Goal: Task Accomplishment & Management: Manage account settings

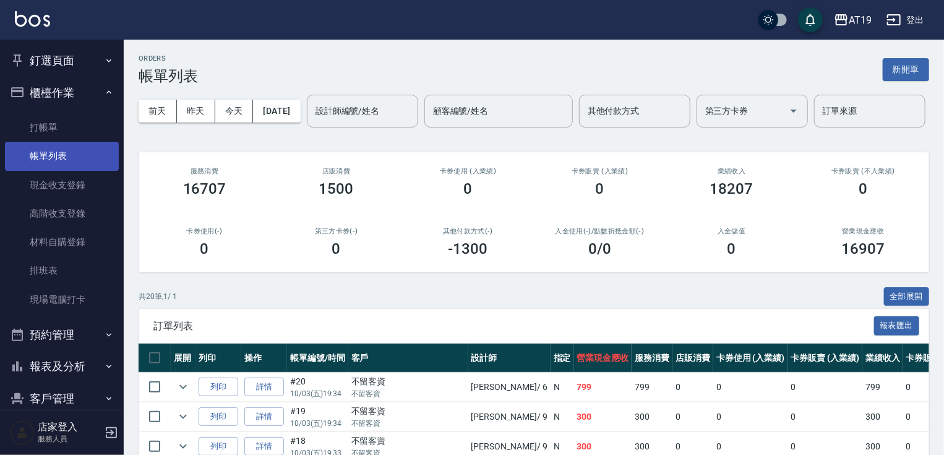
click at [90, 137] on link "打帳單" at bounding box center [62, 127] width 114 height 28
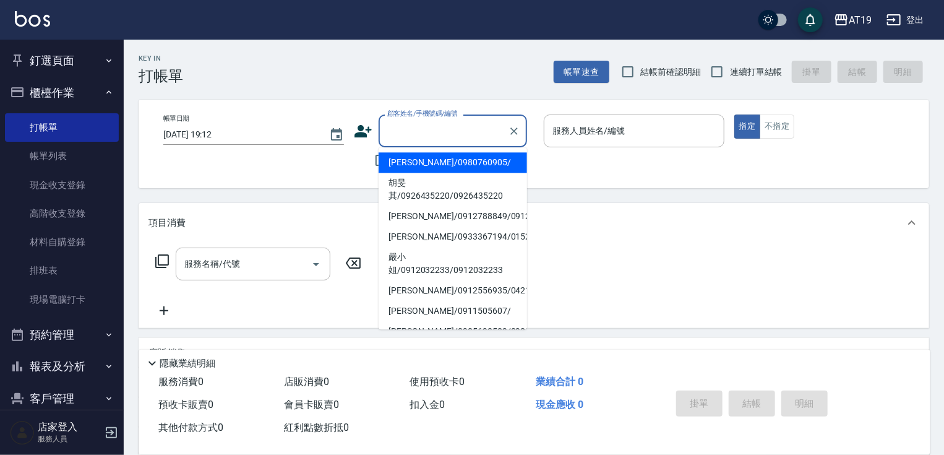
click at [408, 127] on input "顧客姓名/手機號碼/編號" at bounding box center [443, 131] width 119 height 22
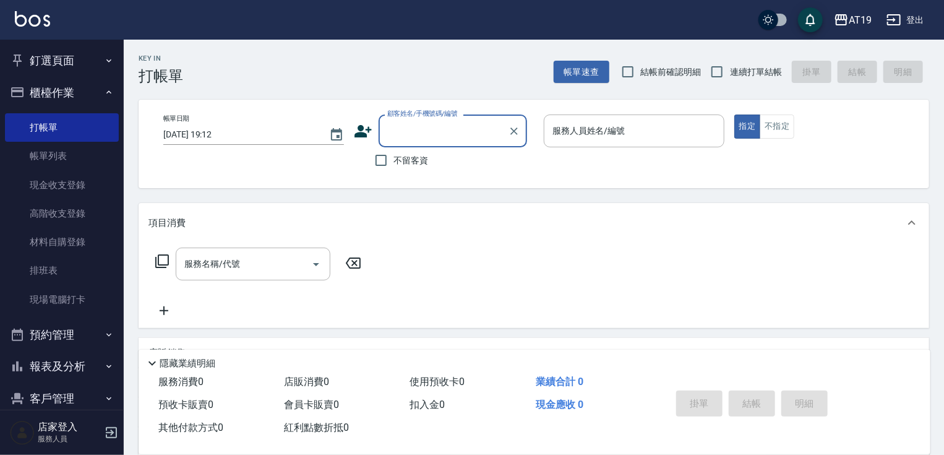
click at [408, 127] on input "顧客姓名/手機號碼/編號" at bounding box center [443, 131] width 119 height 22
click at [429, 162] on li "[PERSON_NAME]/0982882040/0982882040" at bounding box center [453, 162] width 149 height 20
type input "[PERSON_NAME]/0982882040/0982882040"
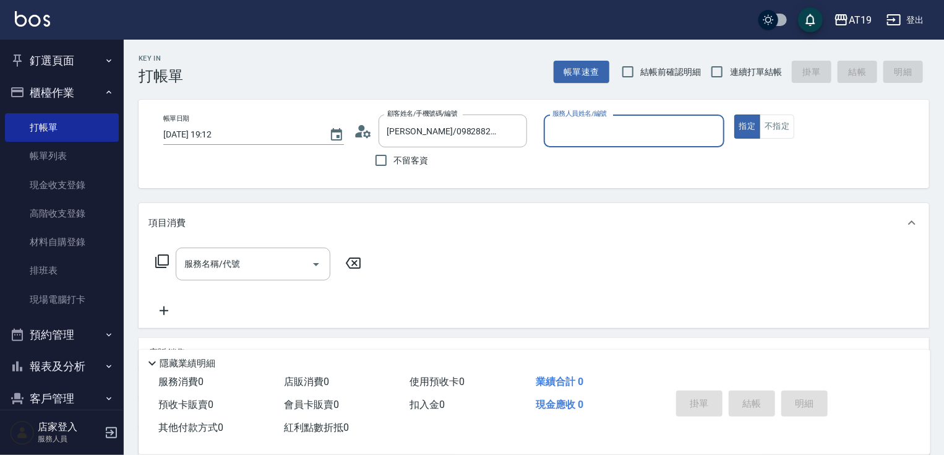
type input "[PERSON_NAME]- 6"
click at [213, 261] on input "服務名稱/代號" at bounding box center [243, 264] width 125 height 22
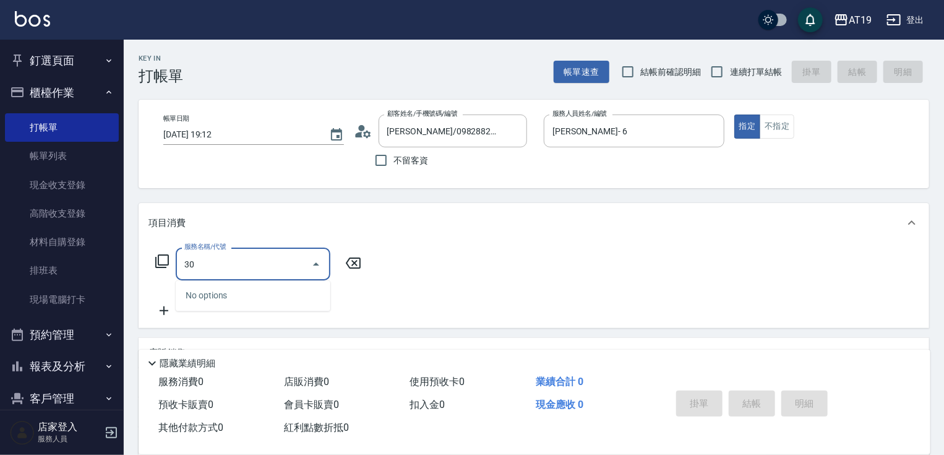
type input "301"
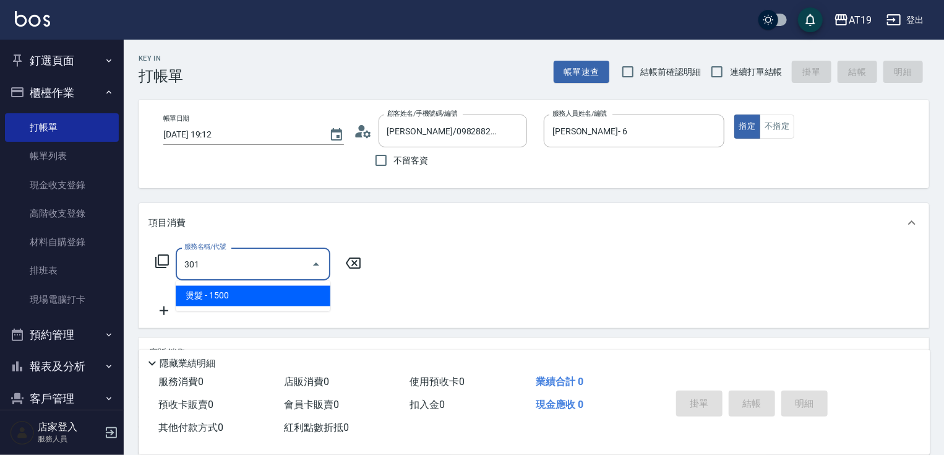
drag, startPoint x: 238, startPoint y: 298, endPoint x: 266, endPoint y: 293, distance: 28.2
click at [242, 296] on span "燙髮 - 1500" at bounding box center [253, 296] width 155 height 20
type input "150"
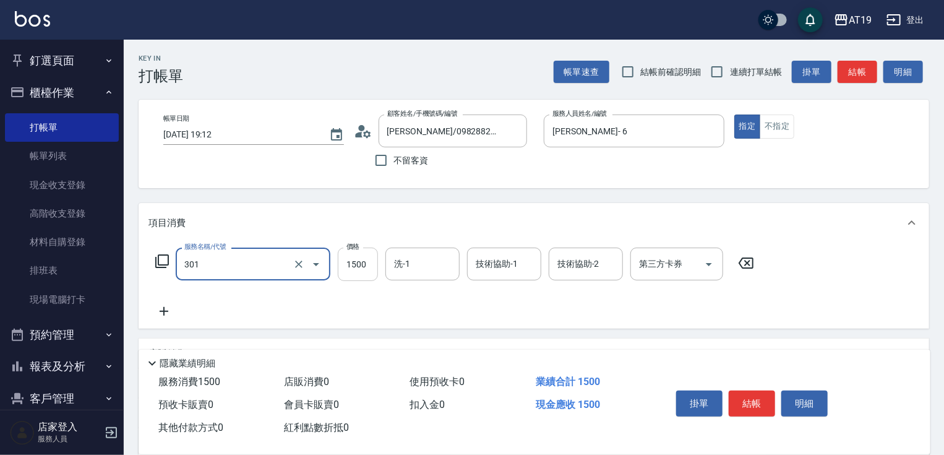
type input "燙髮(301)"
click at [356, 267] on input "1500" at bounding box center [358, 264] width 40 height 33
type input "0"
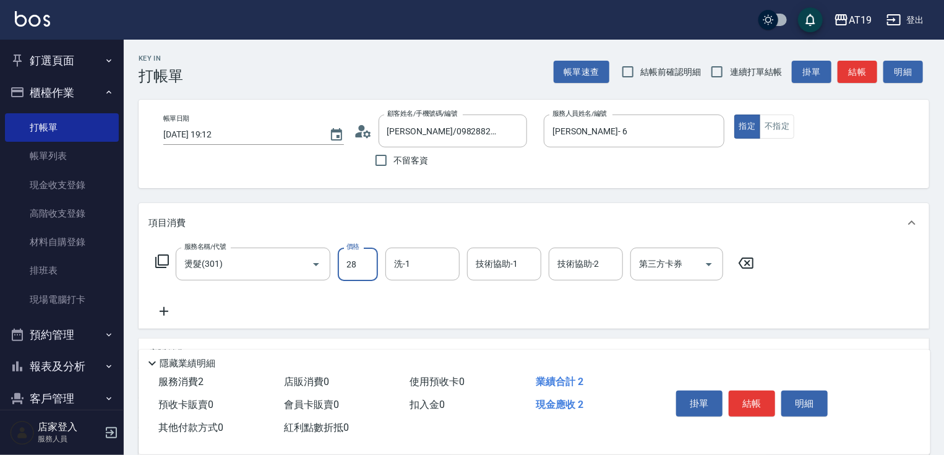
type input "288"
type input "280"
type input "2888"
click at [350, 260] on input "2888" at bounding box center [358, 264] width 40 height 33
type input "80"
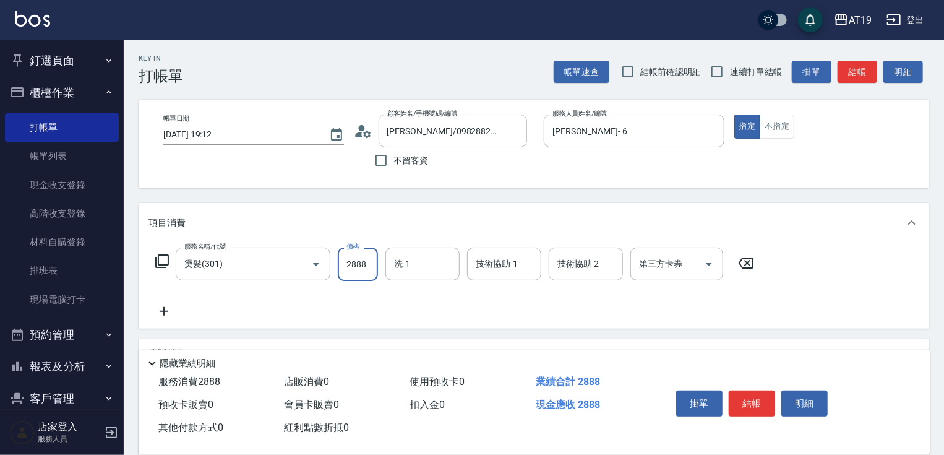
type input "888"
type input "580"
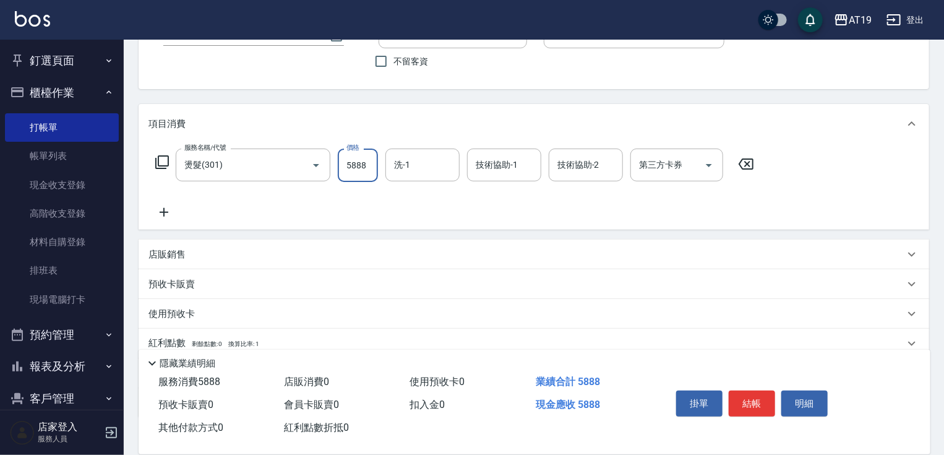
type input "5888"
click at [174, 259] on p "店販銷售" at bounding box center [167, 254] width 37 height 13
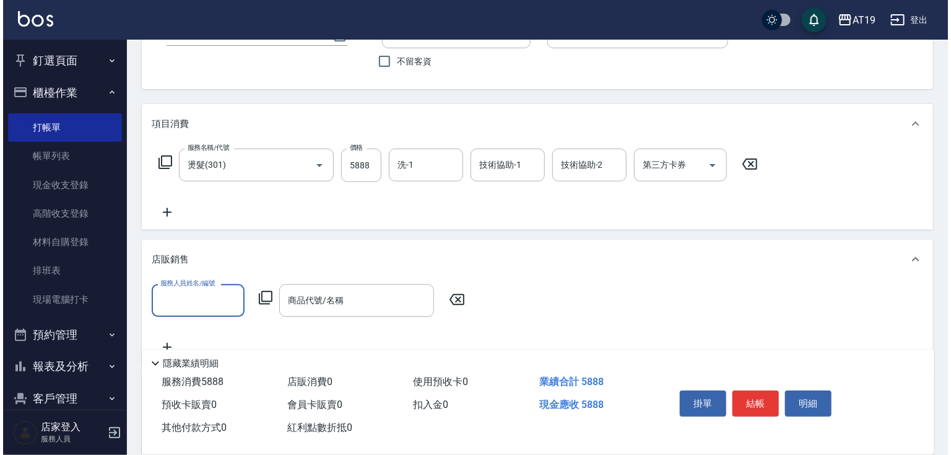
scroll to position [0, 0]
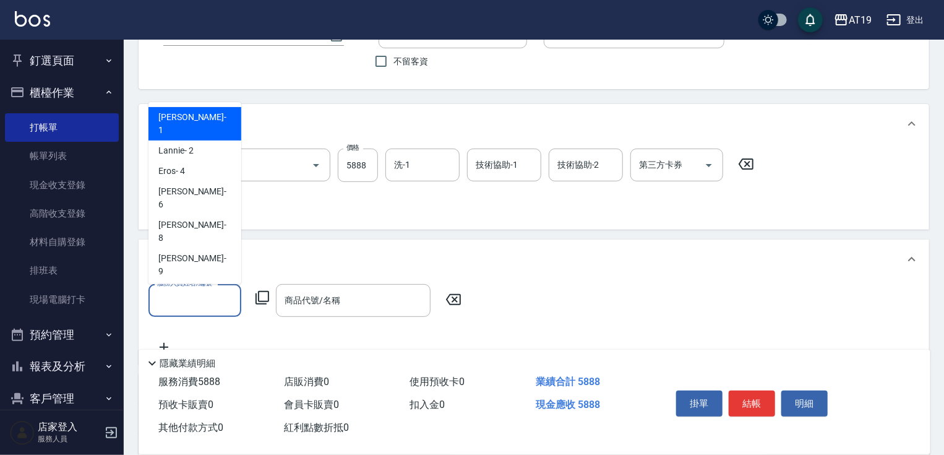
click at [203, 296] on input "服務人員姓名/編號" at bounding box center [195, 301] width 82 height 22
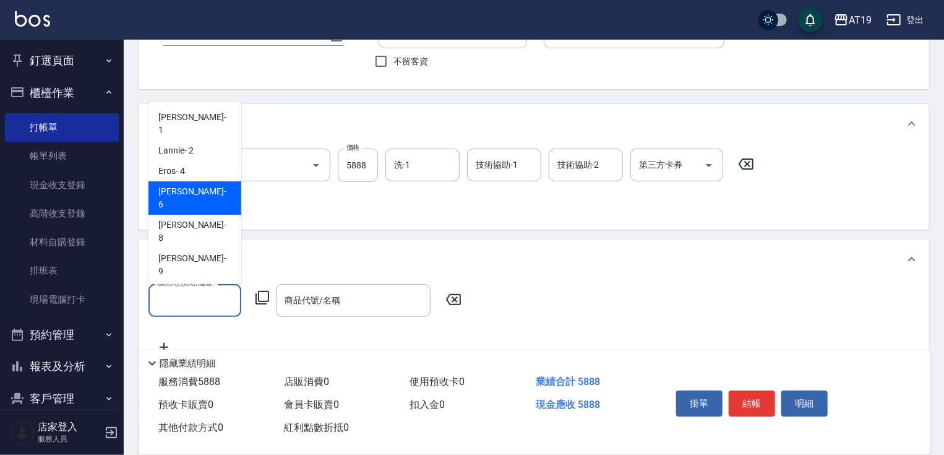
click at [204, 181] on div "[PERSON_NAME] - 6" at bounding box center [195, 197] width 93 height 33
type input "[PERSON_NAME]- 6"
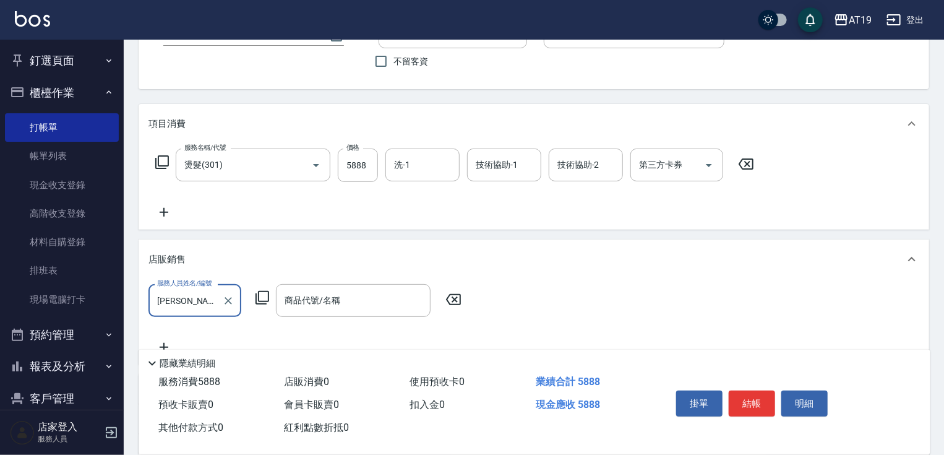
click at [261, 297] on icon at bounding box center [262, 297] width 15 height 15
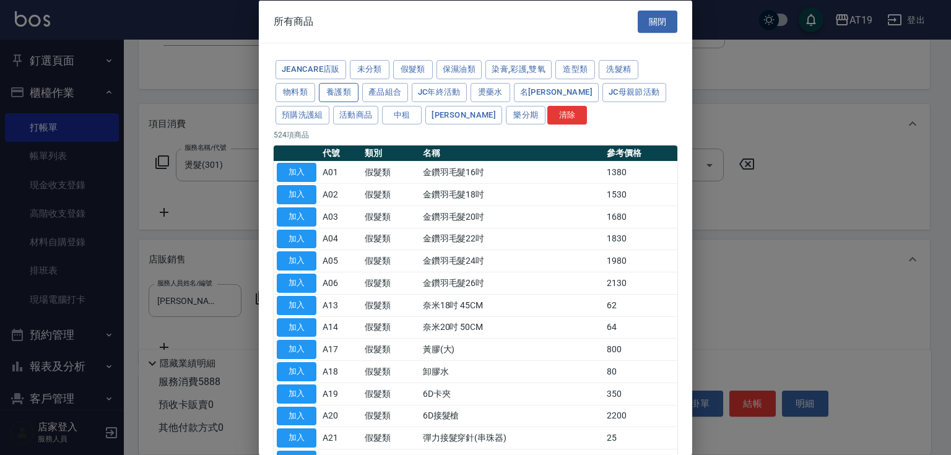
click at [353, 83] on button "養護類" at bounding box center [339, 91] width 40 height 19
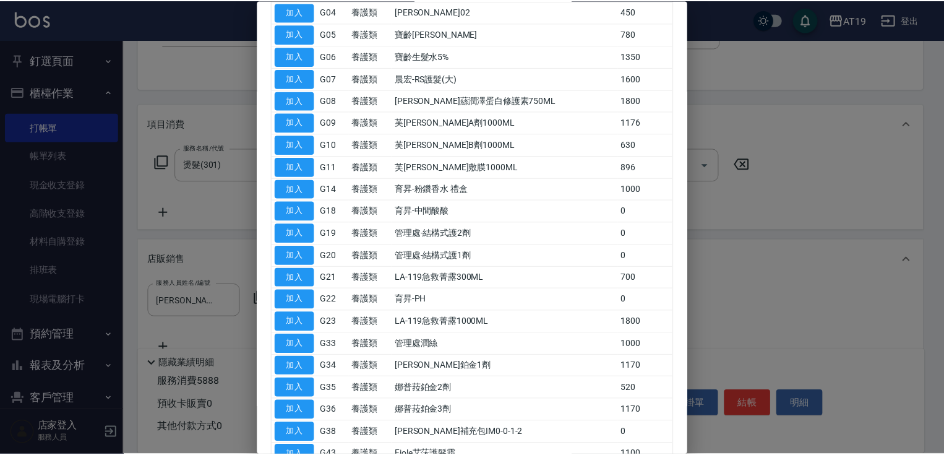
scroll to position [248, 0]
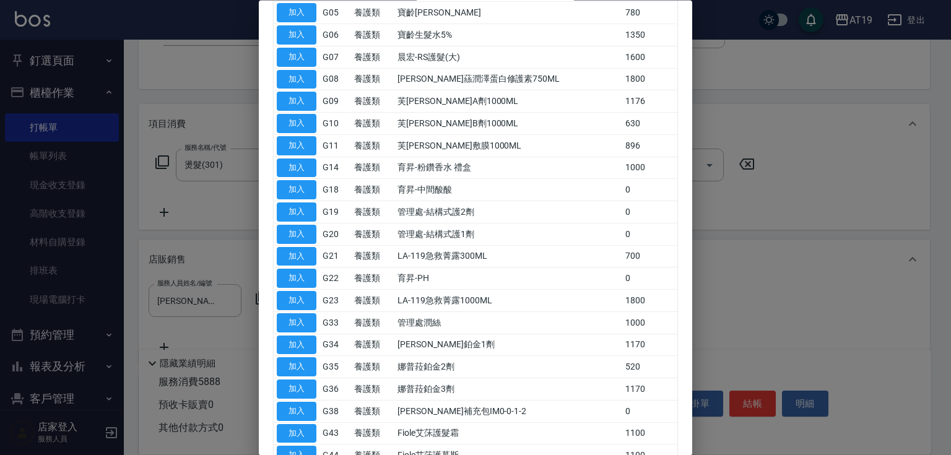
click at [302, 255] on button "加入" at bounding box center [297, 256] width 40 height 19
type input "LA-119急救菁露300ML"
type input "650"
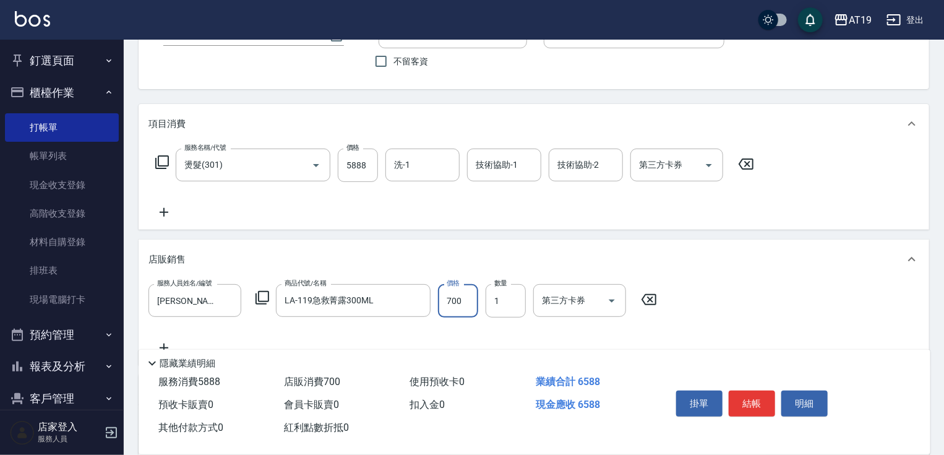
click at [465, 304] on input "700" at bounding box center [458, 300] width 40 height 33
type input "3"
type input "590"
type input "399"
type input "620"
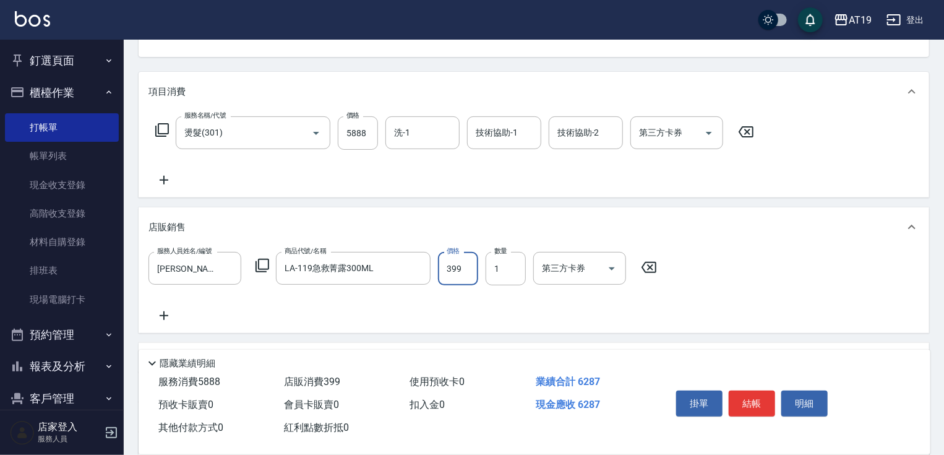
scroll to position [149, 0]
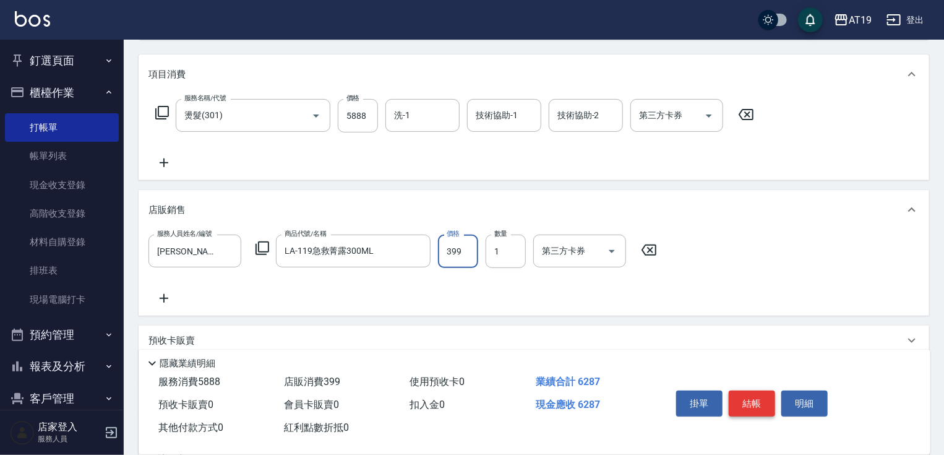
type input "399"
click at [748, 399] on button "結帳" at bounding box center [752, 403] width 46 height 26
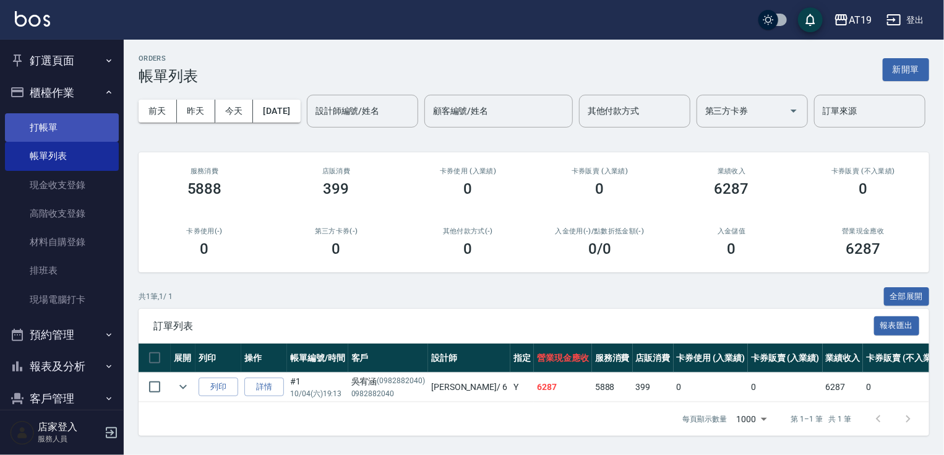
click at [71, 119] on link "打帳單" at bounding box center [62, 127] width 114 height 28
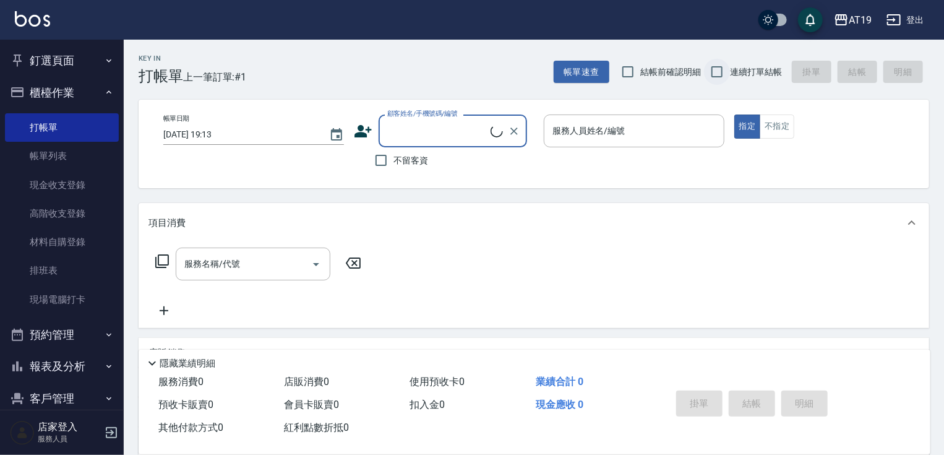
click at [713, 74] on input "連續打單結帳" at bounding box center [717, 72] width 26 height 26
checkbox input "true"
click at [582, 127] on input "服務人員姓名/編號" at bounding box center [635, 131] width 170 height 22
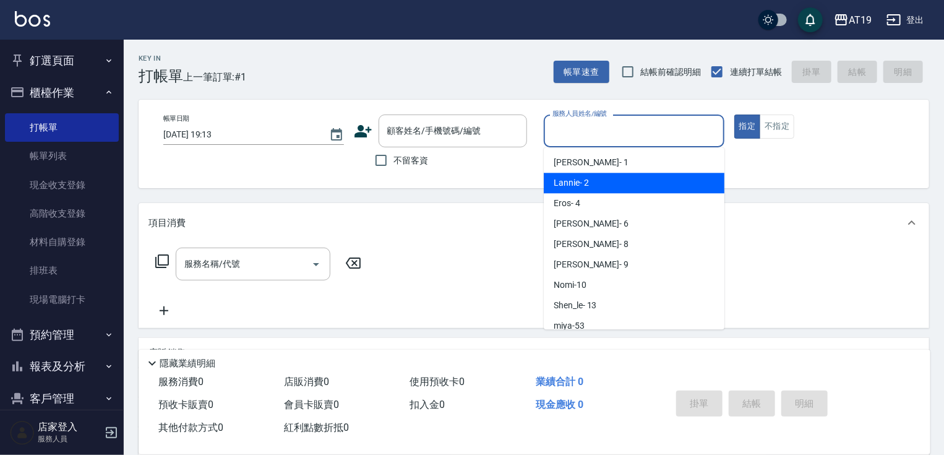
click at [569, 173] on div "Lannie - 2" at bounding box center [634, 183] width 181 height 20
type input "Lannie- 2"
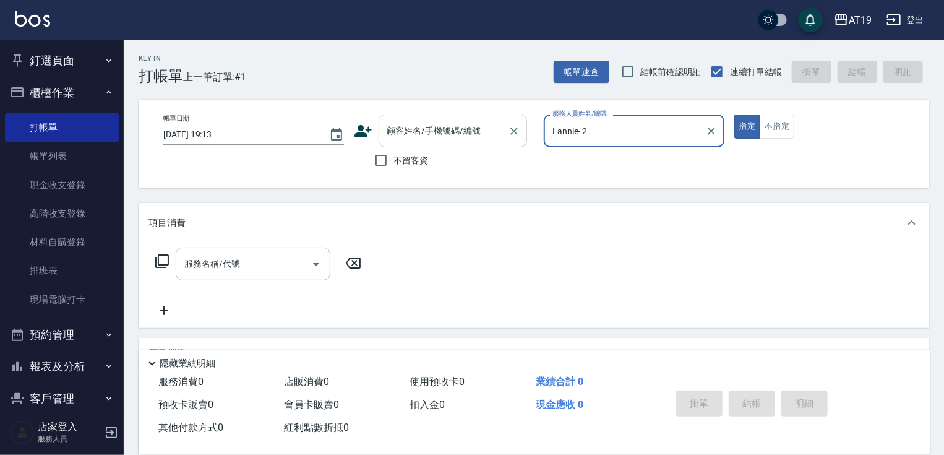
click at [402, 129] on input "顧客姓名/手機號碼/編號" at bounding box center [443, 131] width 119 height 22
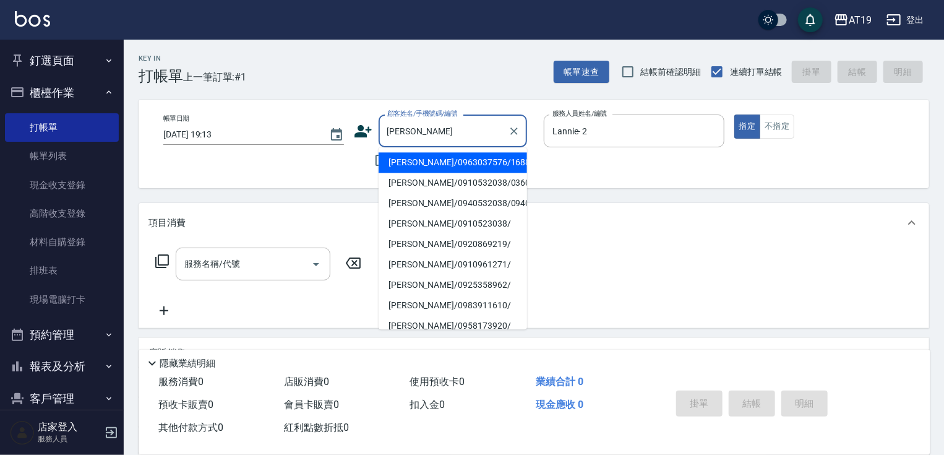
click at [427, 192] on li "[PERSON_NAME]/0910532038/03602" at bounding box center [453, 183] width 149 height 20
type input "[PERSON_NAME]/0910532038/03602"
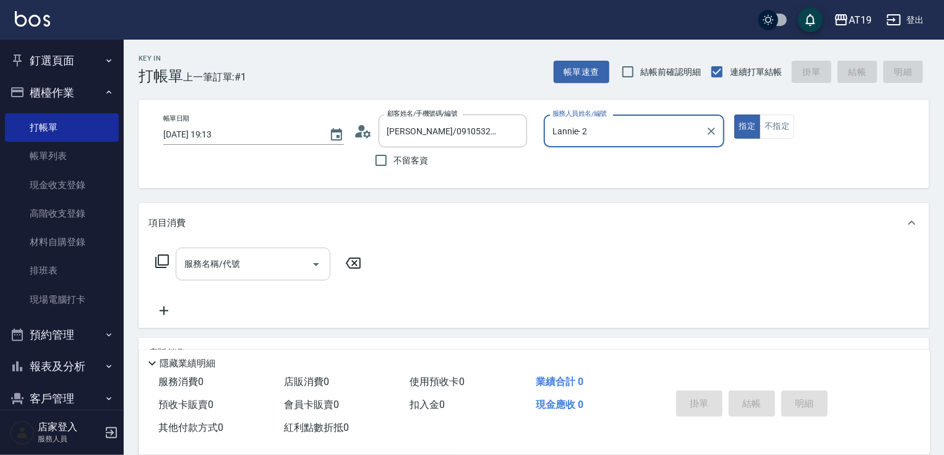
click at [230, 264] on div "服務名稱/代號 服務名稱/代號" at bounding box center [253, 264] width 155 height 33
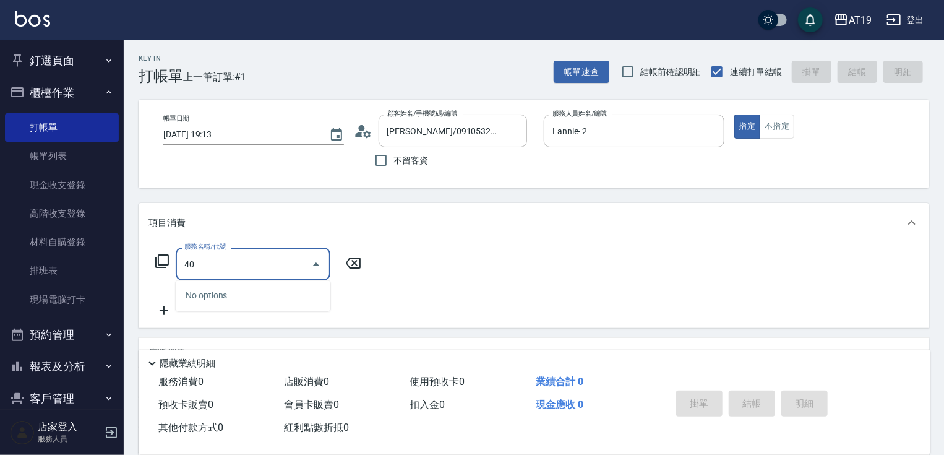
type input "401"
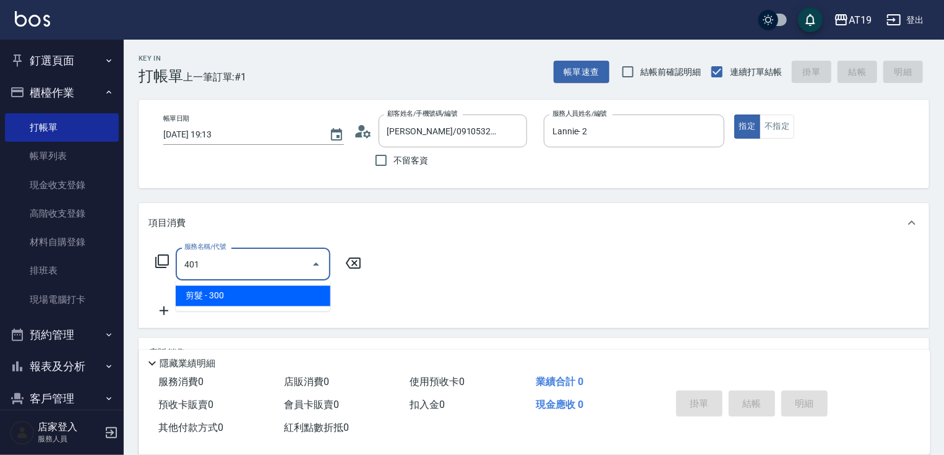
drag, startPoint x: 244, startPoint y: 292, endPoint x: 319, endPoint y: 290, distance: 74.3
click at [248, 295] on span "剪髮 - 300" at bounding box center [253, 296] width 155 height 20
type input "30"
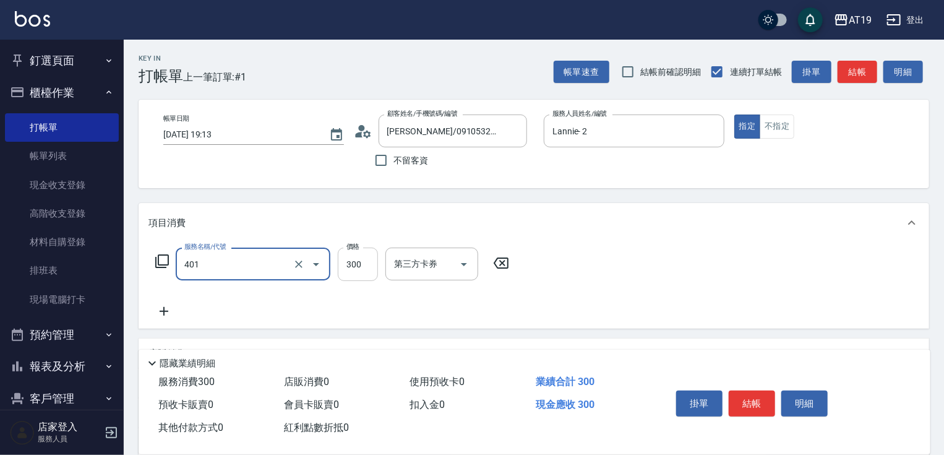
type input "剪髮(401)"
click at [366, 275] on input "300" at bounding box center [358, 264] width 40 height 33
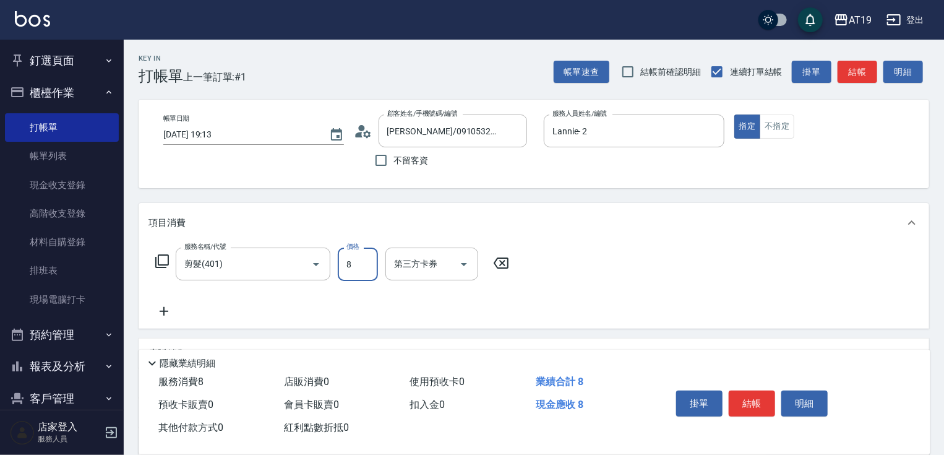
type input "0"
type input "85"
type input "80"
type input "850"
click at [756, 403] on button "結帳" at bounding box center [752, 403] width 46 height 26
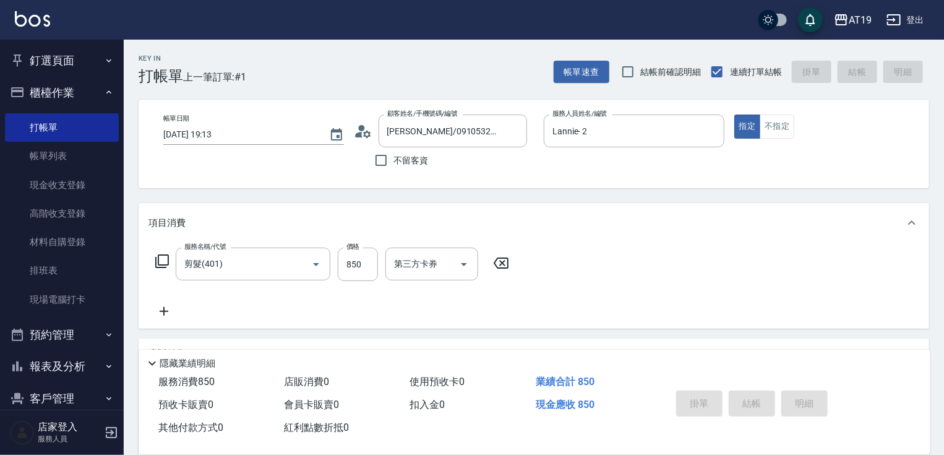
type input "[DATE] 19:14"
type input "0"
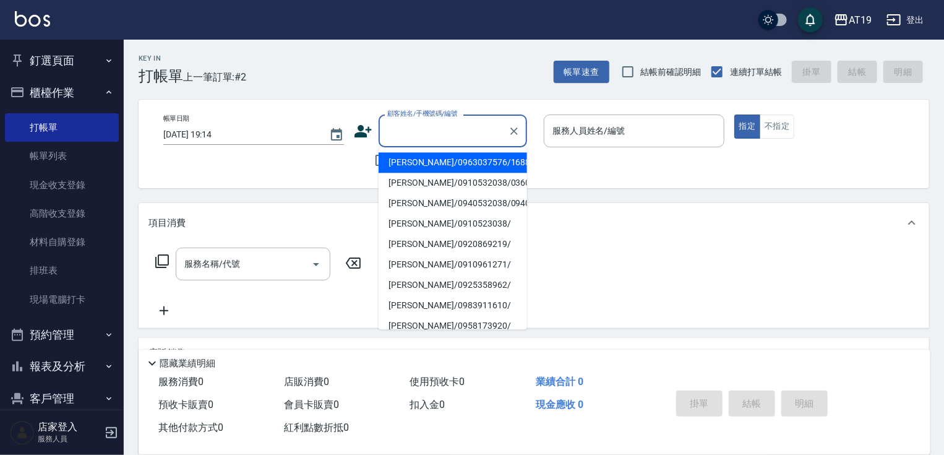
click at [431, 124] on input "顧客姓名/手機號碼/編號" at bounding box center [443, 131] width 119 height 22
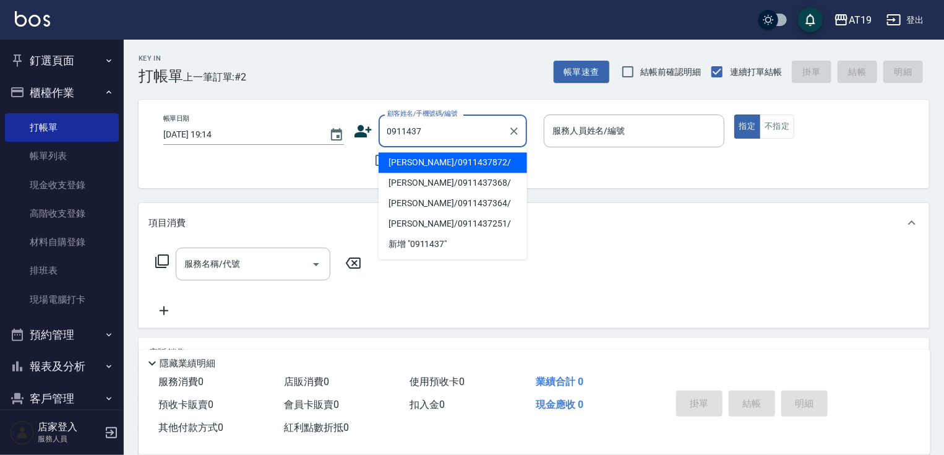
click at [437, 134] on input "0911437" at bounding box center [443, 131] width 119 height 22
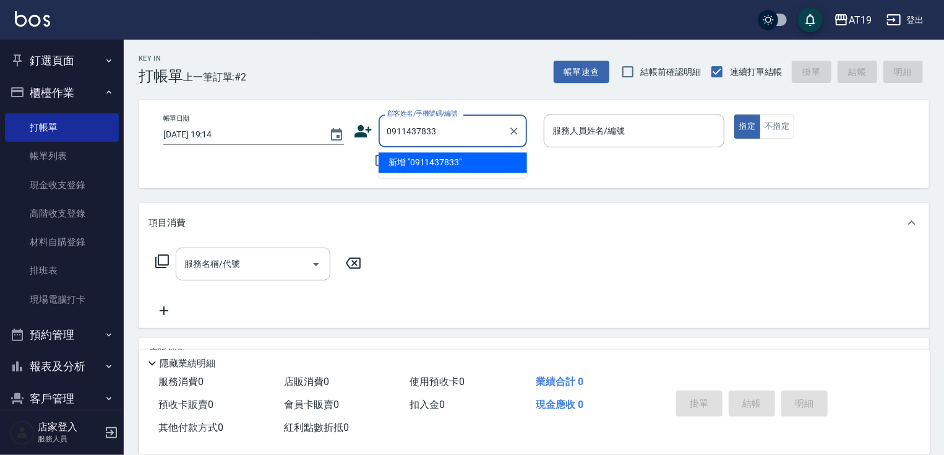
drag, startPoint x: 449, startPoint y: 129, endPoint x: 386, endPoint y: 131, distance: 63.8
click at [386, 131] on input "0911437833" at bounding box center [443, 131] width 119 height 22
drag, startPoint x: 388, startPoint y: 131, endPoint x: 470, endPoint y: 126, distance: 82.5
click at [470, 126] on input "0911437833" at bounding box center [443, 131] width 119 height 22
drag, startPoint x: 470, startPoint y: 126, endPoint x: 409, endPoint y: 134, distance: 61.7
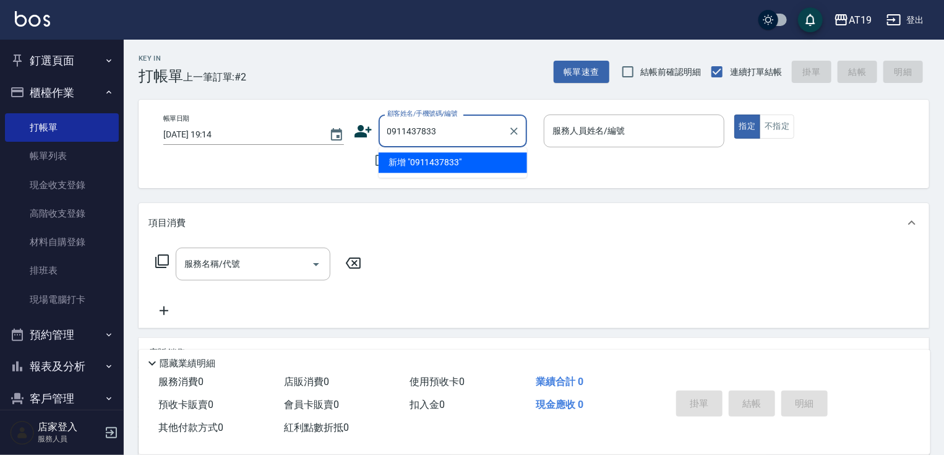
click at [398, 137] on input "0911437833" at bounding box center [443, 131] width 119 height 22
drag, startPoint x: 416, startPoint y: 132, endPoint x: 433, endPoint y: 127, distance: 17.0
click at [433, 127] on input "0911437833" at bounding box center [443, 131] width 119 height 22
drag, startPoint x: 441, startPoint y: 126, endPoint x: 399, endPoint y: 127, distance: 42.7
click at [382, 127] on div "0911437833 顧客姓名/手機號碼/編號" at bounding box center [453, 130] width 149 height 33
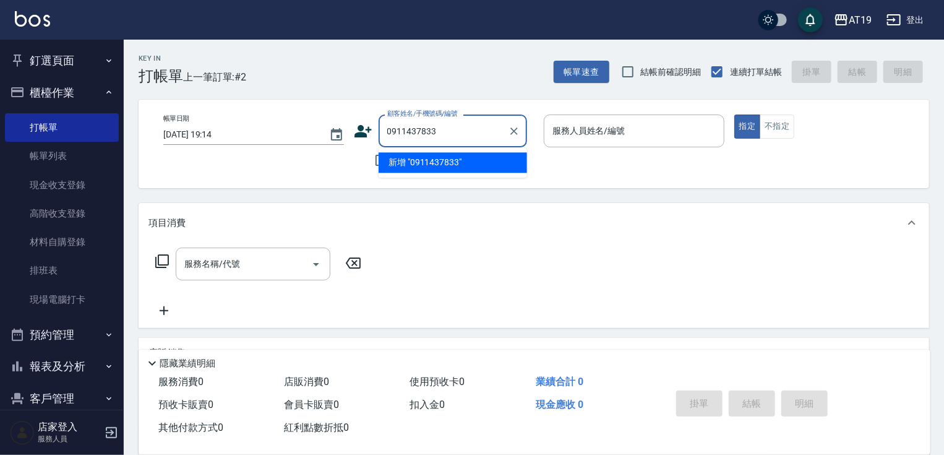
type input "0911437833"
click at [361, 129] on icon at bounding box center [363, 131] width 17 height 12
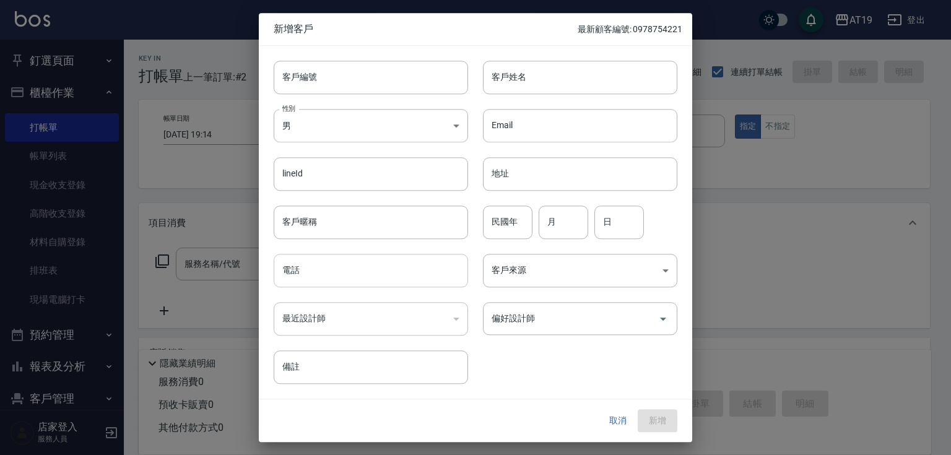
click at [356, 277] on input "電話" at bounding box center [371, 270] width 194 height 33
paste input "0911437833"
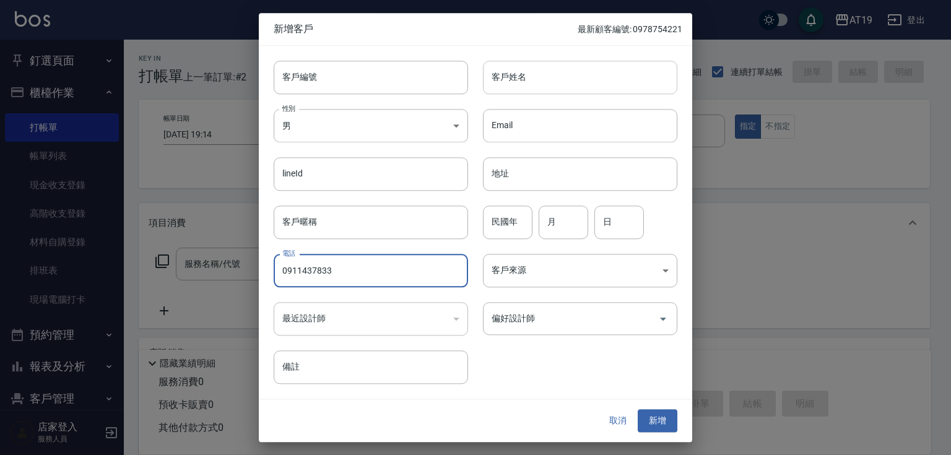
type input "0911437833"
click at [520, 83] on input "客戶姓名" at bounding box center [580, 77] width 194 height 33
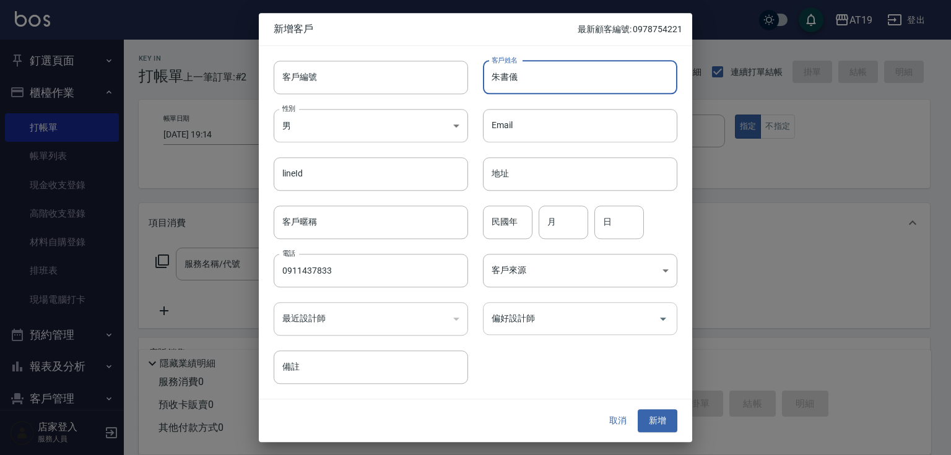
type input "朱書儀"
click at [519, 322] on input "偏好設計師" at bounding box center [570, 319] width 165 height 22
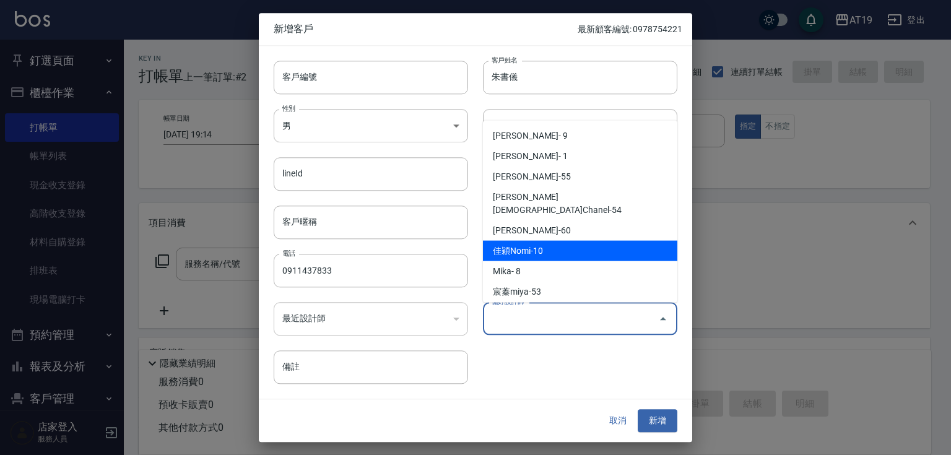
click at [553, 241] on li "佳穎Nomi-10" at bounding box center [580, 251] width 194 height 20
type input "佳穎Nomi"
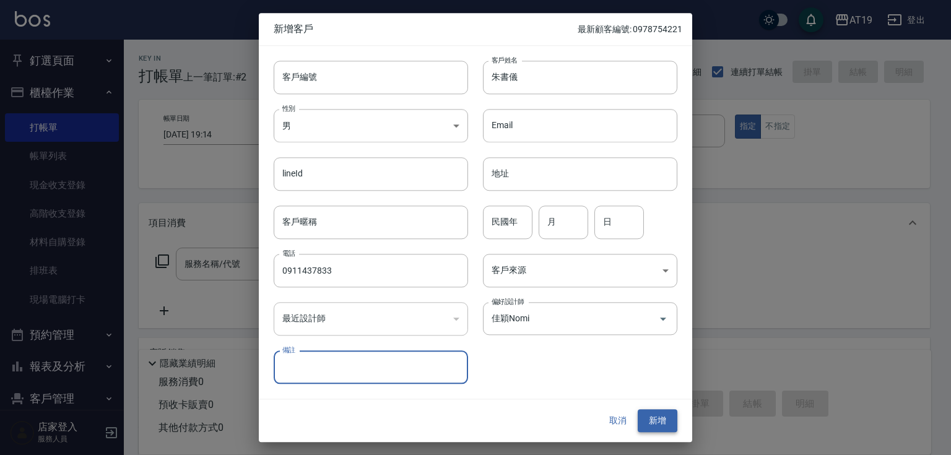
click at [658, 414] on button "新增" at bounding box center [657, 421] width 40 height 23
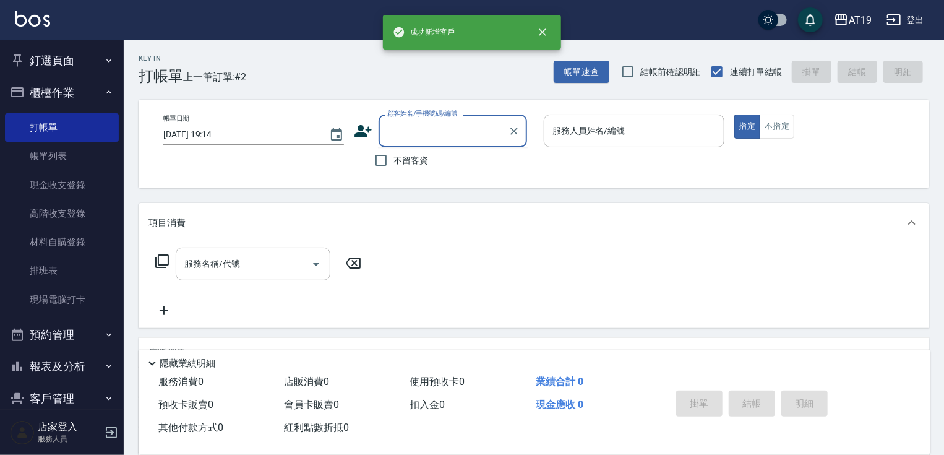
click at [431, 132] on input "顧客姓名/手機號碼/編號" at bounding box center [443, 131] width 119 height 22
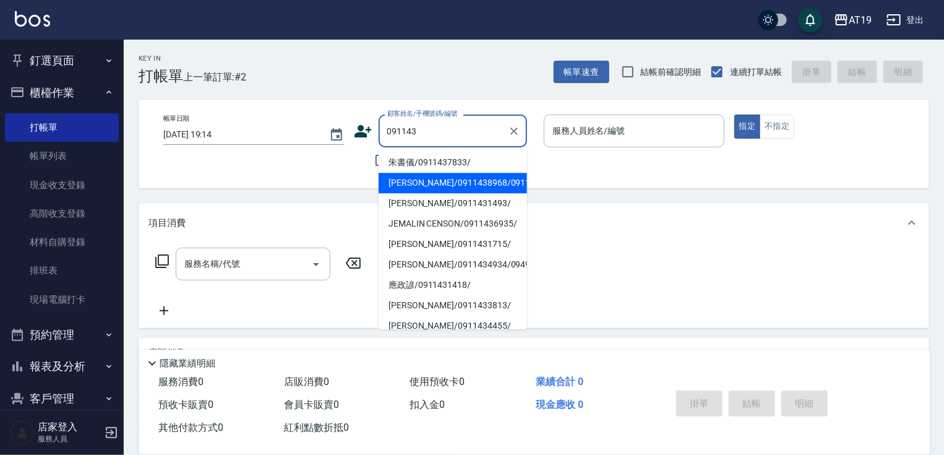
click at [446, 155] on li "朱書儀/0911437833/" at bounding box center [453, 162] width 149 height 20
type input "朱書儀/0911437833/"
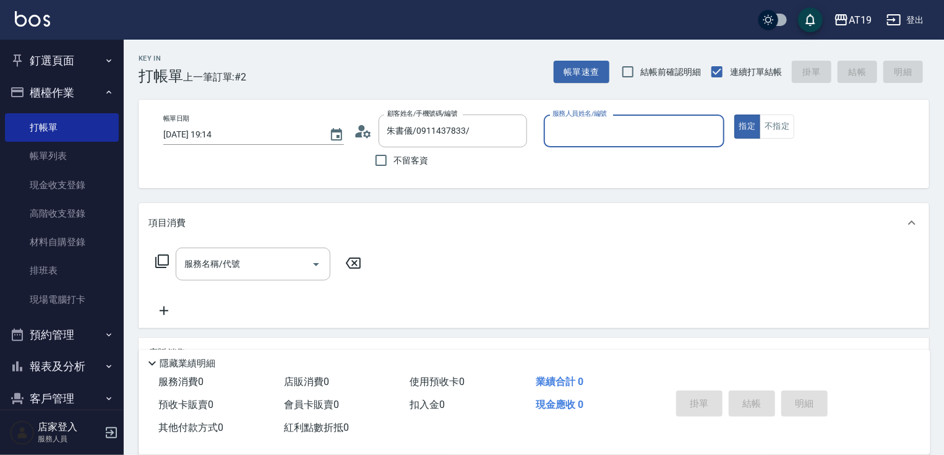
type input "Nomi-10"
click at [277, 248] on div "服務名稱/代號" at bounding box center [253, 264] width 155 height 33
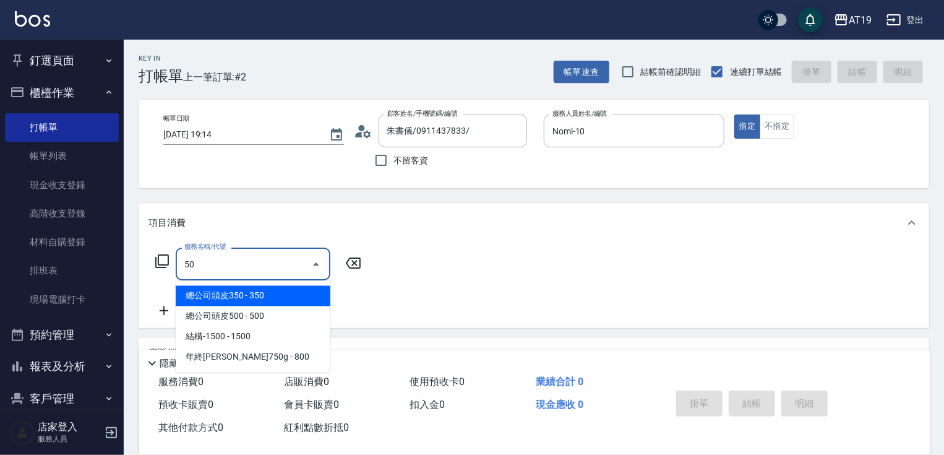
type input "501"
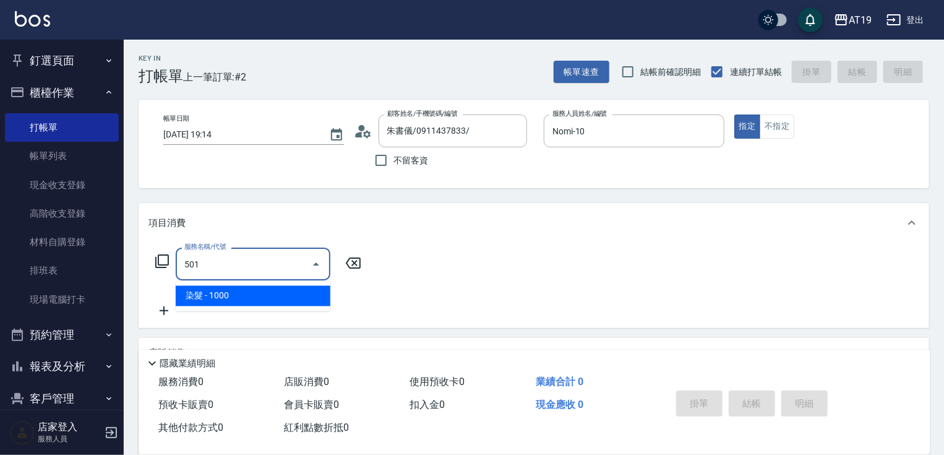
click at [275, 307] on ul "染髮 - 1000" at bounding box center [253, 296] width 155 height 30
click at [283, 301] on span "染髮 - 1000" at bounding box center [253, 296] width 155 height 20
type input "100"
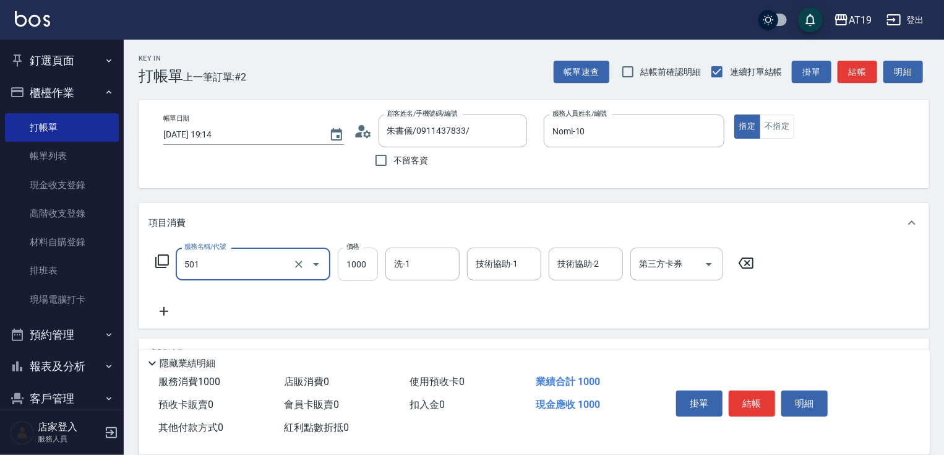
type input "染髮(501)"
click at [358, 280] on input "1000" at bounding box center [358, 264] width 40 height 33
type input "0"
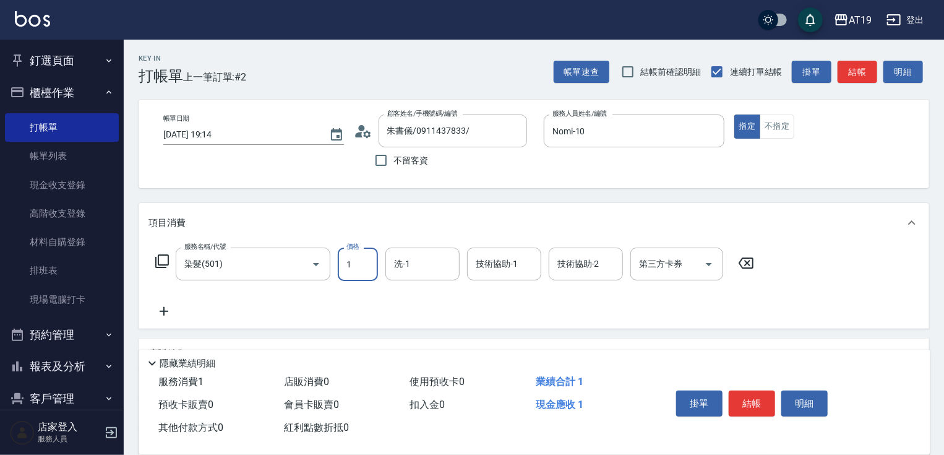
type input "11"
type input "10"
type input "1180"
type input "110"
type input "1180"
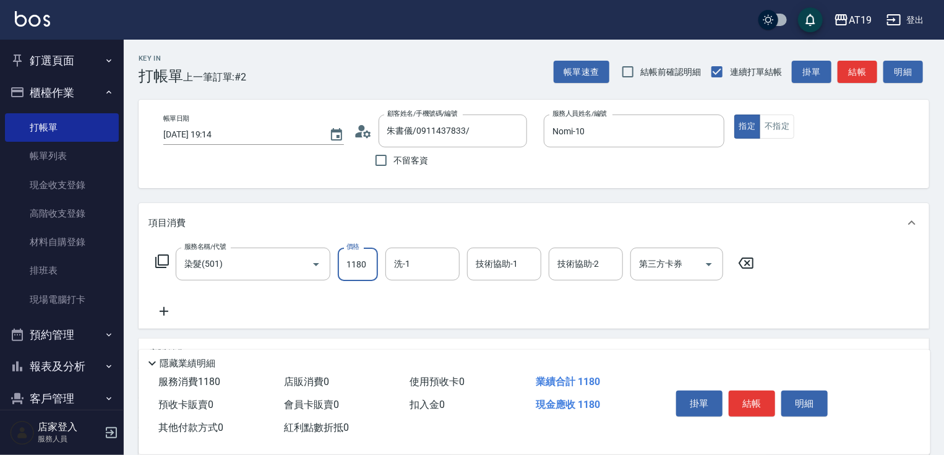
click at [168, 312] on icon at bounding box center [164, 311] width 31 height 15
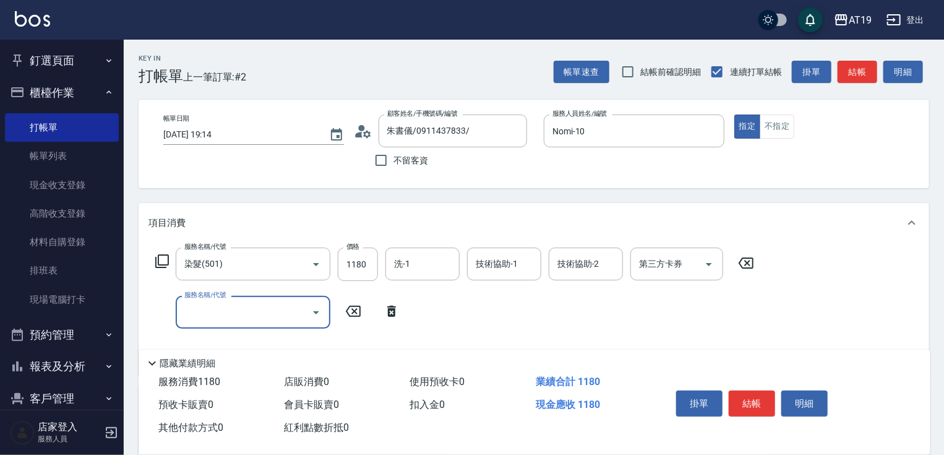
click at [205, 316] on input "服務名稱/代號" at bounding box center [243, 312] width 125 height 22
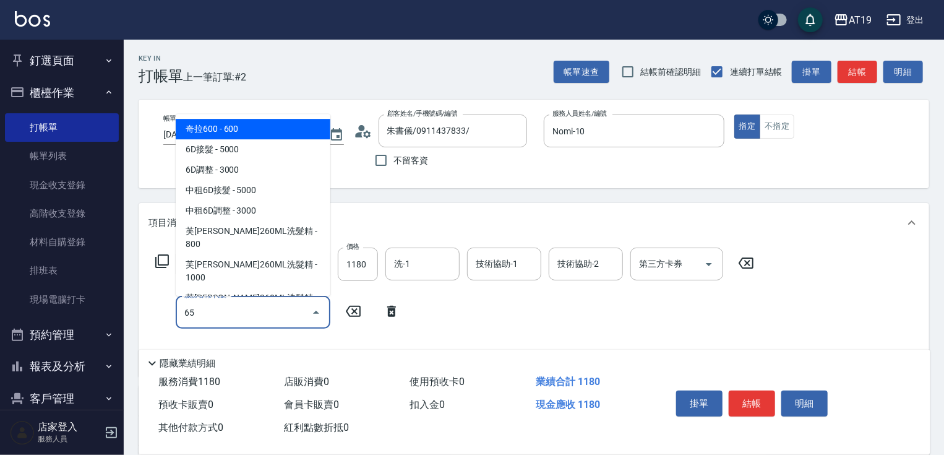
type input "657"
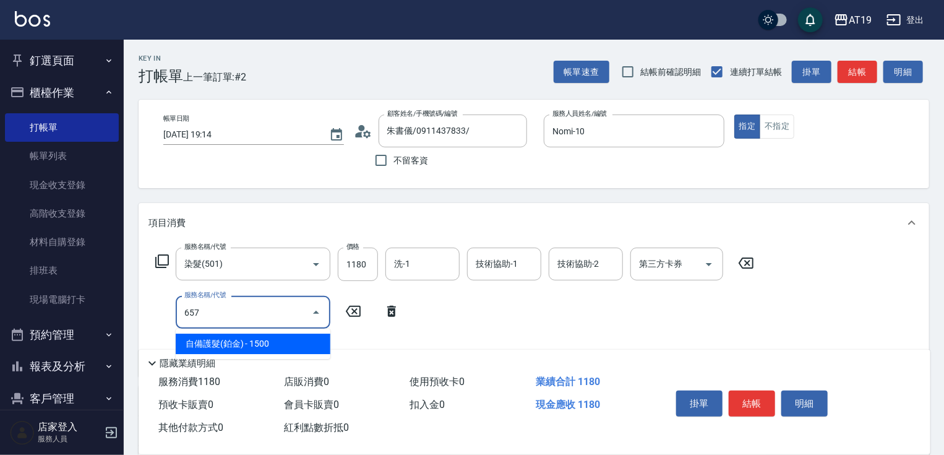
click at [238, 354] on span "自備護髮(鉑金) - 1500" at bounding box center [253, 344] width 155 height 20
type input "260"
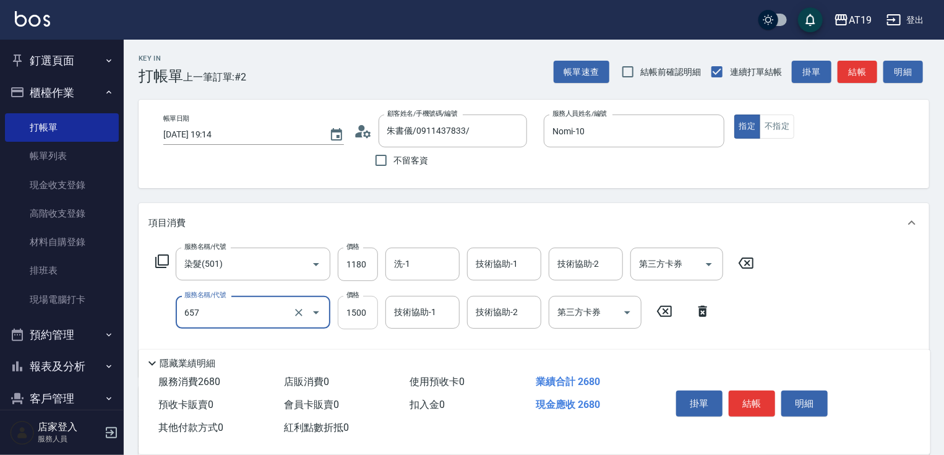
click at [349, 316] on input "1500" at bounding box center [358, 312] width 40 height 33
type input "自備護髮(鉑金)(657)"
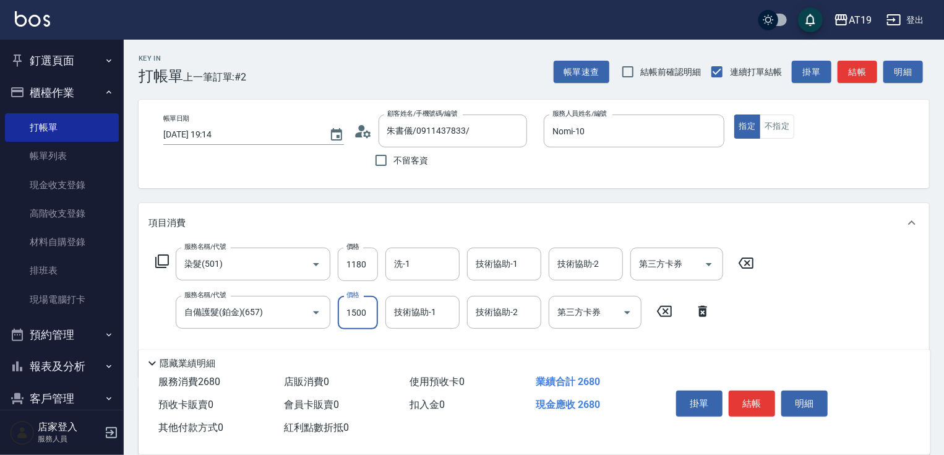
type input "2"
type input "120"
type input "230"
type input "140"
type input "2300"
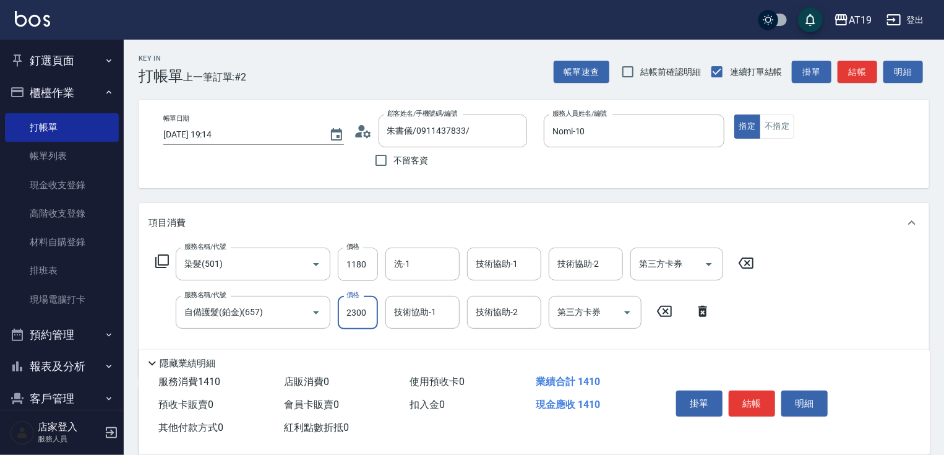
type input "340"
type input "2300"
click at [766, 392] on button "結帳" at bounding box center [752, 403] width 46 height 26
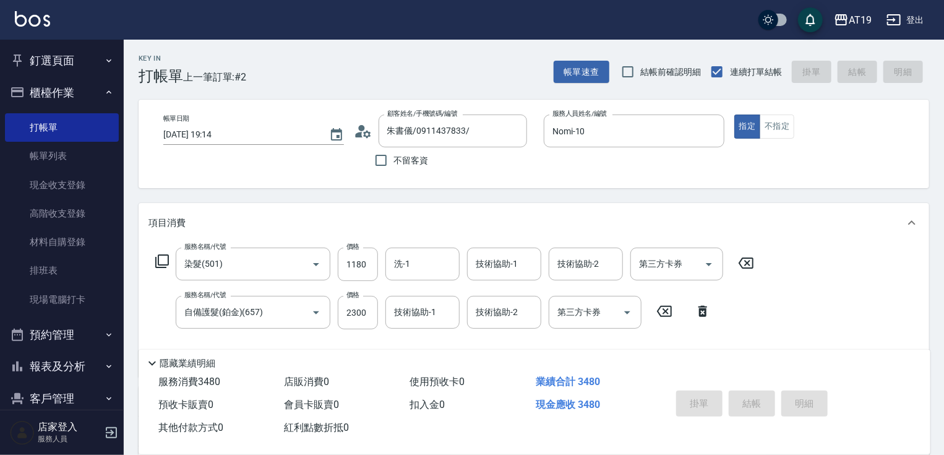
type input "[DATE] 19:16"
type input "0"
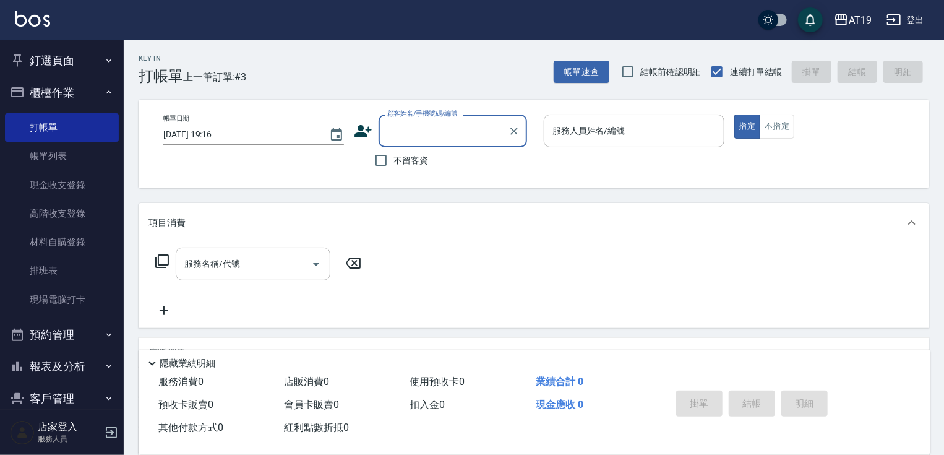
click at [433, 136] on input "顧客姓名/手機號碼/編號" at bounding box center [443, 131] width 119 height 22
drag, startPoint x: 451, startPoint y: 125, endPoint x: 379, endPoint y: 123, distance: 71.8
click at [379, 123] on div "0967018583 顧客姓名/手機號碼/編號" at bounding box center [453, 130] width 149 height 33
type input "0967018583"
click at [359, 127] on icon at bounding box center [363, 131] width 17 height 12
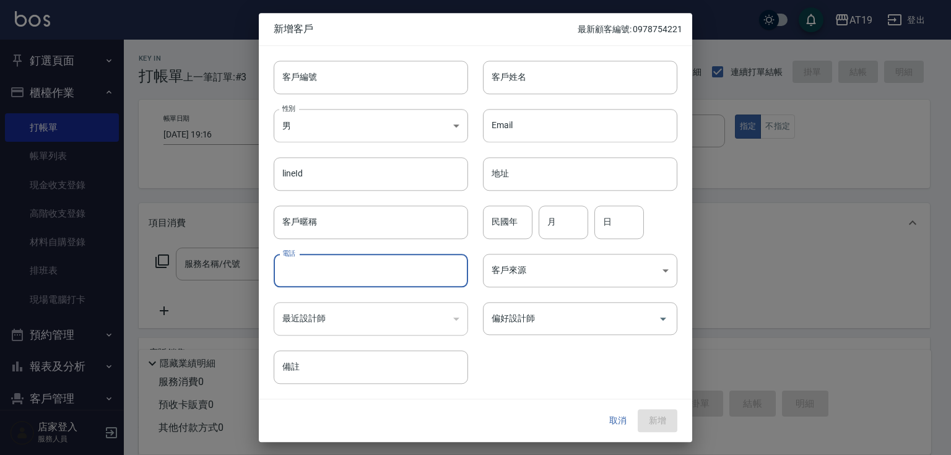
click at [348, 260] on input "電話" at bounding box center [371, 270] width 194 height 33
drag, startPoint x: 348, startPoint y: 266, endPoint x: 334, endPoint y: 271, distance: 15.1
paste input "0967018583"
type input "0967018583"
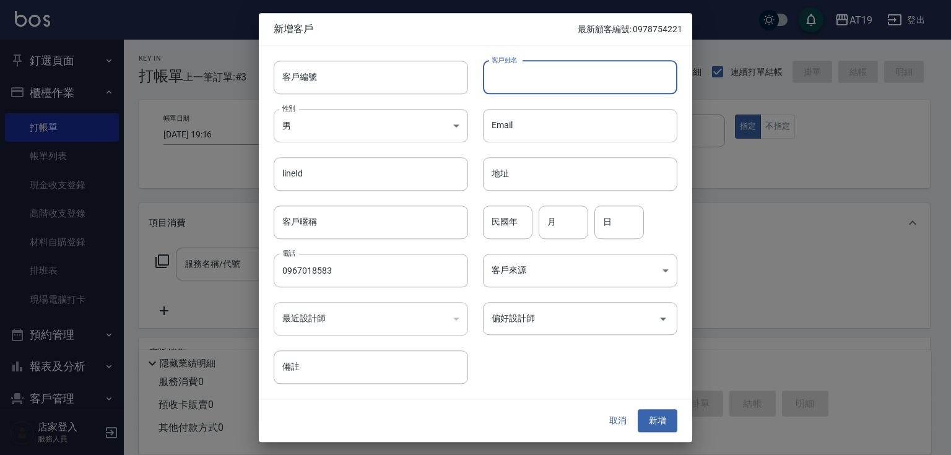
click at [505, 87] on input "客戶姓名" at bounding box center [580, 77] width 194 height 33
type input "陳芊儒"
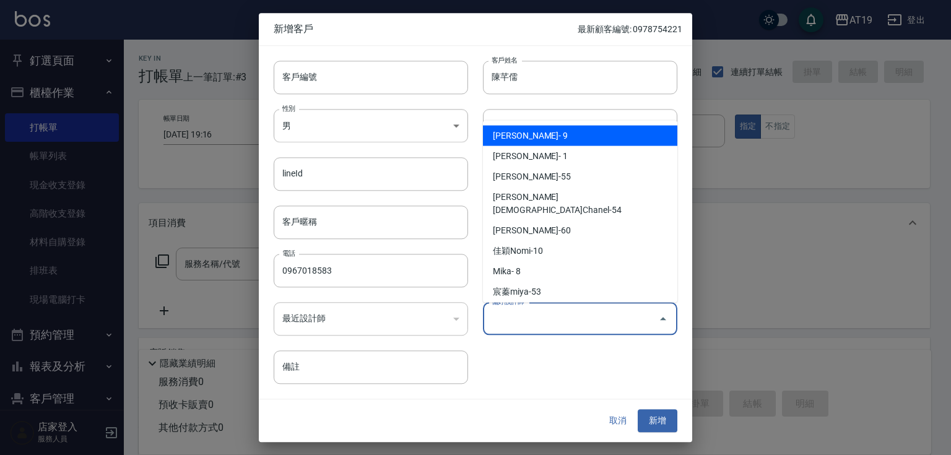
click at [527, 315] on div "偏好設計師 偏好設計師" at bounding box center [580, 318] width 194 height 33
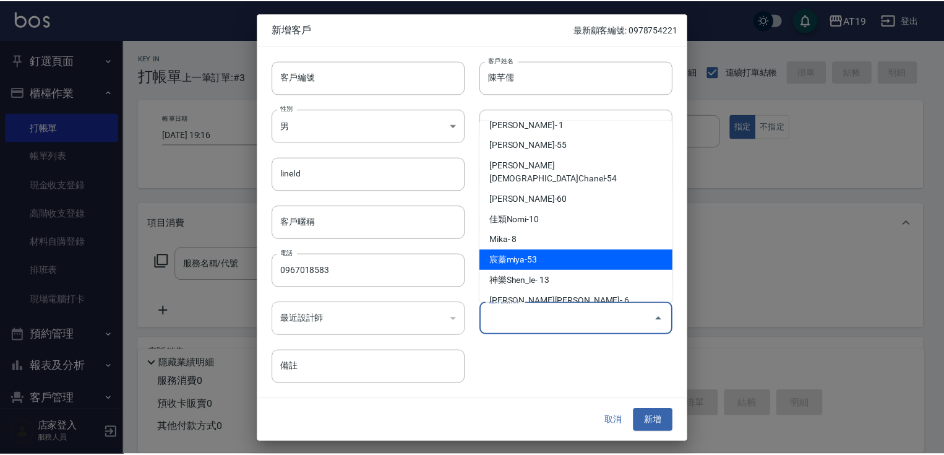
scroll to position [50, 0]
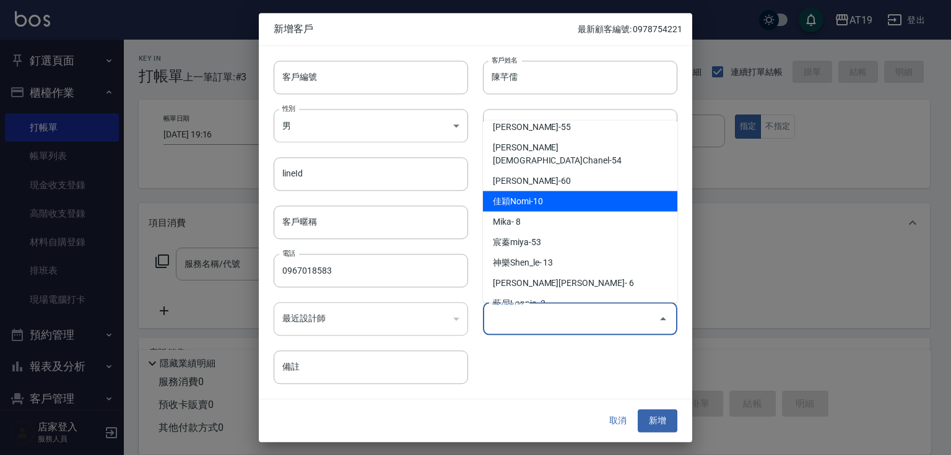
click at [546, 191] on li "佳穎Nomi-10" at bounding box center [580, 201] width 194 height 20
type input "佳穎Nomi"
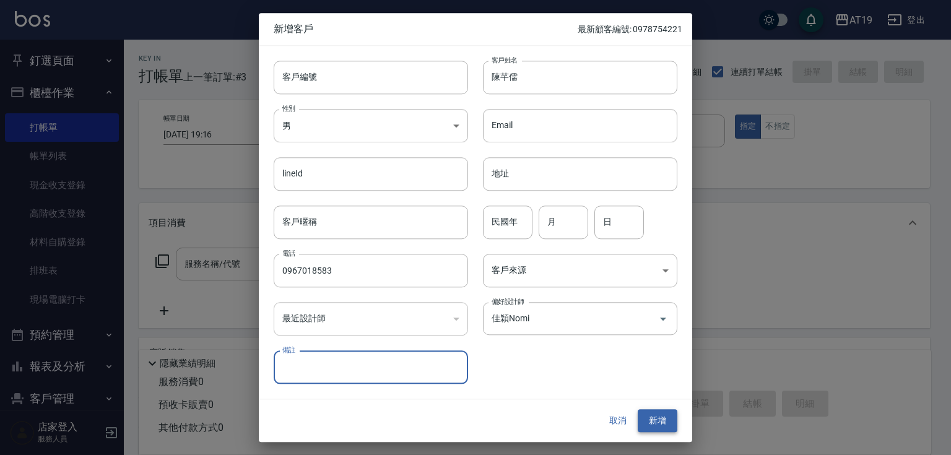
click at [644, 421] on button "新增" at bounding box center [657, 421] width 40 height 23
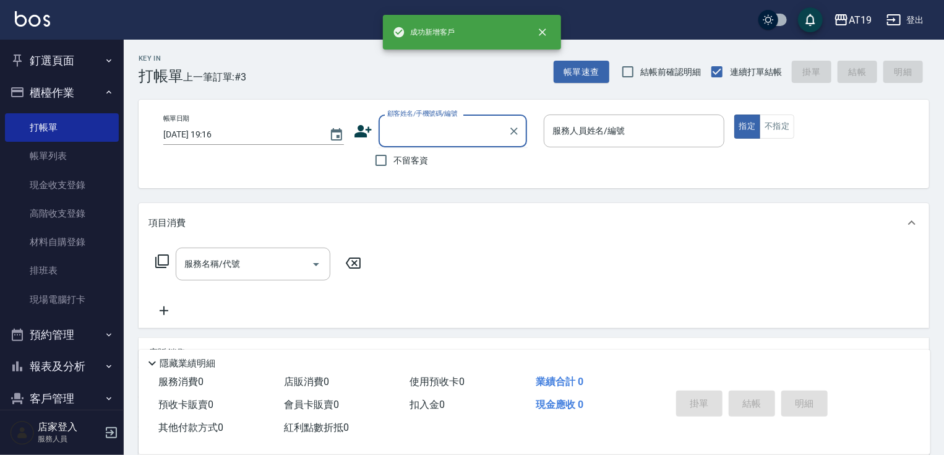
click at [408, 132] on input "顧客姓名/手機號碼/編號" at bounding box center [443, 131] width 119 height 22
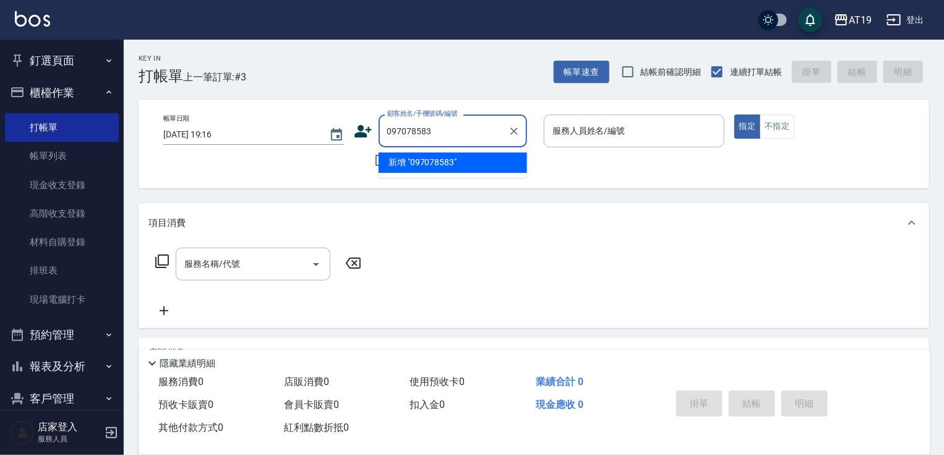
click at [399, 126] on input "097078583" at bounding box center [443, 131] width 119 height 22
click at [448, 134] on input "0967078583" at bounding box center [443, 131] width 119 height 22
click at [467, 158] on li "[PERSON_NAME]/0967018583/" at bounding box center [453, 162] width 149 height 20
type input "[PERSON_NAME]/0967018583/"
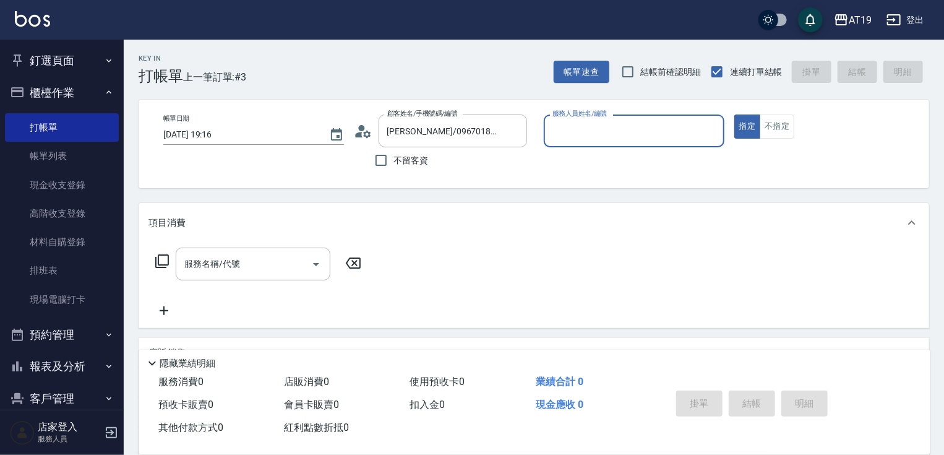
type input "Nomi-10"
click at [266, 254] on input "服務名稱/代號" at bounding box center [243, 264] width 125 height 22
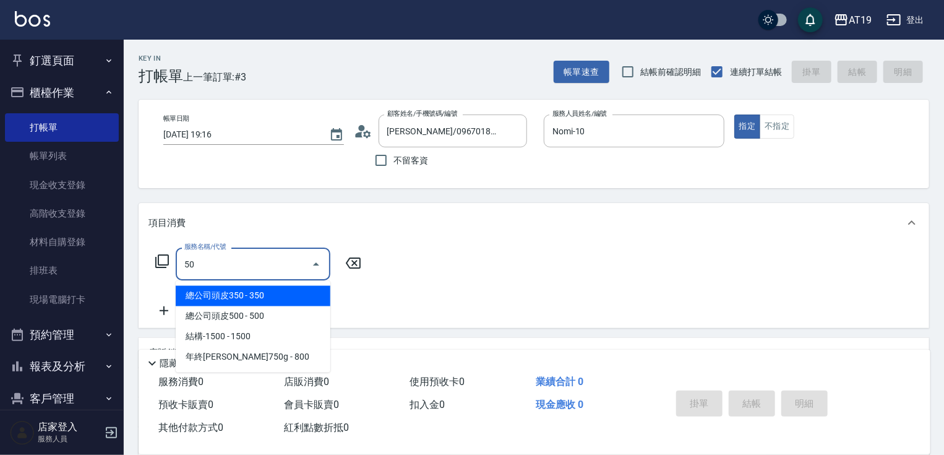
type input "501"
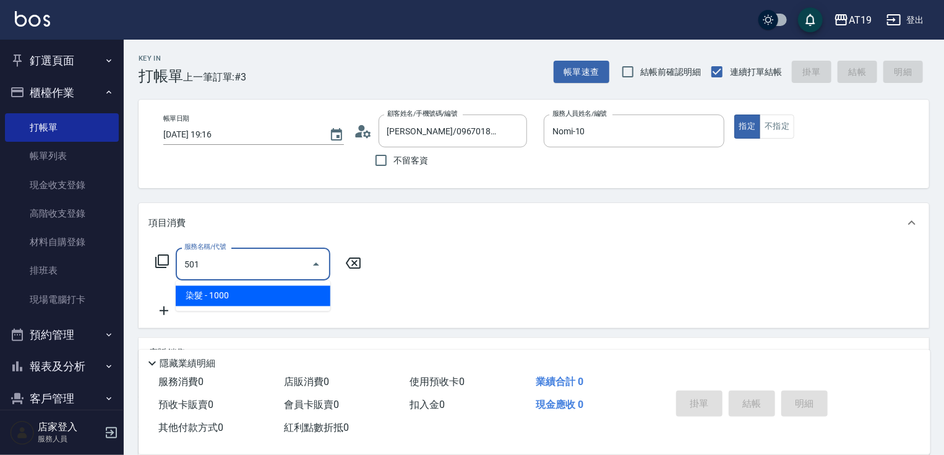
click at [267, 299] on span "染髮 - 1000" at bounding box center [253, 296] width 155 height 20
type input "100"
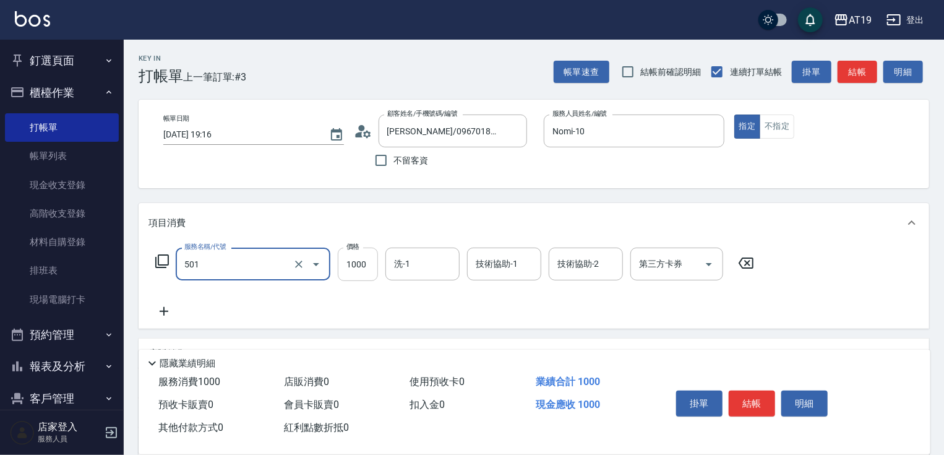
type input "染髮(501)"
click at [353, 265] on input "1000" at bounding box center [358, 264] width 40 height 33
type input "1"
type input "0"
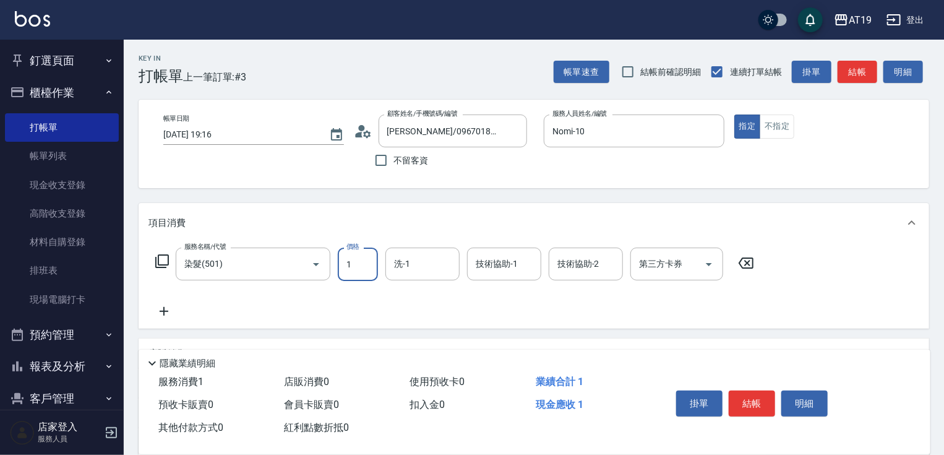
type input "11"
type input "10"
type input "1180"
type input "110"
type input "1180"
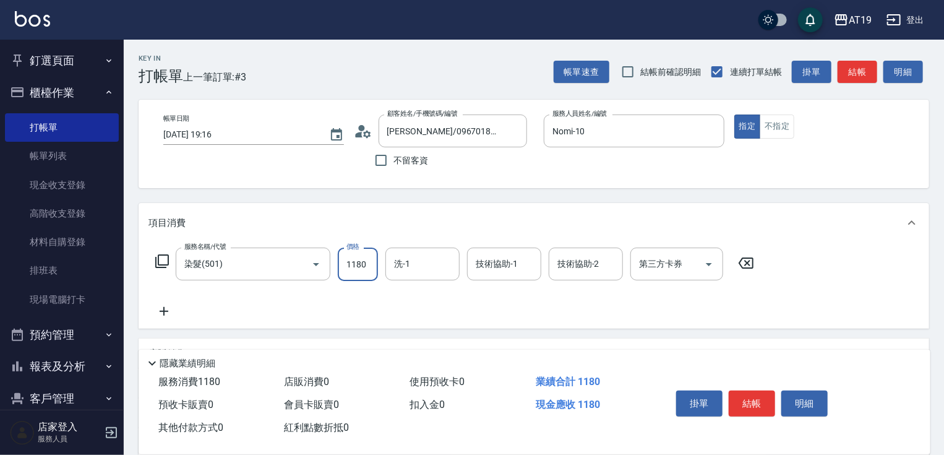
click at [175, 309] on icon at bounding box center [164, 311] width 31 height 15
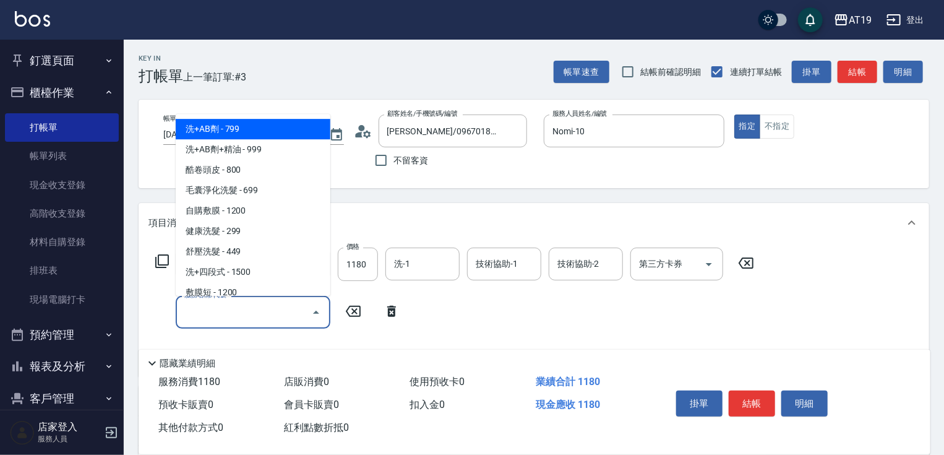
click at [204, 311] on input "服務名稱/代號" at bounding box center [243, 312] width 125 height 22
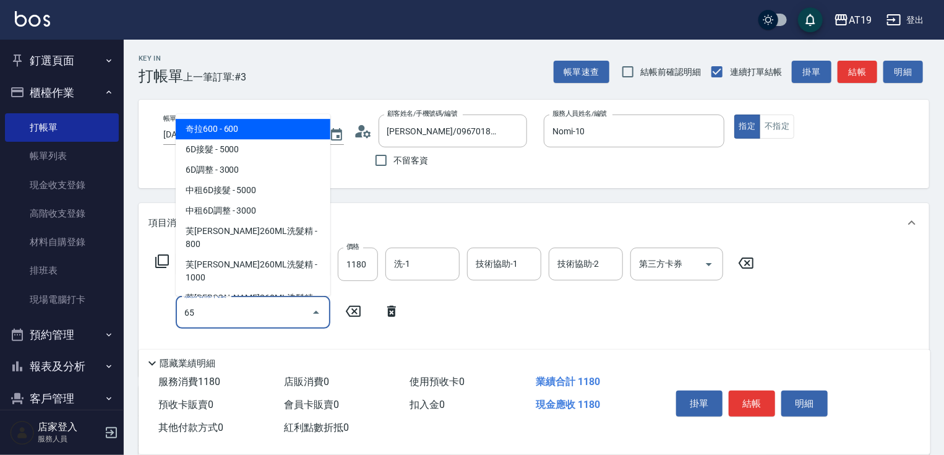
type input "657"
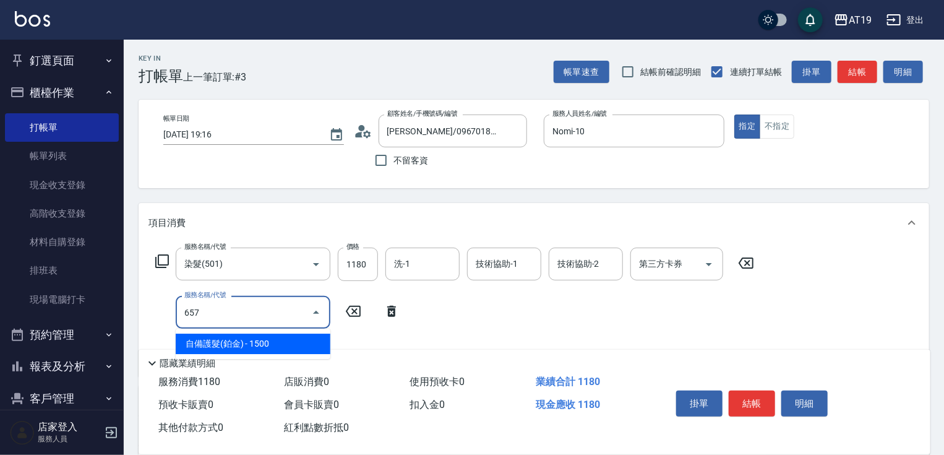
click at [224, 339] on span "自備護髮(鉑金) - 1500" at bounding box center [253, 344] width 155 height 20
type input "260"
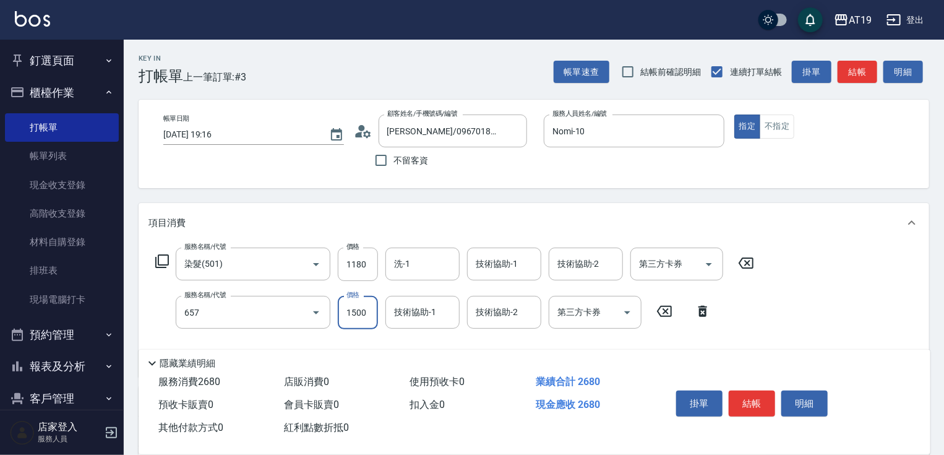
type input "自備護髮(鉑金)(657)"
click at [361, 313] on input "1500" at bounding box center [358, 312] width 40 height 33
type input "2"
type input "110"
type input "21"
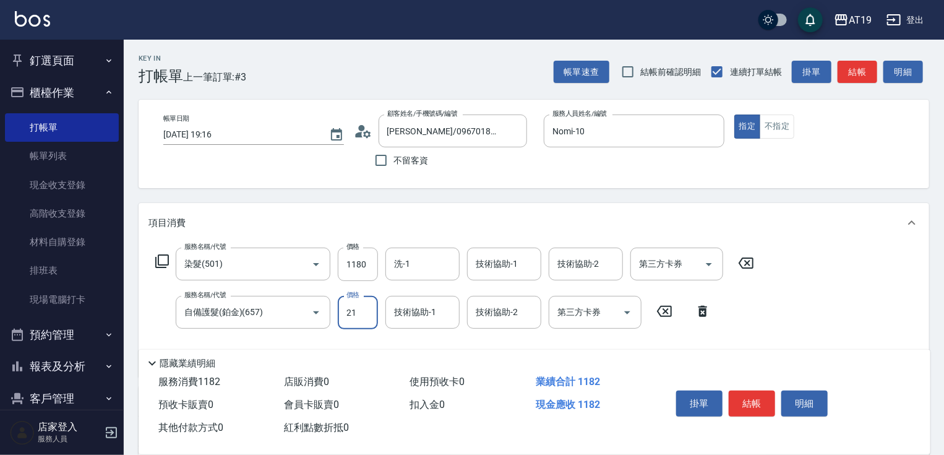
type input "120"
type input "210"
type input "130"
type input "2100"
type input "320"
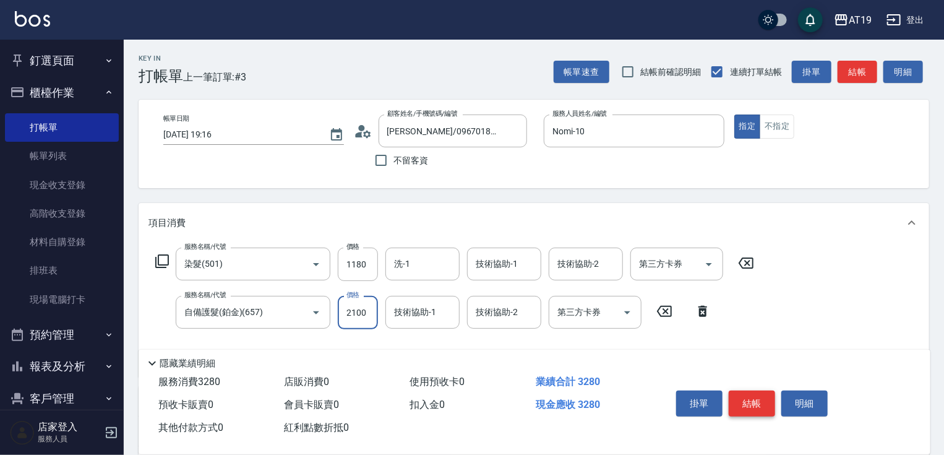
type input "2100"
click at [765, 401] on button "結帳" at bounding box center [752, 403] width 46 height 26
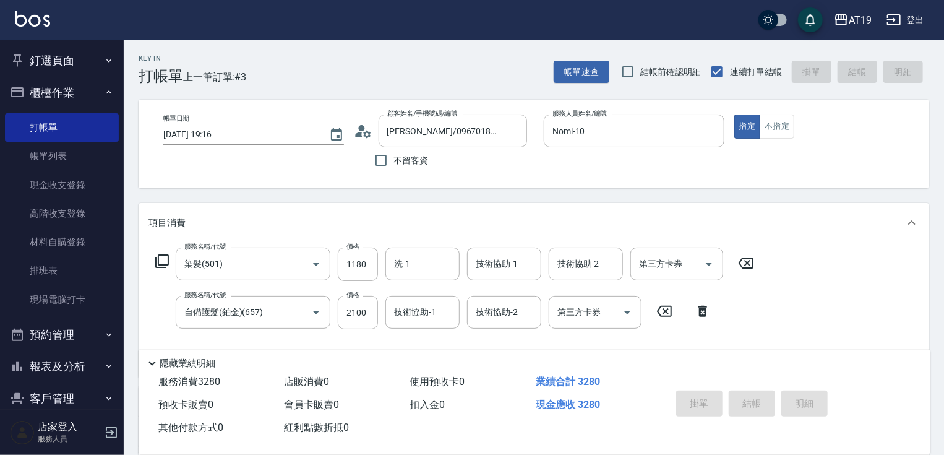
type input "[DATE] 19:18"
type input "0"
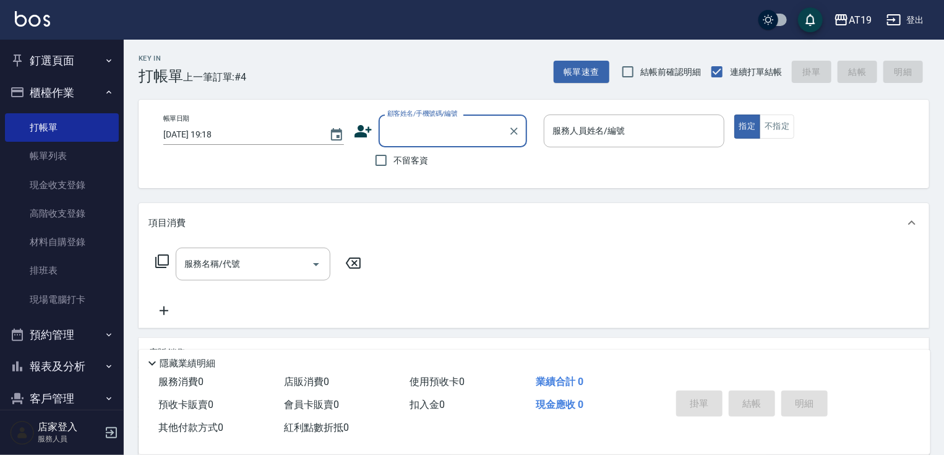
click at [408, 118] on label "顧客姓名/手機號碼/編號" at bounding box center [422, 113] width 71 height 9
click at [408, 120] on input "顧客姓名/手機號碼/編號" at bounding box center [443, 131] width 119 height 22
click at [408, 142] on div "顧客姓名/手機號碼/編號" at bounding box center [453, 130] width 149 height 33
click at [410, 137] on input "顧客姓名/手機號碼/編號" at bounding box center [443, 131] width 119 height 22
click at [413, 126] on input "顧客姓名/手機號碼/編號" at bounding box center [443, 131] width 119 height 22
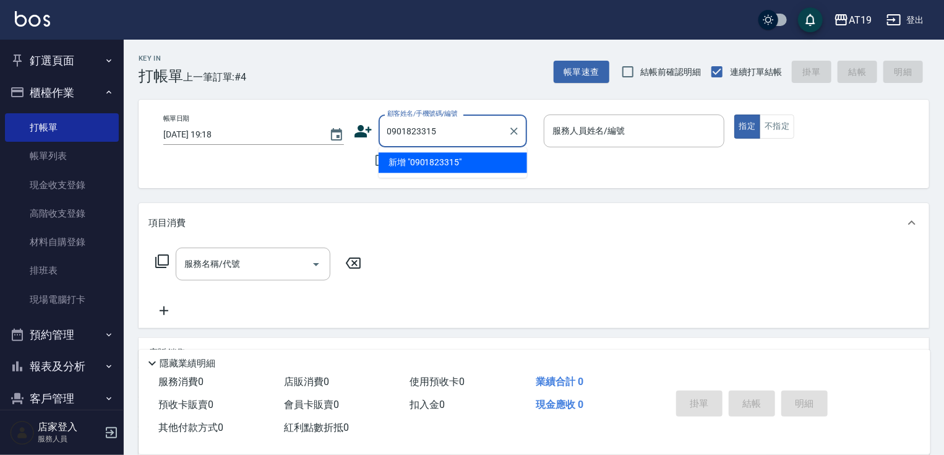
drag, startPoint x: 449, startPoint y: 131, endPoint x: 386, endPoint y: 134, distance: 63.2
click at [386, 134] on input "0901823315" at bounding box center [443, 131] width 119 height 22
type input "0901823315"
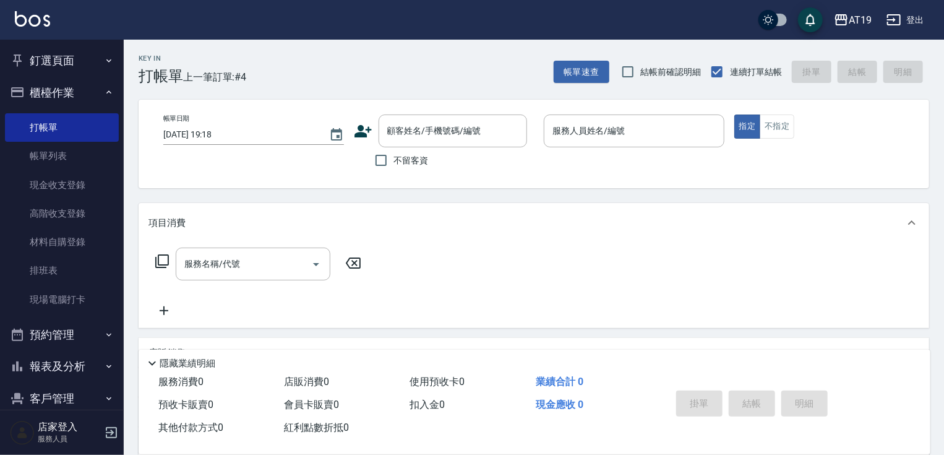
click at [354, 126] on div "帳單日期 [DATE] 19:18 顧客姓名/手機號碼/編號 顧客姓名/手機號碼/編號 不留客資 服務人員姓名/編號 服務人員姓名/編號 指定 不指定" at bounding box center [533, 143] width 761 height 59
click at [359, 132] on icon at bounding box center [363, 131] width 17 height 12
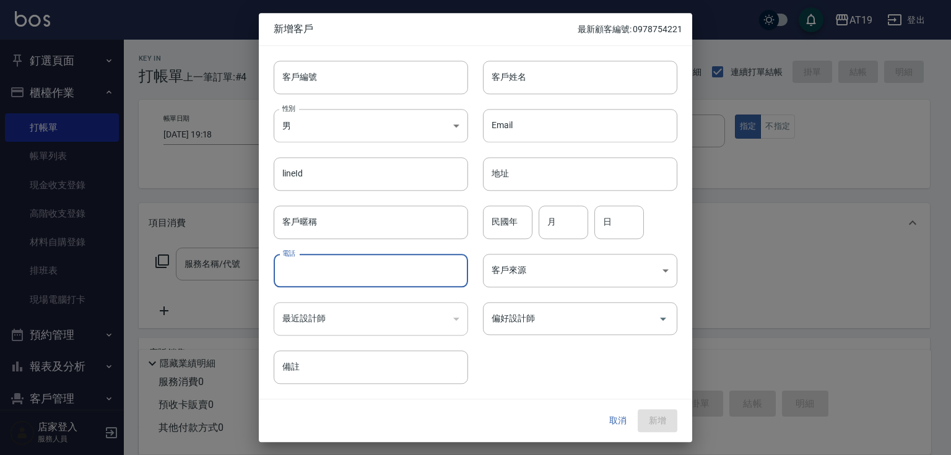
click at [333, 278] on input "電話" at bounding box center [371, 270] width 194 height 33
paste input "0901823315"
type input "0901823315"
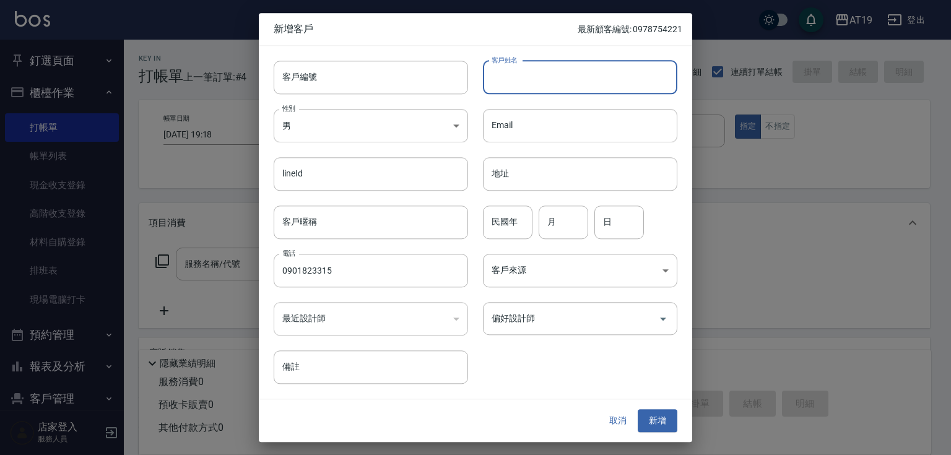
click at [533, 82] on input "客戶姓名" at bounding box center [580, 77] width 194 height 33
type input "方庭"
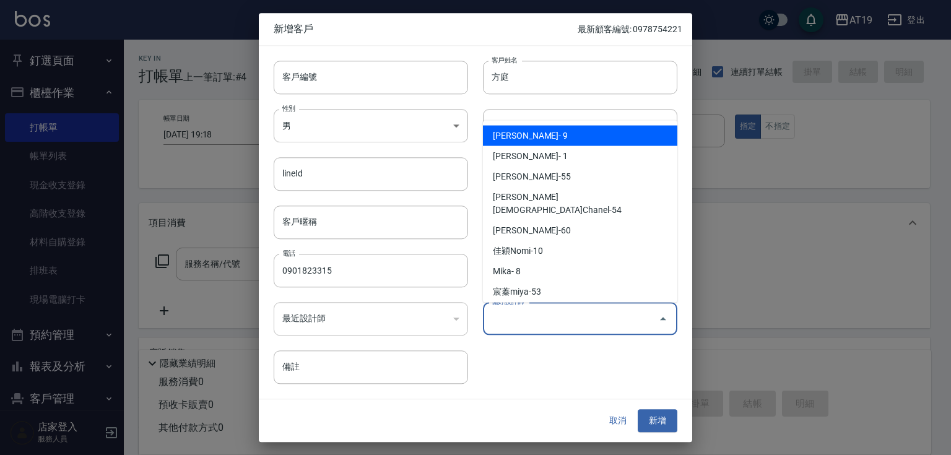
click at [520, 326] on input "偏好設計師" at bounding box center [570, 319] width 165 height 22
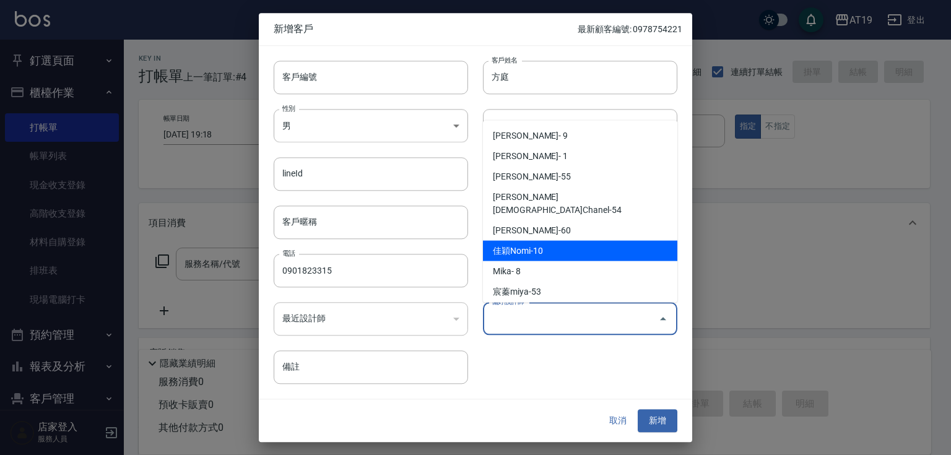
click at [528, 241] on li "佳穎Nomi-10" at bounding box center [580, 251] width 194 height 20
type input "佳穎Nomi"
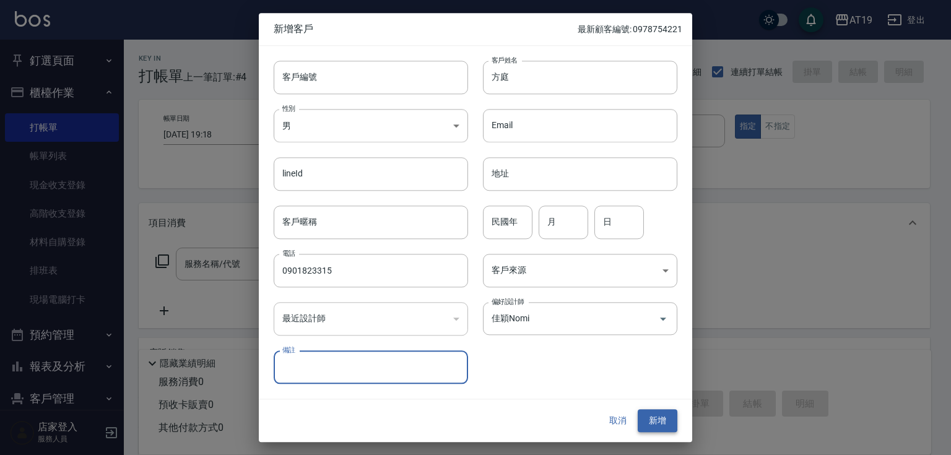
click at [657, 412] on button "新增" at bounding box center [657, 421] width 40 height 23
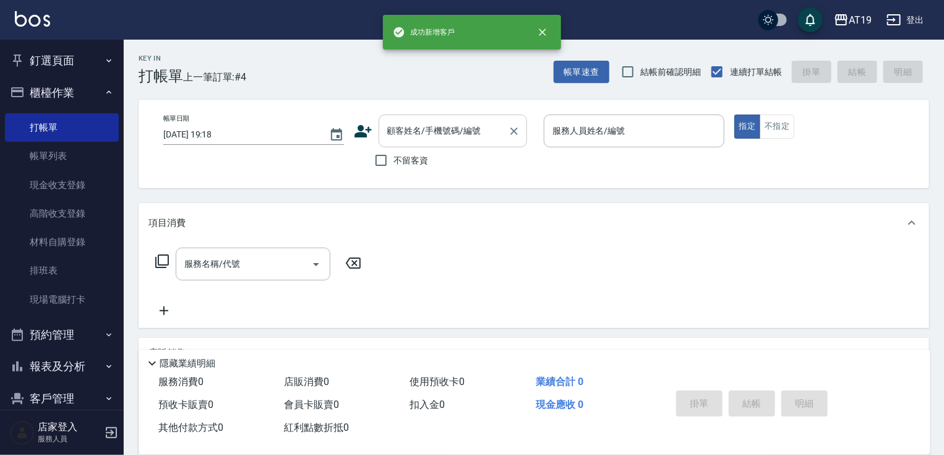
click at [402, 134] on input "顧客姓名/手機號碼/編號" at bounding box center [443, 131] width 119 height 22
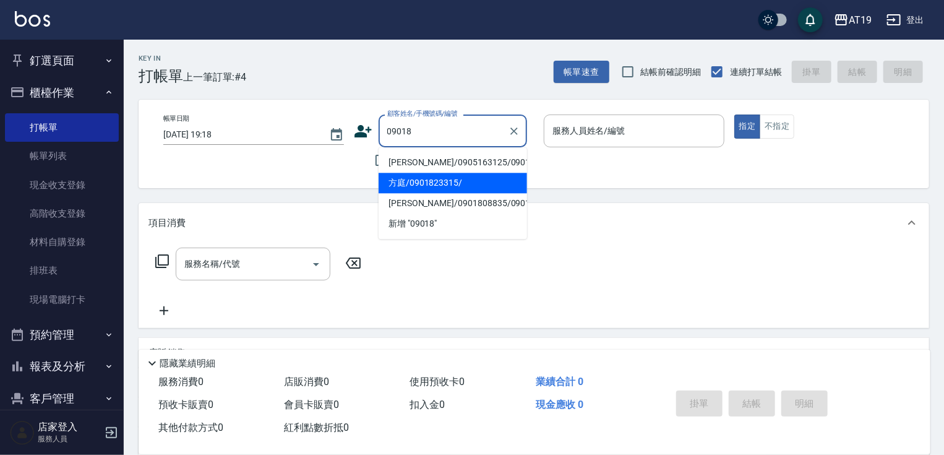
click at [412, 182] on li "方庭/0901823315/" at bounding box center [453, 183] width 149 height 20
type input "方庭/0901823315/"
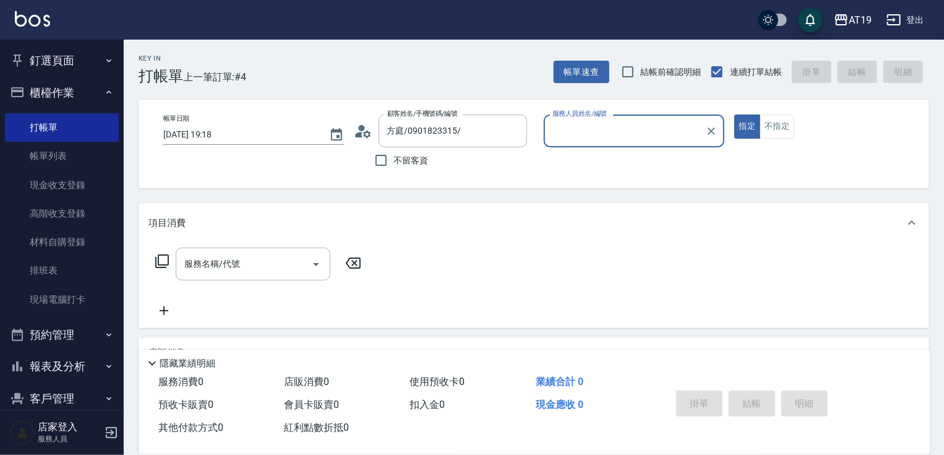
type input "Nomi-10"
click at [291, 255] on input "服務名稱/代號" at bounding box center [243, 264] width 125 height 22
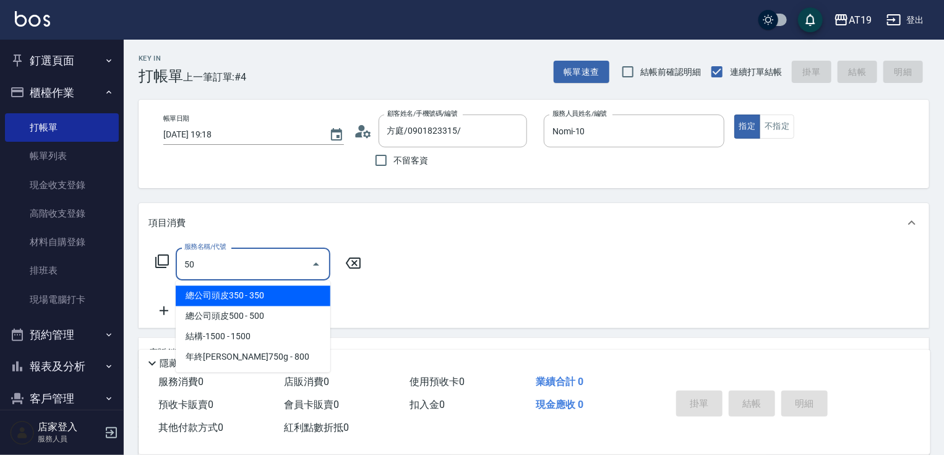
type input "501"
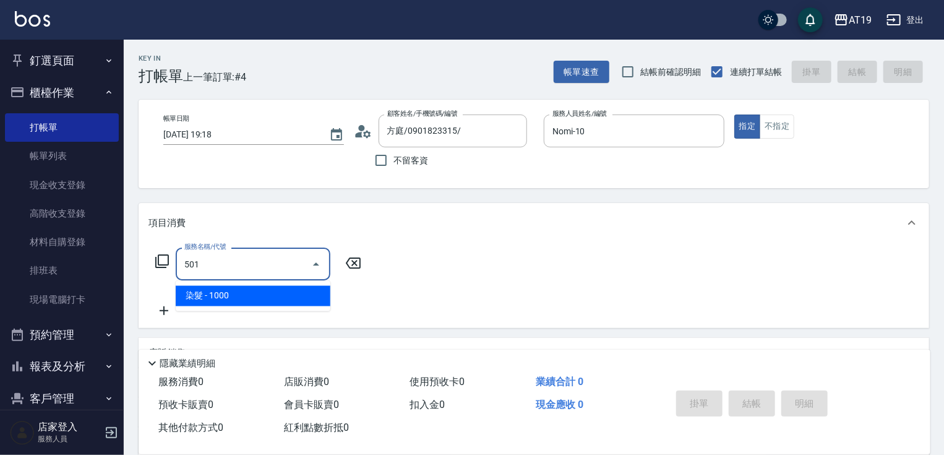
click at [292, 286] on span "染髮 - 1000" at bounding box center [253, 296] width 155 height 20
type input "100"
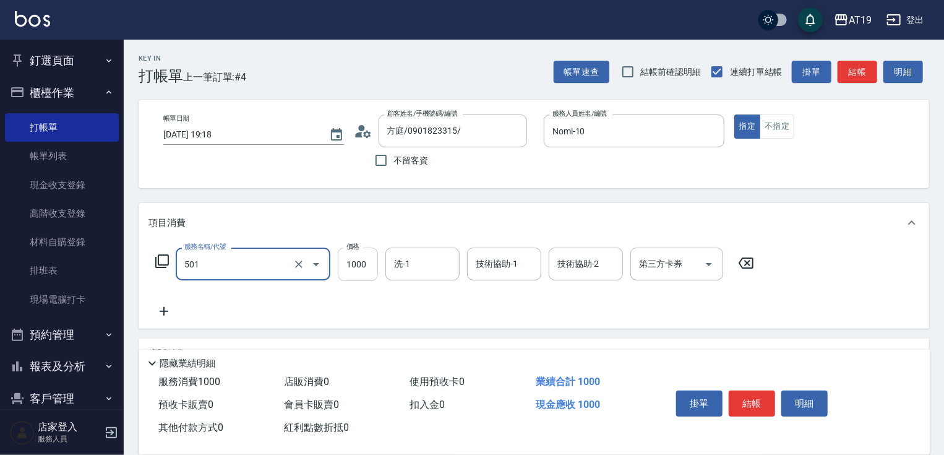
type input "染髮(501)"
click at [348, 269] on input "1000" at bounding box center [358, 264] width 40 height 33
type input "1"
type input "0"
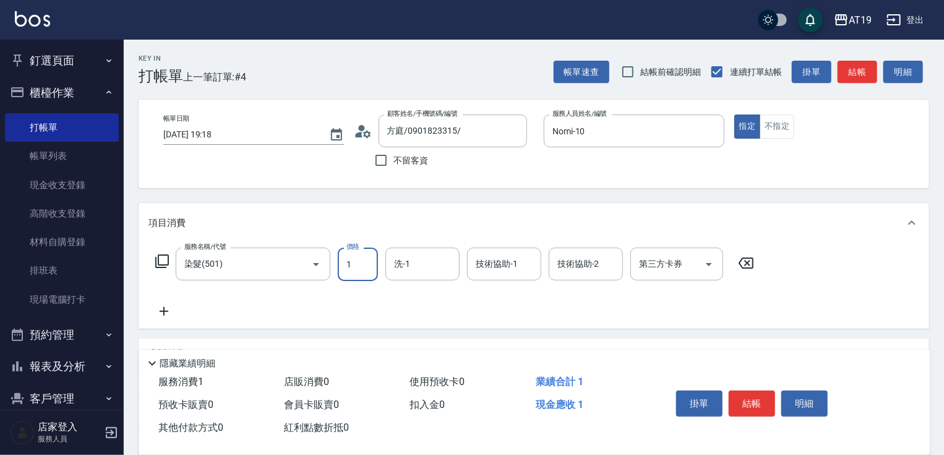
type input "11"
type input "10"
type input "1180"
type input "110"
type input "1180"
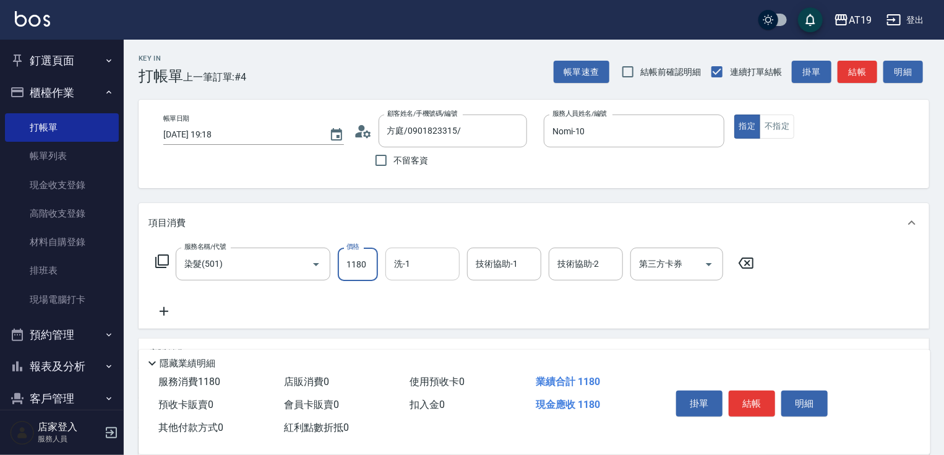
click at [442, 267] on input "洗-1" at bounding box center [422, 264] width 63 height 22
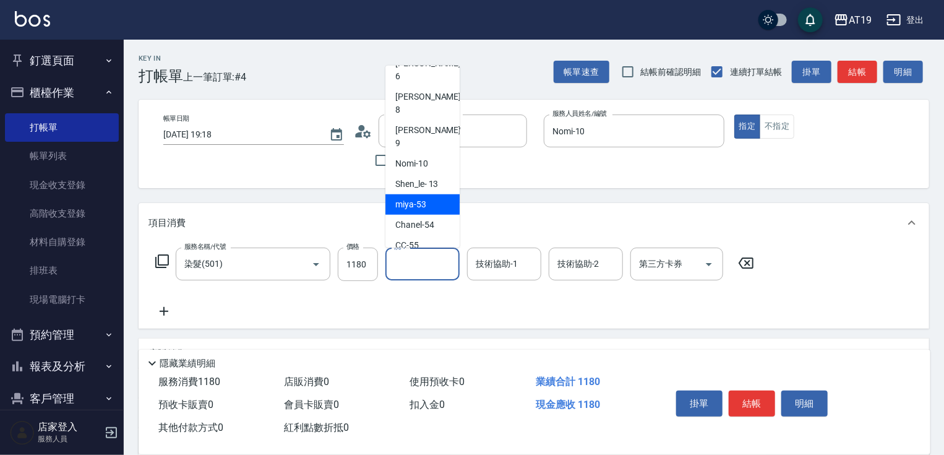
scroll to position [99, 0]
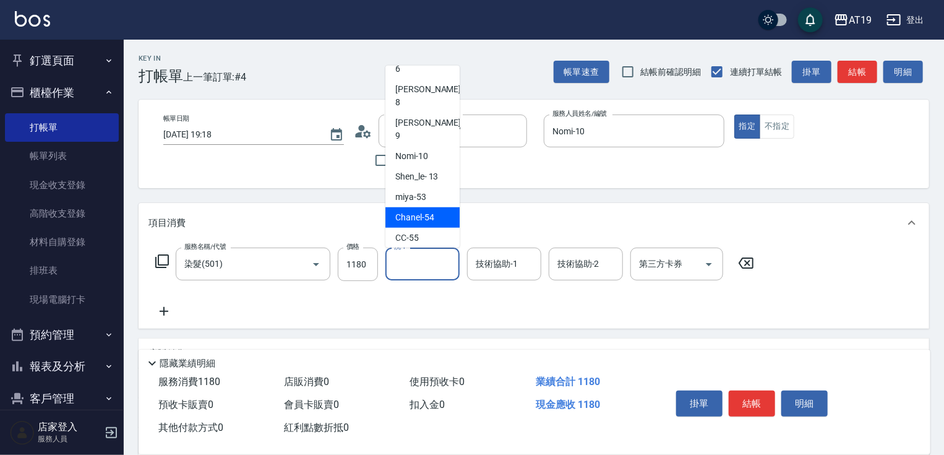
click at [433, 211] on span "Chanel -54" at bounding box center [414, 217] width 39 height 13
type input "Chanel-54"
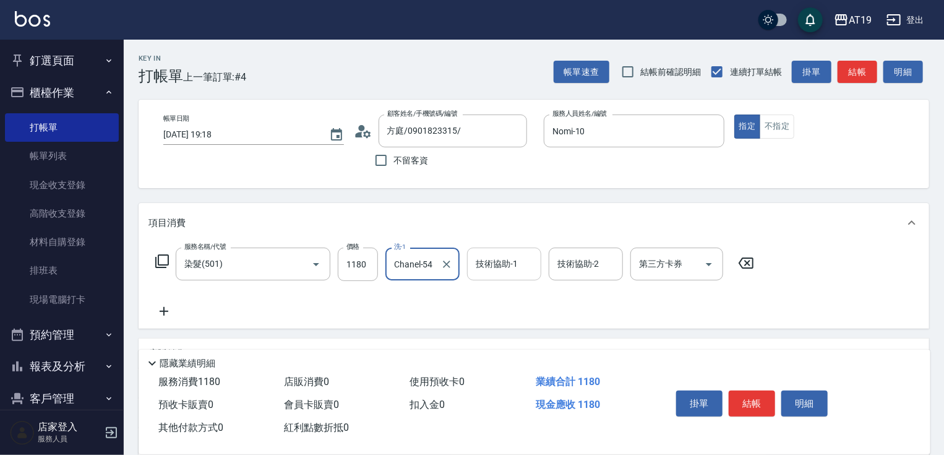
drag, startPoint x: 489, startPoint y: 264, endPoint x: 483, endPoint y: 264, distance: 6.2
click at [489, 265] on input "技術協助-1" at bounding box center [504, 264] width 63 height 22
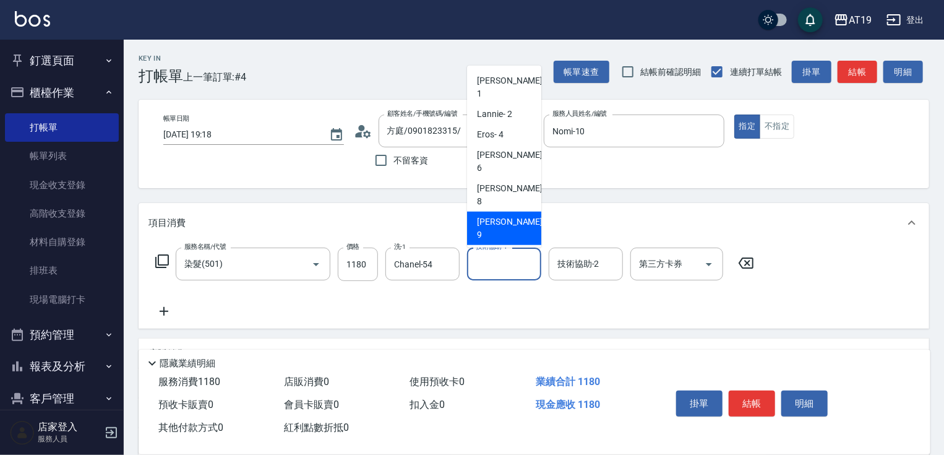
scroll to position [50, 0]
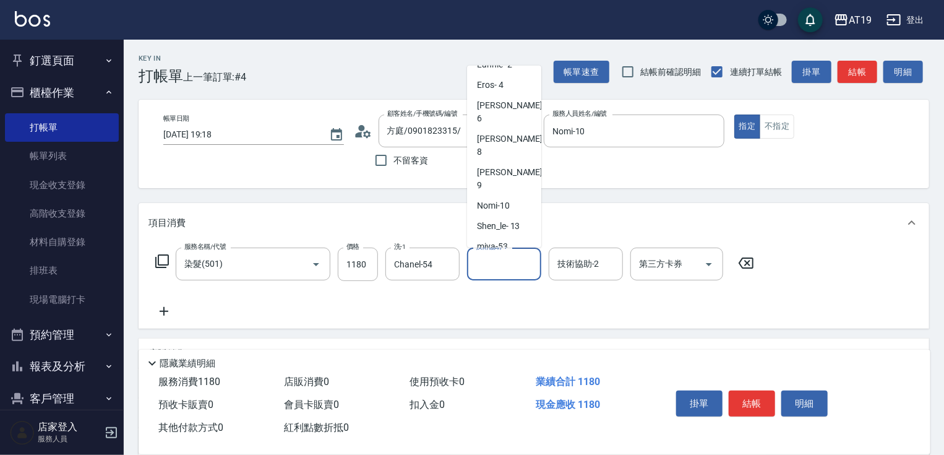
drag, startPoint x: 505, startPoint y: 213, endPoint x: 473, endPoint y: 216, distance: 32.3
click at [505, 261] on span "Chanel -54" at bounding box center [496, 267] width 39 height 13
type input "Chanel-54"
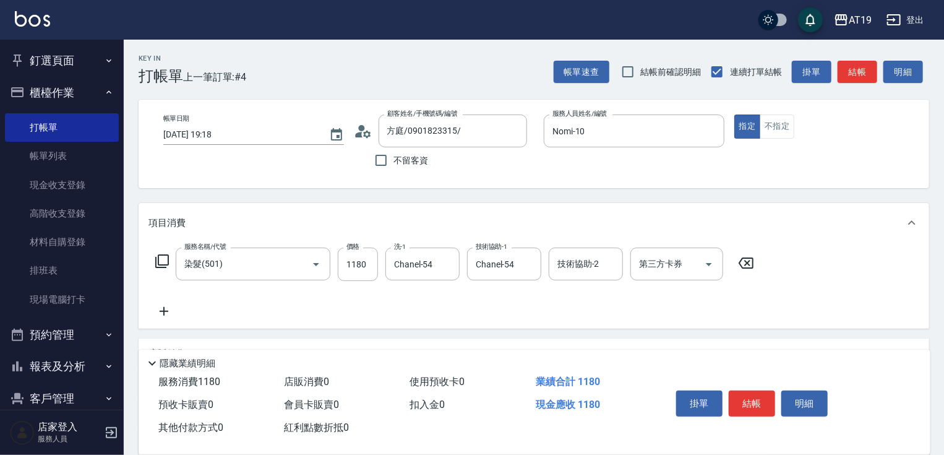
click at [164, 308] on icon at bounding box center [164, 311] width 31 height 15
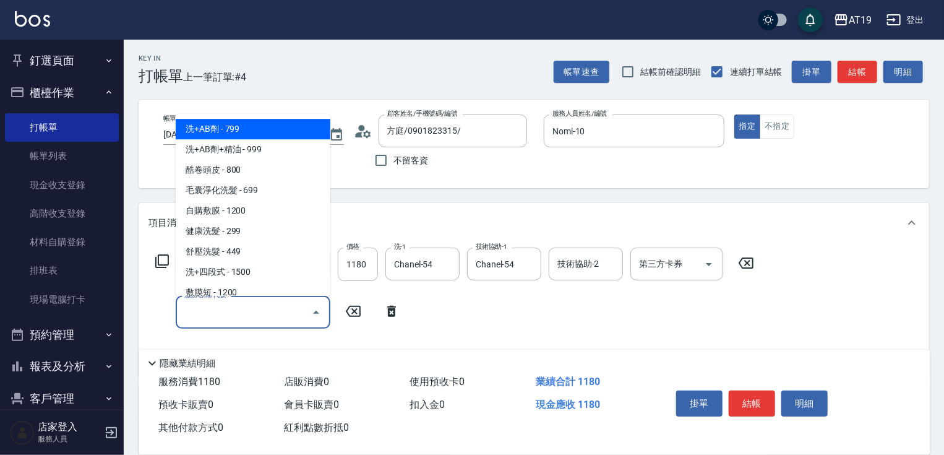
click at [192, 309] on input "服務名稱/代號" at bounding box center [243, 312] width 125 height 22
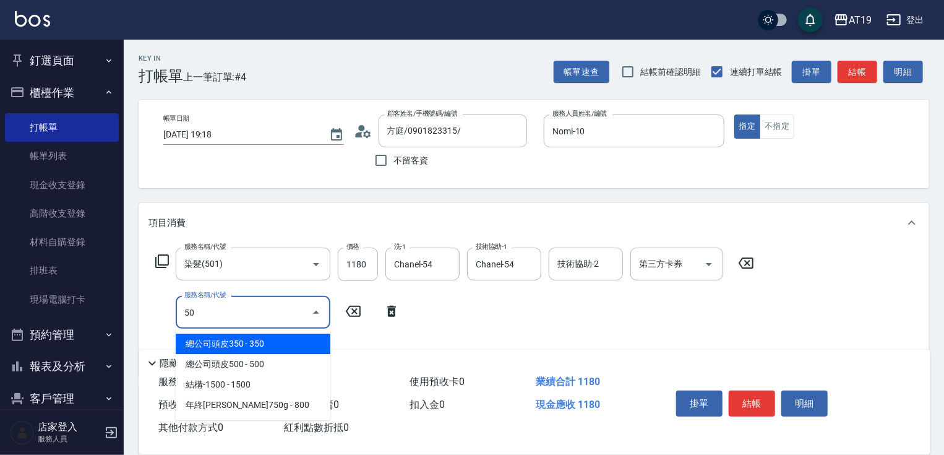
type input "5"
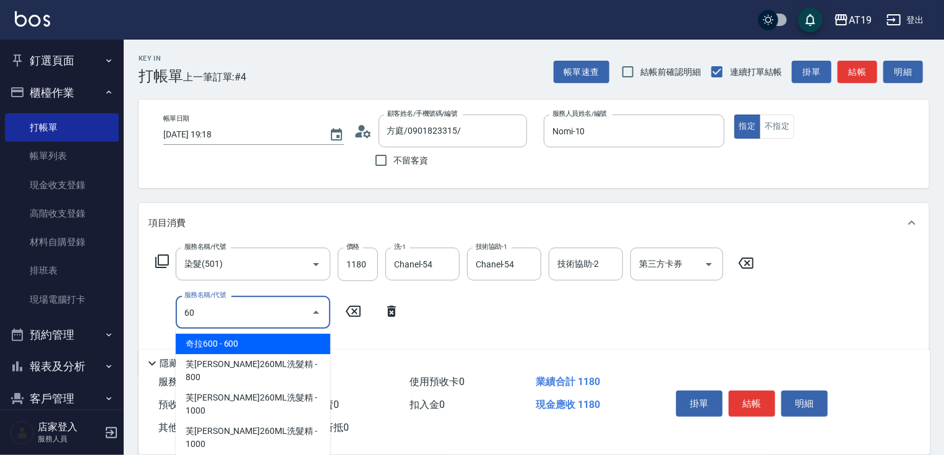
type input "601"
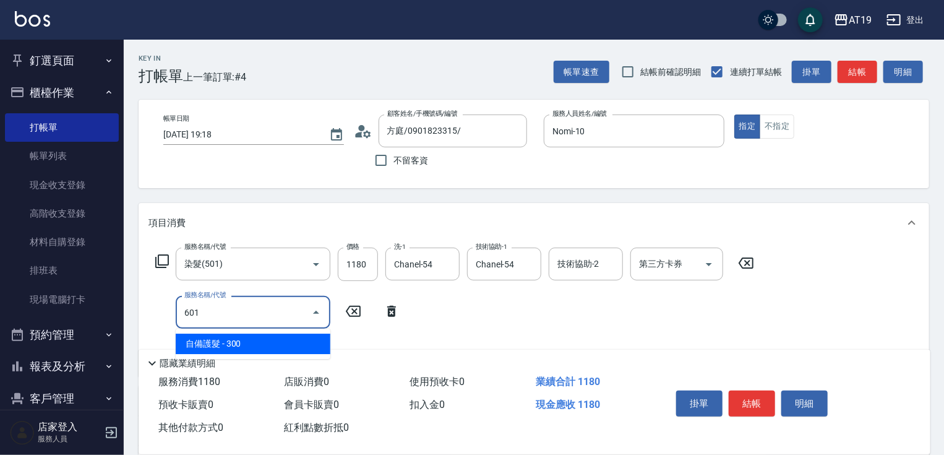
click at [294, 344] on span "自備護髮 - 300" at bounding box center [253, 344] width 155 height 20
type input "140"
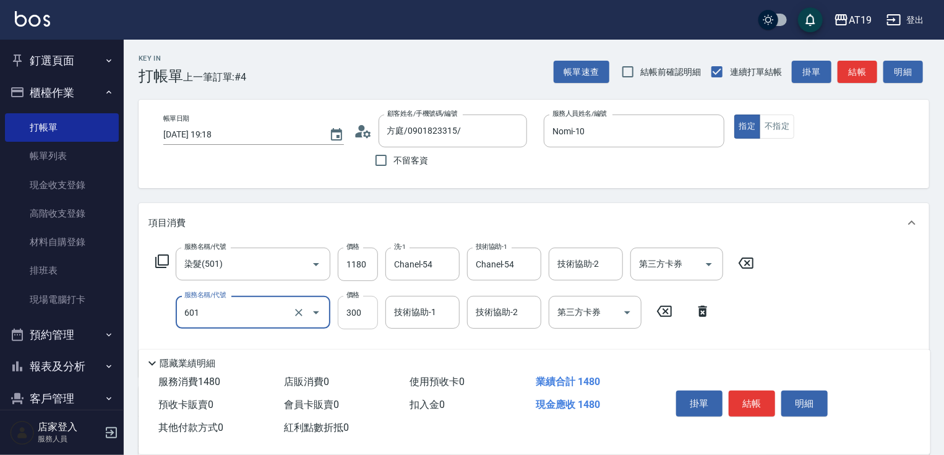
type input "自備護髮(601)"
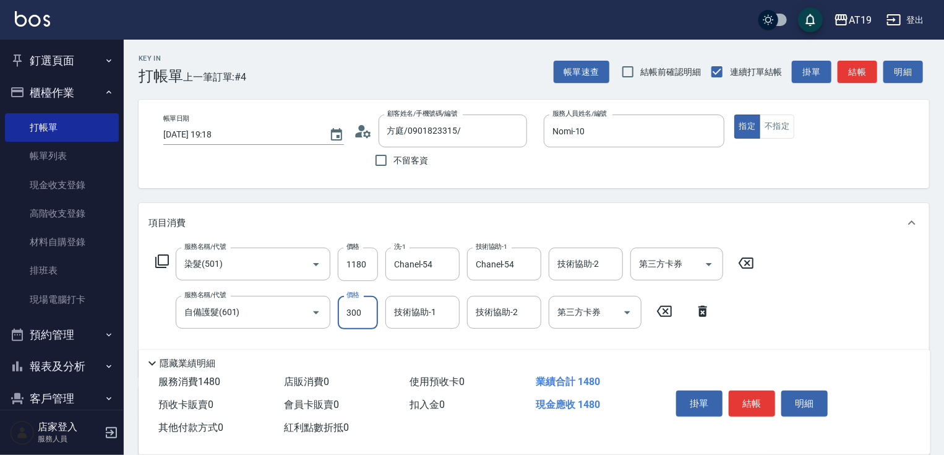
click at [364, 314] on input "300" at bounding box center [358, 312] width 40 height 33
type input "110"
type input "60"
type input "120"
type input "600"
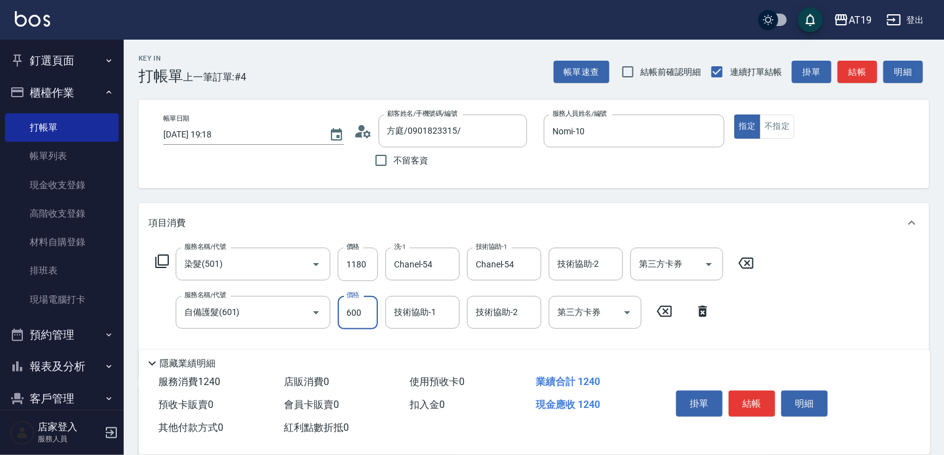
type input "170"
type input "600"
click at [755, 394] on button "結帳" at bounding box center [752, 403] width 46 height 26
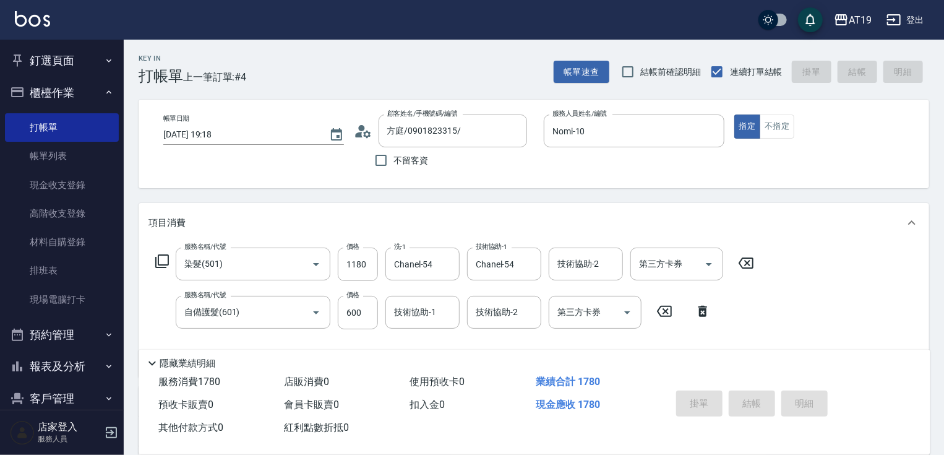
type input "[DATE] 19:20"
type input "0"
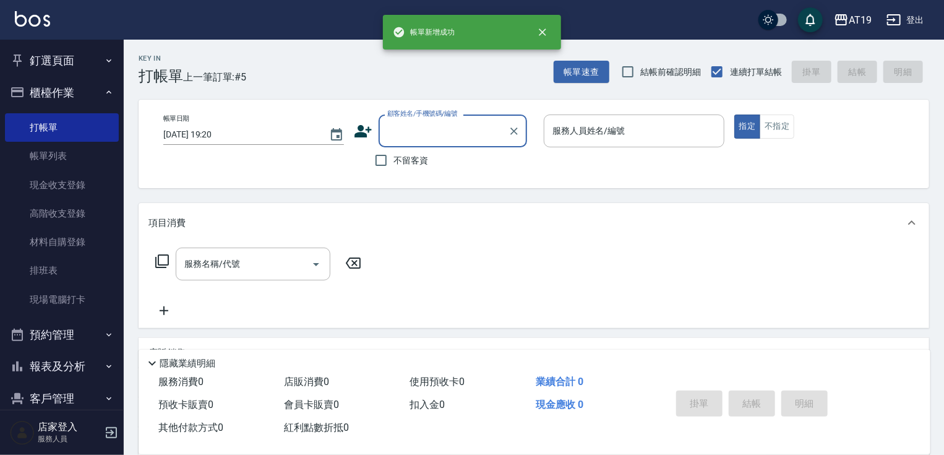
click at [425, 132] on input "顧客姓名/手機號碼/編號" at bounding box center [443, 131] width 119 height 22
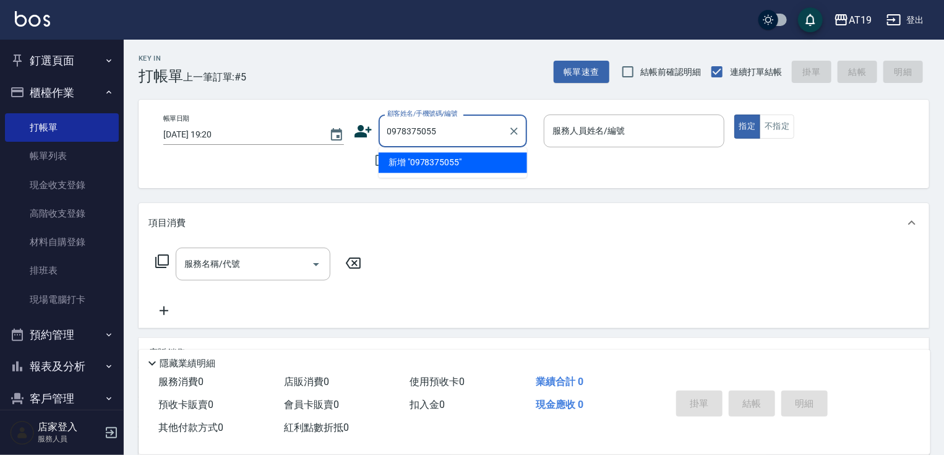
drag, startPoint x: 446, startPoint y: 131, endPoint x: 384, endPoint y: 129, distance: 61.9
click at [384, 129] on input "0978375055" at bounding box center [443, 131] width 119 height 22
type input "0978375055"
click at [366, 134] on icon at bounding box center [363, 131] width 19 height 19
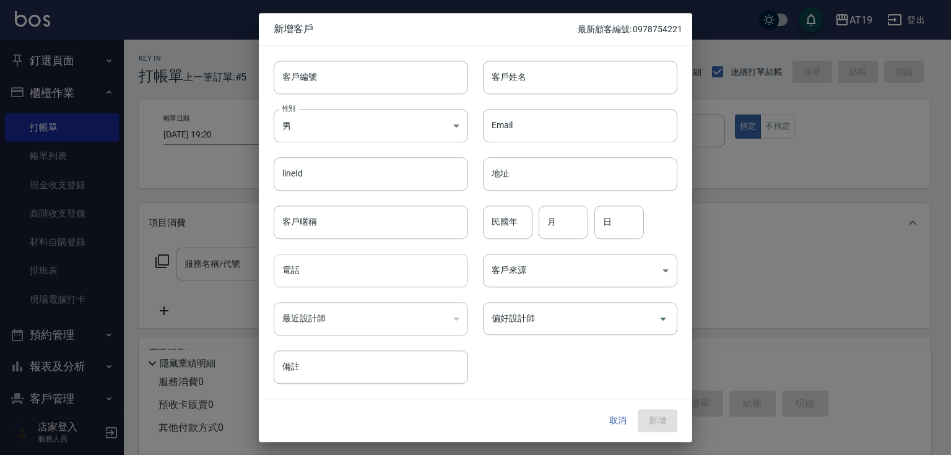
click at [333, 275] on input "電話" at bounding box center [371, 270] width 194 height 33
paste input "0978375055"
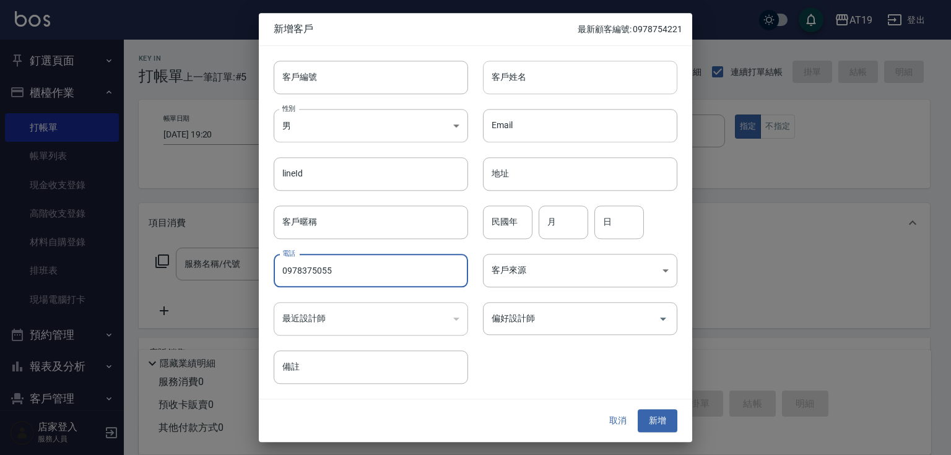
type input "0978375055"
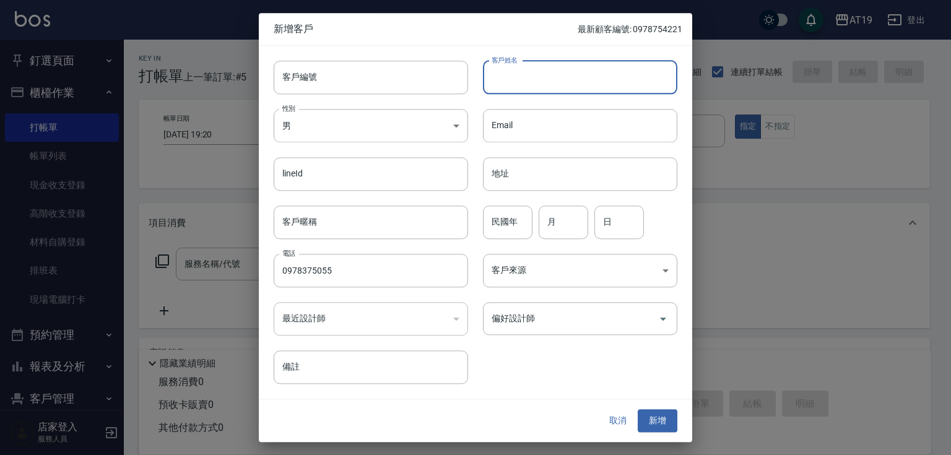
click at [514, 88] on input "客戶姓名" at bounding box center [580, 77] width 194 height 33
type input "繻"
click at [577, 305] on div "偏好設計師" at bounding box center [580, 318] width 194 height 33
type input "[PERSON_NAME]"
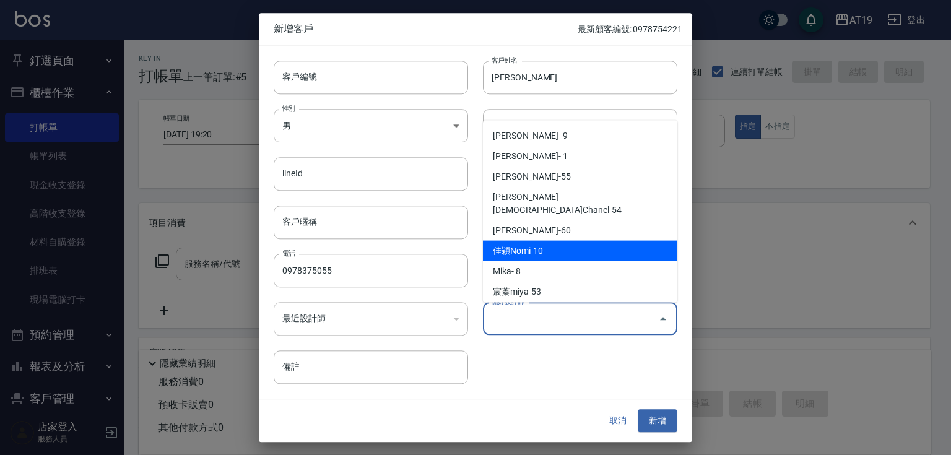
click at [564, 241] on li "佳穎Nomi-10" at bounding box center [580, 251] width 194 height 20
type input "佳穎Nomi"
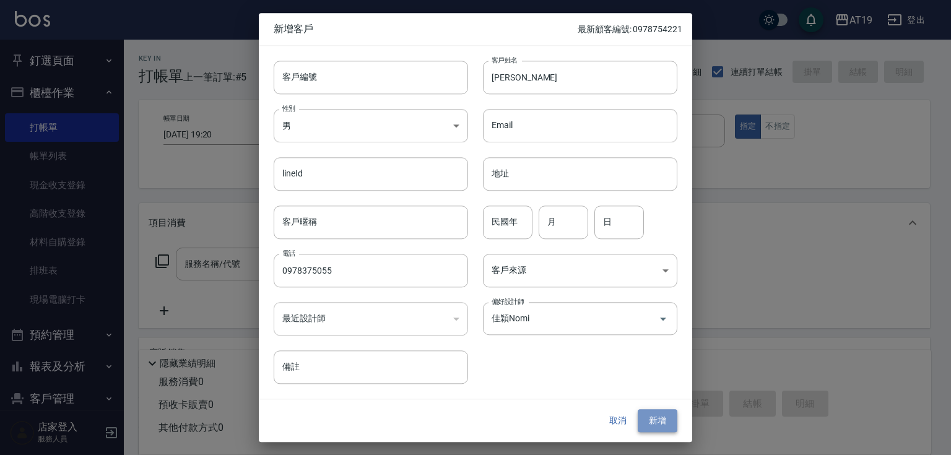
click at [656, 420] on button "新增" at bounding box center [657, 421] width 40 height 23
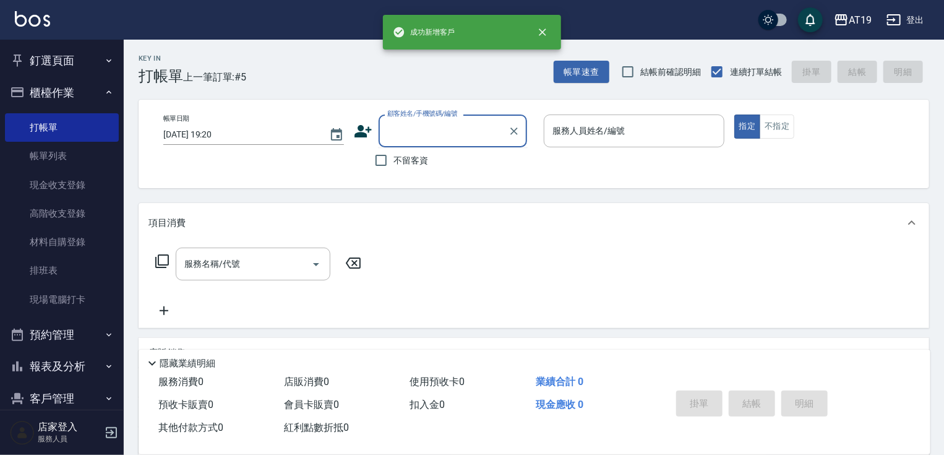
click at [405, 139] on input "顧客姓名/手機號碼/編號" at bounding box center [443, 131] width 119 height 22
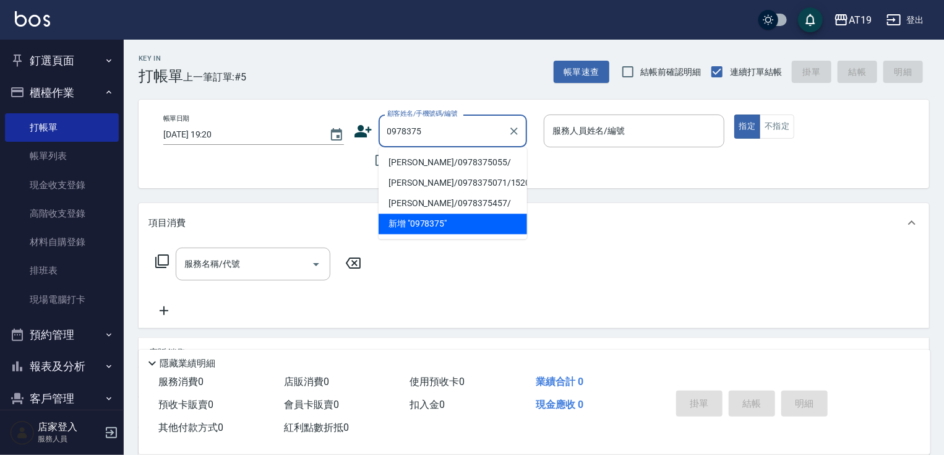
click at [395, 158] on li "[PERSON_NAME]/0978375055/" at bounding box center [453, 162] width 149 height 20
type input "[PERSON_NAME]/0978375055/"
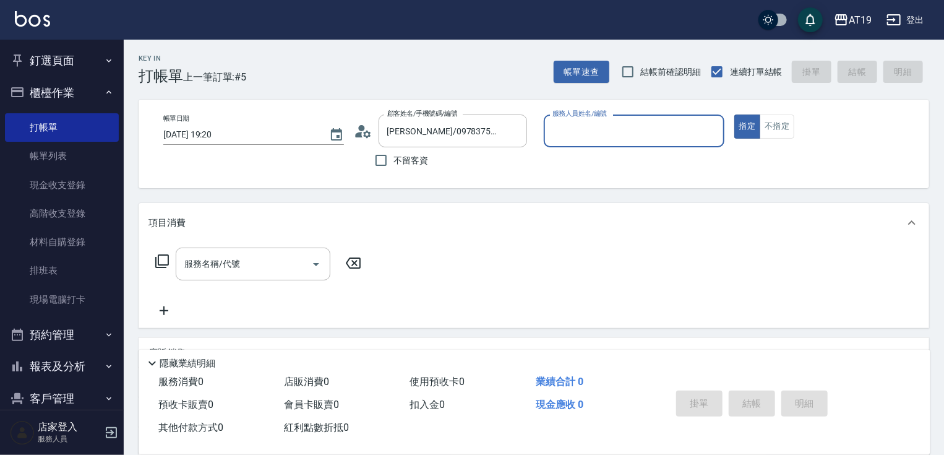
type input "Nomi-10"
click at [369, 136] on icon at bounding box center [366, 133] width 7 height 7
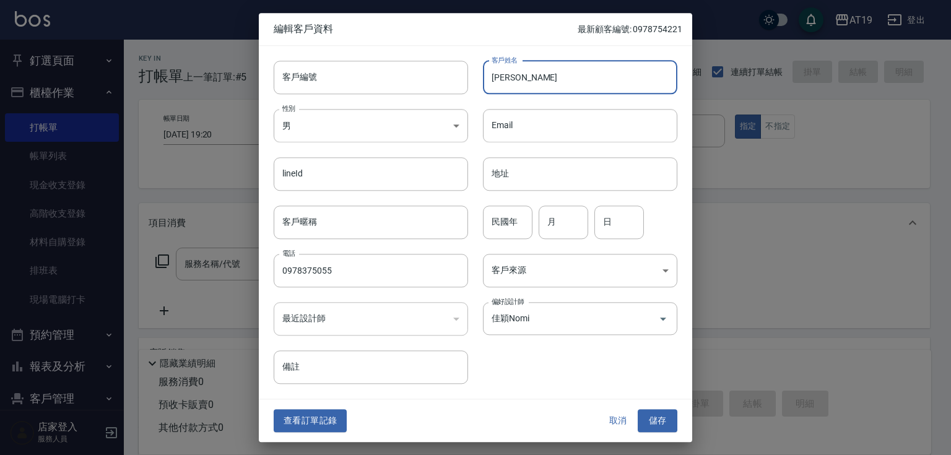
click at [534, 81] on input "[PERSON_NAME]" at bounding box center [580, 77] width 194 height 33
type input "盧宜君"
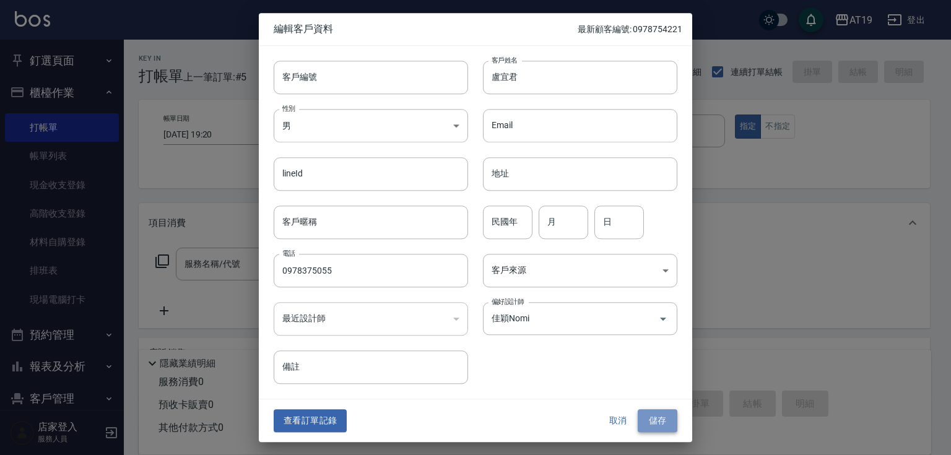
click at [671, 423] on button "儲存" at bounding box center [657, 421] width 40 height 23
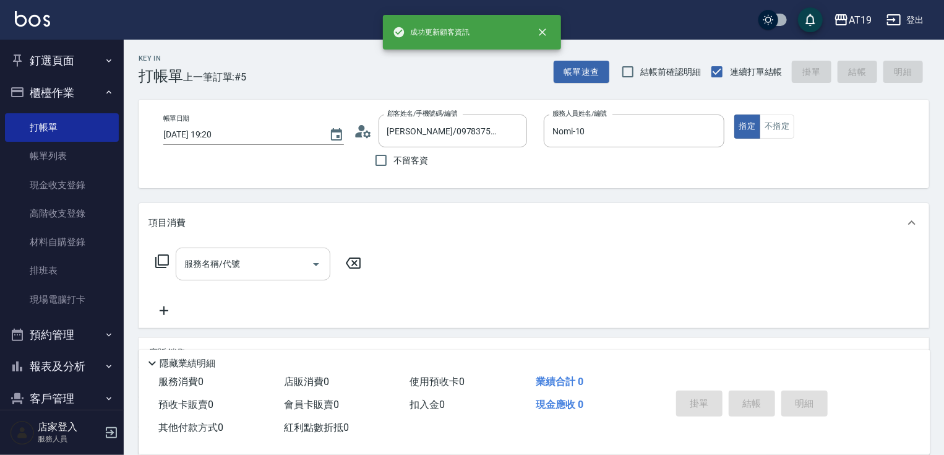
click at [233, 248] on div "服務名稱/代號" at bounding box center [253, 264] width 155 height 33
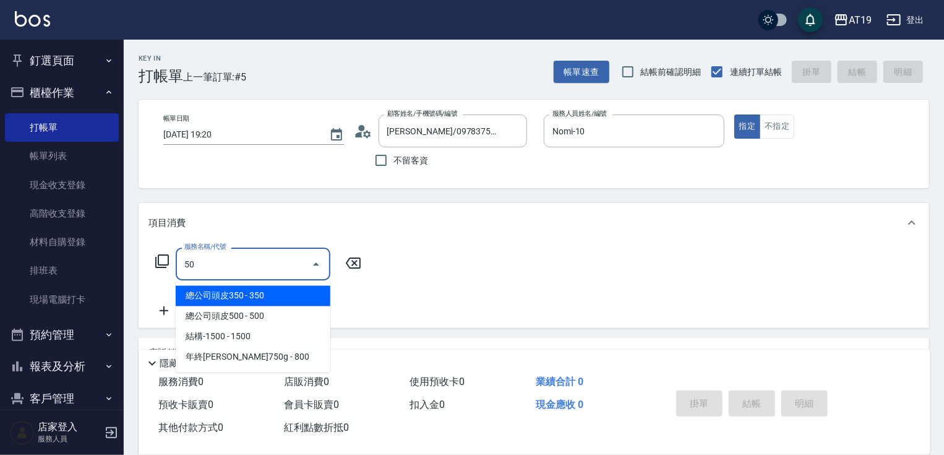
type input "501"
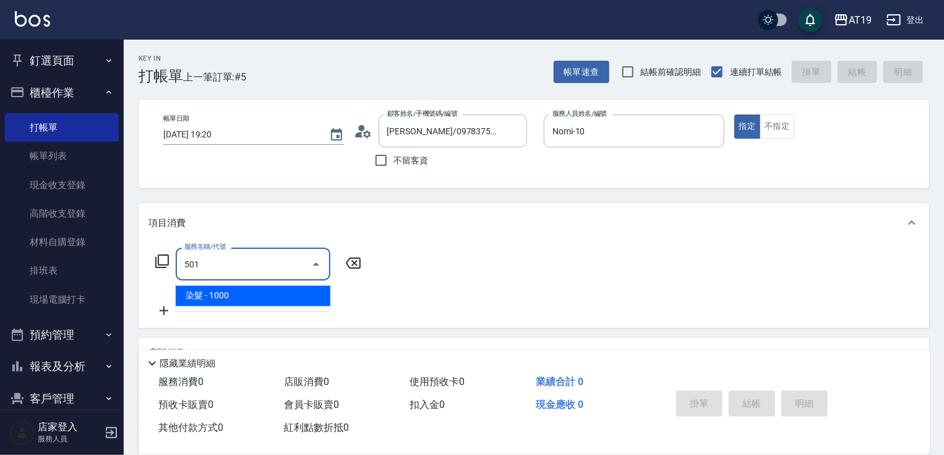
drag, startPoint x: 244, startPoint y: 298, endPoint x: 319, endPoint y: 287, distance: 75.7
click at [265, 297] on span "染髮 - 1000" at bounding box center [253, 296] width 155 height 20
type input "100"
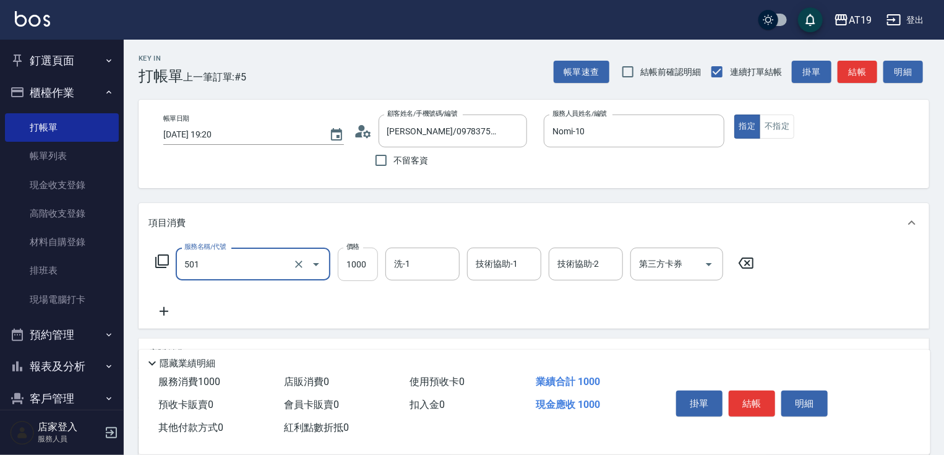
type input "染髮(501)"
click at [351, 265] on input "1000" at bounding box center [358, 264] width 40 height 33
type input "1"
type input "0"
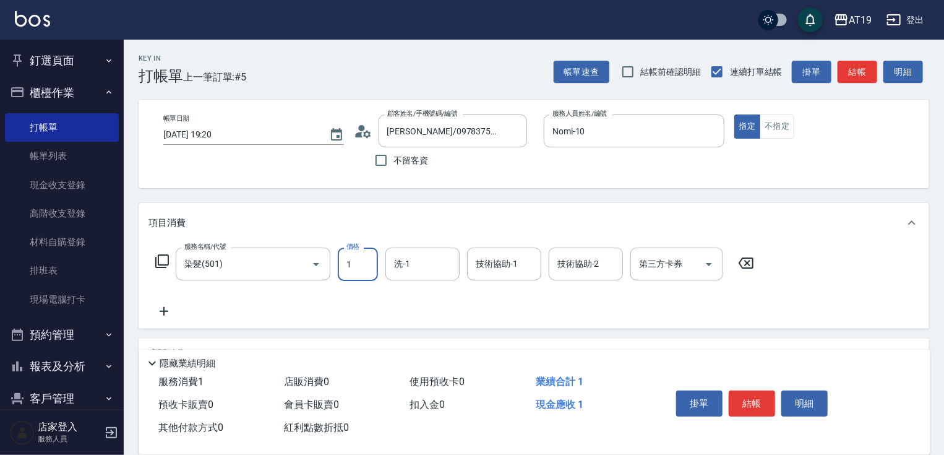
type input "11"
type input "10"
type input "118"
type input "110"
type input "1180"
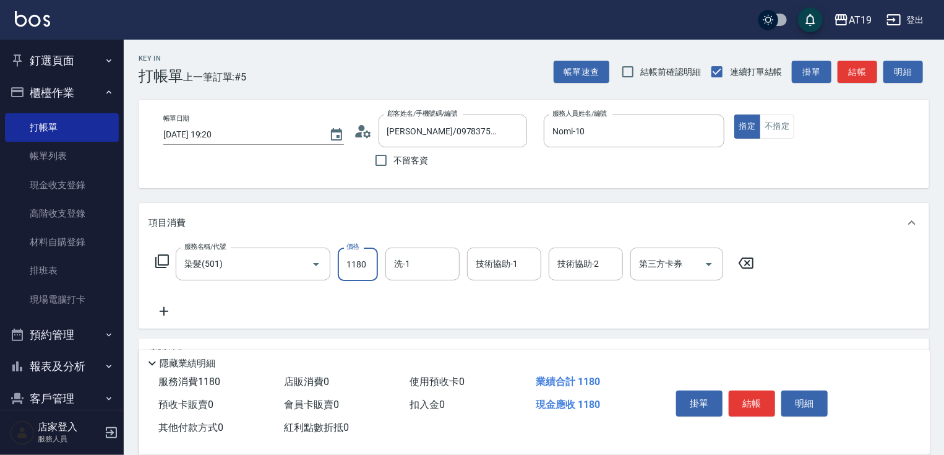
click at [173, 309] on icon at bounding box center [164, 311] width 31 height 15
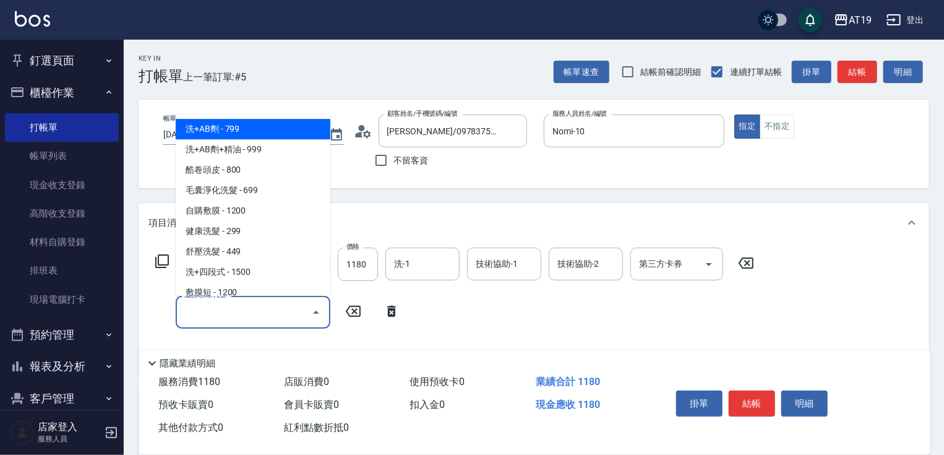
click at [192, 313] on input "服務名稱/代號" at bounding box center [243, 312] width 125 height 22
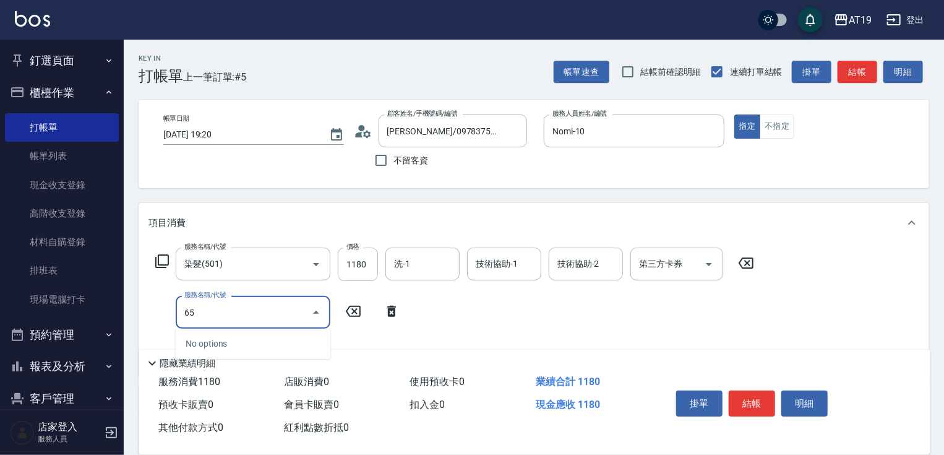
type input "657"
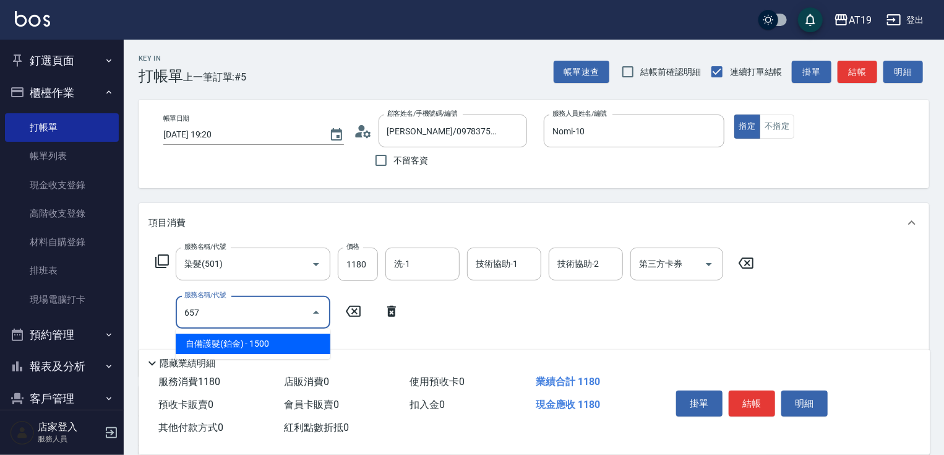
click at [209, 342] on span "自備護髮(鉑金) - 1500" at bounding box center [253, 344] width 155 height 20
type input "260"
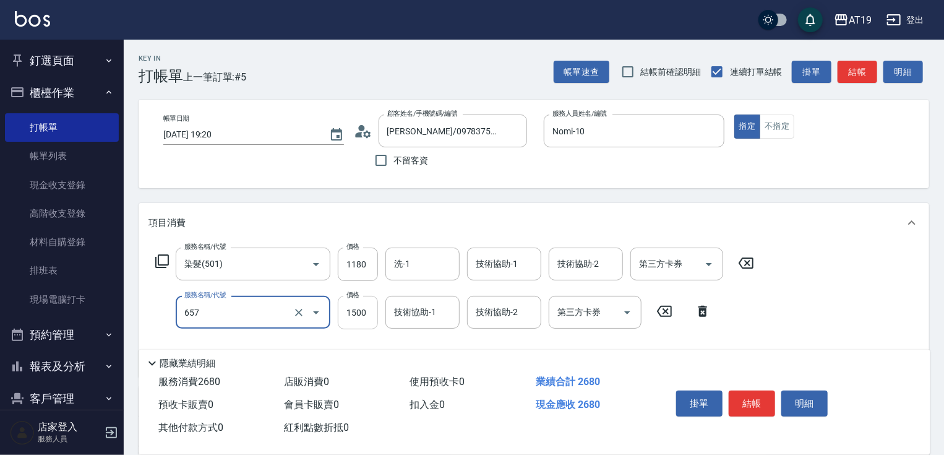
type input "自備護髮(鉑金)(657)"
click at [351, 314] on input "1500" at bounding box center [358, 312] width 40 height 33
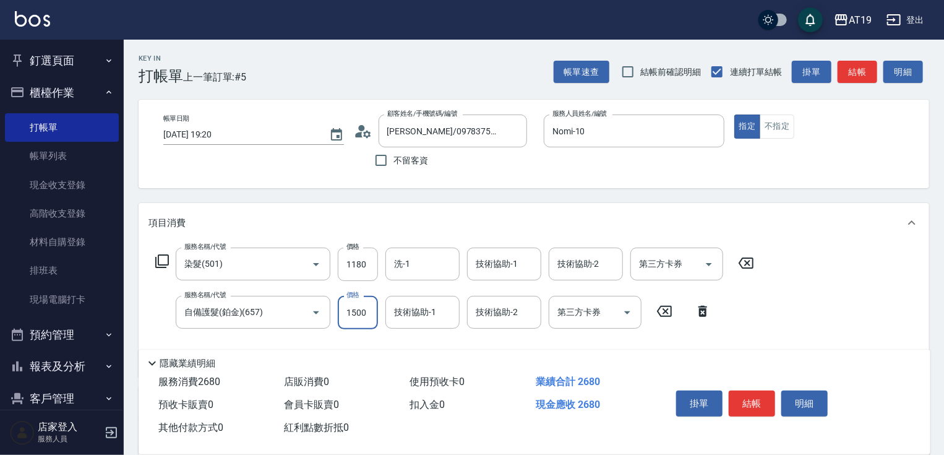
type input "110"
type input "2"
type input "120"
type input "230"
type input "140"
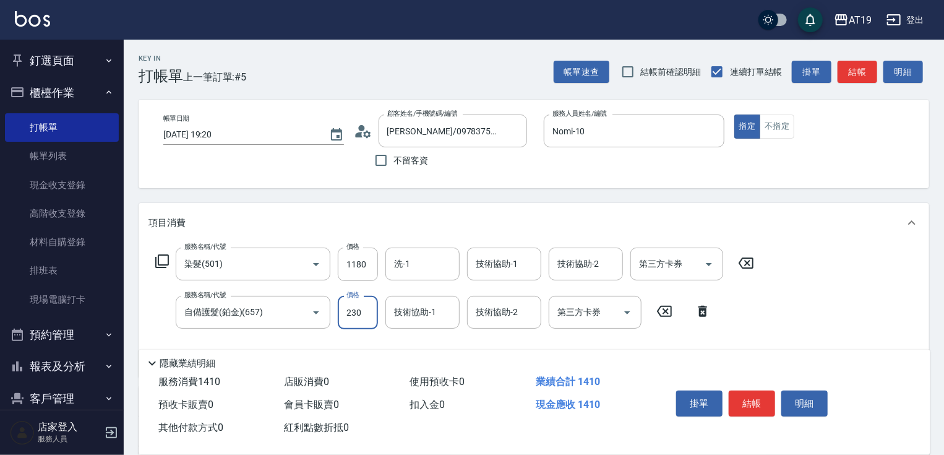
type input "2300"
type input "340"
type input "2300"
click at [749, 399] on button "結帳" at bounding box center [752, 403] width 46 height 26
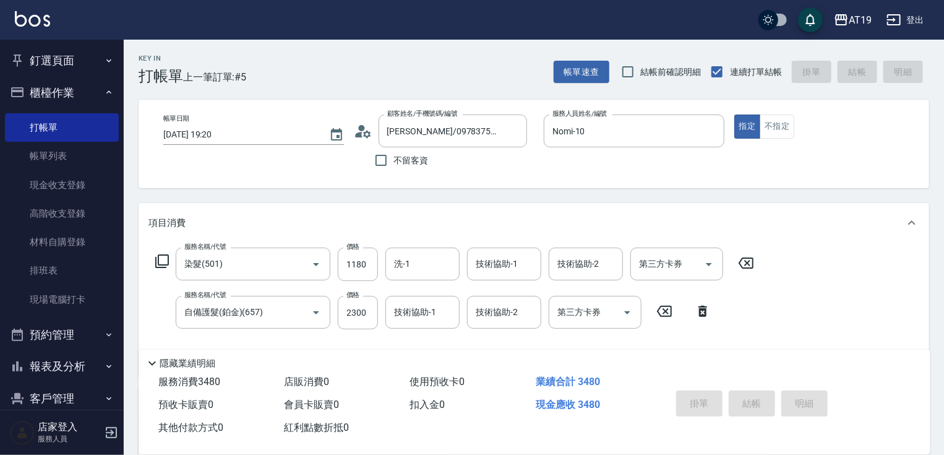
type input "[DATE] 19:22"
type input "0"
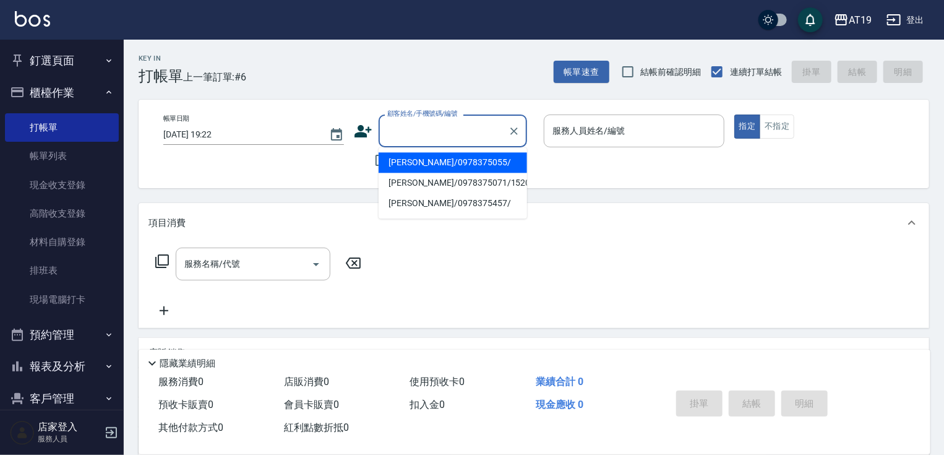
click at [412, 130] on input "顧客姓名/手機號碼/編號" at bounding box center [443, 131] width 119 height 22
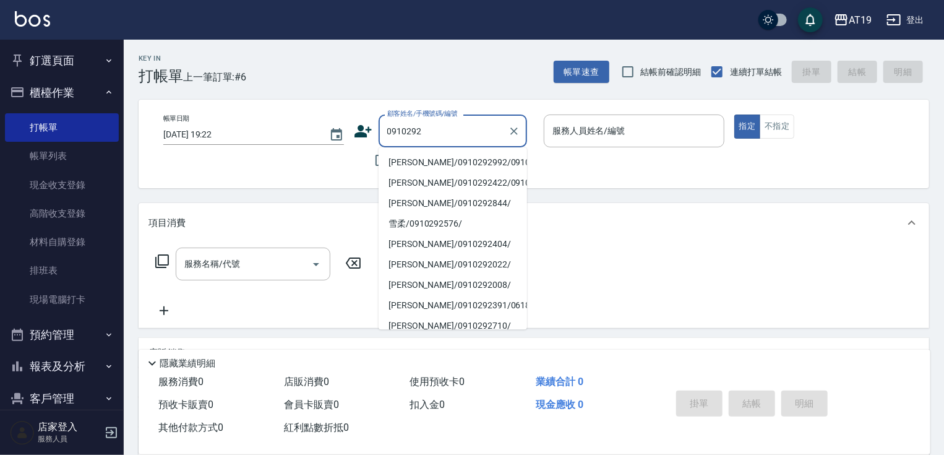
click at [459, 164] on li "[PERSON_NAME]/0910292992/0910292992" at bounding box center [453, 162] width 149 height 20
type input "[PERSON_NAME]/0910292992/0910292992"
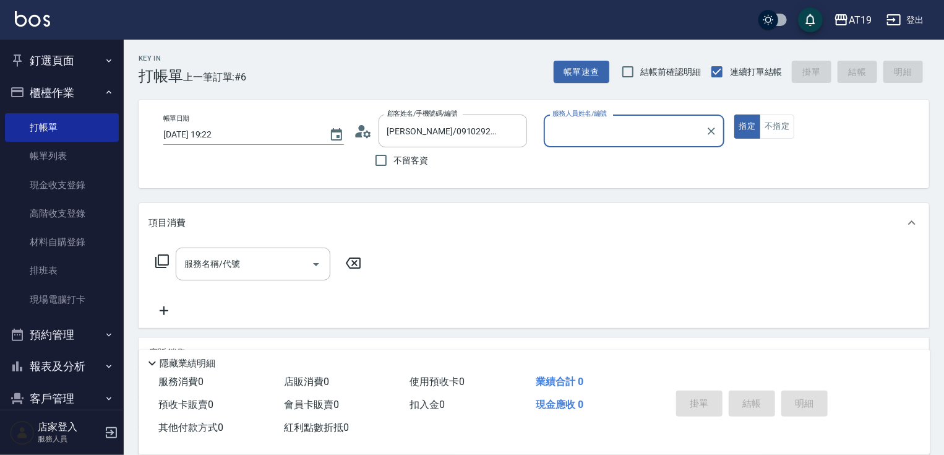
type input "[PERSON_NAME]- 9"
click at [256, 257] on input "服務名稱/代號" at bounding box center [243, 264] width 125 height 22
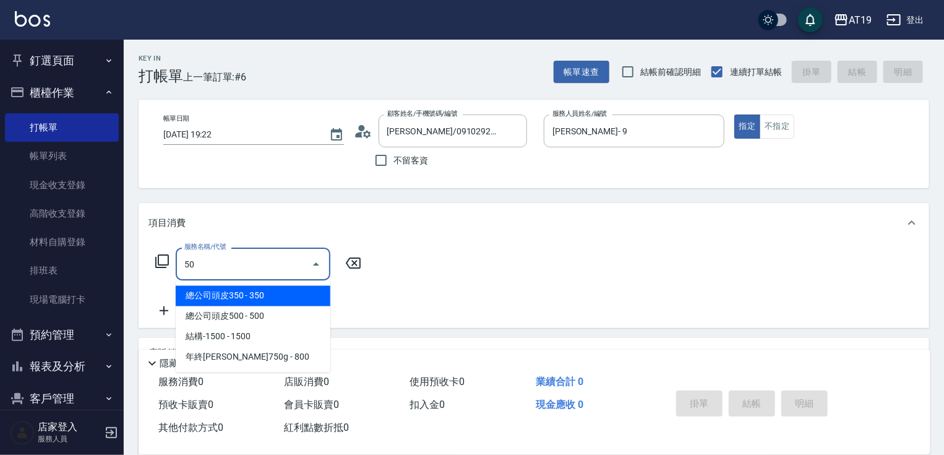
type input "501"
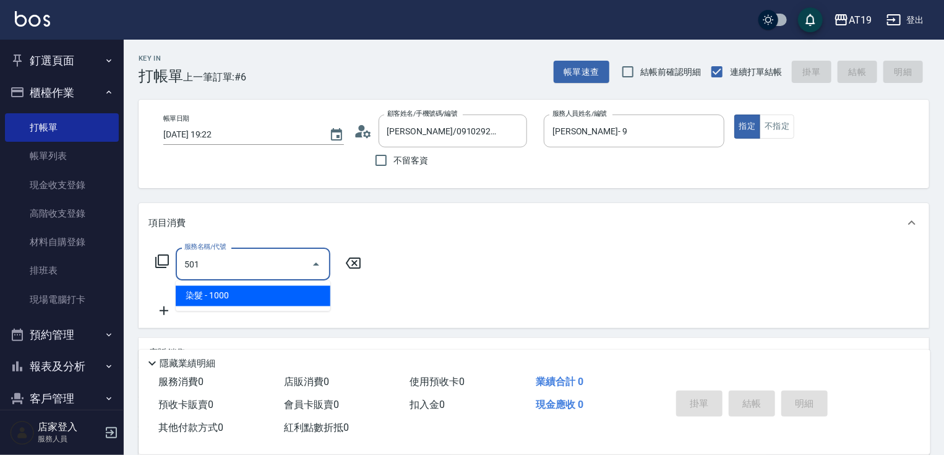
drag, startPoint x: 260, startPoint y: 299, endPoint x: 294, endPoint y: 292, distance: 34.7
click at [270, 299] on span "染髮 - 1000" at bounding box center [253, 296] width 155 height 20
type input "100"
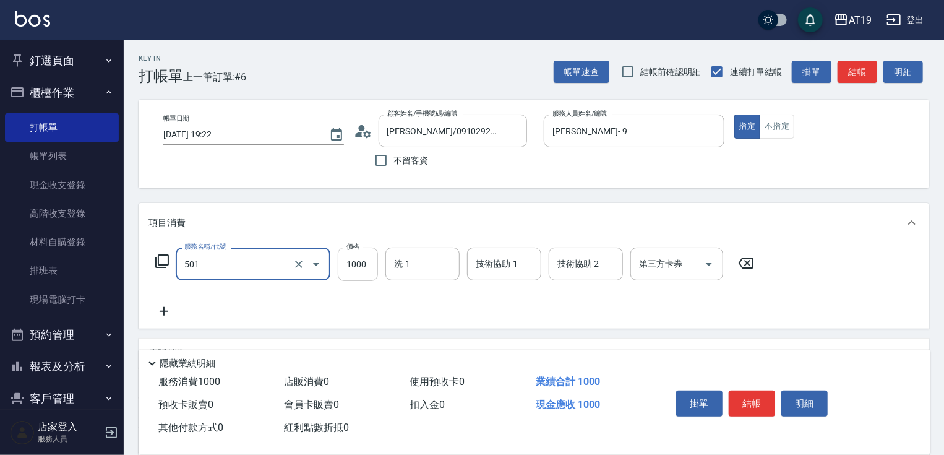
type input "染髮(501)"
click at [351, 272] on input "1000" at bounding box center [358, 264] width 40 height 33
type input "0"
type input "12"
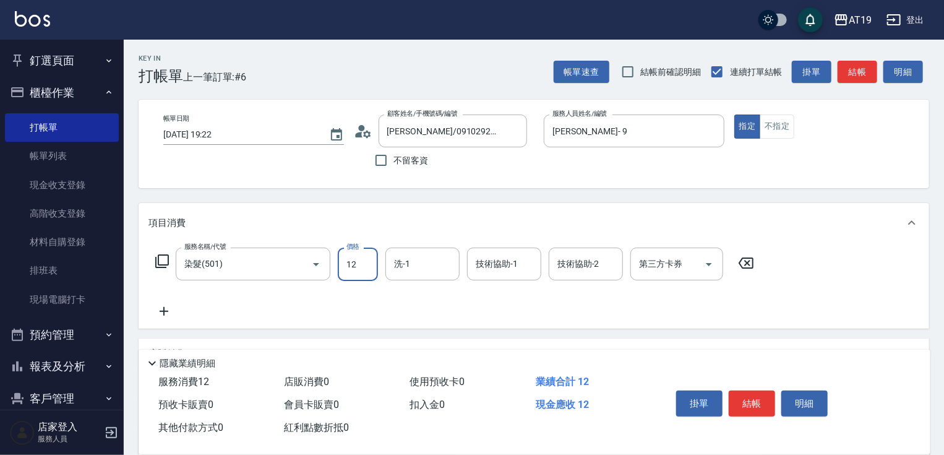
type input "10"
type input "1299"
type input "120"
type input "1299"
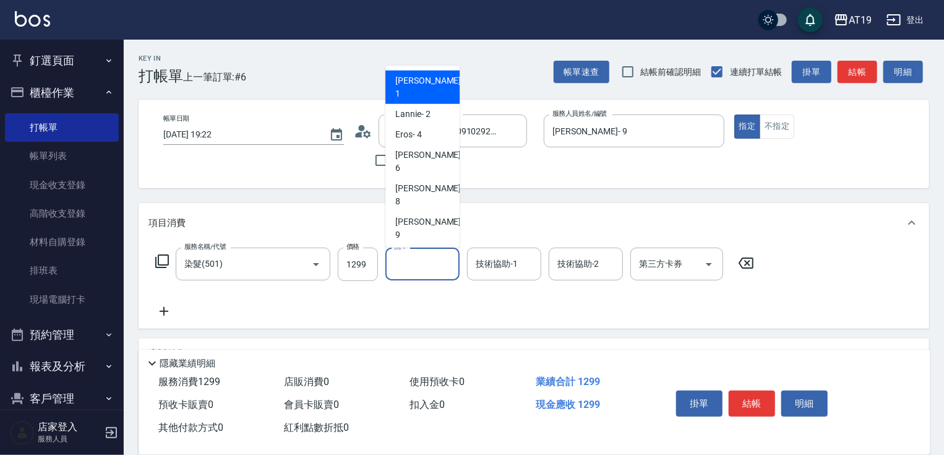
click at [423, 257] on input "洗-1" at bounding box center [422, 264] width 63 height 22
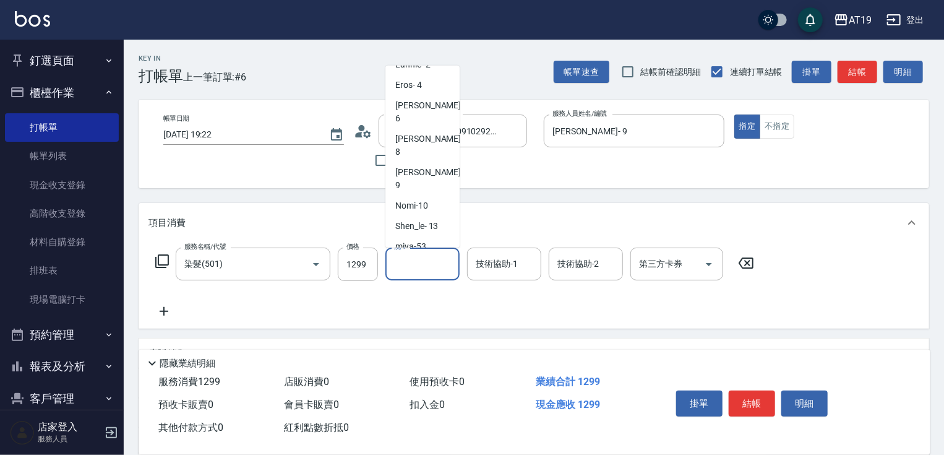
click at [441, 257] on div "Chanel -54" at bounding box center [423, 267] width 74 height 20
type input "Chanel-54"
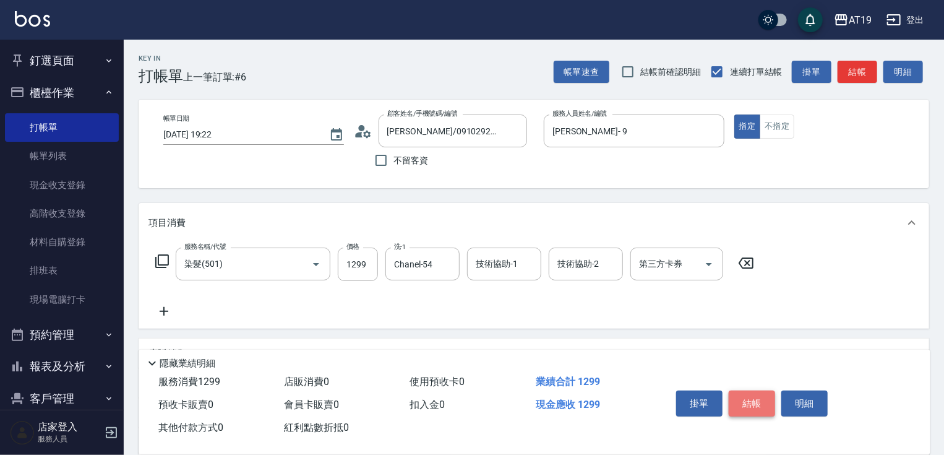
click at [769, 398] on button "結帳" at bounding box center [752, 403] width 46 height 26
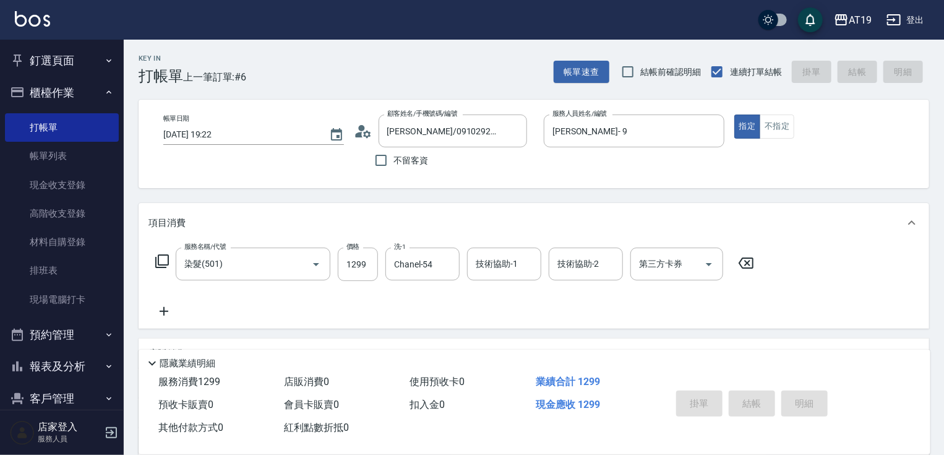
type input "0"
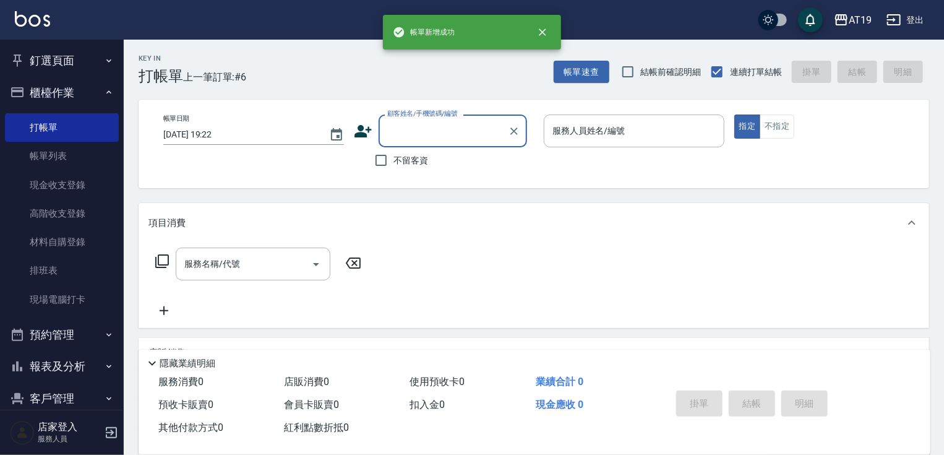
scroll to position [0, 0]
click at [414, 132] on input "顧客姓名/手機號碼/編號" at bounding box center [443, 131] width 119 height 22
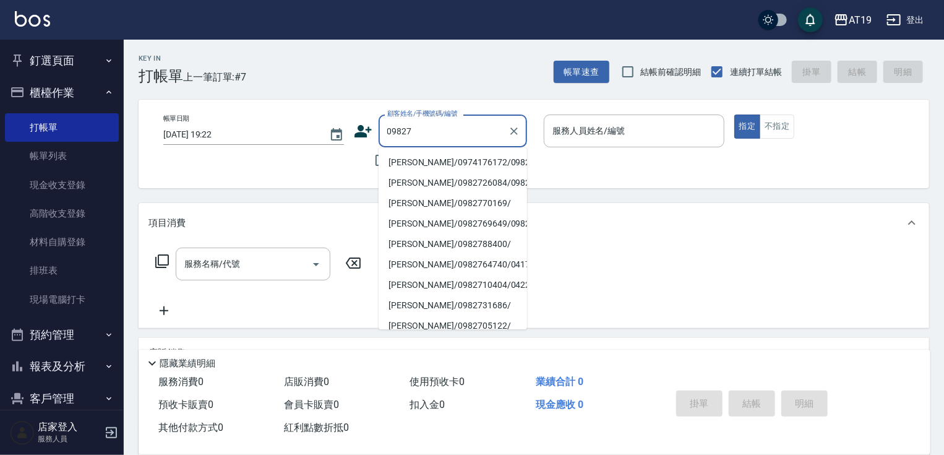
click at [421, 160] on li "[PERSON_NAME]/0974176172/09827" at bounding box center [453, 162] width 149 height 20
type input "[PERSON_NAME]/0974176172/09827"
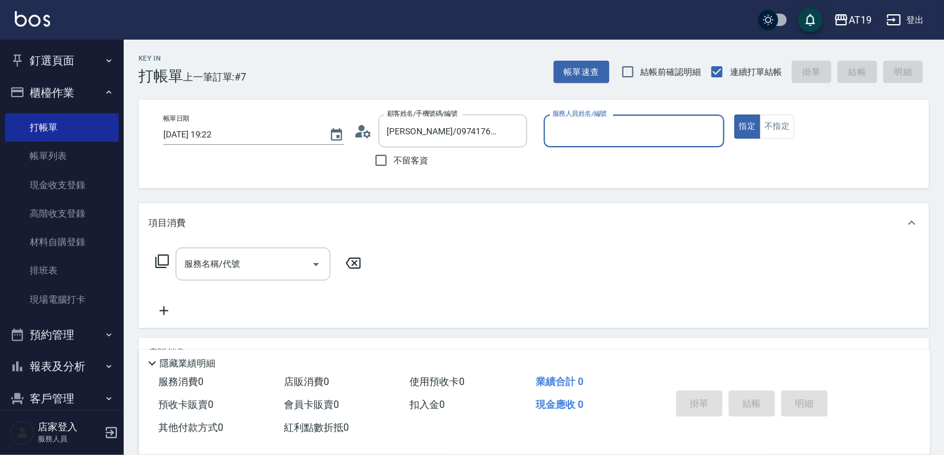
click at [568, 134] on input "服務人員姓名/編號" at bounding box center [635, 131] width 170 height 22
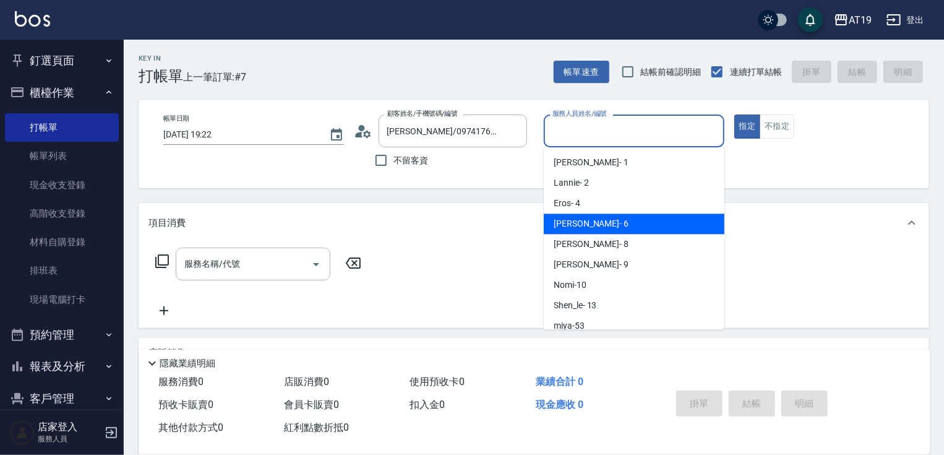
click at [584, 218] on div "[PERSON_NAME] - 6" at bounding box center [634, 223] width 181 height 20
type input "[PERSON_NAME]- 6"
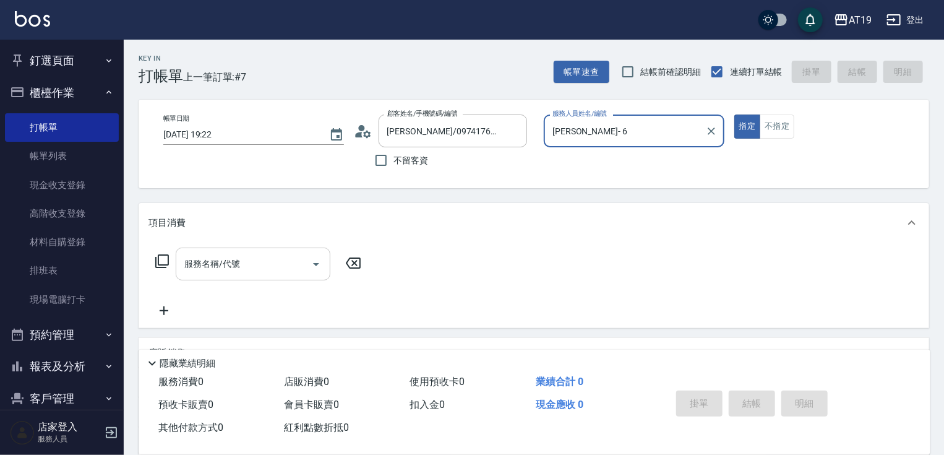
click at [272, 257] on input "服務名稱/代號" at bounding box center [243, 264] width 125 height 22
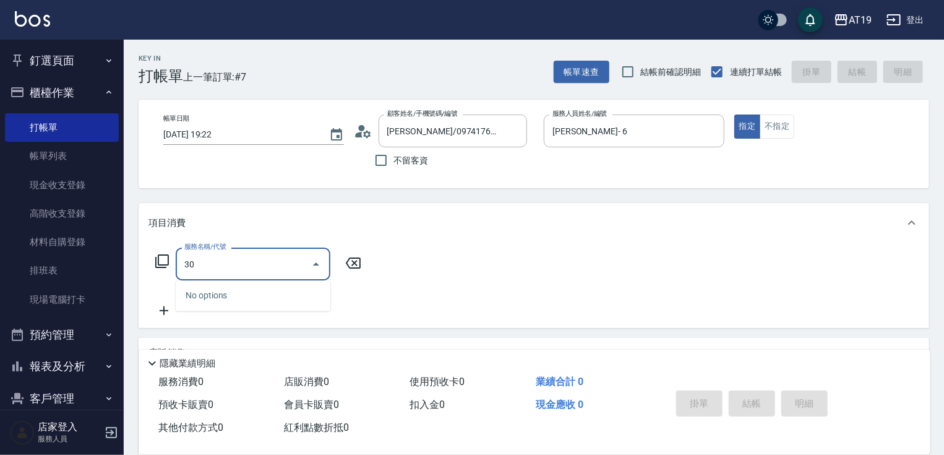
type input "301"
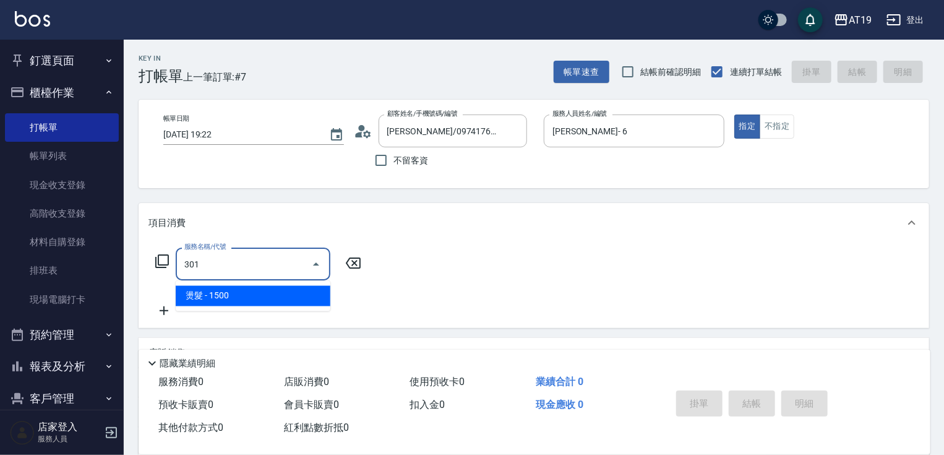
click at [270, 298] on span "燙髮 - 1500" at bounding box center [253, 296] width 155 height 20
type input "150"
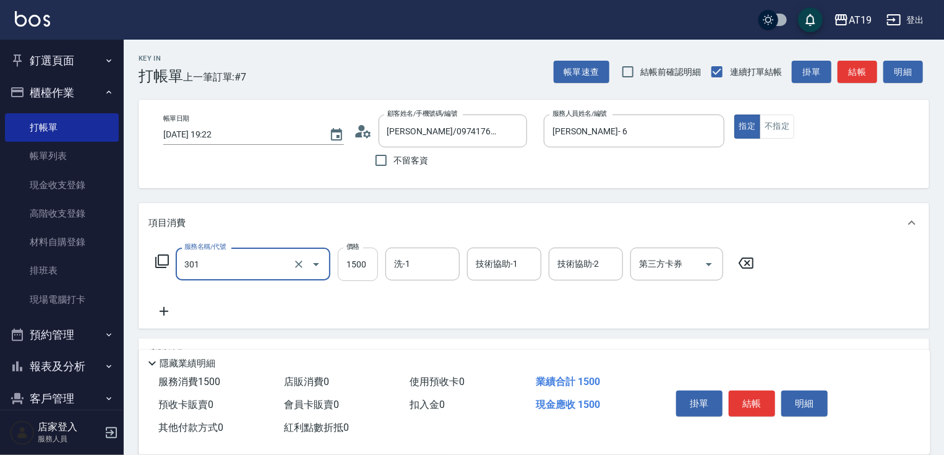
type input "燙髮(301)"
click at [344, 270] on input "1500" at bounding box center [358, 264] width 40 height 33
type input "0"
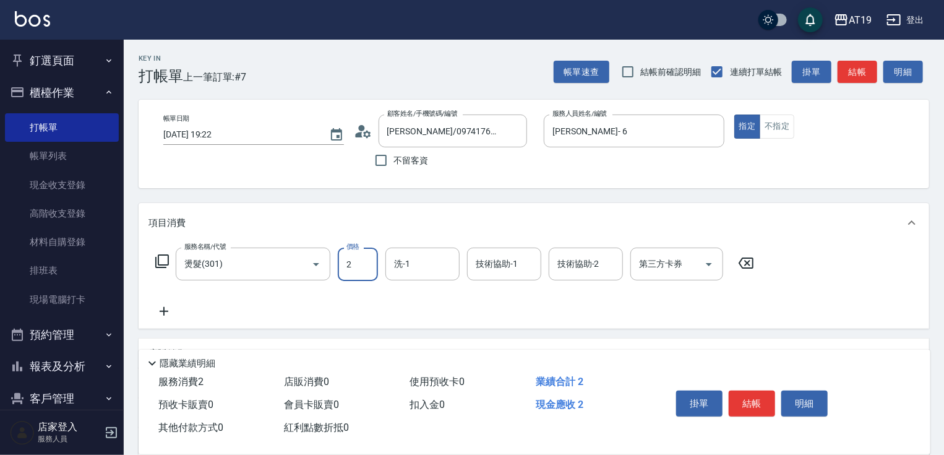
type input "26"
type input "20"
type input "269"
type input "260"
type input "2699"
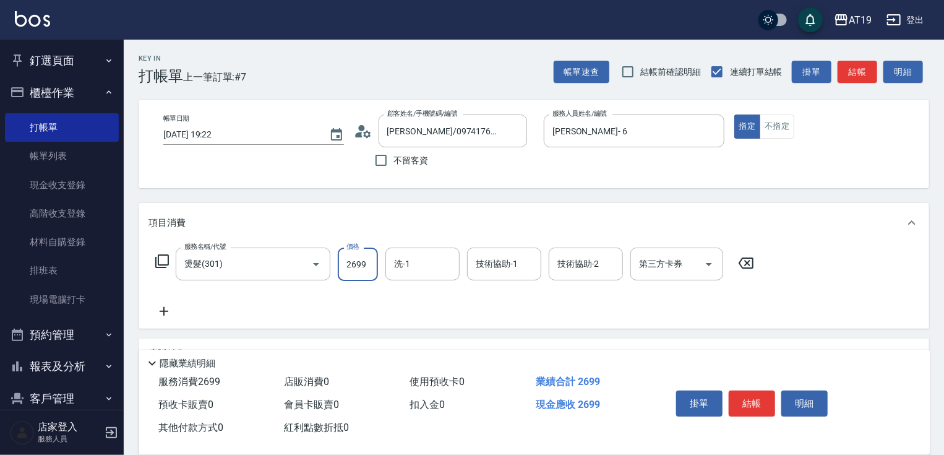
click at [353, 264] on input "2699" at bounding box center [358, 264] width 40 height 33
type input "60"
type input "699"
type input "360"
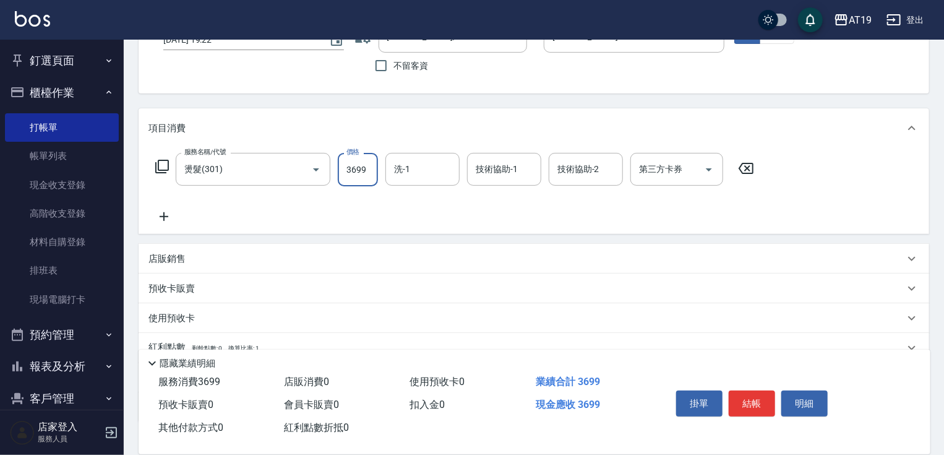
scroll to position [99, 0]
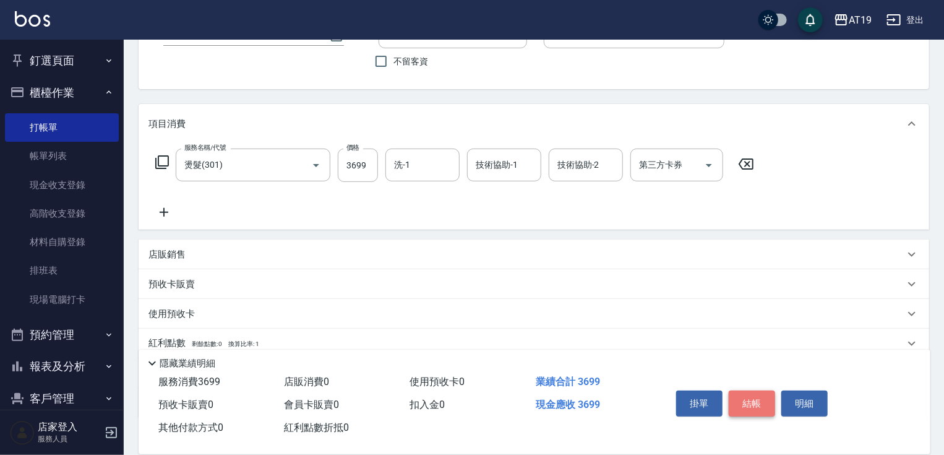
click at [755, 401] on button "結帳" at bounding box center [752, 403] width 46 height 26
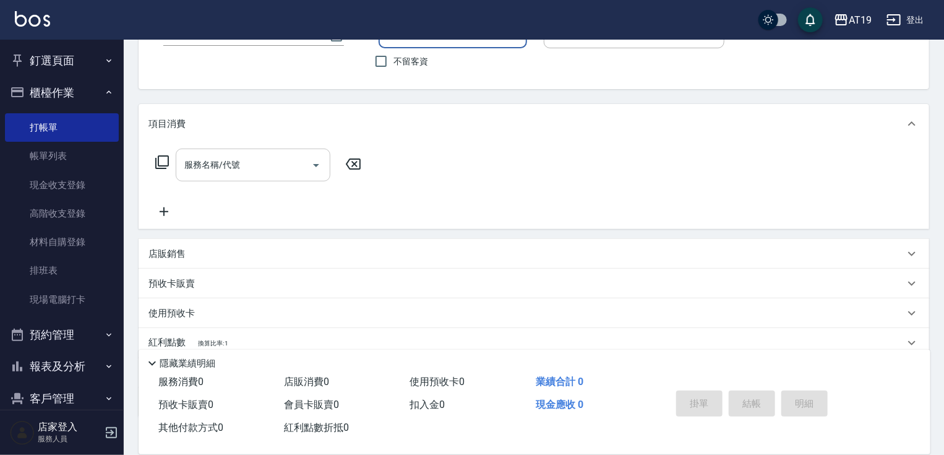
click at [265, 169] on input "服務名稱/代號" at bounding box center [243, 165] width 125 height 22
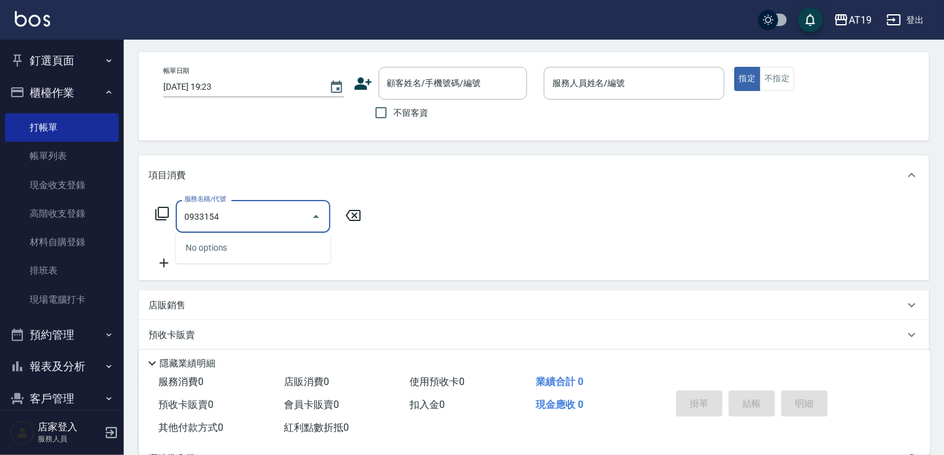
scroll to position [0, 0]
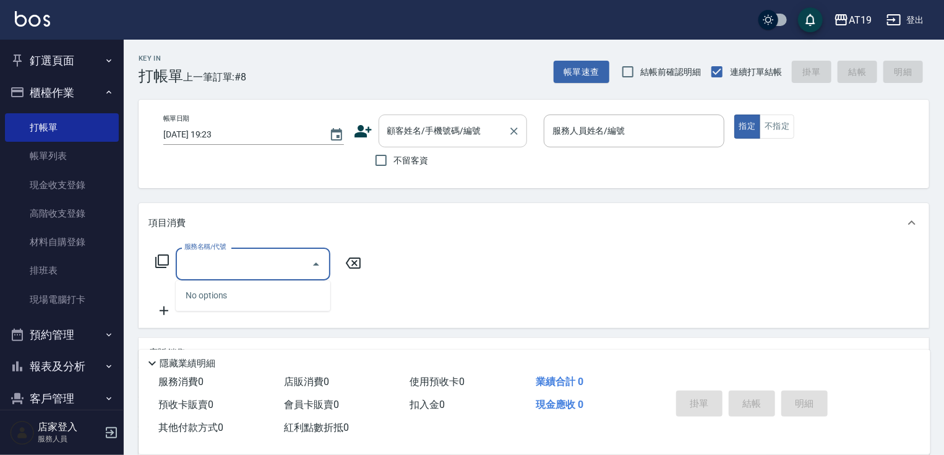
click at [419, 131] on input "顧客姓名/手機號碼/編號" at bounding box center [443, 131] width 119 height 22
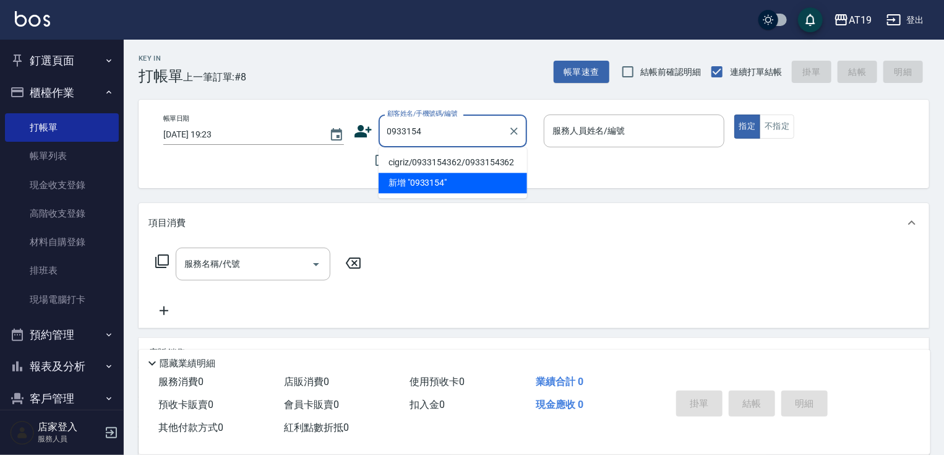
click at [426, 158] on li "cigriz/0933154362/0933154362" at bounding box center [453, 162] width 149 height 20
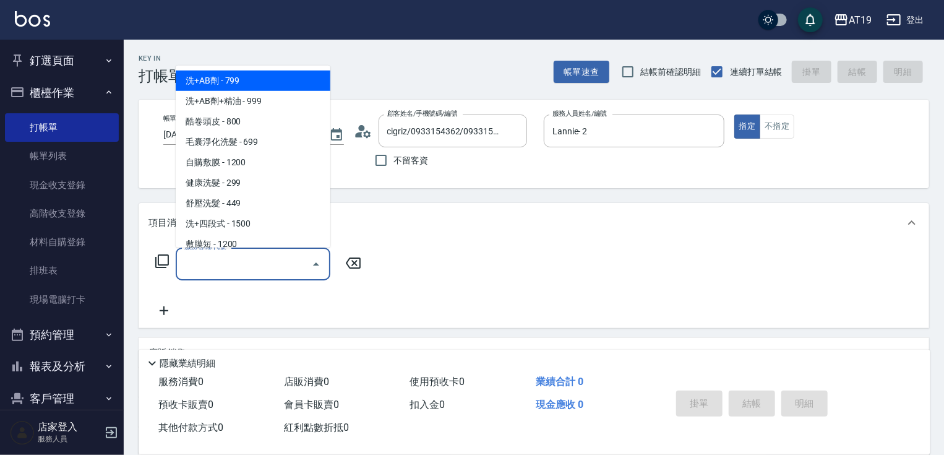
click at [267, 261] on input "服務名稱/代號" at bounding box center [243, 264] width 125 height 22
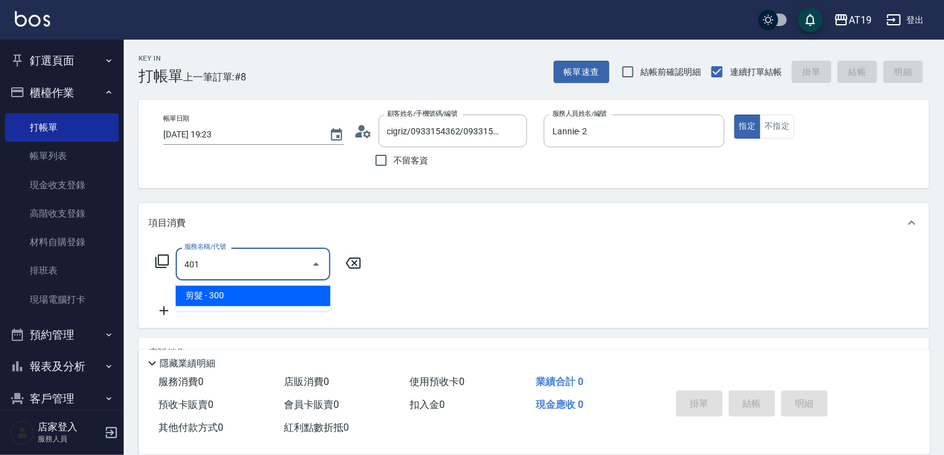
click at [254, 300] on span "剪髮 - 300" at bounding box center [253, 296] width 155 height 20
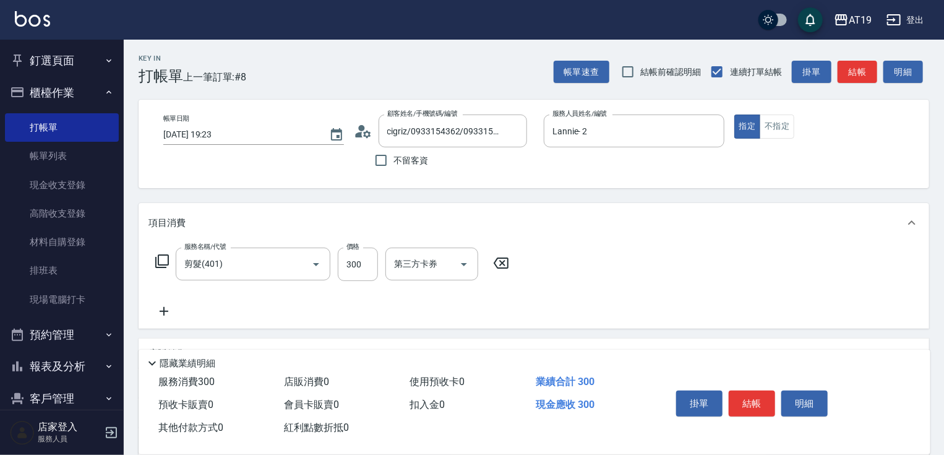
click at [173, 309] on icon at bounding box center [164, 311] width 31 height 15
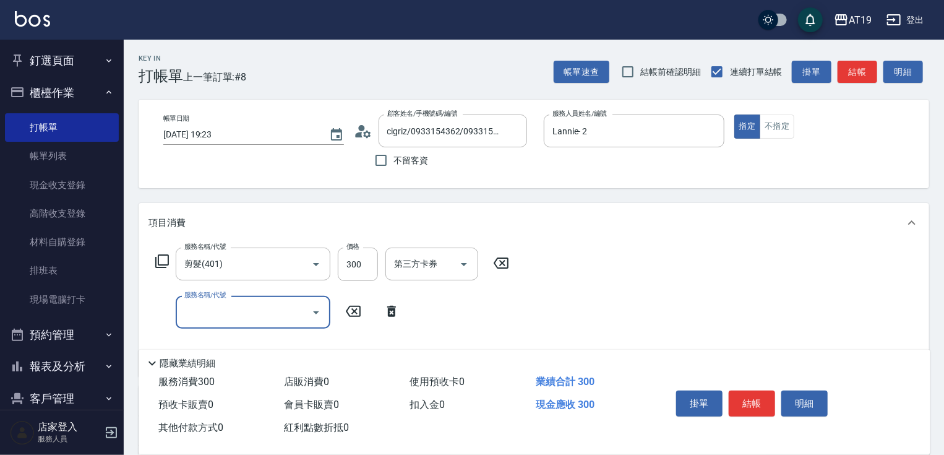
click at [197, 311] on input "服務名稱/代號" at bounding box center [243, 312] width 125 height 22
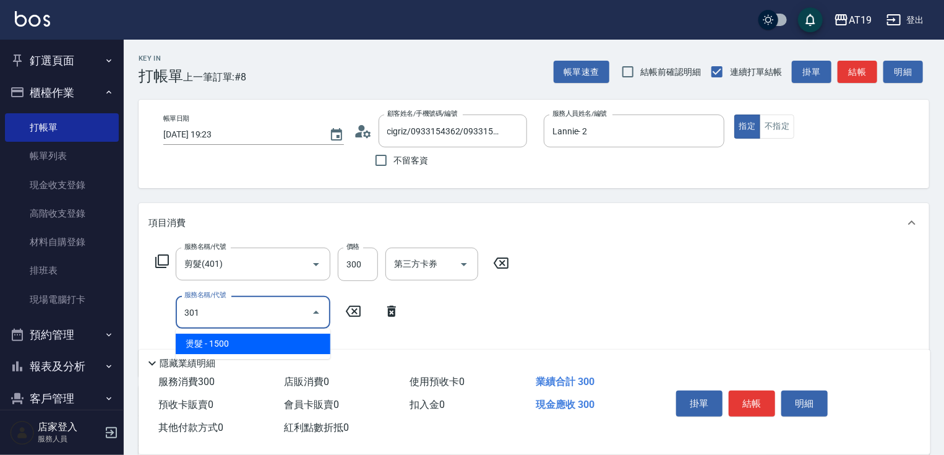
drag, startPoint x: 301, startPoint y: 335, endPoint x: 334, endPoint y: 324, distance: 34.6
click at [302, 335] on span "燙髮 - 1500" at bounding box center [253, 344] width 155 height 20
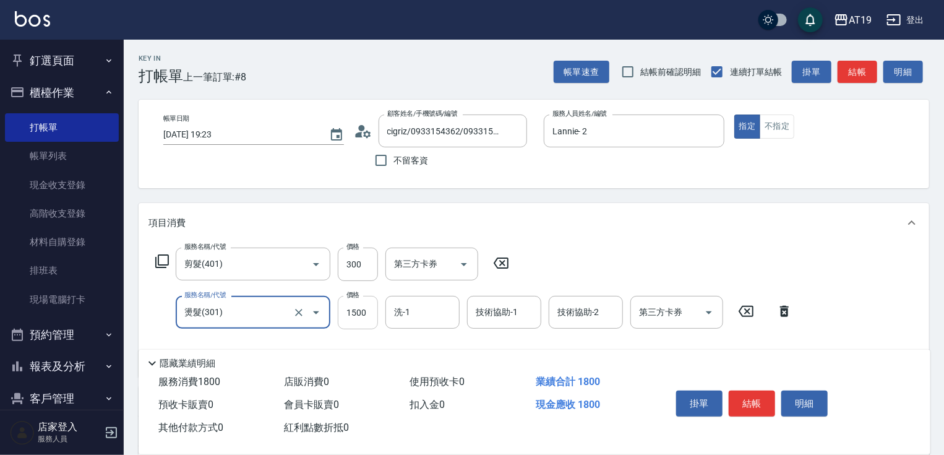
click at [353, 314] on input "1500" at bounding box center [358, 312] width 40 height 33
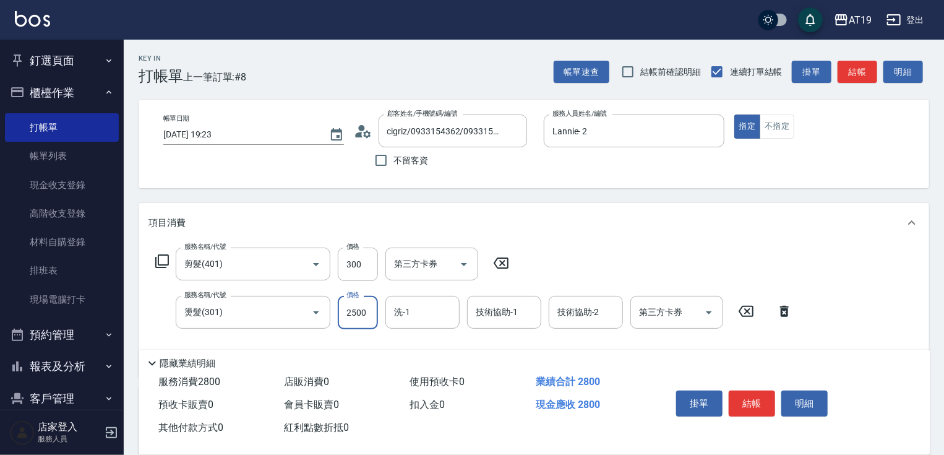
scroll to position [50, 0]
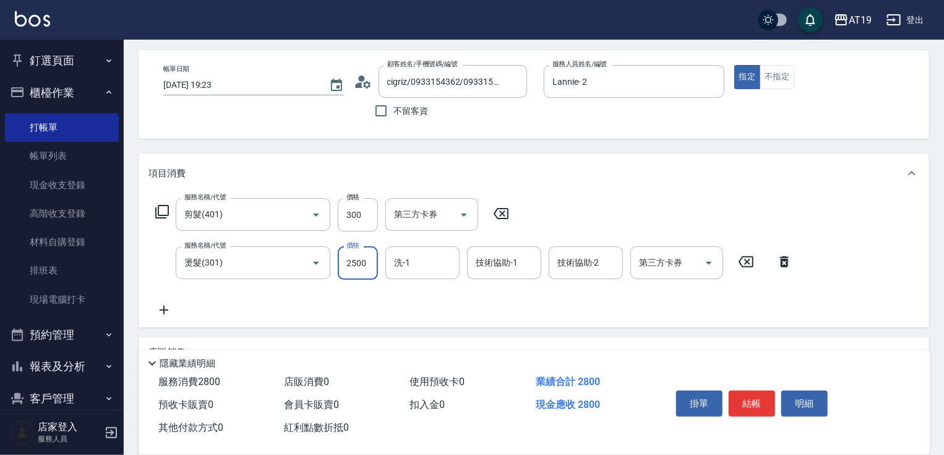
click at [172, 313] on icon at bounding box center [164, 310] width 31 height 15
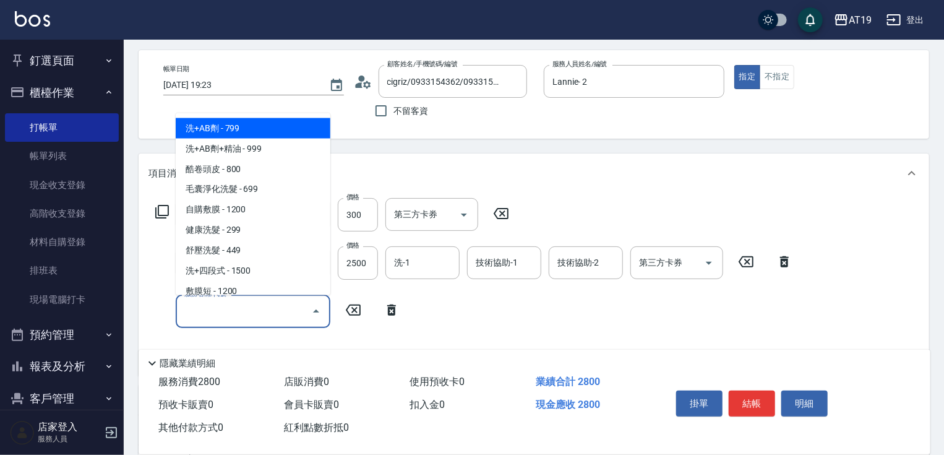
click at [196, 309] on input "服務名稱/代號" at bounding box center [243, 311] width 125 height 22
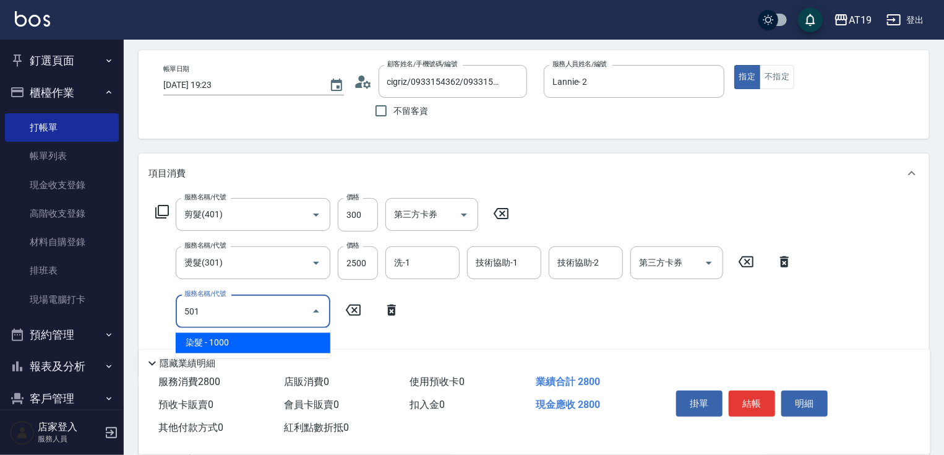
click at [298, 337] on span "染髮 - 1000" at bounding box center [253, 343] width 155 height 20
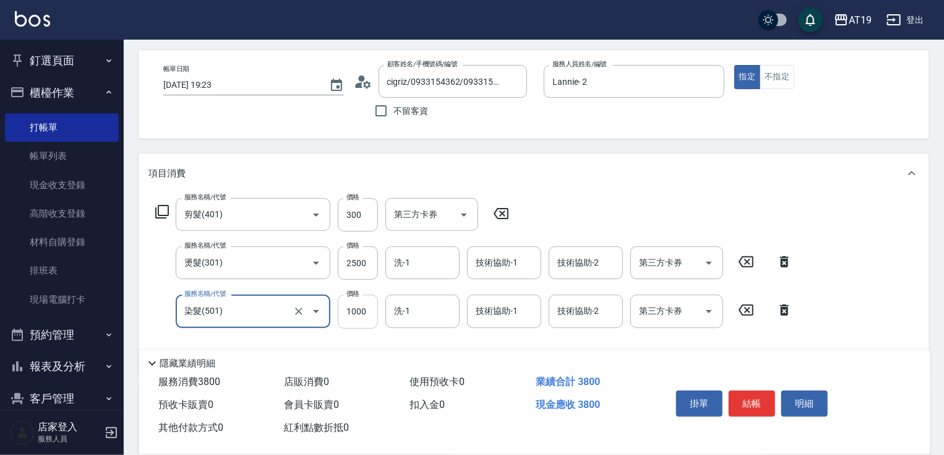
click at [349, 321] on input "1000" at bounding box center [358, 311] width 40 height 33
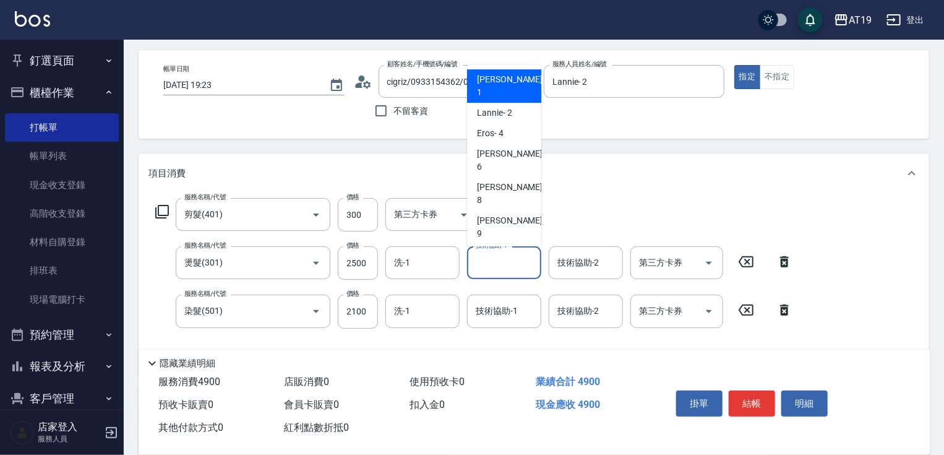
click at [515, 267] on input "技術協助-1" at bounding box center [504, 263] width 63 height 22
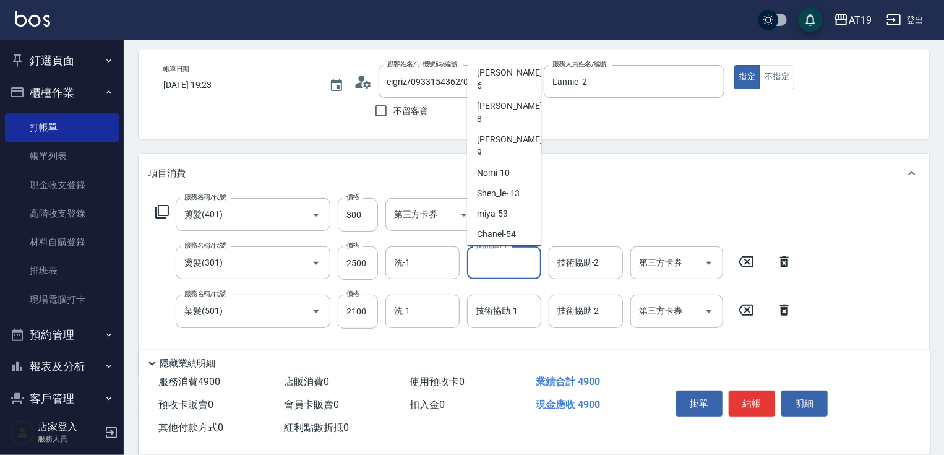
scroll to position [99, 0]
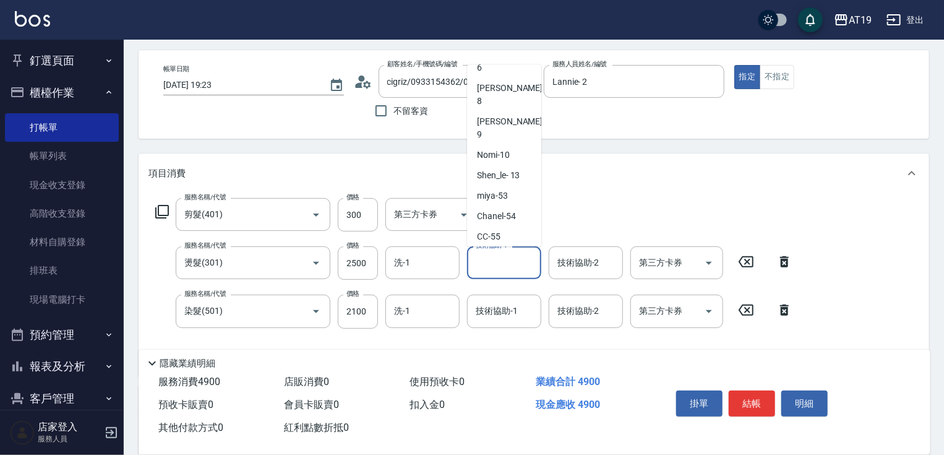
click at [497, 251] on span "[PERSON_NAME]-56" at bounding box center [496, 257] width 38 height 13
click at [562, 263] on input "技術協助-2" at bounding box center [585, 263] width 63 height 22
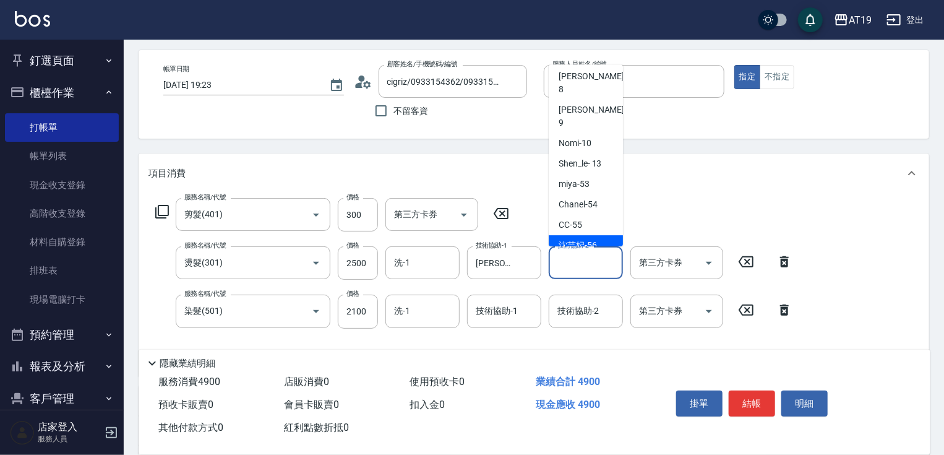
scroll to position [114, 0]
click at [585, 277] on span "Lana -60" at bounding box center [598, 283] width 78 height 13
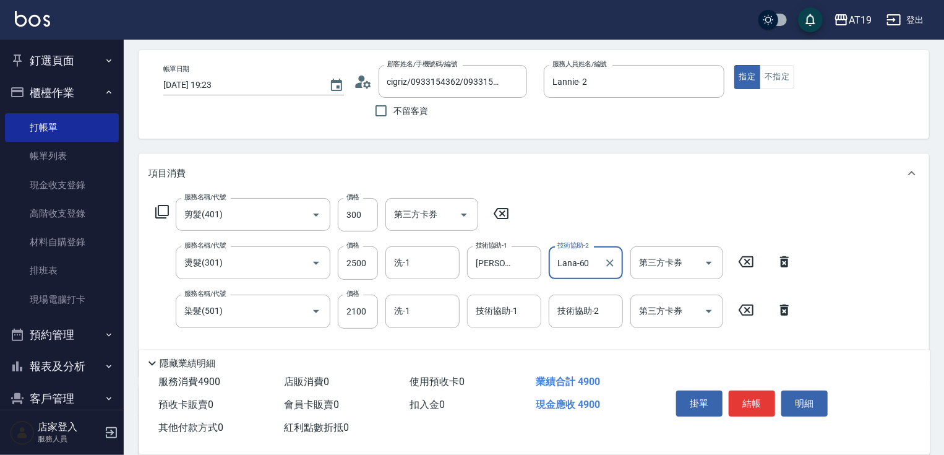
click at [502, 315] on input "技術協助-1" at bounding box center [504, 311] width 63 height 22
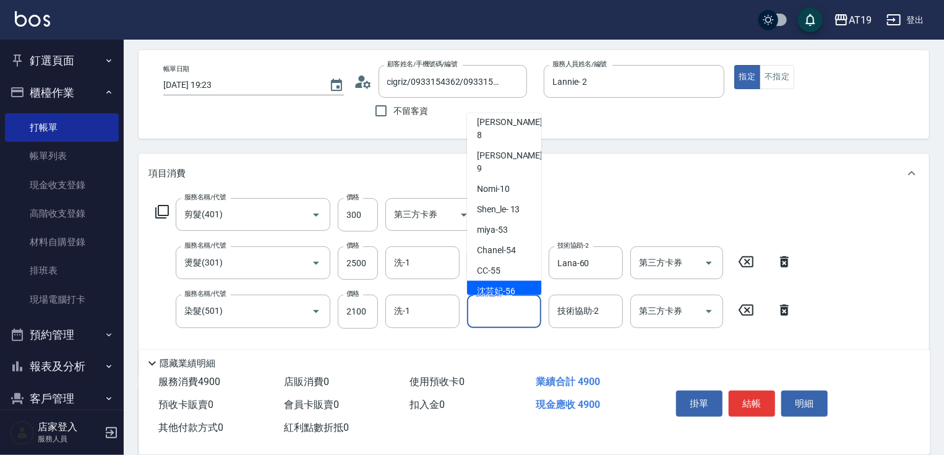
drag, startPoint x: 513, startPoint y: 241, endPoint x: 553, endPoint y: 264, distance: 45.7
click at [514, 285] on span "[PERSON_NAME]-56" at bounding box center [496, 291] width 38 height 13
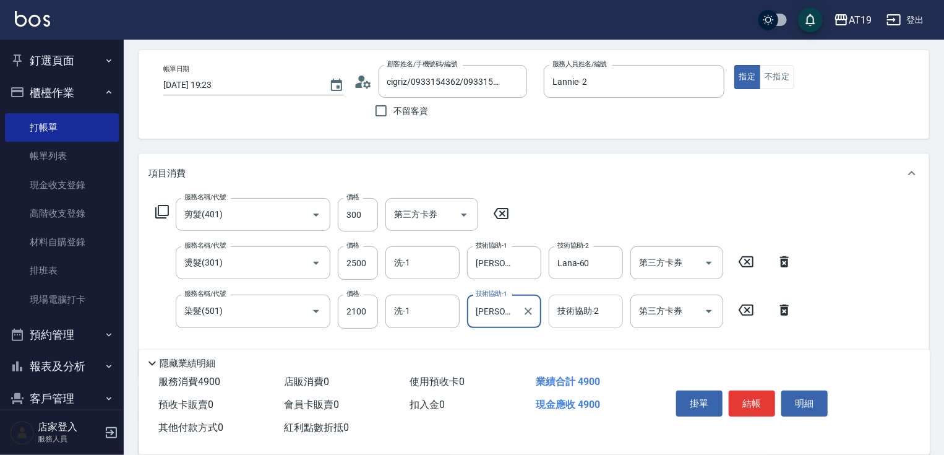
click at [574, 298] on div "技術協助-2" at bounding box center [586, 311] width 74 height 33
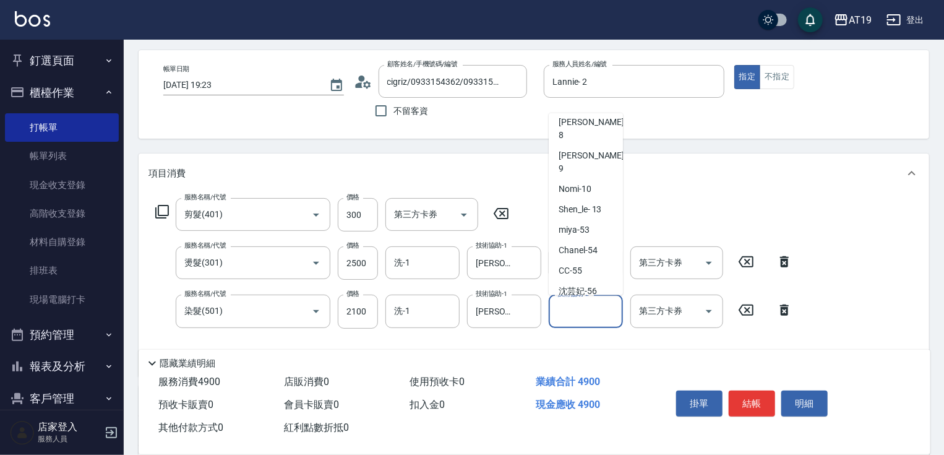
click at [587, 326] on span "Lana -60" at bounding box center [598, 332] width 78 height 13
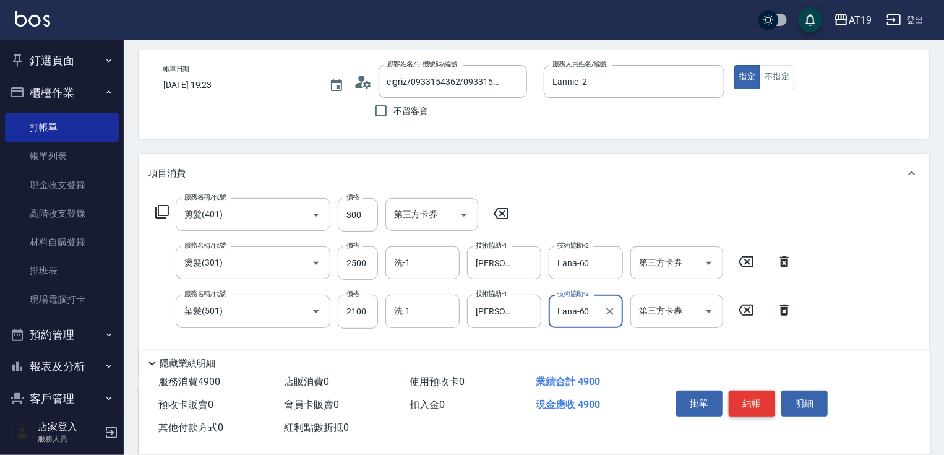
click at [749, 400] on button "結帳" at bounding box center [752, 403] width 46 height 26
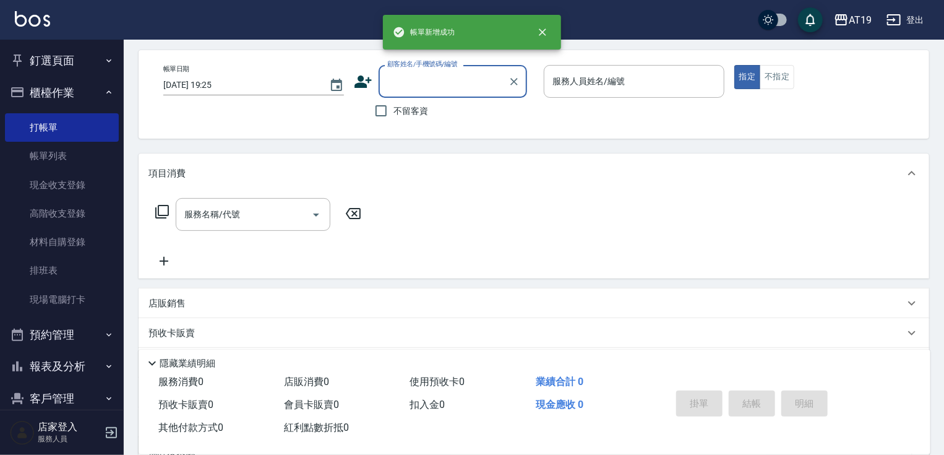
scroll to position [0, 0]
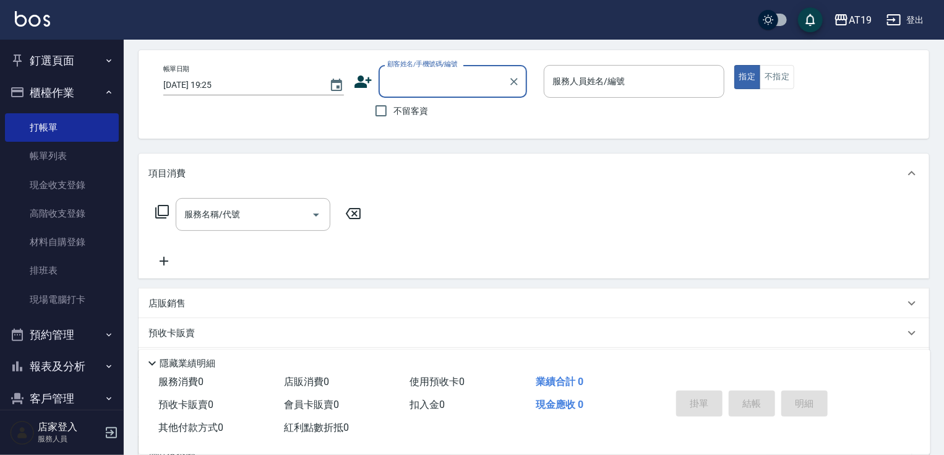
click at [401, 92] on input "顧客姓名/手機號碼/編號" at bounding box center [443, 82] width 119 height 22
click at [401, 80] on input "顧客姓名/手機號碼/編號" at bounding box center [443, 82] width 119 height 22
click at [402, 84] on input "顧客姓名/手機號碼/編號" at bounding box center [443, 82] width 119 height 22
click at [397, 105] on li "[PERSON_NAME]/0981209941/0981209941" at bounding box center [453, 113] width 149 height 20
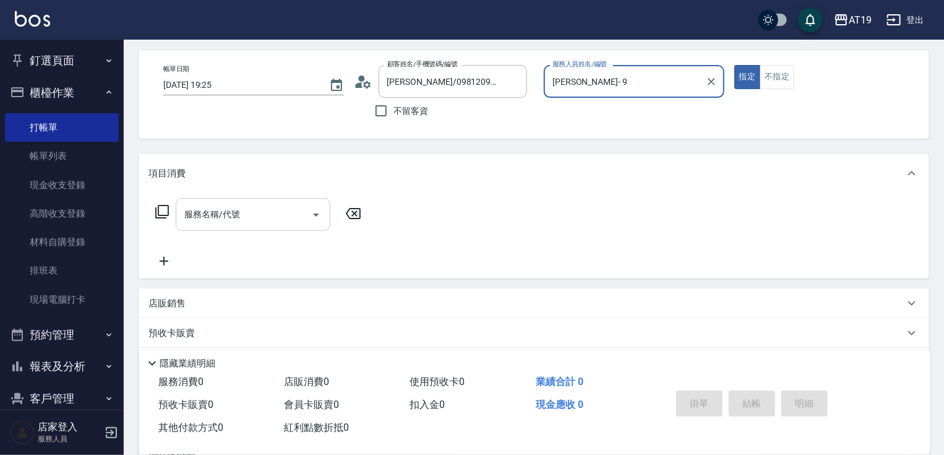
click at [283, 223] on input "服務名稱/代號" at bounding box center [243, 215] width 125 height 22
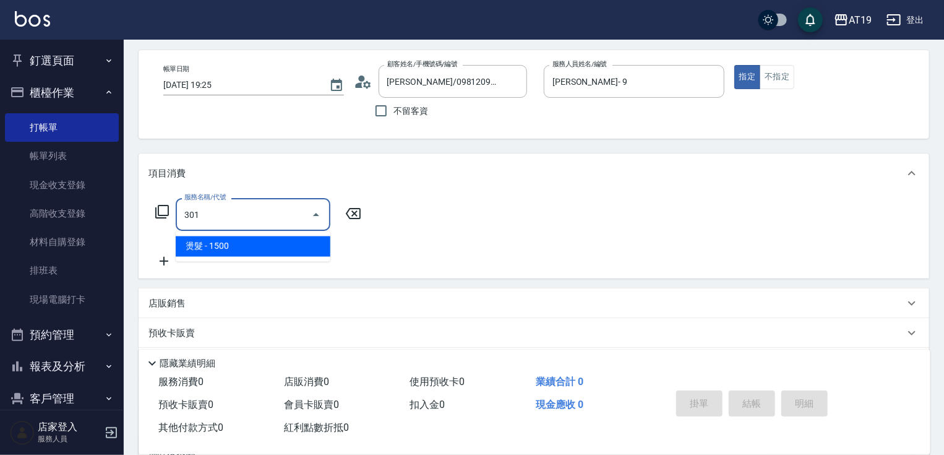
click at [275, 250] on span "燙髮 - 1500" at bounding box center [253, 246] width 155 height 20
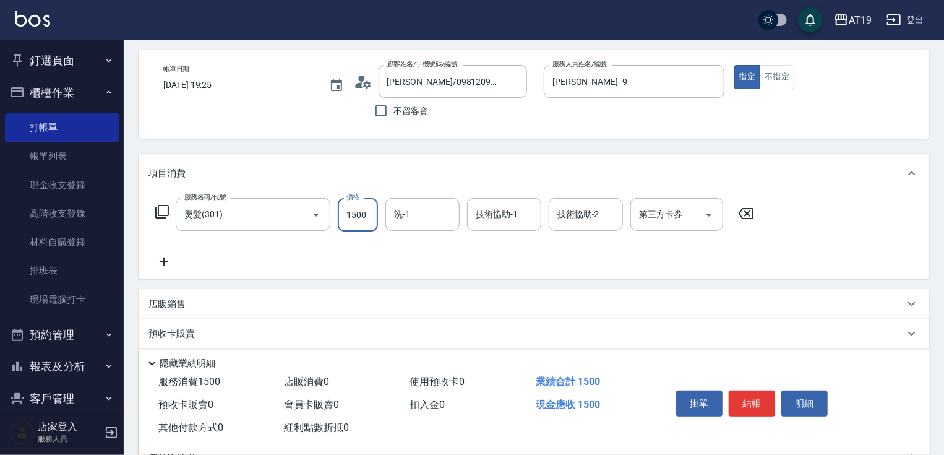
click at [351, 218] on input "1500" at bounding box center [358, 214] width 40 height 33
click at [744, 393] on button "結帳" at bounding box center [752, 403] width 46 height 26
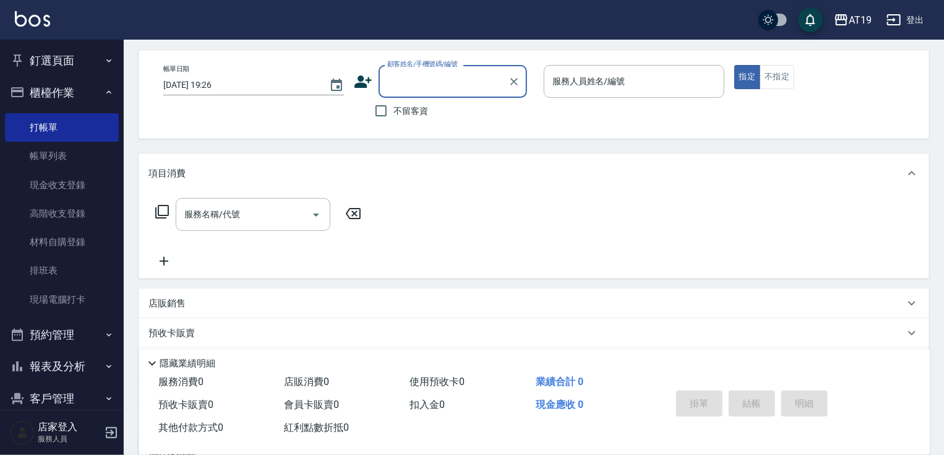
click at [412, 89] on input "顧客姓名/手機號碼/編號" at bounding box center [443, 82] width 119 height 22
drag, startPoint x: 452, startPoint y: 74, endPoint x: 381, endPoint y: 75, distance: 71.2
click at [381, 75] on div "0911296950 顧客姓名/手機號碼/編號" at bounding box center [453, 81] width 149 height 33
click at [361, 82] on icon at bounding box center [363, 81] width 19 height 19
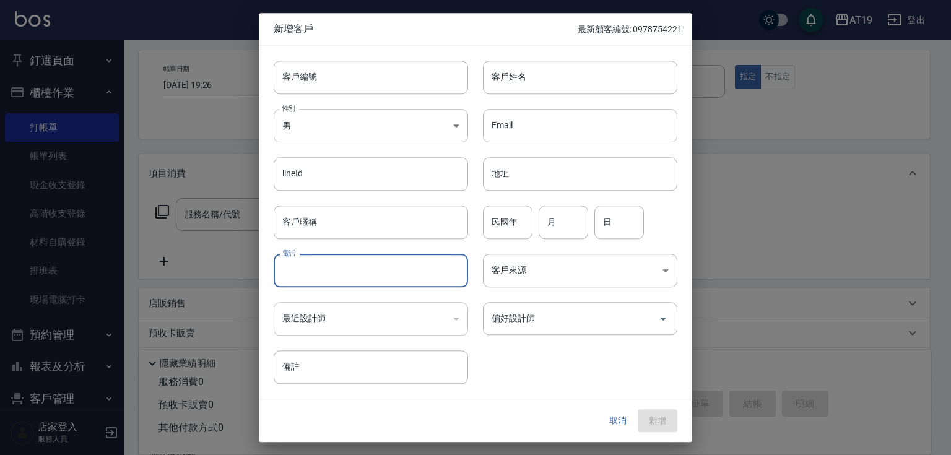
click at [327, 259] on input "電話" at bounding box center [371, 270] width 194 height 33
paste input "0911296950"
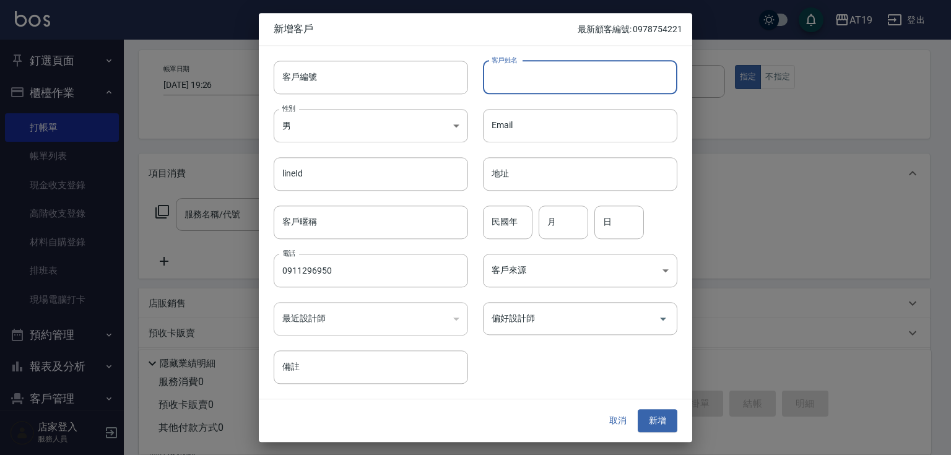
click at [519, 76] on input "客戶姓名" at bounding box center [580, 77] width 194 height 33
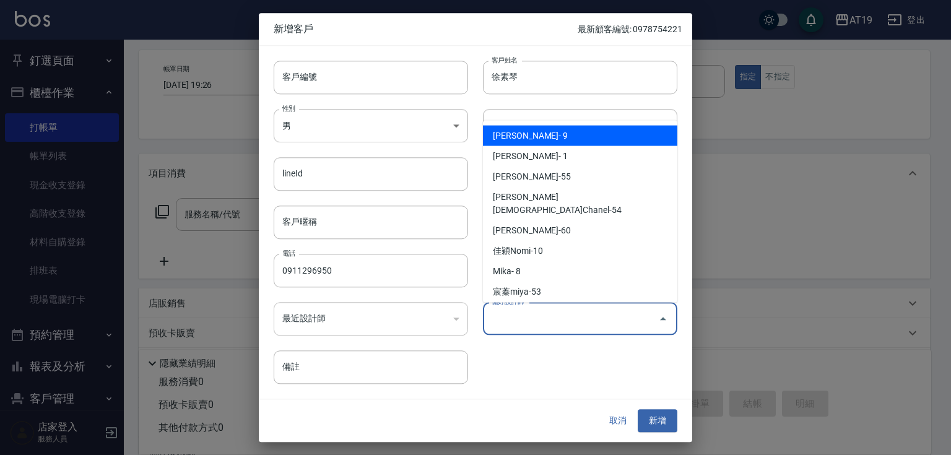
click at [538, 314] on input "偏好設計師" at bounding box center [570, 319] width 165 height 22
click at [572, 142] on li "[PERSON_NAME]- 9" at bounding box center [580, 136] width 194 height 20
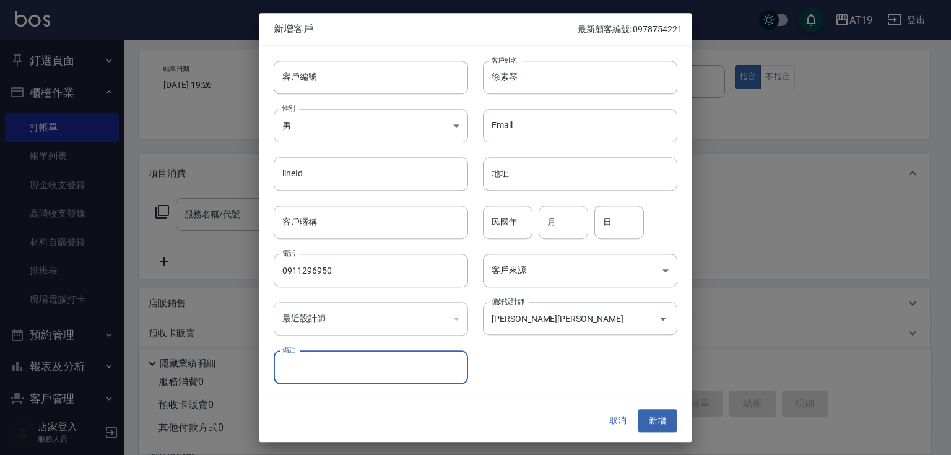
drag, startPoint x: 712, startPoint y: 406, endPoint x: 693, endPoint y: 418, distance: 22.5
click at [711, 410] on div at bounding box center [475, 227] width 951 height 455
click at [678, 420] on div "取消 新增" at bounding box center [475, 421] width 433 height 43
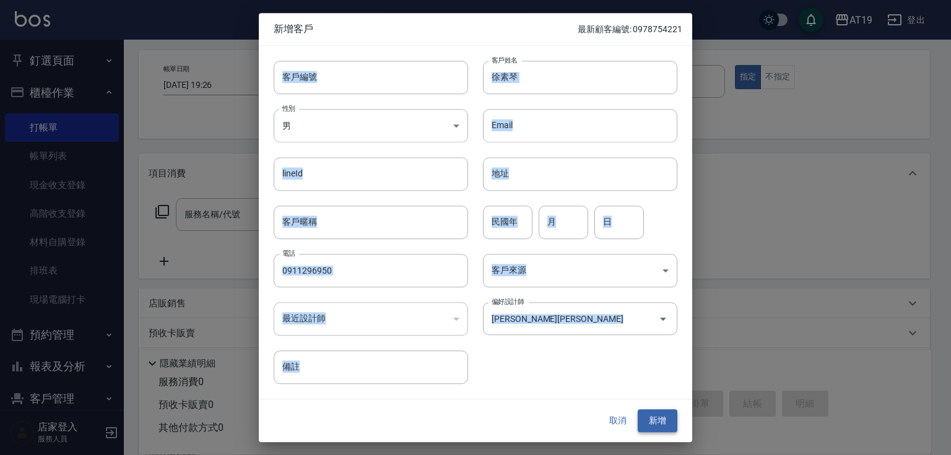
click at [675, 423] on div "取消 新增" at bounding box center [475, 421] width 433 height 43
click at [673, 423] on button "新增" at bounding box center [657, 421] width 40 height 23
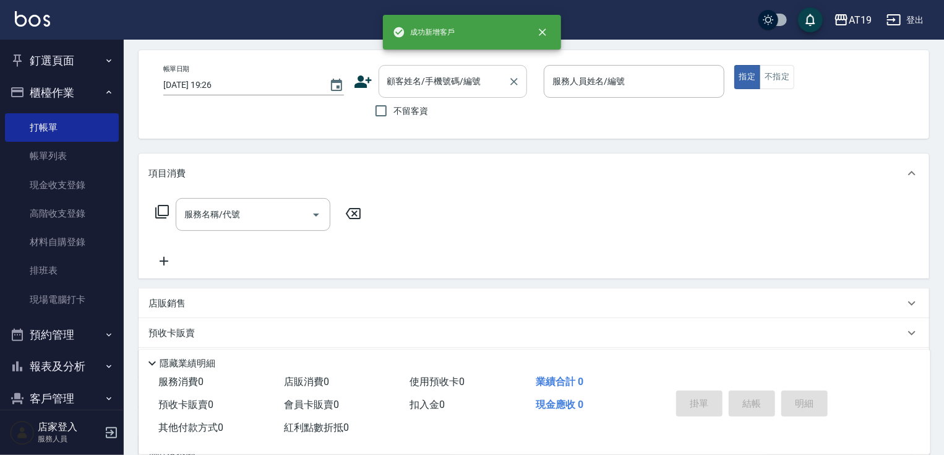
click at [400, 85] on input "顧客姓名/手機號碼/編號" at bounding box center [443, 82] width 119 height 22
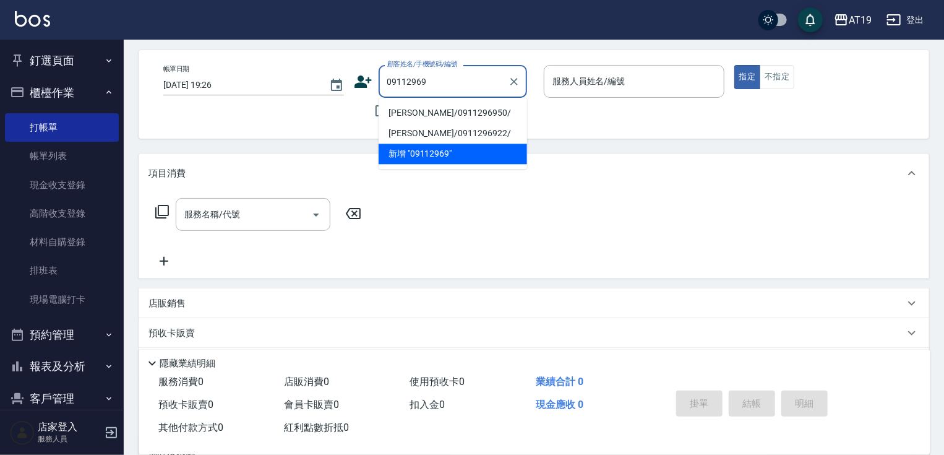
click at [418, 116] on li "[PERSON_NAME]/0911296950/" at bounding box center [453, 113] width 149 height 20
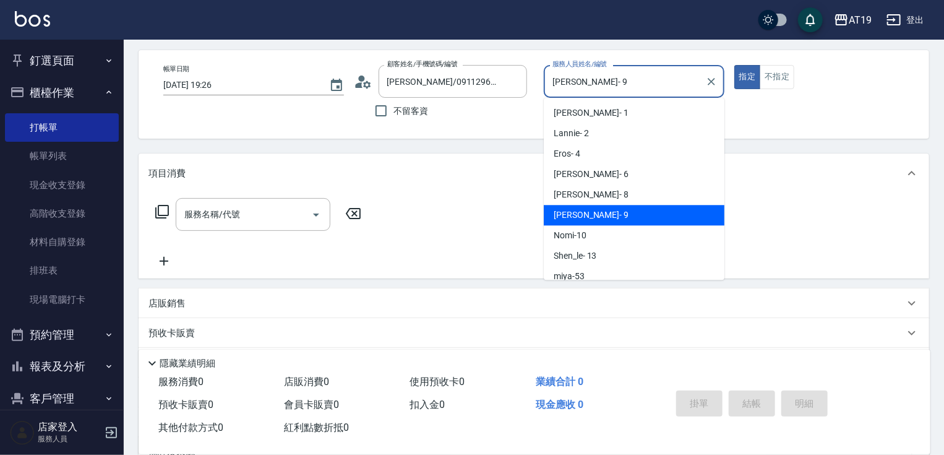
click at [597, 77] on input "[PERSON_NAME]- 9" at bounding box center [625, 82] width 151 height 22
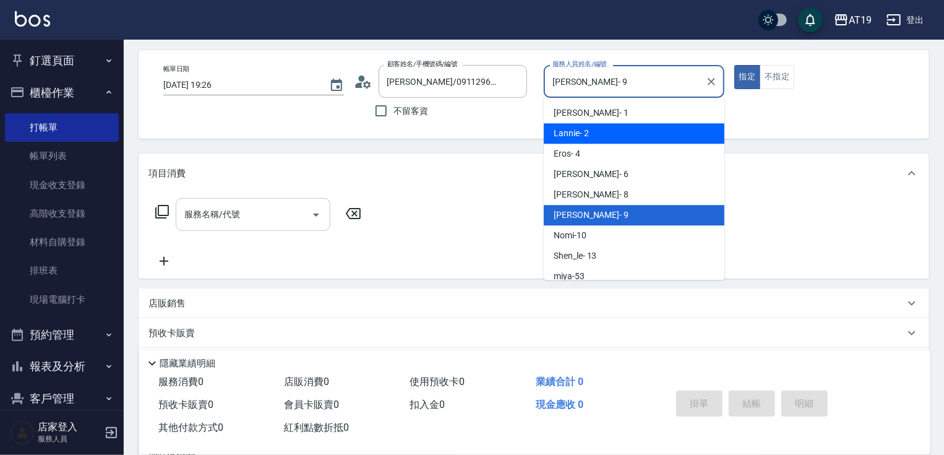
click at [243, 223] on input "服務名稱/代號" at bounding box center [243, 215] width 125 height 22
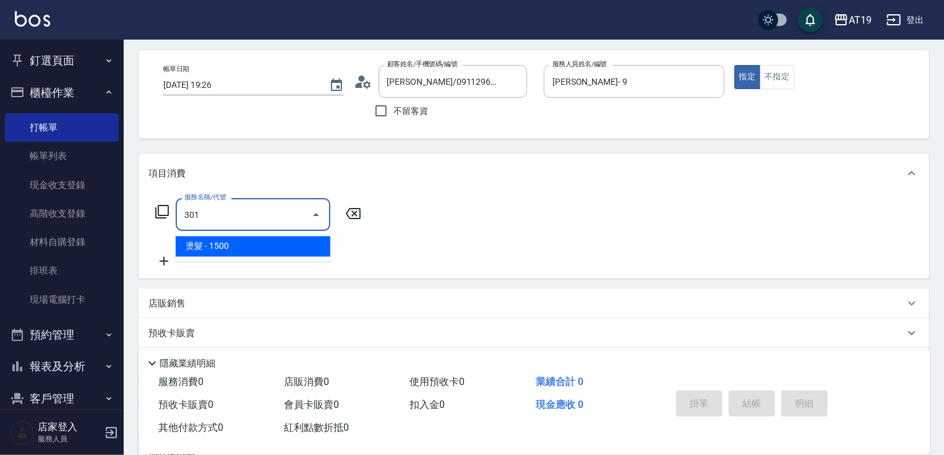
drag, startPoint x: 264, startPoint y: 247, endPoint x: 321, endPoint y: 228, distance: 60.7
click at [264, 248] on span "燙髮 - 1500" at bounding box center [253, 246] width 155 height 20
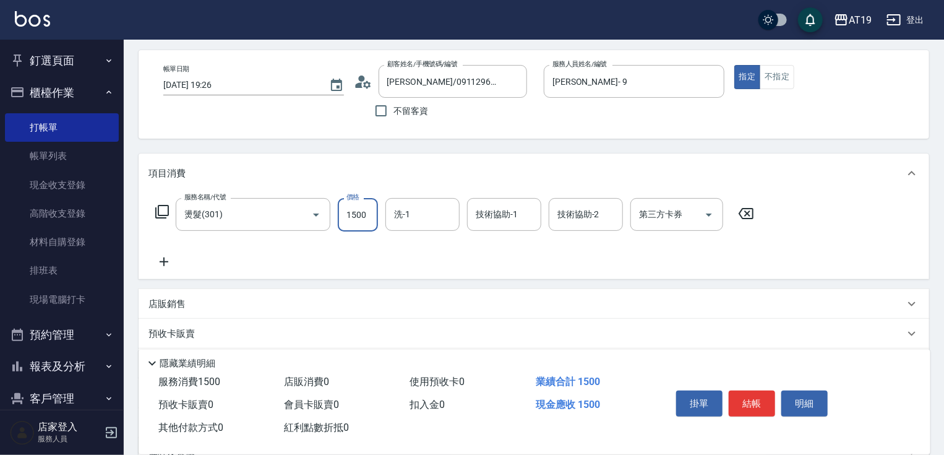
click at [344, 220] on input "1500" at bounding box center [358, 214] width 40 height 33
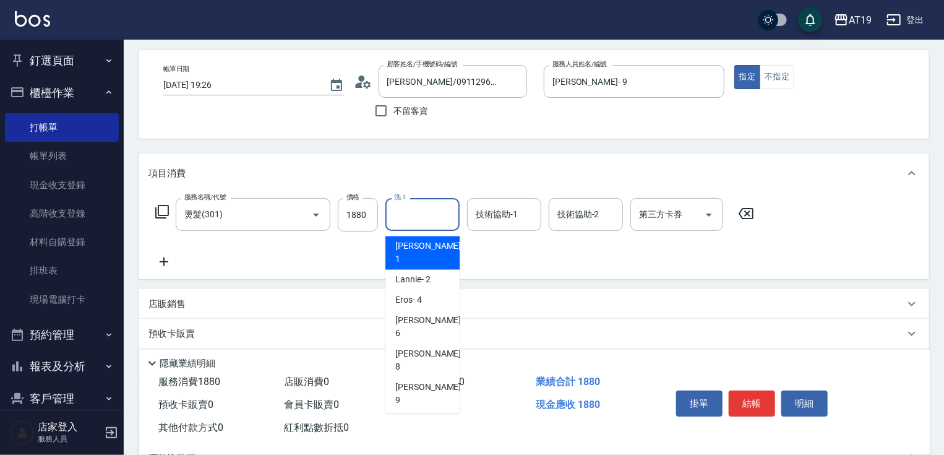
click at [432, 212] on input "洗-1" at bounding box center [422, 215] width 63 height 22
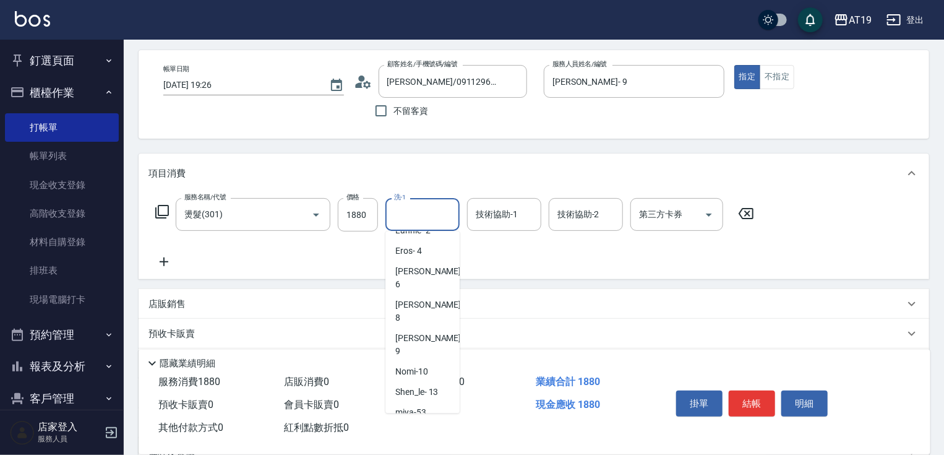
click at [433, 423] on div "Chanel -54" at bounding box center [423, 433] width 74 height 20
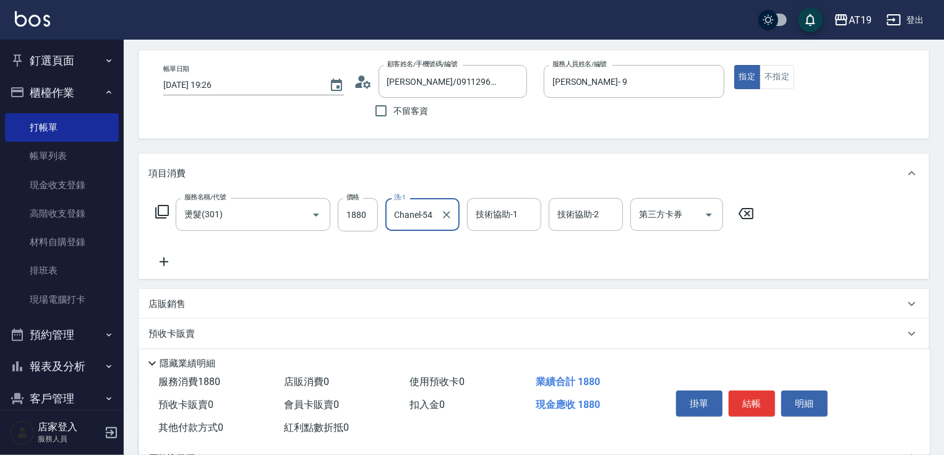
click at [167, 263] on icon at bounding box center [164, 261] width 31 height 15
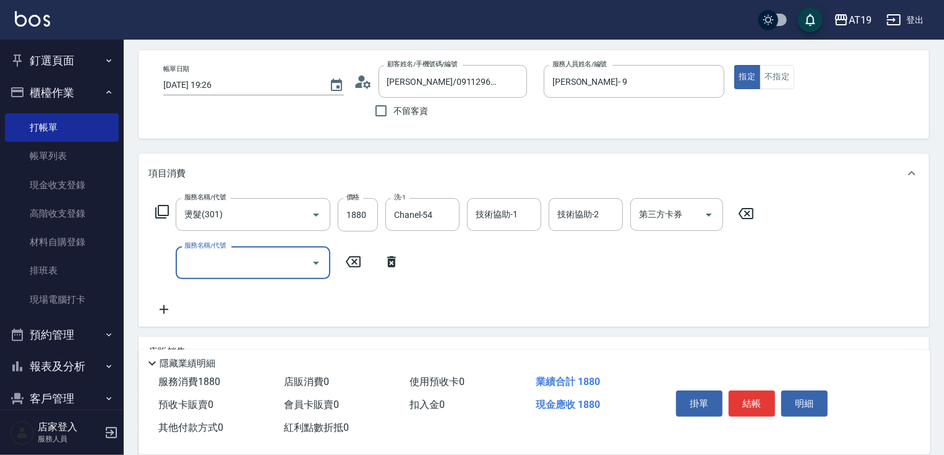
click at [208, 262] on input "服務名稱/代號" at bounding box center [243, 263] width 125 height 22
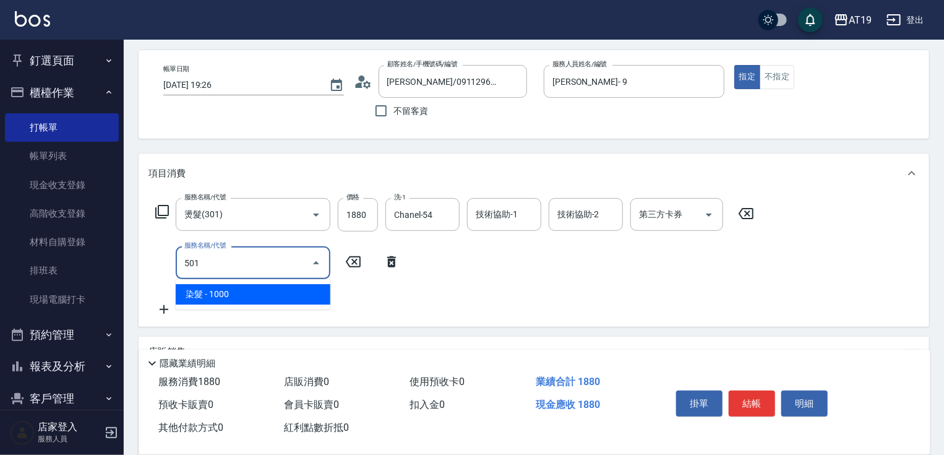
drag, startPoint x: 215, startPoint y: 297, endPoint x: 287, endPoint y: 271, distance: 76.3
click at [220, 295] on span "染髮 - 1000" at bounding box center [253, 294] width 155 height 20
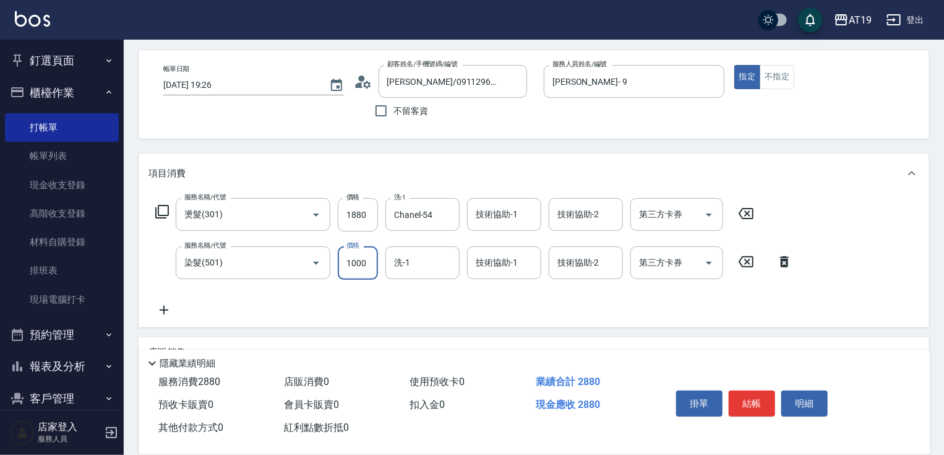
click at [359, 275] on input "1000" at bounding box center [358, 262] width 40 height 33
click at [498, 265] on input "技術協助-1" at bounding box center [504, 263] width 63 height 22
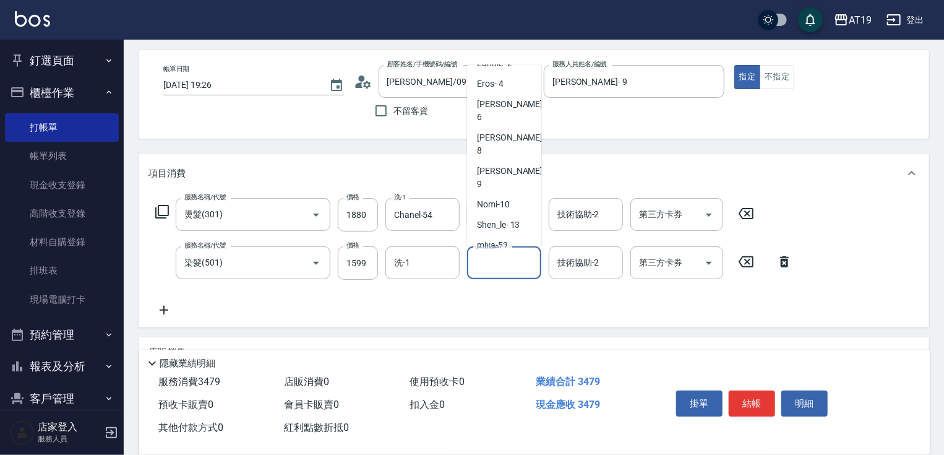
click at [504, 259] on span "Chanel -54" at bounding box center [496, 265] width 39 height 13
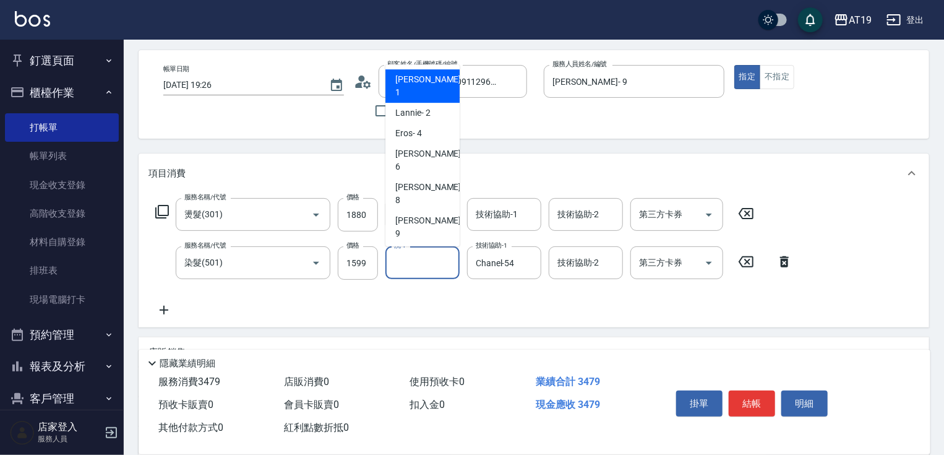
click at [419, 257] on input "洗-1" at bounding box center [422, 263] width 63 height 22
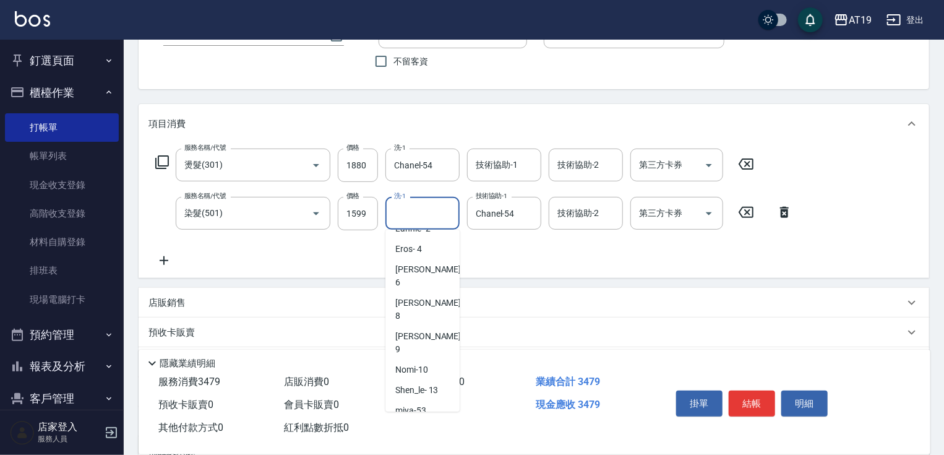
click at [436, 421] on div "Chanel -54" at bounding box center [423, 431] width 74 height 20
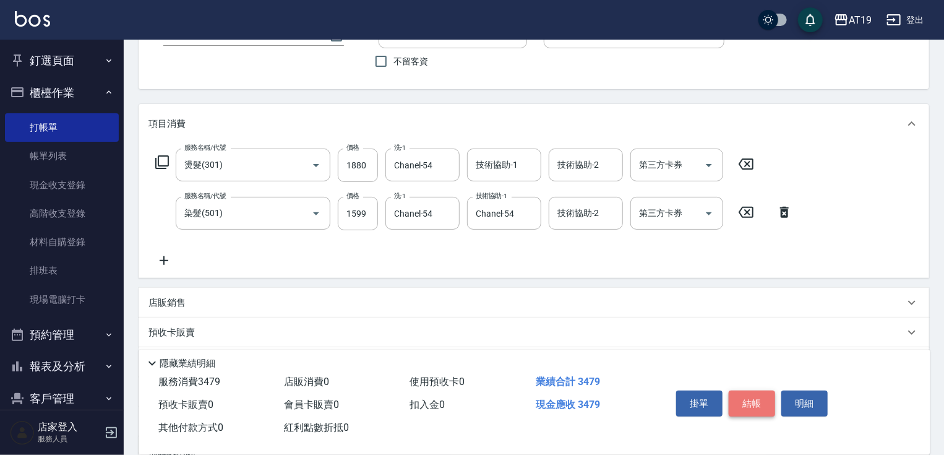
click at [755, 395] on button "結帳" at bounding box center [752, 403] width 46 height 26
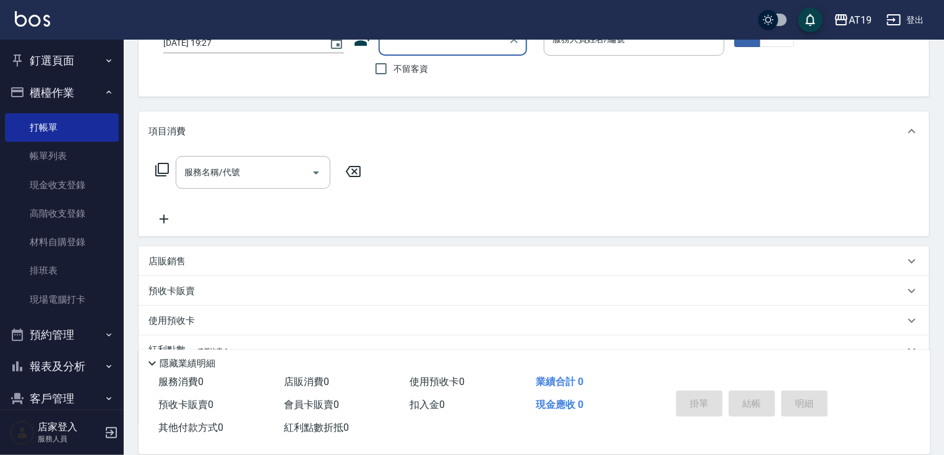
scroll to position [0, 0]
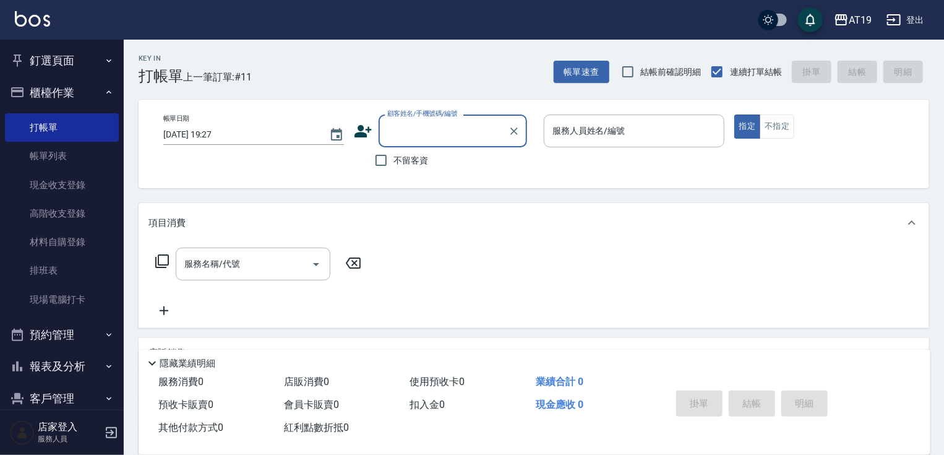
click at [413, 131] on input "顧客姓名/手機號碼/編號" at bounding box center [443, 131] width 119 height 22
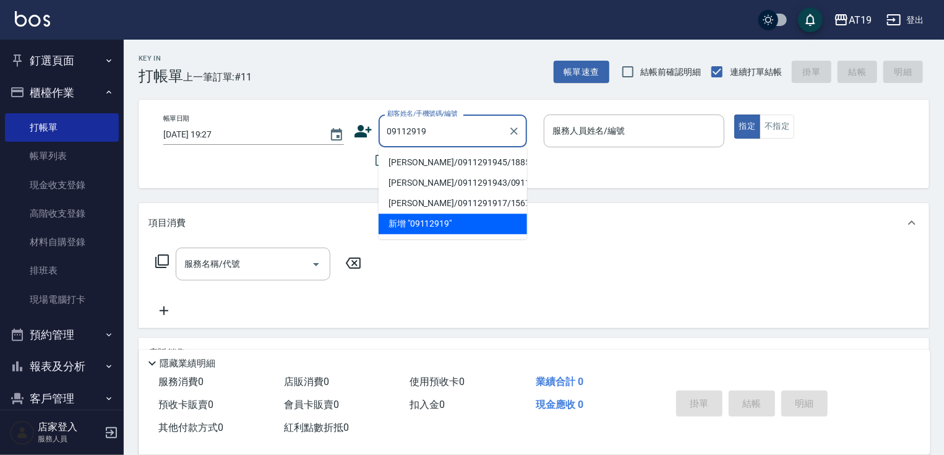
drag, startPoint x: 409, startPoint y: 161, endPoint x: 478, endPoint y: 166, distance: 68.9
click at [410, 162] on li "[PERSON_NAME]/0911291945/18851" at bounding box center [453, 162] width 149 height 20
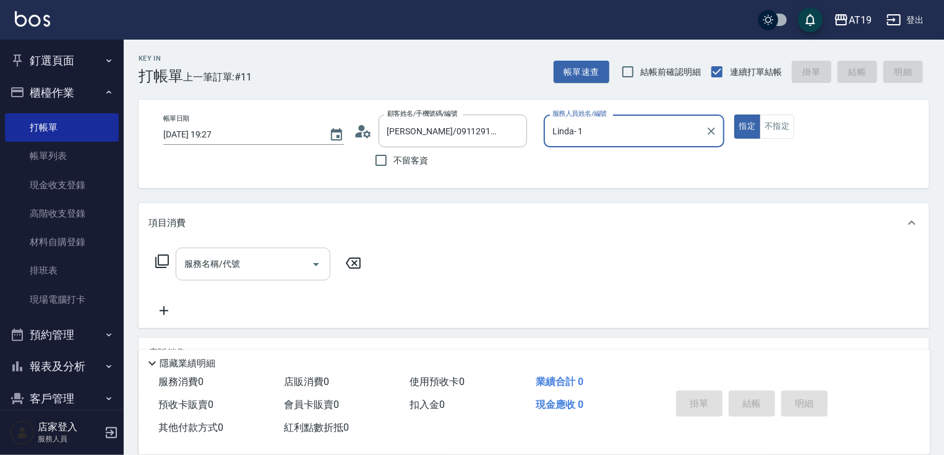
click at [262, 265] on input "服務名稱/代號" at bounding box center [243, 264] width 125 height 22
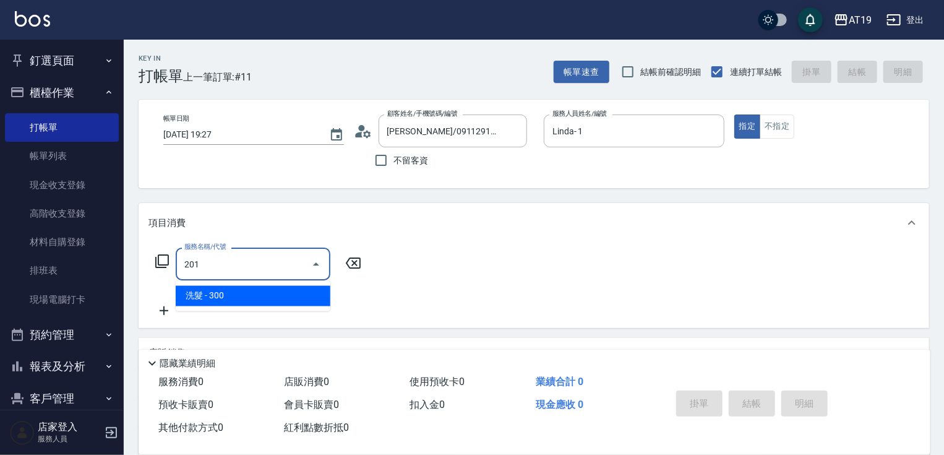
click at [214, 300] on span "洗髮 - 300" at bounding box center [253, 296] width 155 height 20
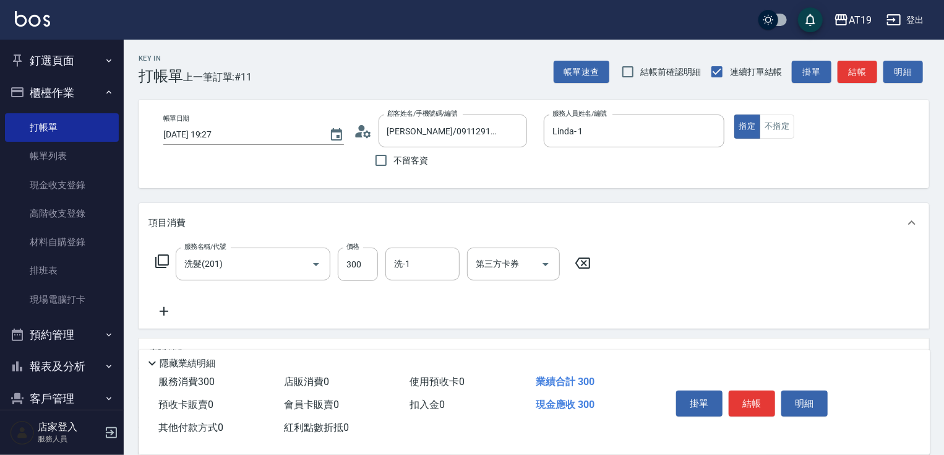
click at [168, 312] on icon at bounding box center [164, 311] width 31 height 15
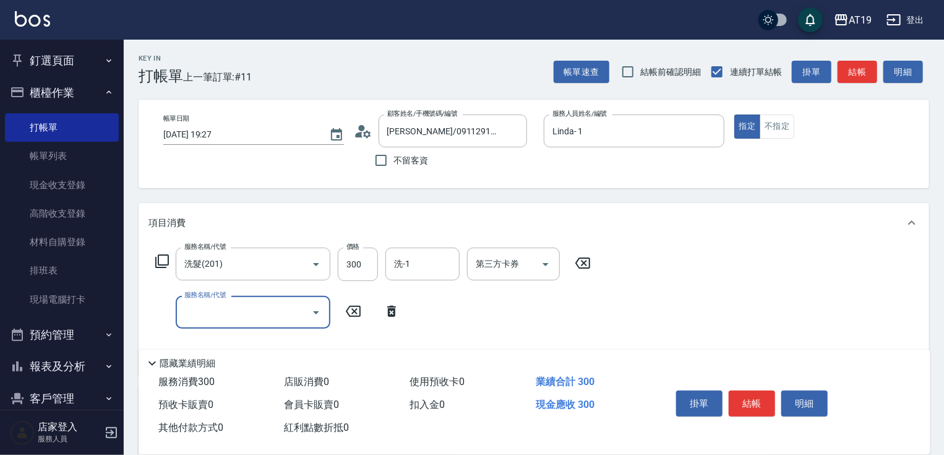
click at [192, 312] on input "服務名稱/代號" at bounding box center [243, 312] width 125 height 22
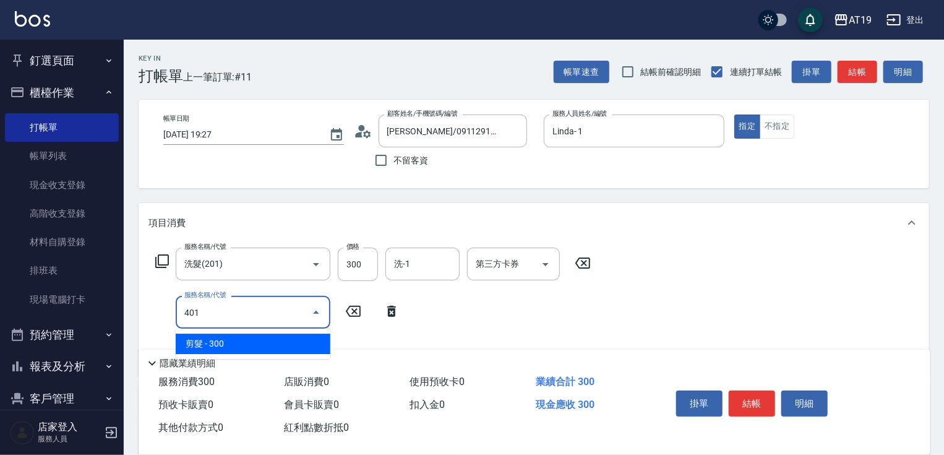
drag, startPoint x: 223, startPoint y: 340, endPoint x: 309, endPoint y: 330, distance: 86.6
click at [230, 339] on span "剪髮 - 300" at bounding box center [253, 344] width 155 height 20
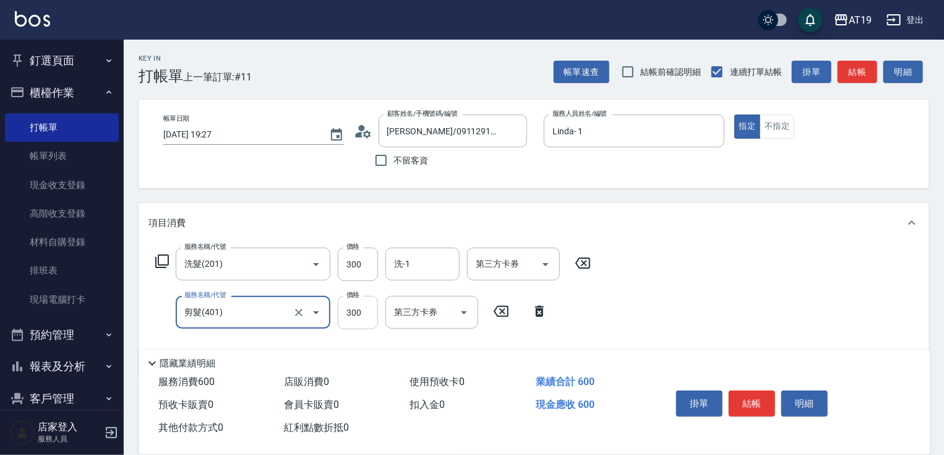
click at [344, 317] on input "300" at bounding box center [358, 312] width 40 height 33
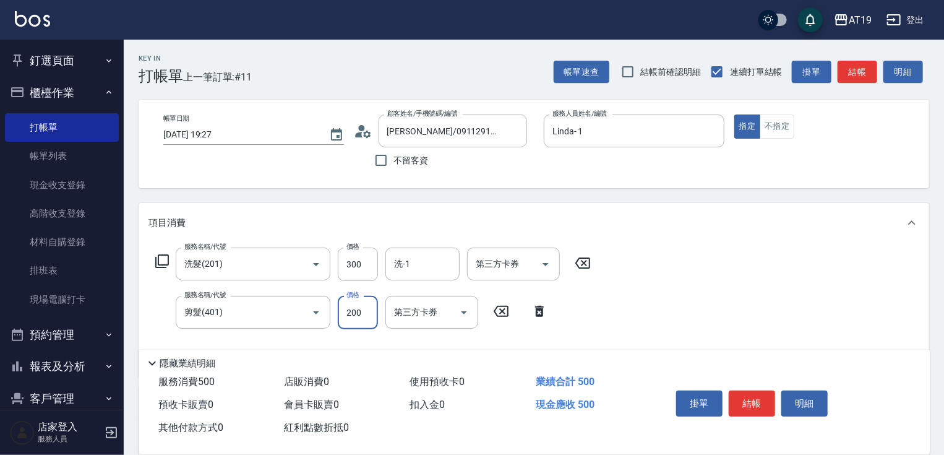
click at [741, 396] on button "結帳" at bounding box center [752, 403] width 46 height 26
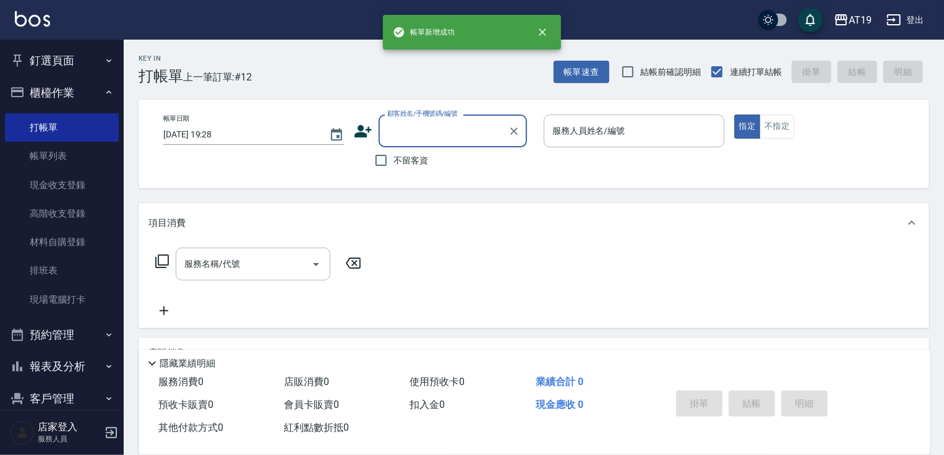
click at [436, 135] on input "顧客姓名/手機號碼/編號" at bounding box center [443, 131] width 119 height 22
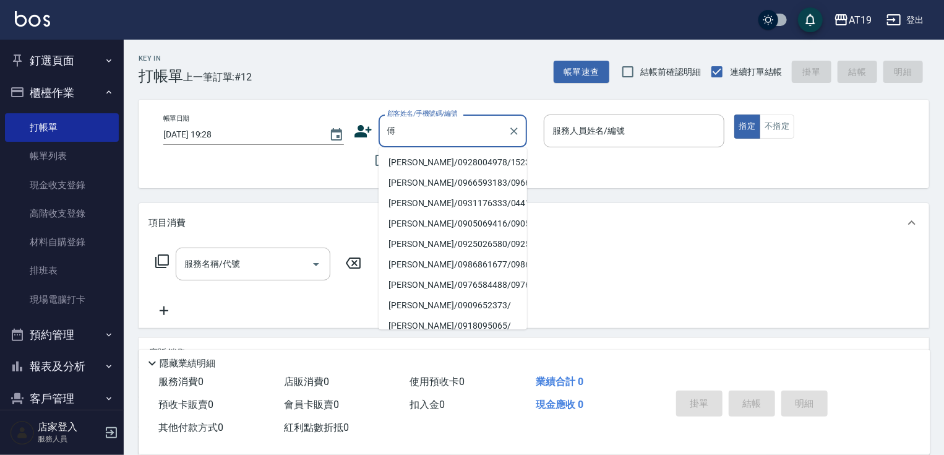
click at [433, 158] on li "[PERSON_NAME]/0928004978/15230" at bounding box center [453, 162] width 149 height 20
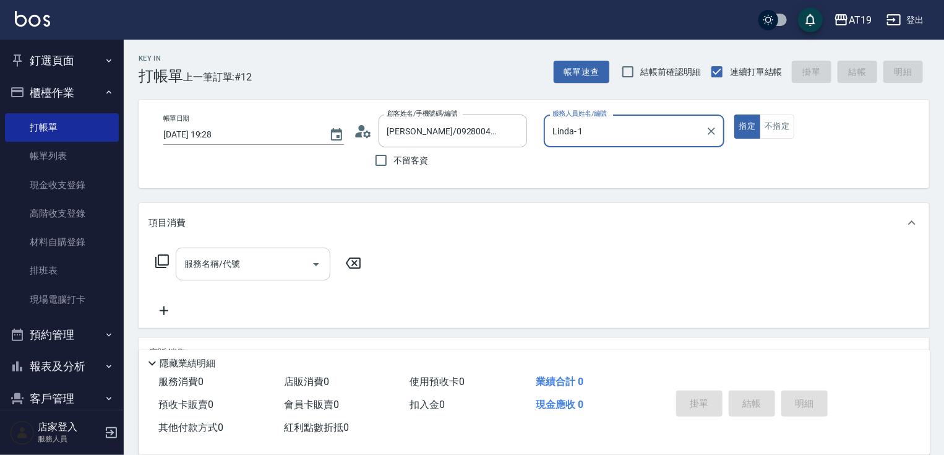
click at [275, 259] on input "服務名稱/代號" at bounding box center [243, 264] width 125 height 22
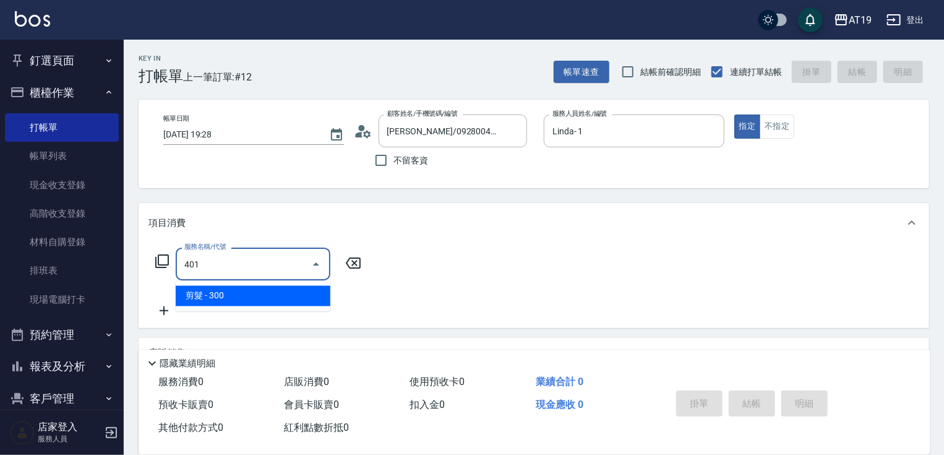
click at [265, 302] on span "剪髮 - 300" at bounding box center [253, 296] width 155 height 20
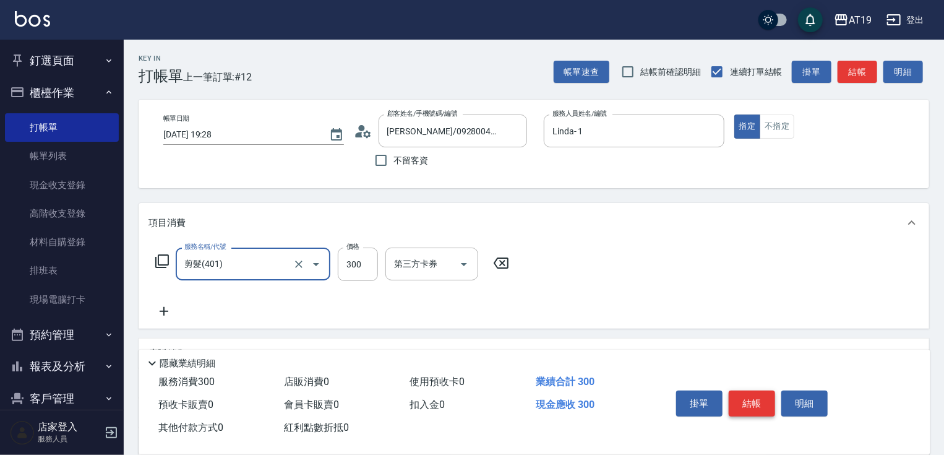
click at [753, 396] on button "結帳" at bounding box center [752, 403] width 46 height 26
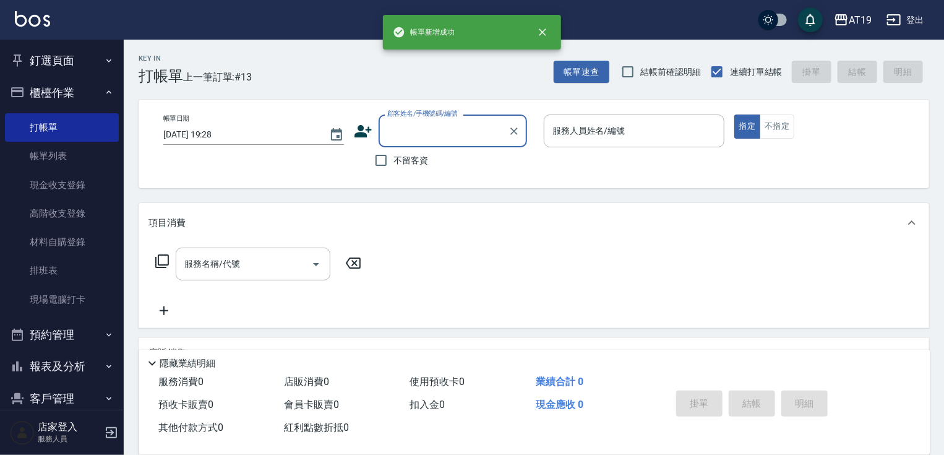
click at [402, 131] on input "顧客姓名/手機號碼/編號" at bounding box center [443, 131] width 119 height 22
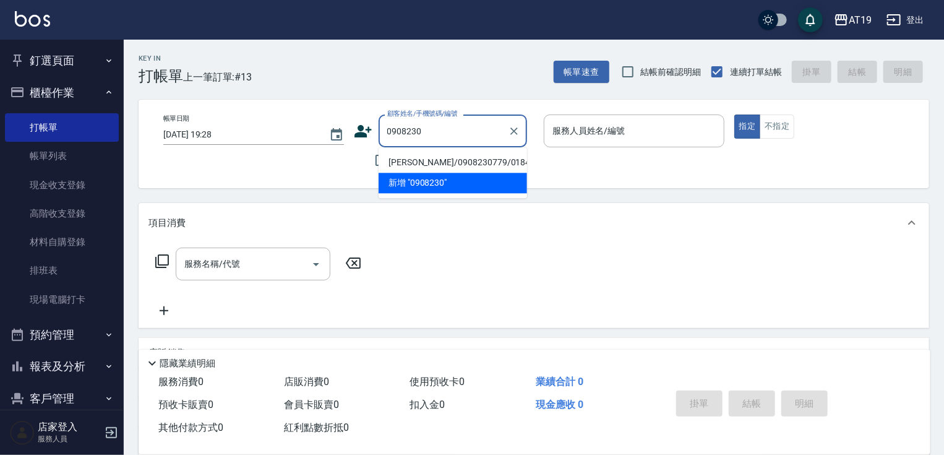
click at [403, 161] on li "[PERSON_NAME]/0908230779/01842" at bounding box center [453, 162] width 149 height 20
click at [403, 161] on span "不留客資" at bounding box center [411, 160] width 35 height 13
click at [394, 161] on input "不留客資" at bounding box center [381, 160] width 26 height 26
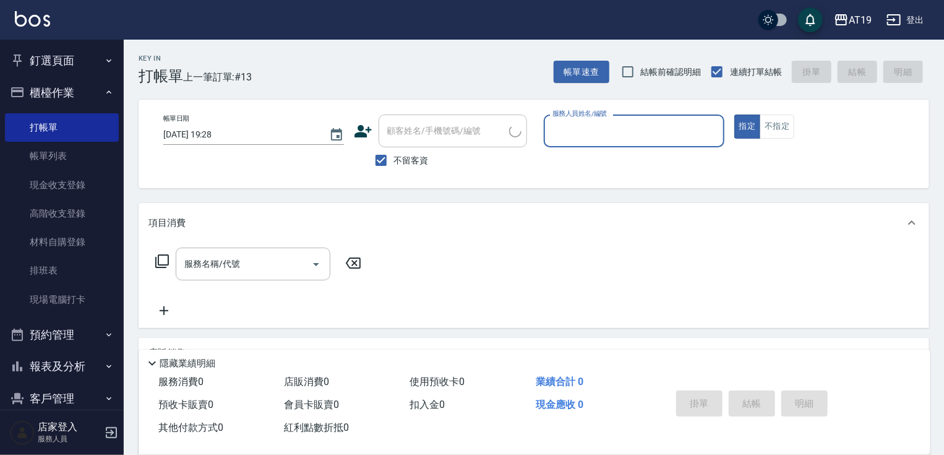
click at [606, 145] on div "服務人員姓名/編號" at bounding box center [634, 130] width 181 height 33
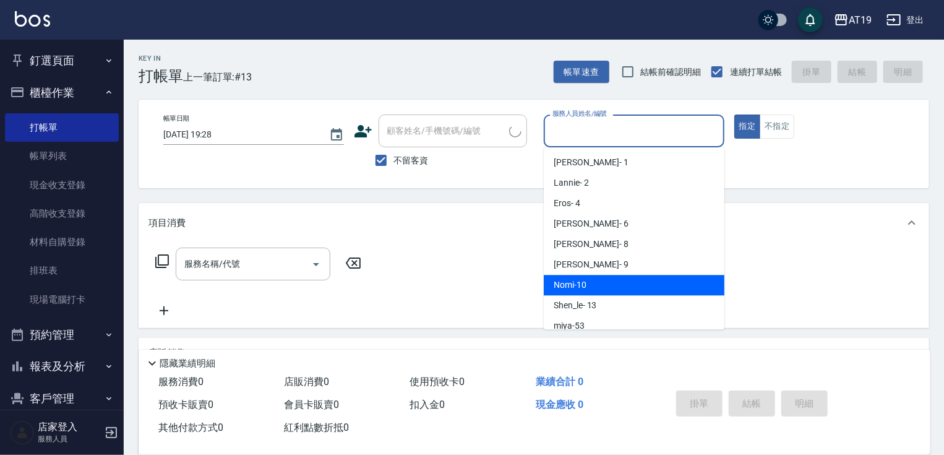
click at [611, 278] on div "Nomi -10" at bounding box center [634, 285] width 181 height 20
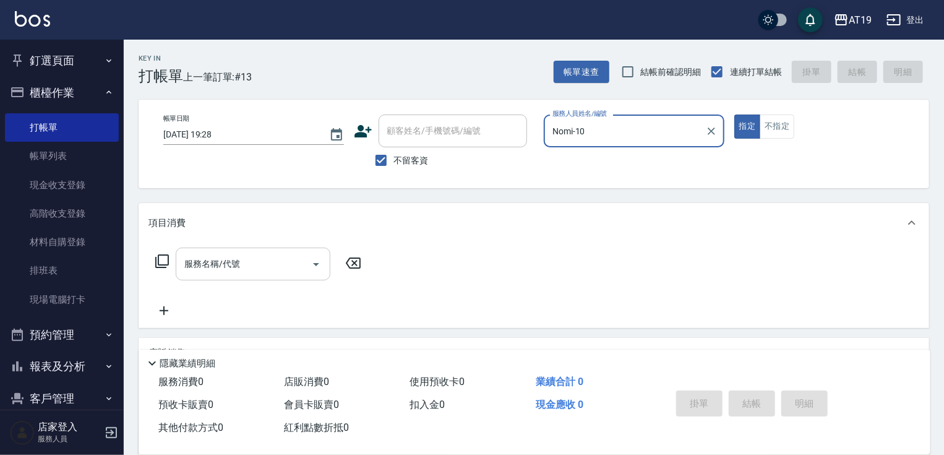
click at [242, 267] on input "服務名稱/代號" at bounding box center [243, 264] width 125 height 22
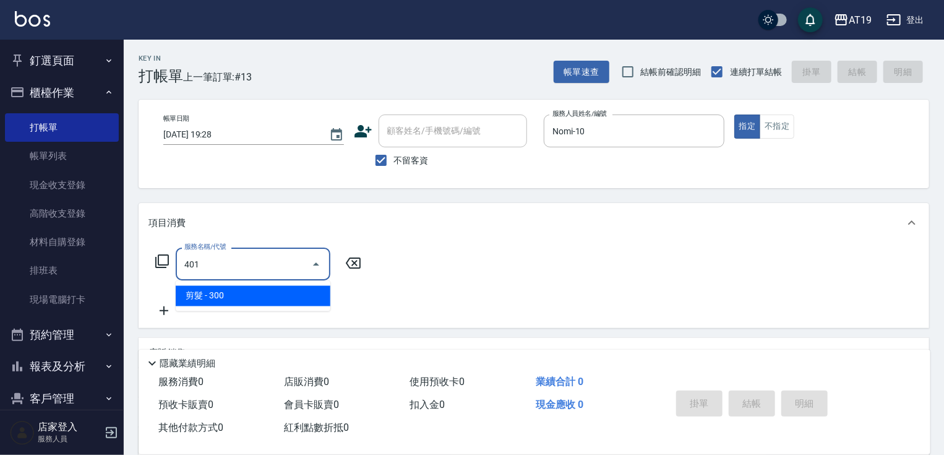
click at [262, 301] on span "剪髮 - 300" at bounding box center [253, 296] width 155 height 20
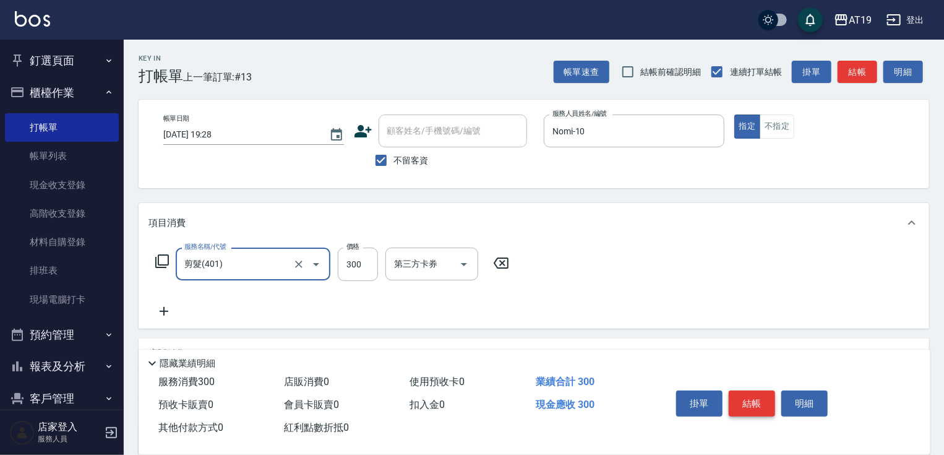
click at [738, 394] on button "結帳" at bounding box center [752, 403] width 46 height 26
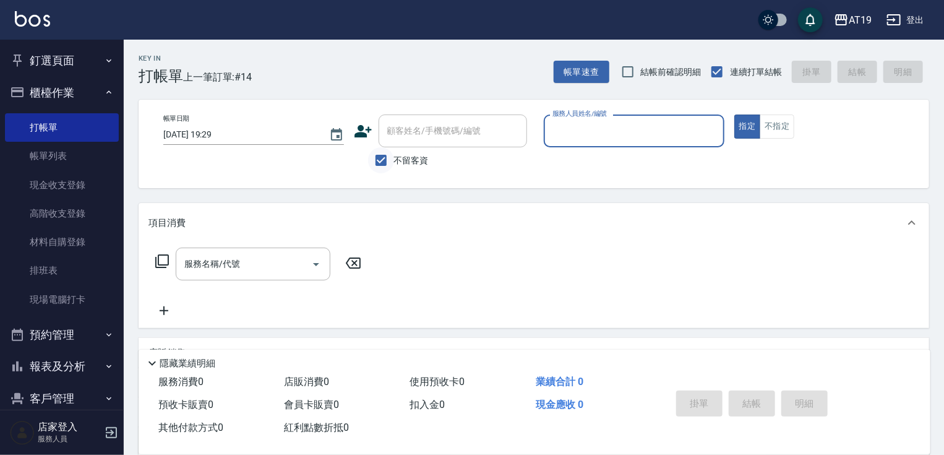
click at [379, 158] on input "不留客資" at bounding box center [381, 160] width 26 height 26
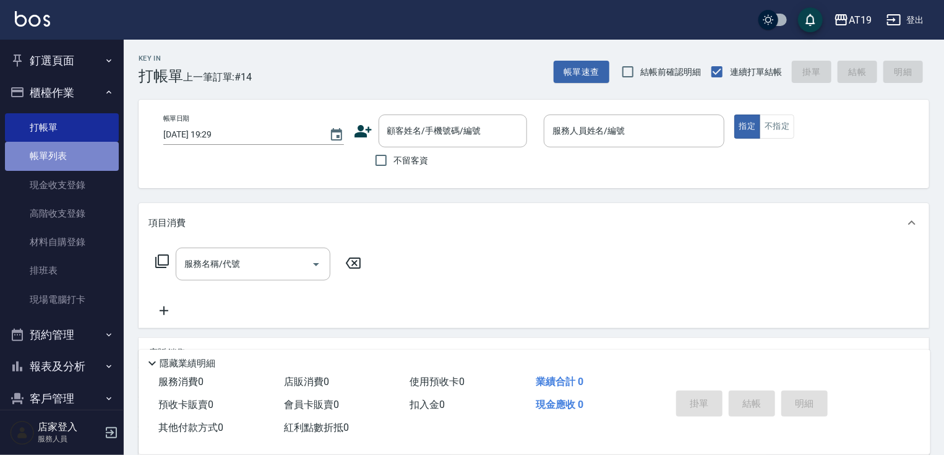
click at [77, 155] on link "帳單列表" at bounding box center [62, 156] width 114 height 28
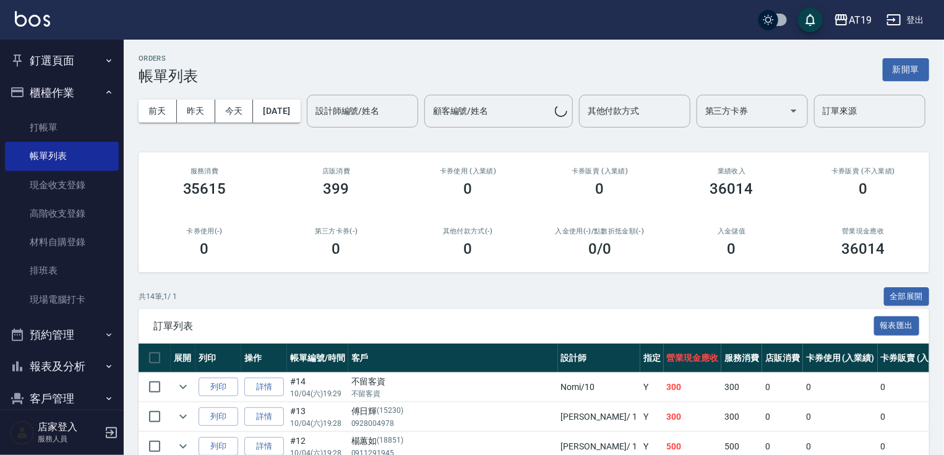
scroll to position [50, 0]
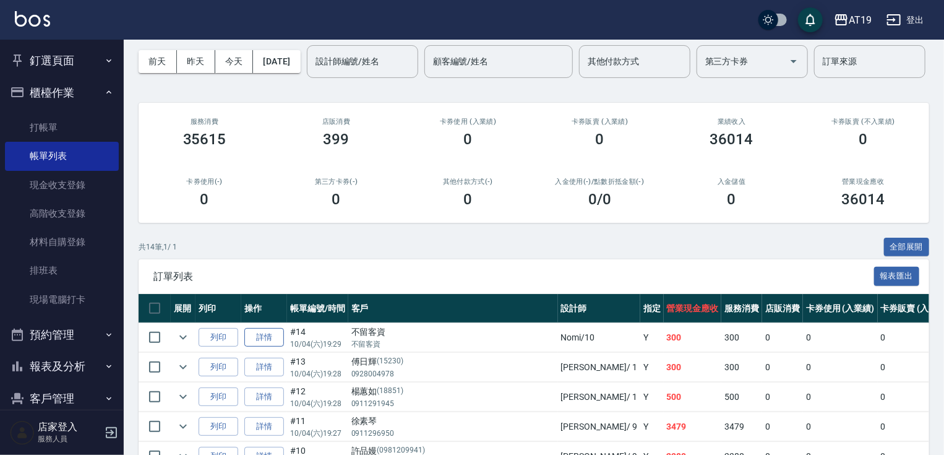
click at [278, 347] on link "詳情" at bounding box center [264, 337] width 40 height 19
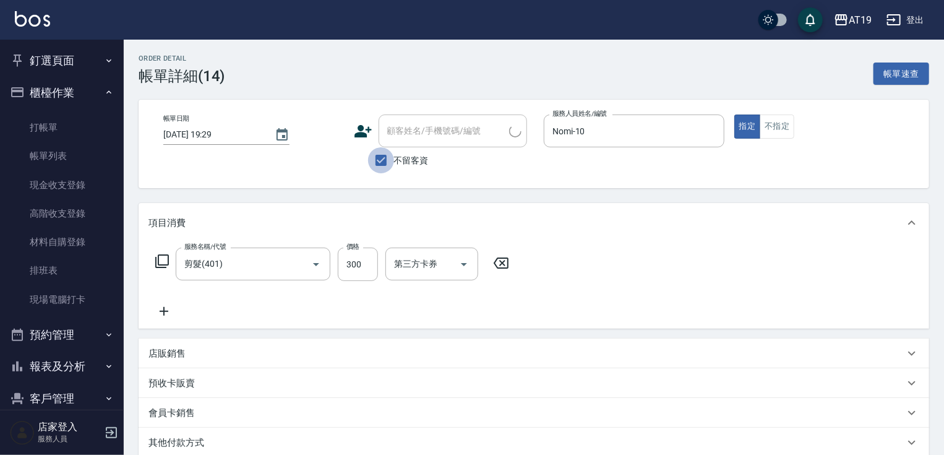
drag, startPoint x: 381, startPoint y: 166, endPoint x: 386, endPoint y: 161, distance: 7.5
click at [381, 165] on input "不留客資" at bounding box center [381, 160] width 26 height 26
click at [403, 133] on input "顧客姓名/手機號碼/編號" at bounding box center [437, 131] width 106 height 22
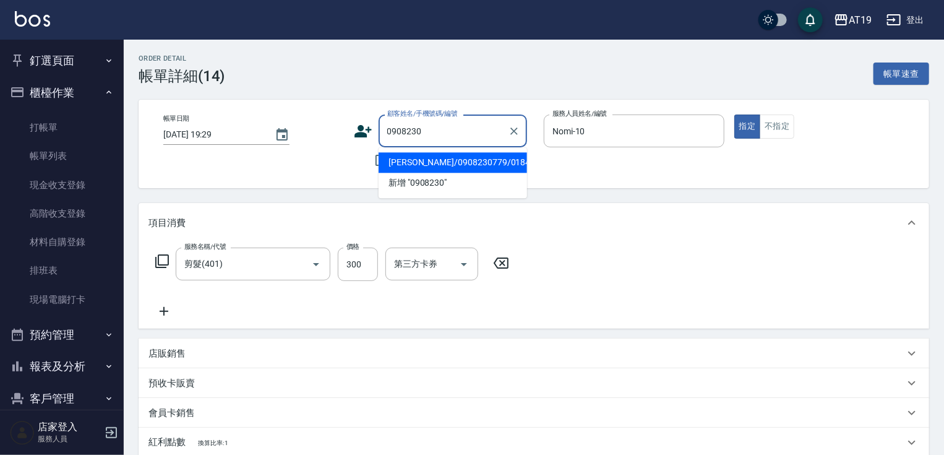
click at [416, 162] on li "[PERSON_NAME]/0908230779/01842" at bounding box center [453, 162] width 149 height 20
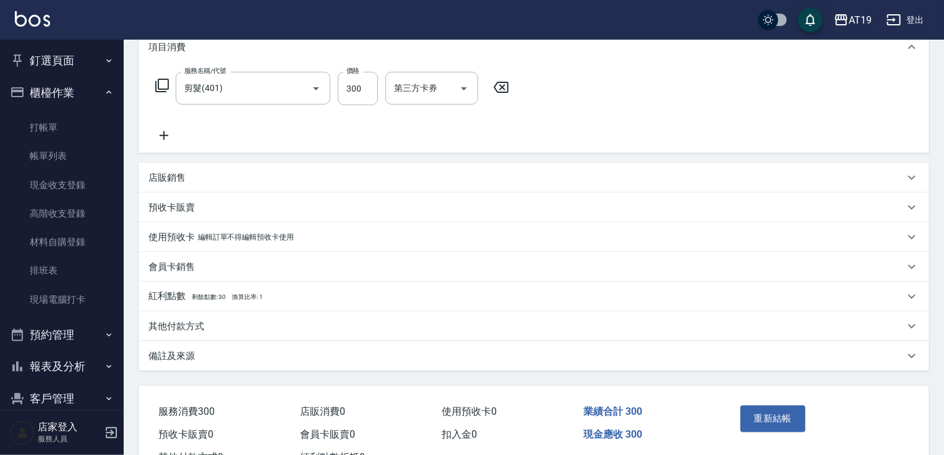
scroll to position [198, 0]
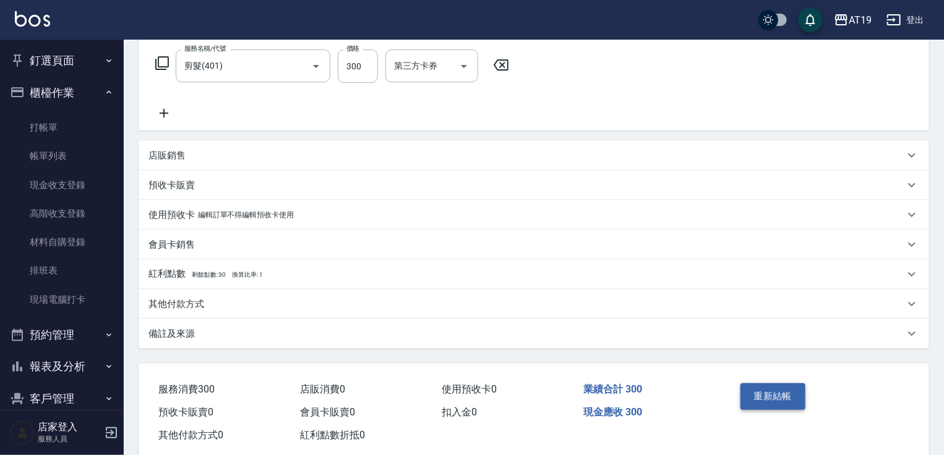
click at [772, 392] on button "重新結帳" at bounding box center [774, 396] width 66 height 26
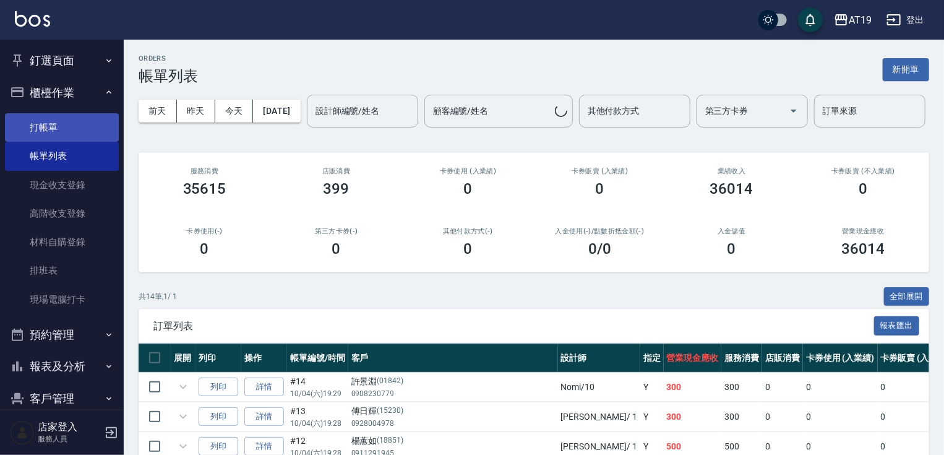
click at [68, 113] on ul "打帳單 帳單列表 現金收支登錄 高階收支登錄 材料自購登錄 排班表 現場電腦打卡" at bounding box center [62, 213] width 114 height 210
click at [70, 121] on link "打帳單" at bounding box center [62, 127] width 114 height 28
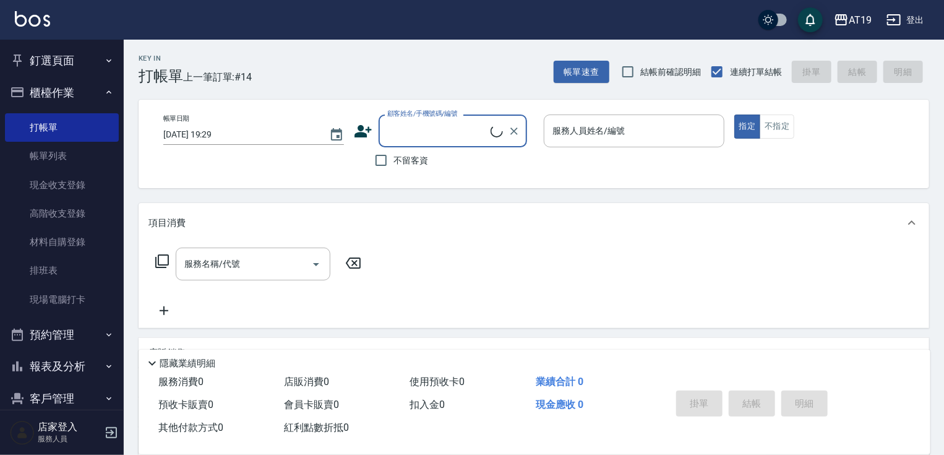
click at [416, 137] on input "顧客姓名/手機號碼/編號" at bounding box center [437, 131] width 106 height 22
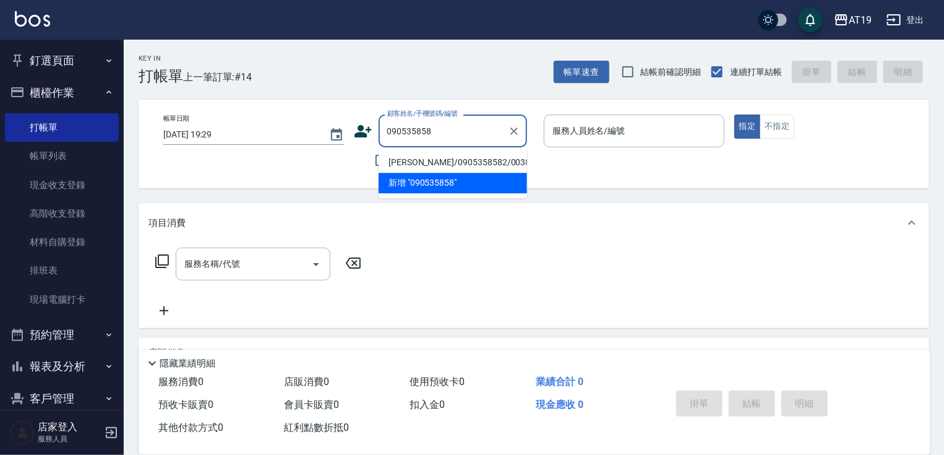
click at [419, 155] on li "[PERSON_NAME]/0905358582/00388" at bounding box center [453, 162] width 149 height 20
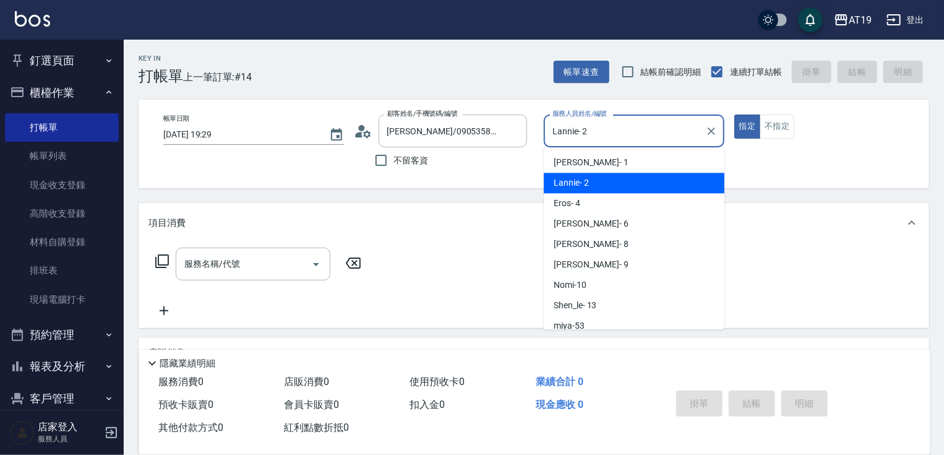
click at [577, 124] on input "Lannie- 2" at bounding box center [625, 131] width 151 height 22
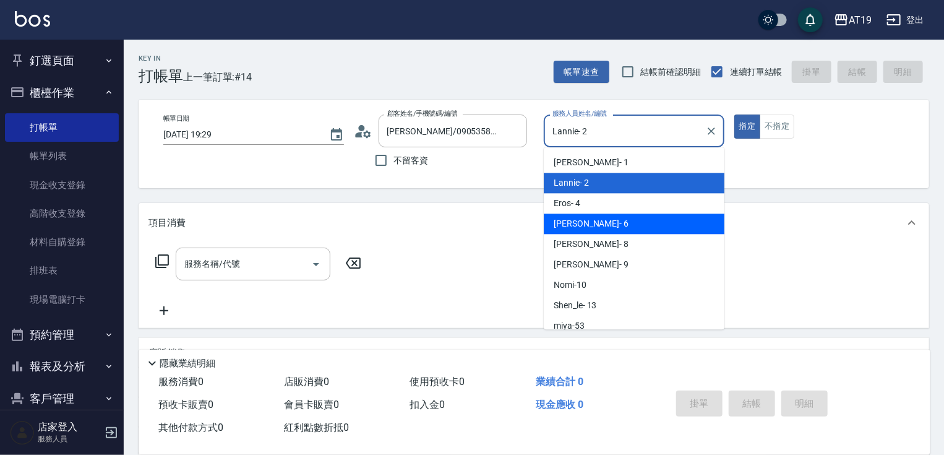
click at [592, 226] on div "[PERSON_NAME] - 6" at bounding box center [634, 223] width 181 height 20
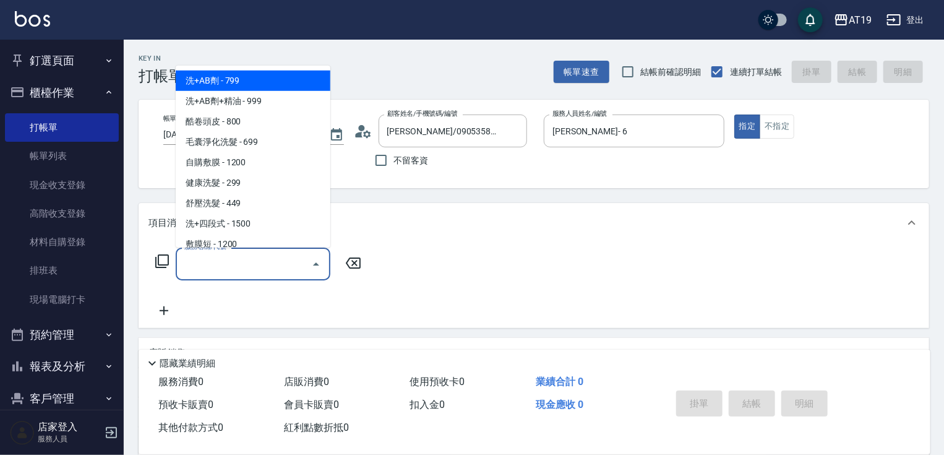
click at [274, 262] on input "服務名稱/代號" at bounding box center [243, 264] width 125 height 22
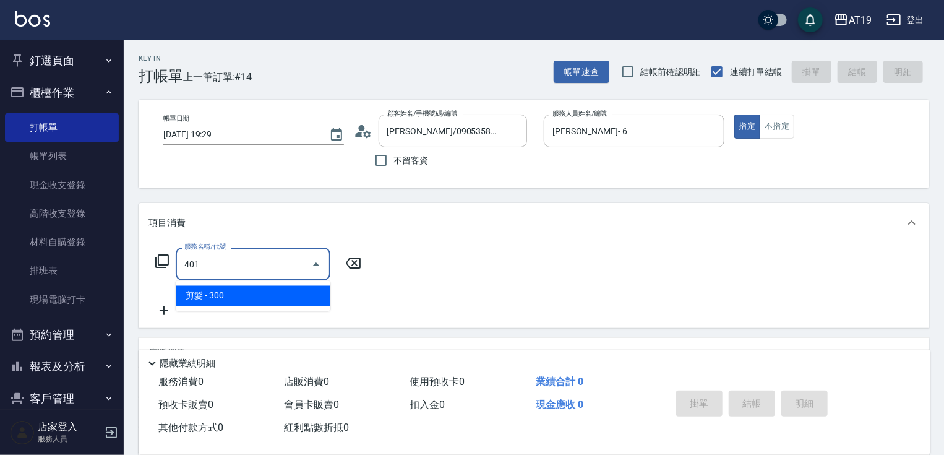
click at [236, 298] on span "剪髮 - 300" at bounding box center [253, 296] width 155 height 20
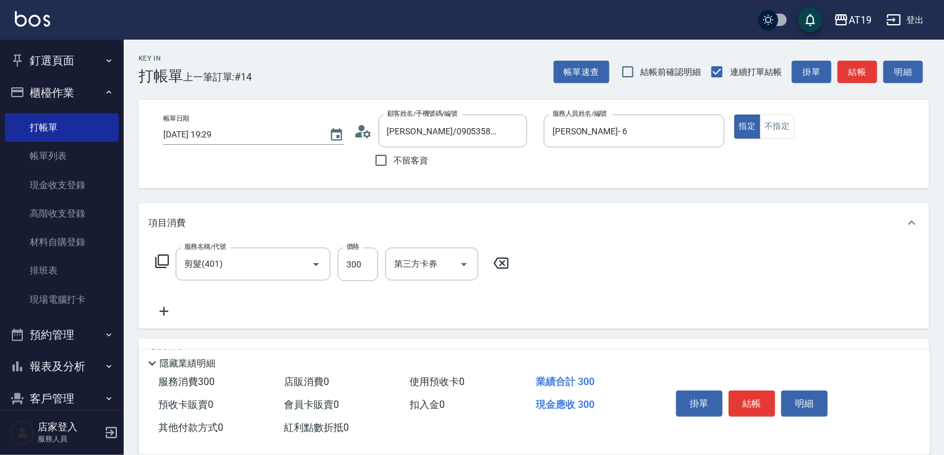
click at [165, 308] on icon at bounding box center [164, 311] width 31 height 15
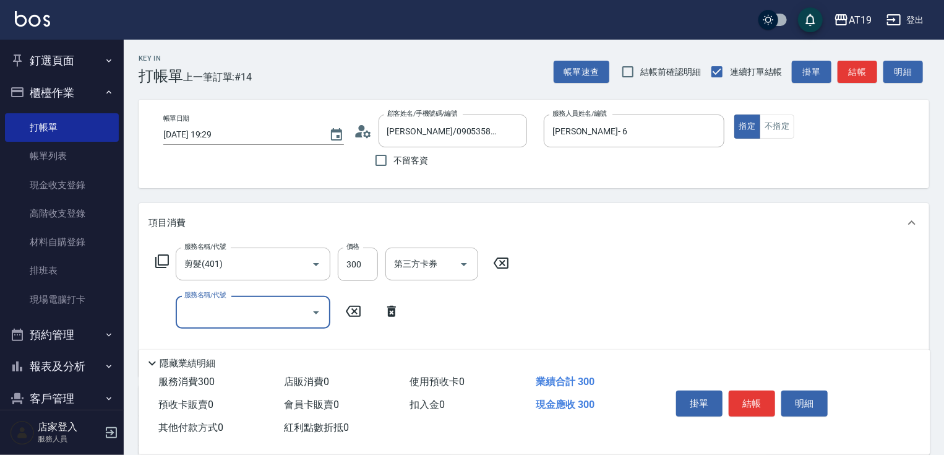
click at [215, 326] on div "服務名稱/代號" at bounding box center [253, 312] width 155 height 33
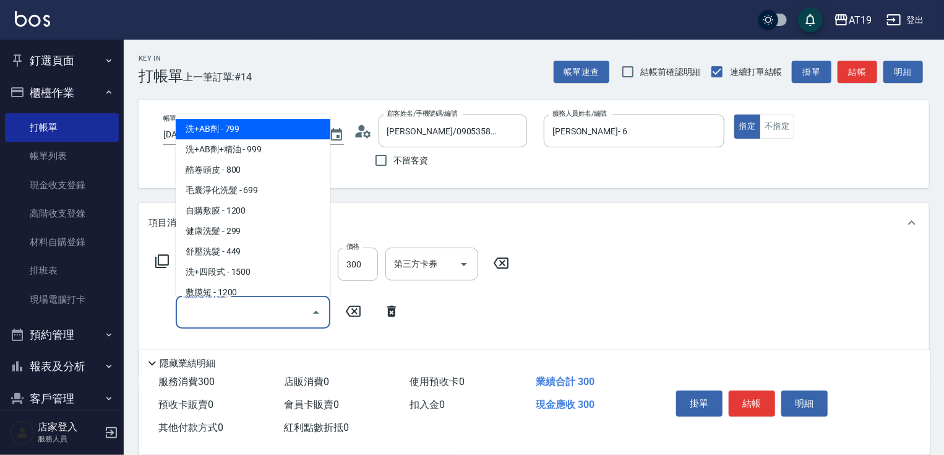
click at [259, 134] on span "洗+AB劑 - 799" at bounding box center [253, 129] width 155 height 20
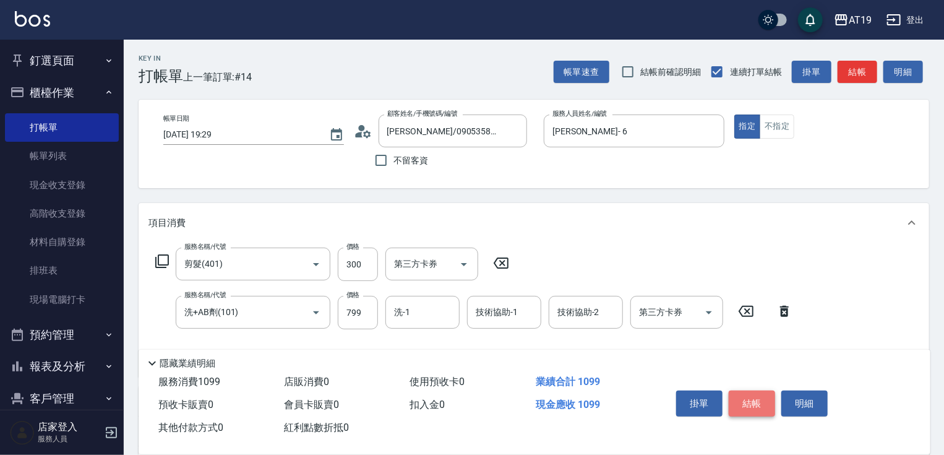
click at [735, 402] on button "結帳" at bounding box center [752, 403] width 46 height 26
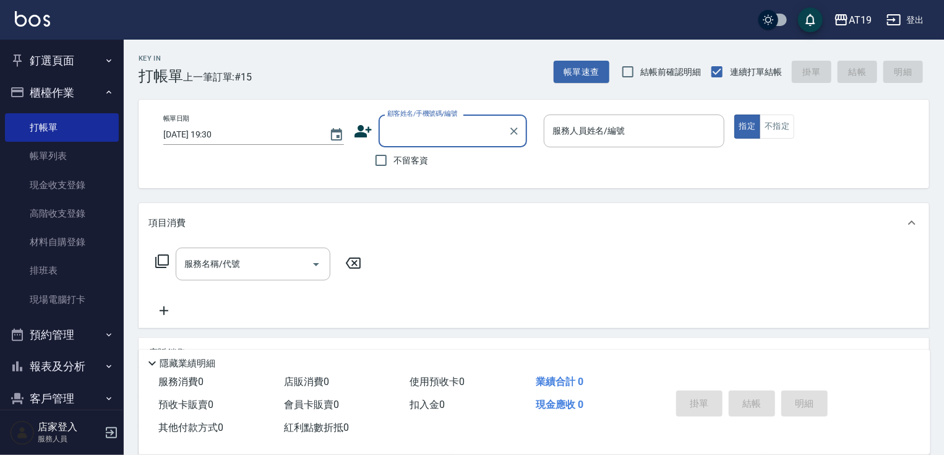
click at [402, 126] on input "顧客姓名/手機號碼/編號" at bounding box center [443, 131] width 119 height 22
click at [404, 160] on li "[PERSON_NAME]/0988266553/0988266553" at bounding box center [453, 162] width 149 height 20
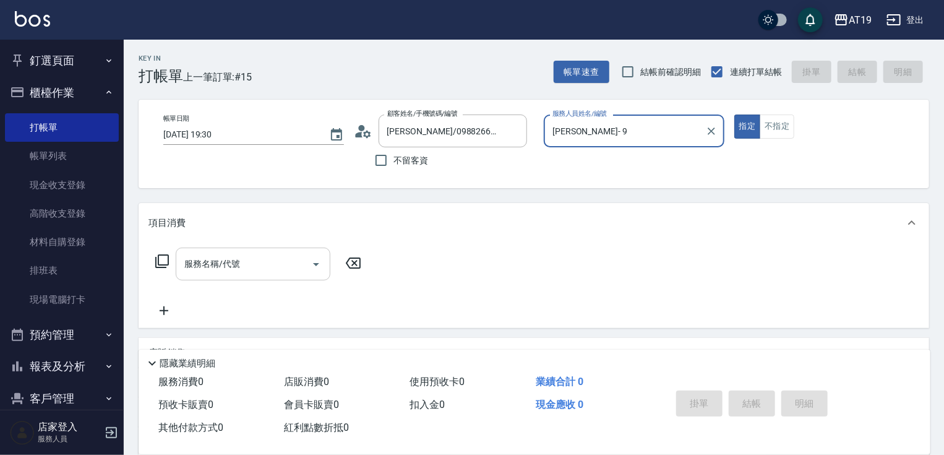
click at [290, 257] on input "服務名稱/代號" at bounding box center [243, 264] width 125 height 22
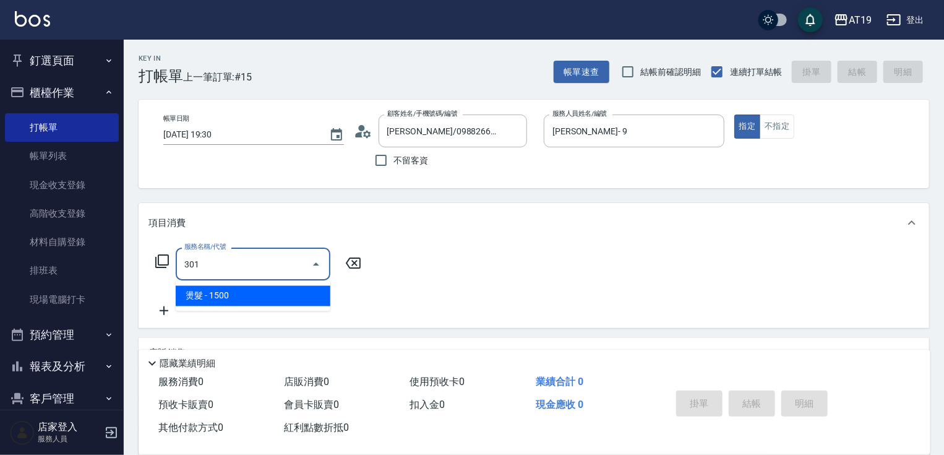
click at [288, 293] on span "燙髮 - 1500" at bounding box center [253, 296] width 155 height 20
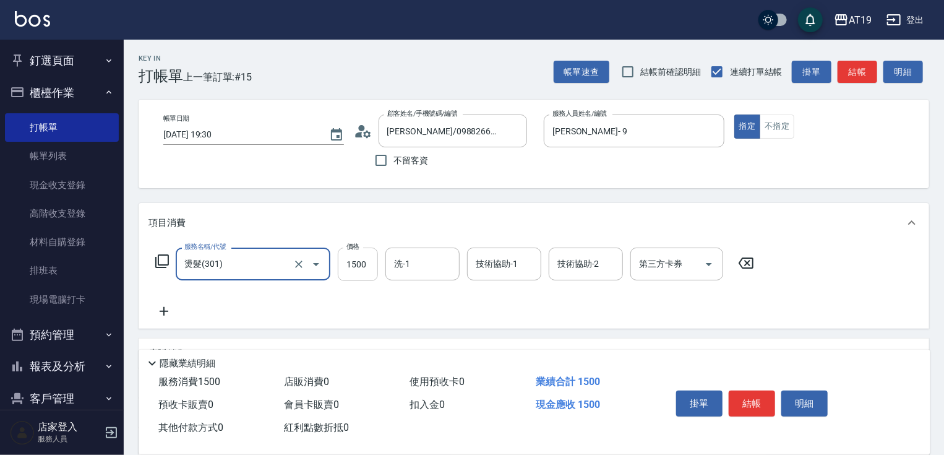
click at [347, 262] on input "1500" at bounding box center [358, 264] width 40 height 33
click at [353, 260] on input "22380" at bounding box center [358, 264] width 40 height 33
click at [762, 409] on button "結帳" at bounding box center [752, 403] width 46 height 26
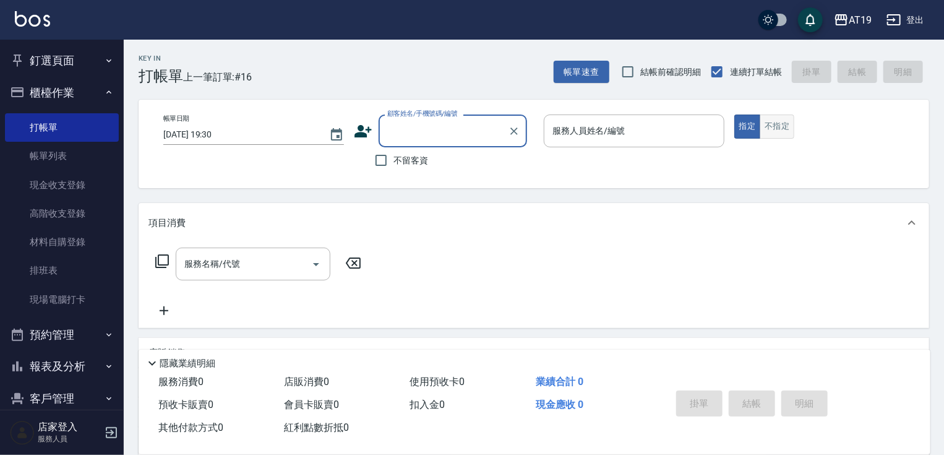
click at [788, 127] on button "不指定" at bounding box center [777, 126] width 35 height 24
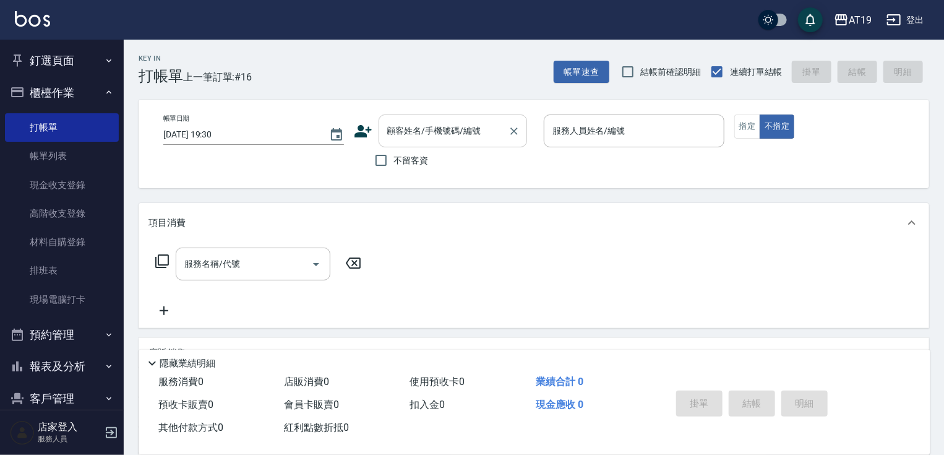
click at [463, 126] on input "顧客姓名/手機號碼/編號" at bounding box center [443, 131] width 119 height 22
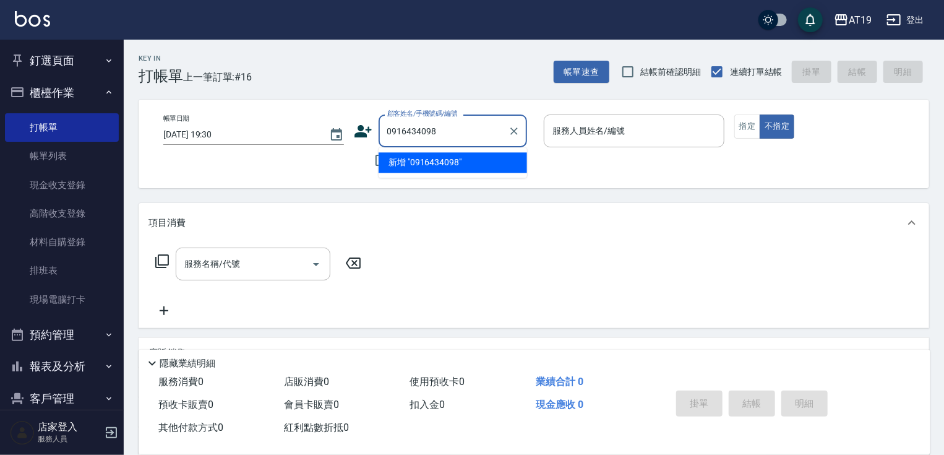
drag, startPoint x: 461, startPoint y: 134, endPoint x: 387, endPoint y: 127, distance: 74.0
click at [387, 127] on input "0916434098" at bounding box center [443, 131] width 119 height 22
click at [361, 129] on icon at bounding box center [363, 131] width 17 height 12
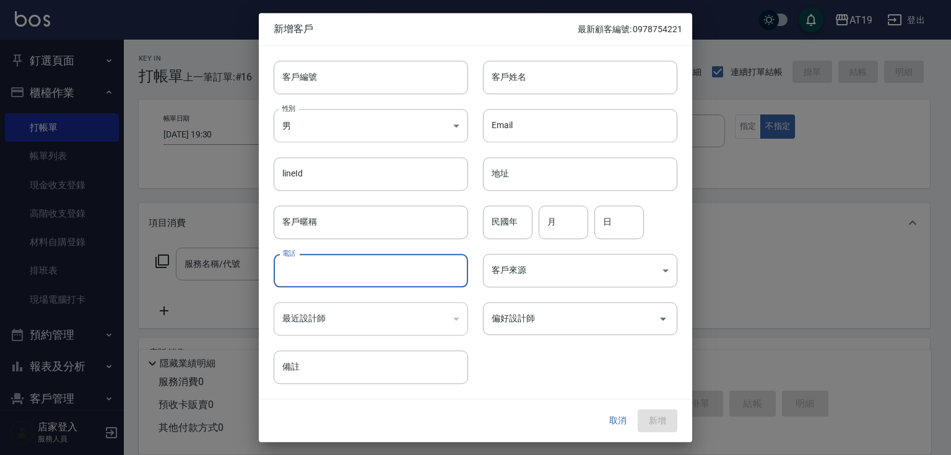
click at [374, 267] on input "電話" at bounding box center [371, 270] width 194 height 33
paste input "0916434098"
click at [522, 80] on input "客戶姓名" at bounding box center [580, 77] width 194 height 33
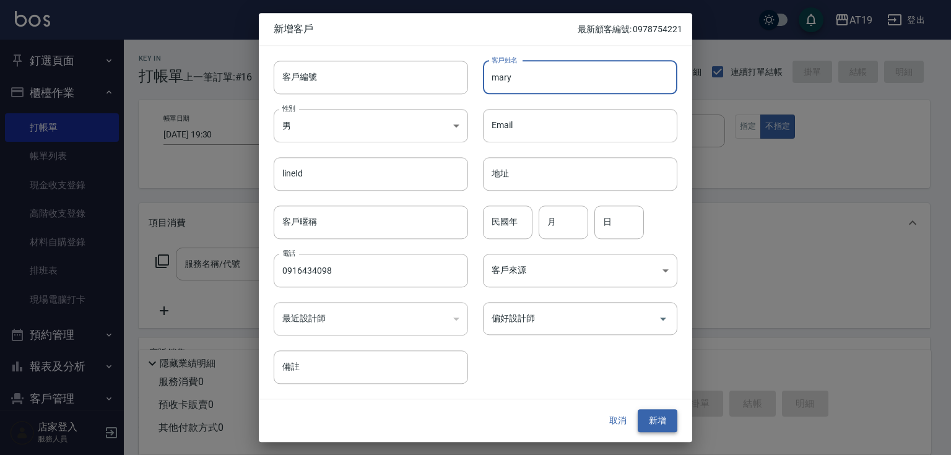
click at [653, 423] on button "新增" at bounding box center [657, 421] width 40 height 23
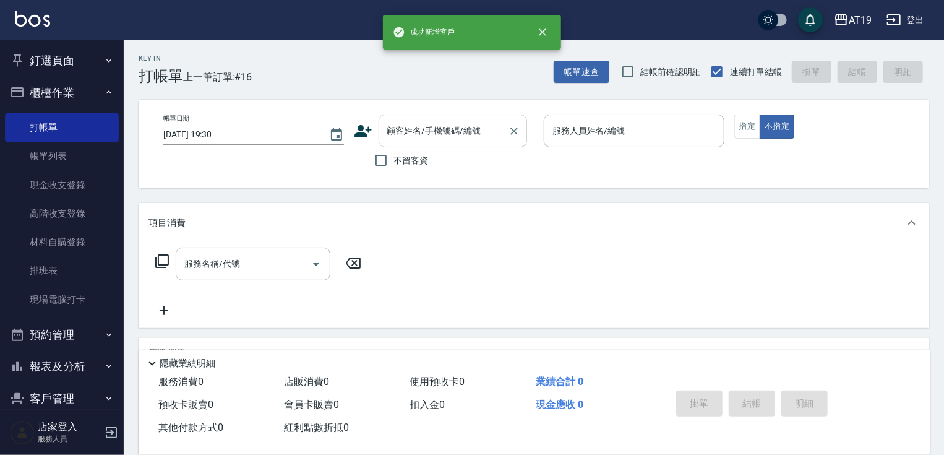
click at [416, 132] on input "顧客姓名/手機號碼/編號" at bounding box center [443, 131] width 119 height 22
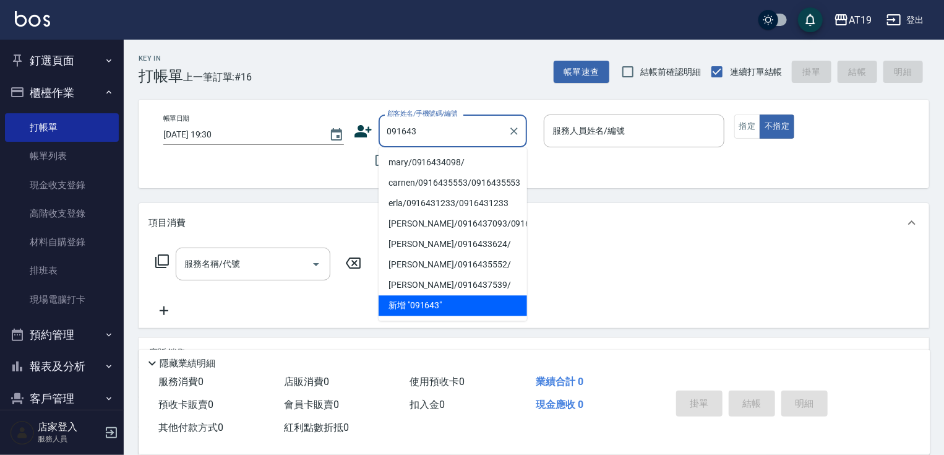
click at [422, 163] on li "mary/0916434098/" at bounding box center [453, 162] width 149 height 20
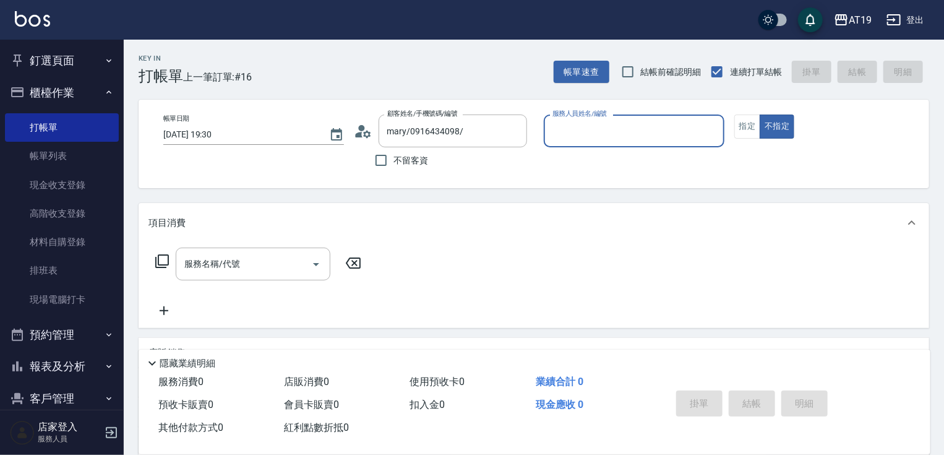
click at [594, 137] on input "服務人員姓名/編號" at bounding box center [635, 131] width 170 height 22
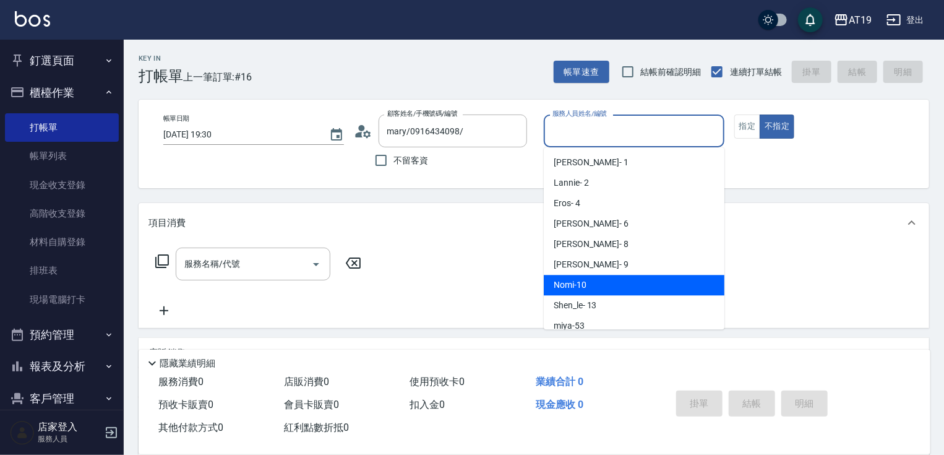
click at [604, 282] on div "Nomi -10" at bounding box center [634, 285] width 181 height 20
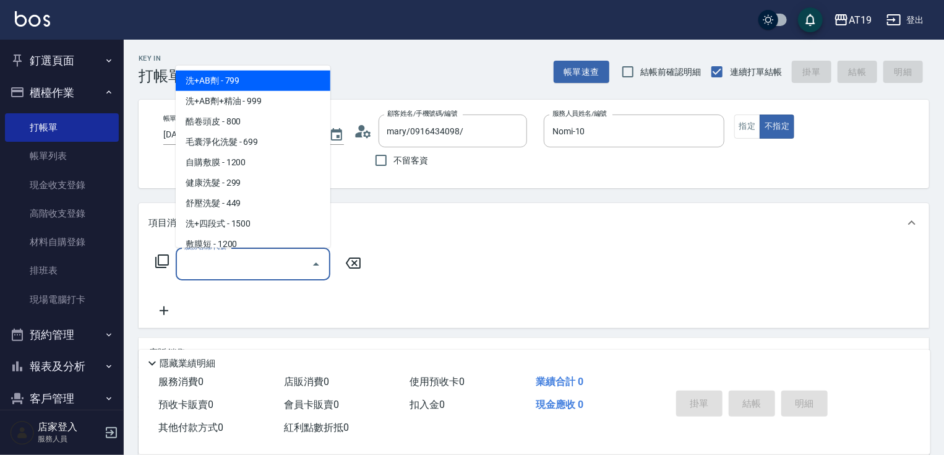
click at [267, 262] on input "服務名稱/代號" at bounding box center [243, 264] width 125 height 22
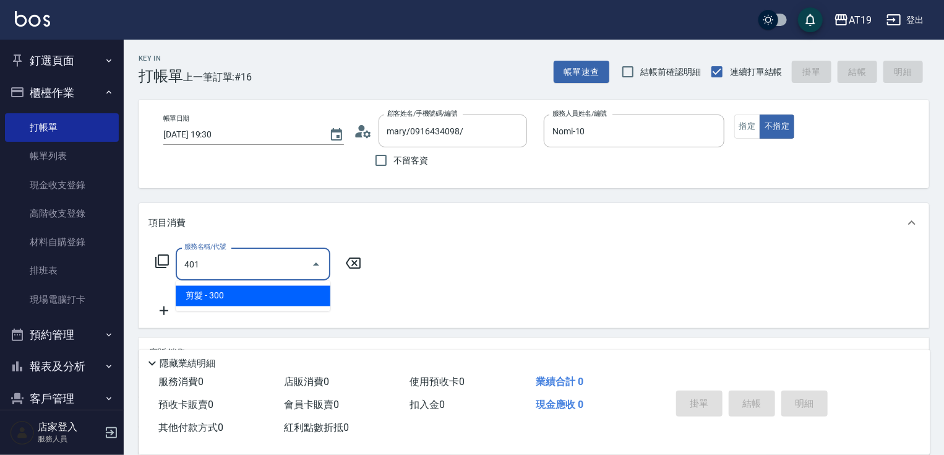
click at [277, 300] on span "剪髮 - 300" at bounding box center [253, 296] width 155 height 20
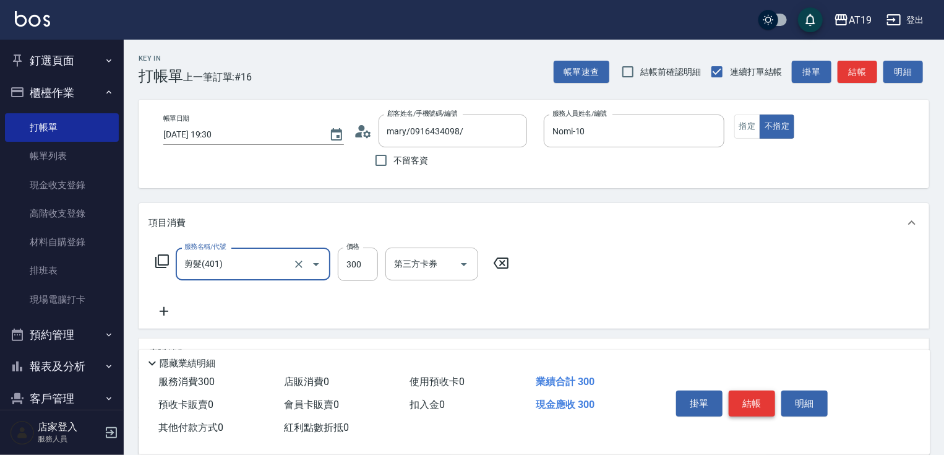
click at [756, 396] on button "結帳" at bounding box center [752, 403] width 46 height 26
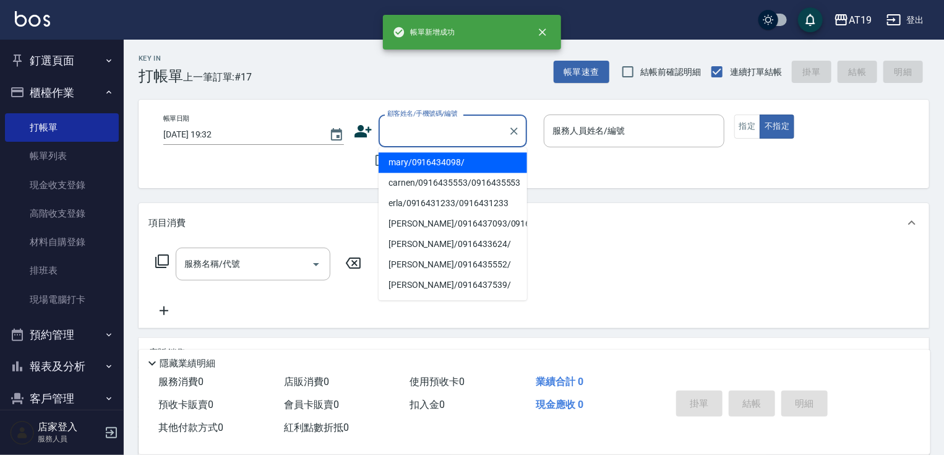
click at [426, 139] on input "顧客姓名/手機號碼/編號" at bounding box center [443, 131] width 119 height 22
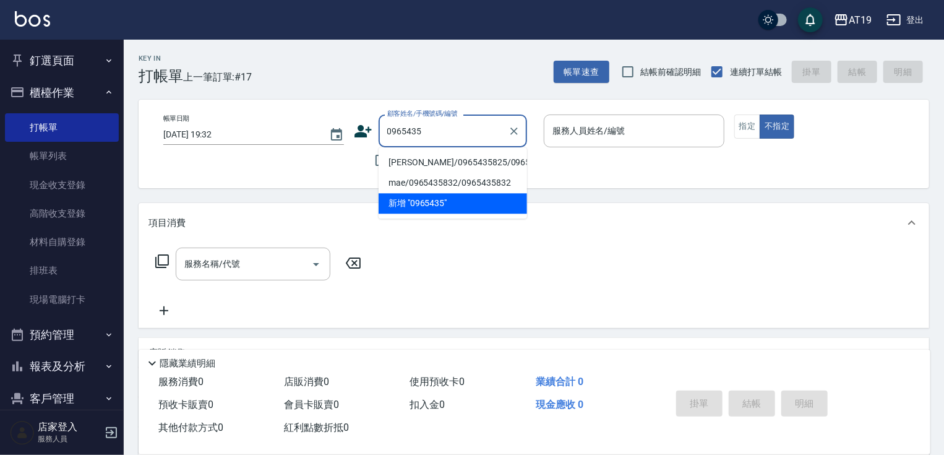
click at [429, 155] on li "[PERSON_NAME]/0965435825/0965435825" at bounding box center [453, 162] width 149 height 20
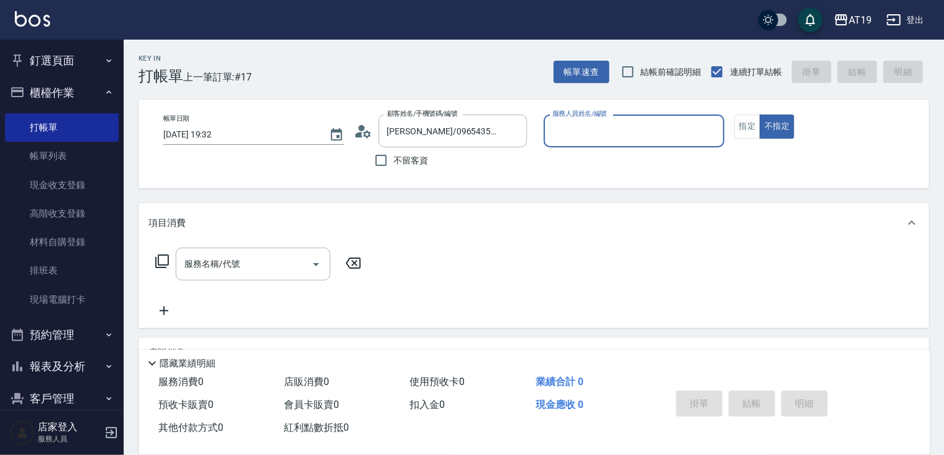
click at [625, 137] on input "服務人員姓名/編號" at bounding box center [635, 131] width 170 height 22
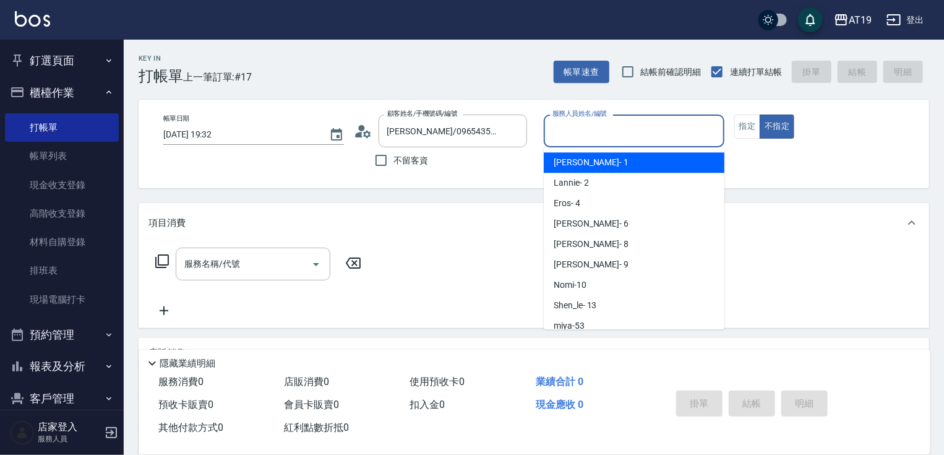
drag, startPoint x: 619, startPoint y: 156, endPoint x: 499, endPoint y: 183, distance: 123.0
click at [618, 157] on div "Linda - 1" at bounding box center [634, 162] width 181 height 20
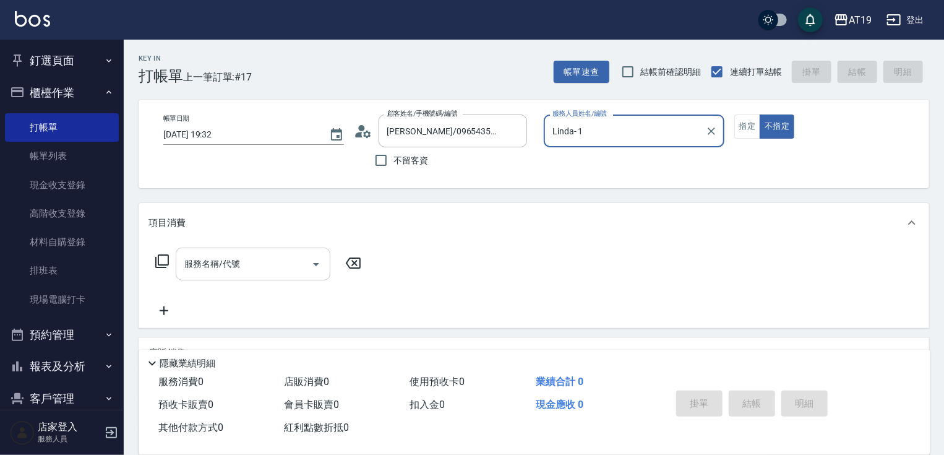
click at [282, 256] on input "服務名稱/代號" at bounding box center [243, 264] width 125 height 22
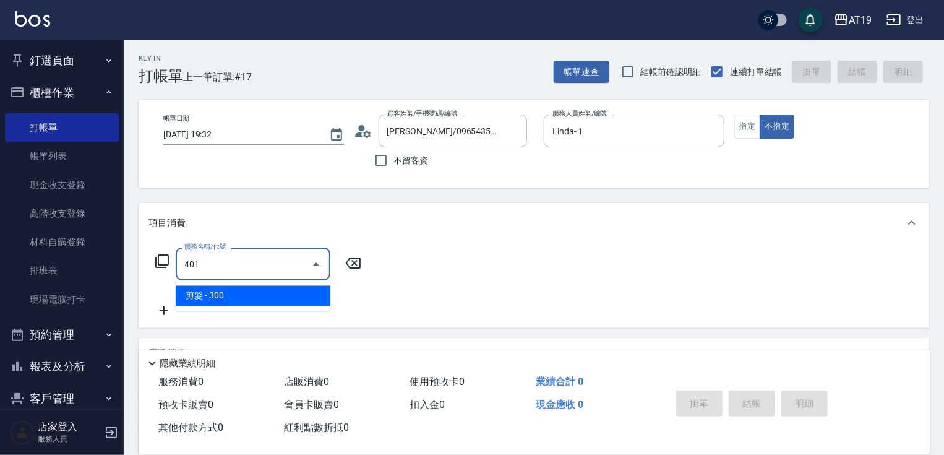
drag, startPoint x: 267, startPoint y: 300, endPoint x: 285, endPoint y: 300, distance: 18.0
click at [267, 300] on span "剪髮 - 300" at bounding box center [253, 296] width 155 height 20
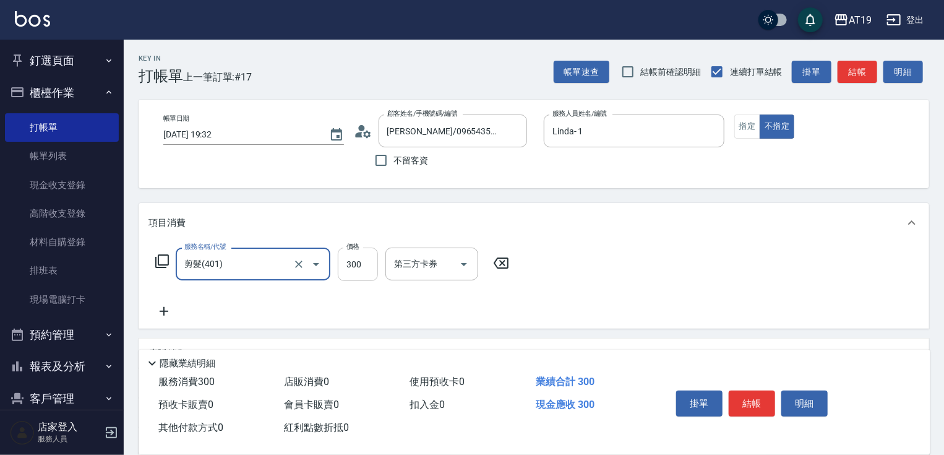
click at [354, 269] on input "300" at bounding box center [358, 264] width 40 height 33
click at [751, 403] on button "結帳" at bounding box center [752, 403] width 46 height 26
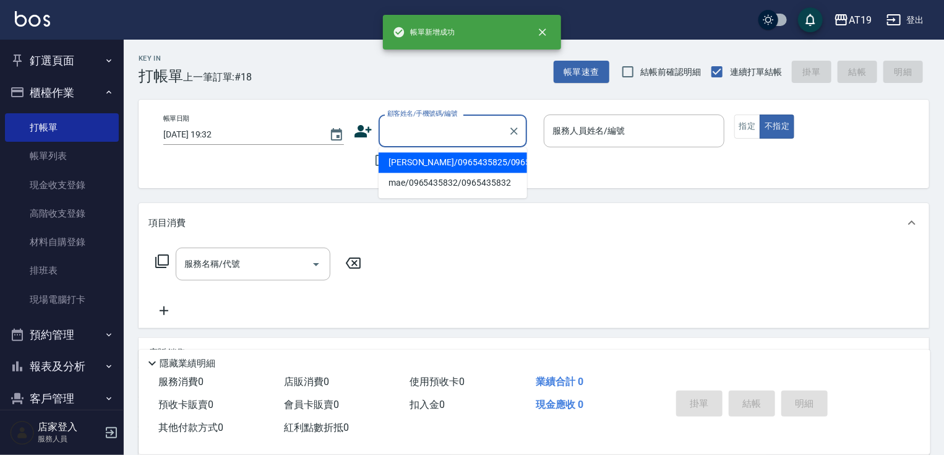
click at [433, 127] on input "顧客姓名/手機號碼/編號" at bounding box center [443, 131] width 119 height 22
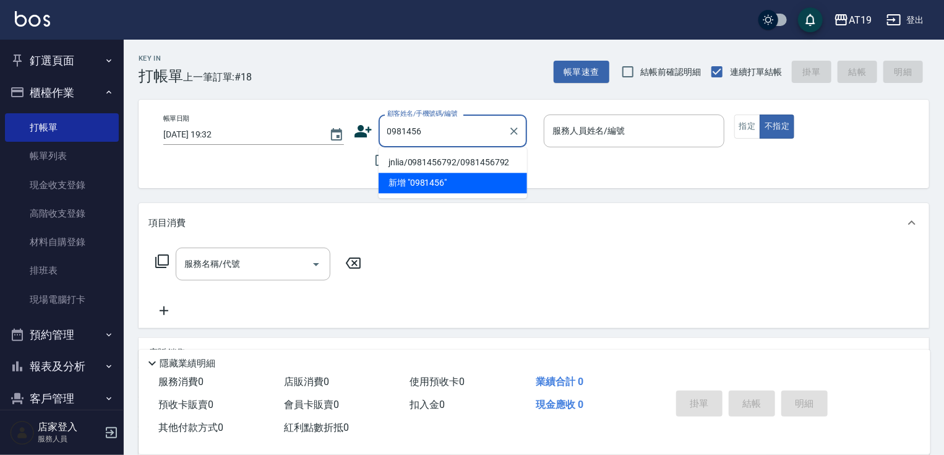
click at [434, 155] on li "jnlia/0981456792/0981456792" at bounding box center [453, 162] width 149 height 20
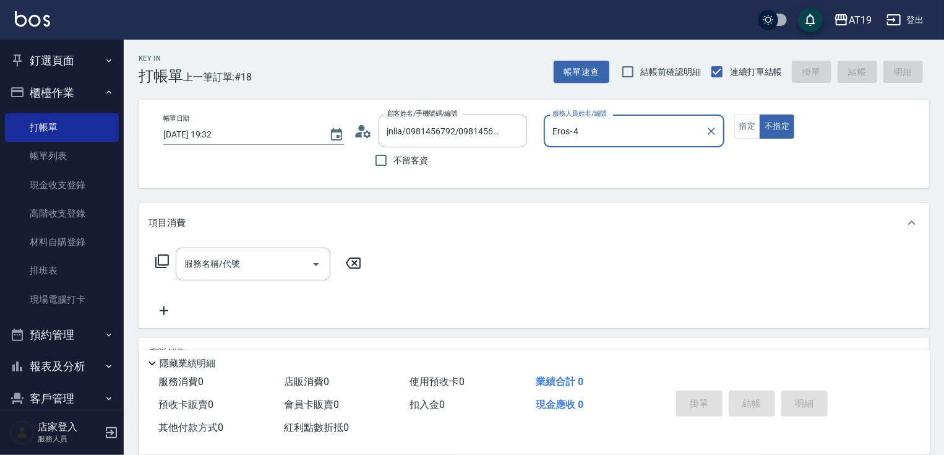
click at [564, 122] on input "Eros- 4" at bounding box center [625, 131] width 151 height 22
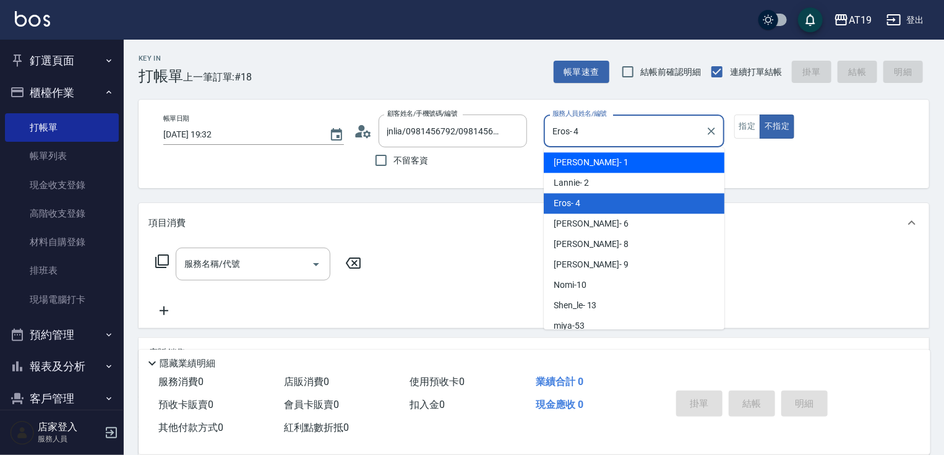
click at [574, 163] on span "Linda - 1" at bounding box center [591, 162] width 75 height 13
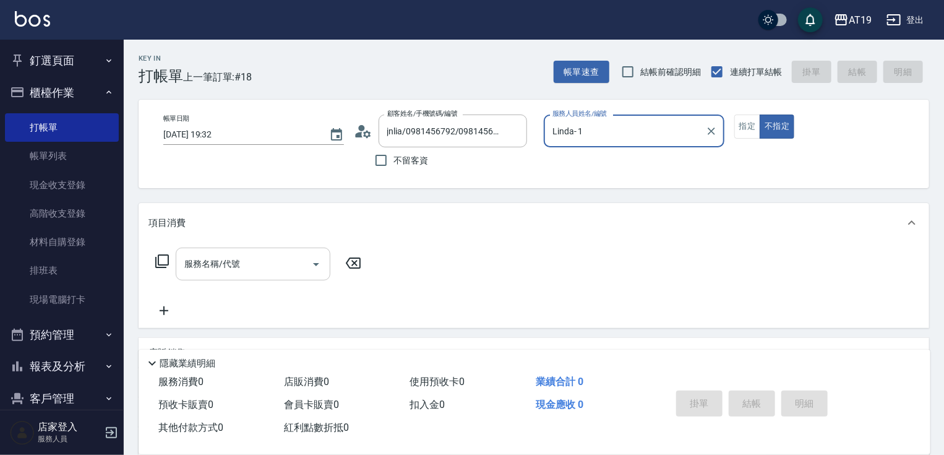
click at [259, 275] on input "服務名稱/代號" at bounding box center [243, 264] width 125 height 22
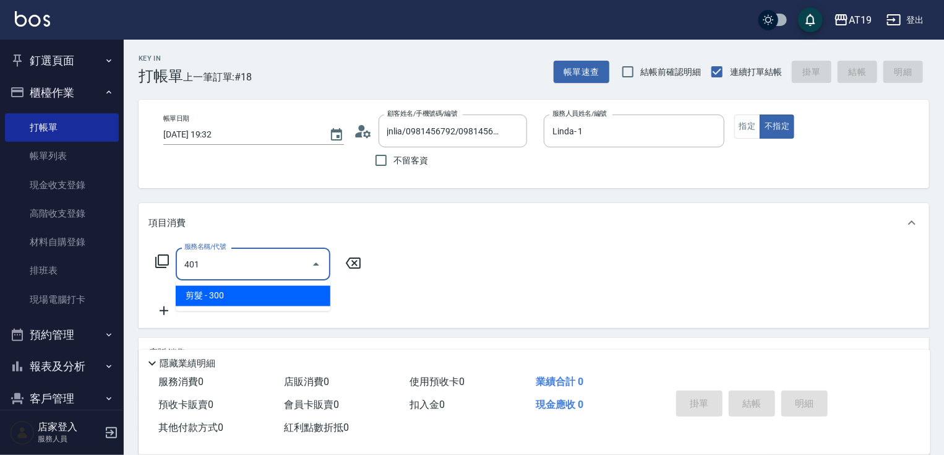
click at [252, 293] on span "剪髮 - 300" at bounding box center [253, 296] width 155 height 20
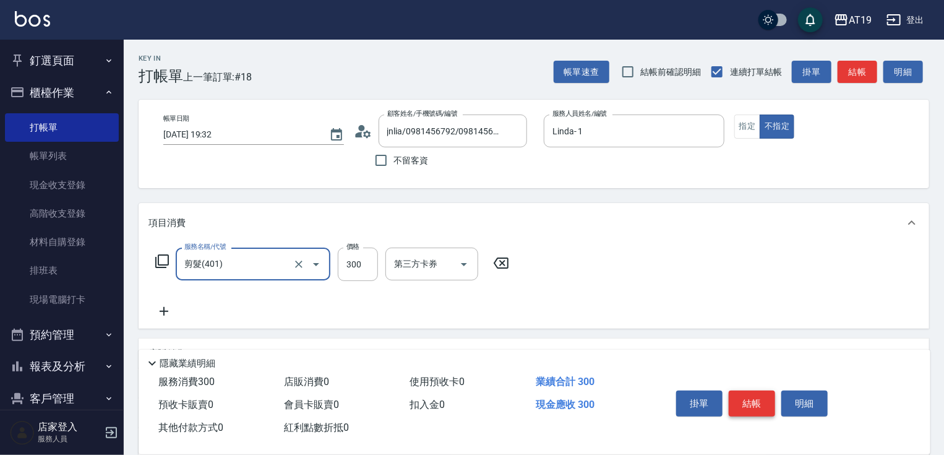
click at [753, 395] on button "結帳" at bounding box center [752, 403] width 46 height 26
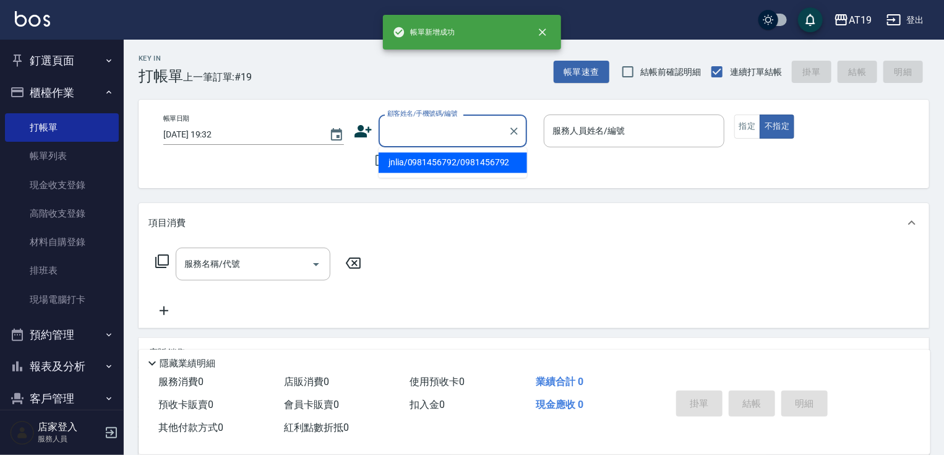
click at [399, 132] on input "顧客姓名/手機號碼/編號" at bounding box center [443, 131] width 119 height 22
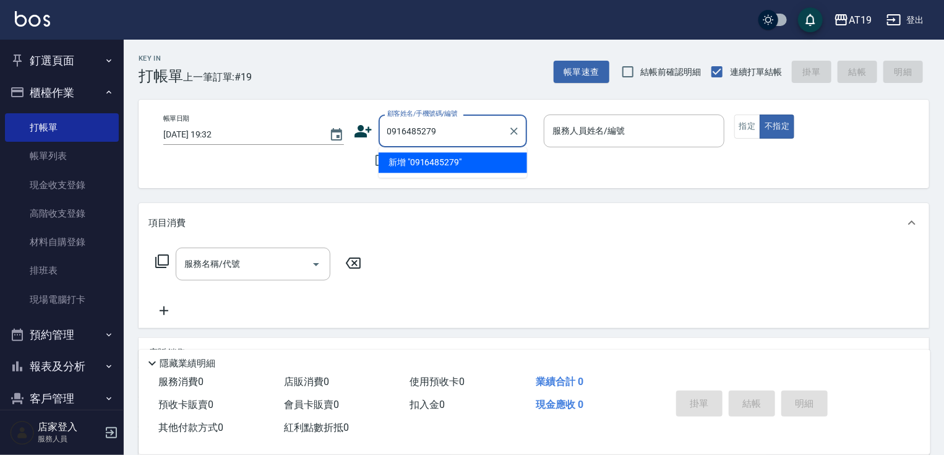
drag, startPoint x: 436, startPoint y: 127, endPoint x: 389, endPoint y: 128, distance: 47.7
click at [389, 128] on input "0916485279" at bounding box center [443, 131] width 119 height 22
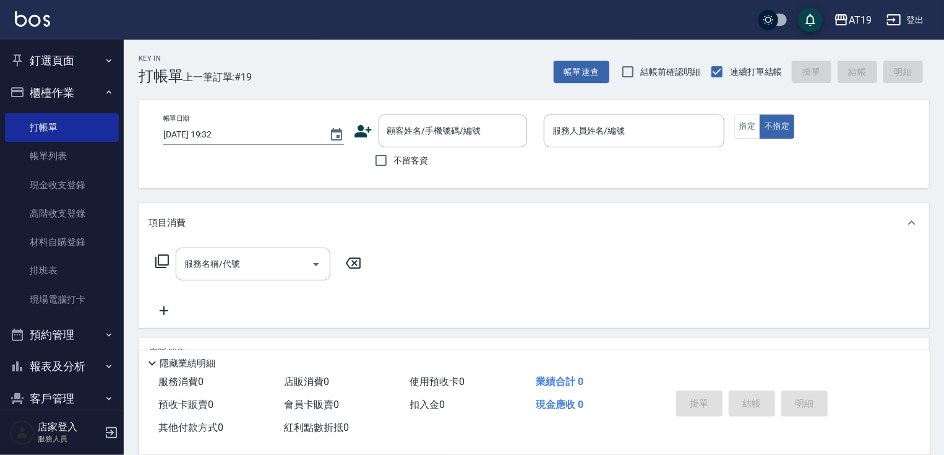
click at [363, 136] on icon at bounding box center [363, 131] width 17 height 12
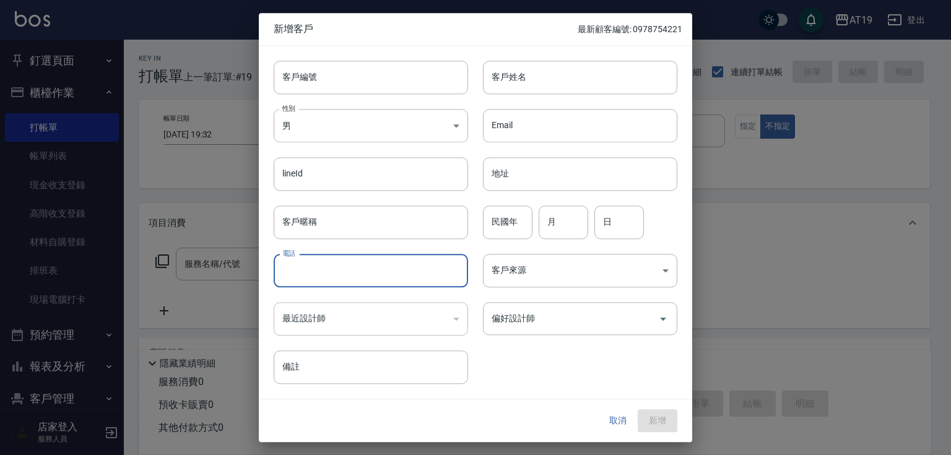
click at [355, 267] on input "電話" at bounding box center [371, 270] width 194 height 33
paste input "0916485279"
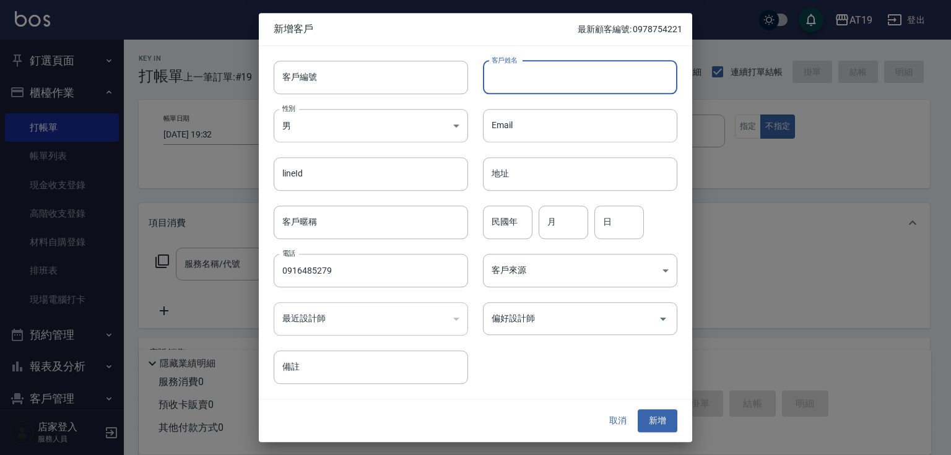
click at [521, 87] on input "客戶姓名" at bounding box center [580, 77] width 194 height 33
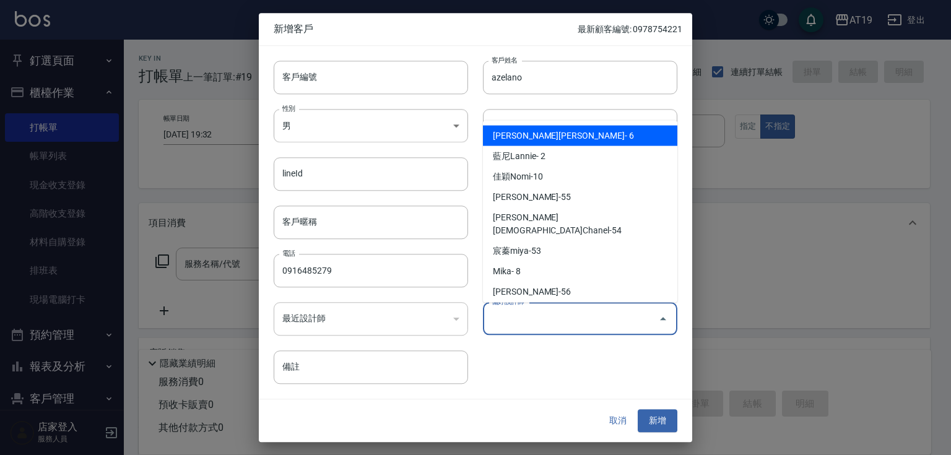
click at [583, 327] on input "偏好設計師" at bounding box center [570, 319] width 165 height 22
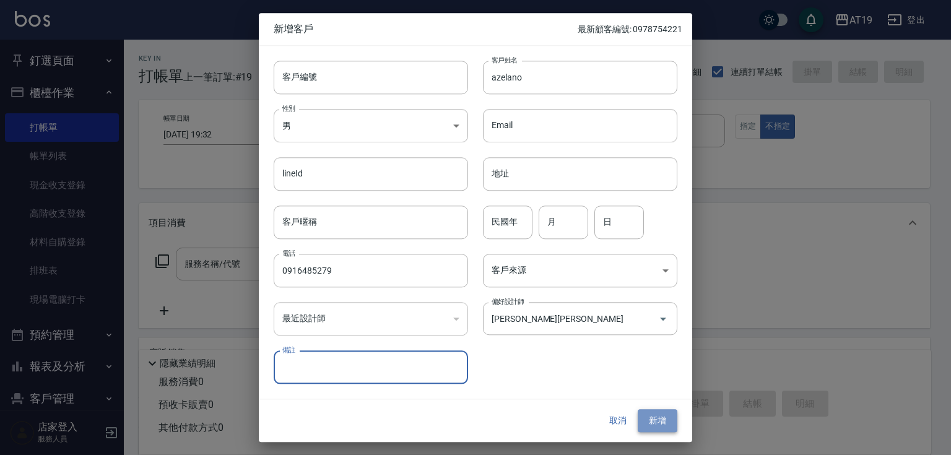
click at [664, 425] on button "新增" at bounding box center [657, 421] width 40 height 23
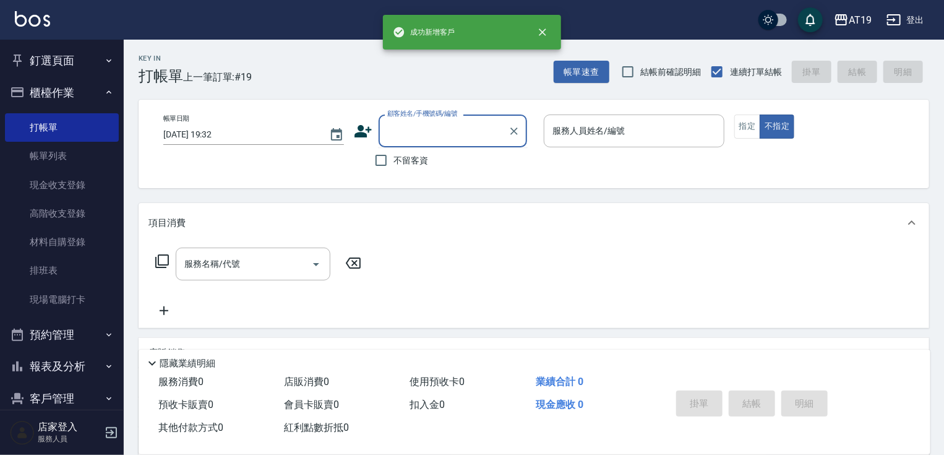
click at [429, 134] on input "顧客姓名/手機號碼/編號" at bounding box center [443, 131] width 119 height 22
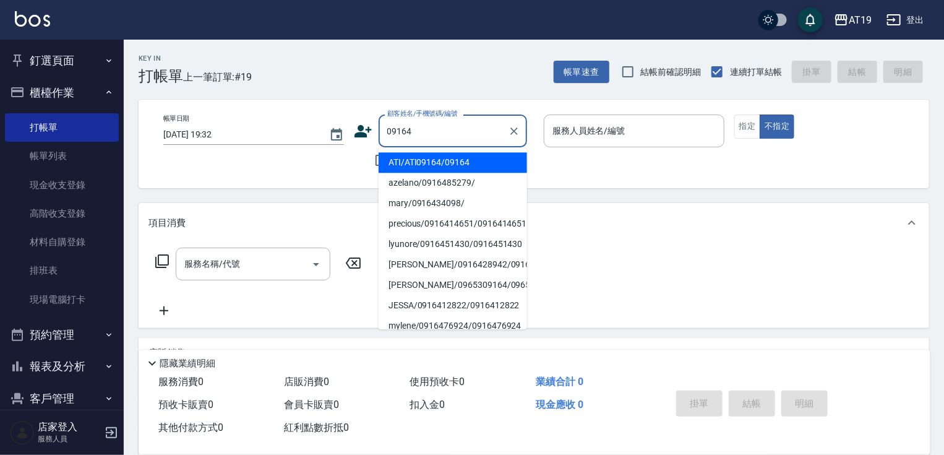
click at [435, 164] on li "ATI/ATI09164/09164" at bounding box center [453, 162] width 149 height 20
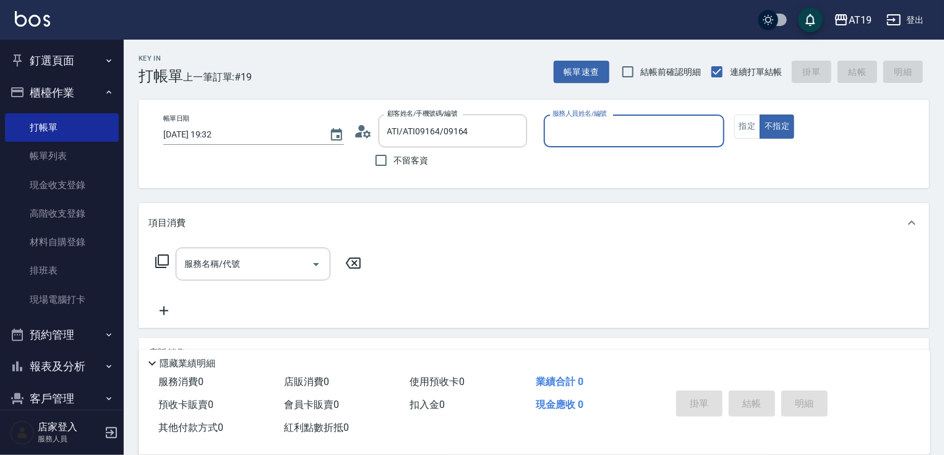
click at [567, 139] on input "服務人員姓名/編號" at bounding box center [635, 131] width 170 height 22
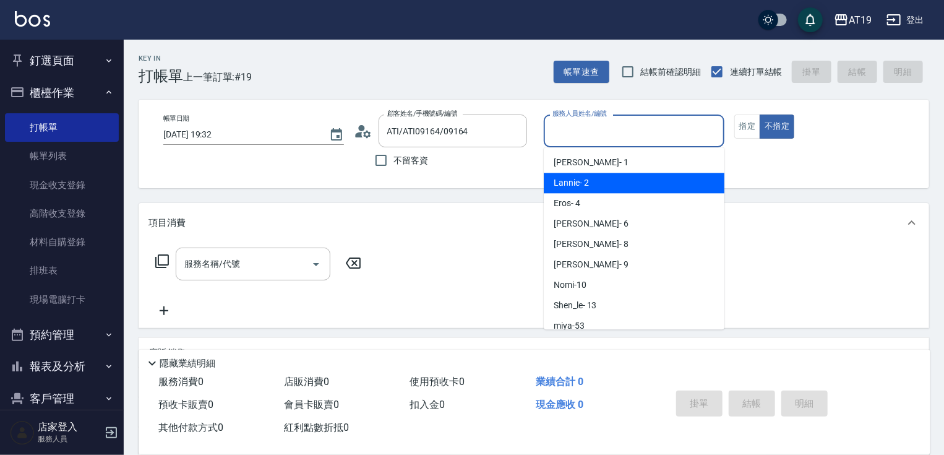
click at [578, 178] on span "Lannie - 2" at bounding box center [571, 182] width 35 height 13
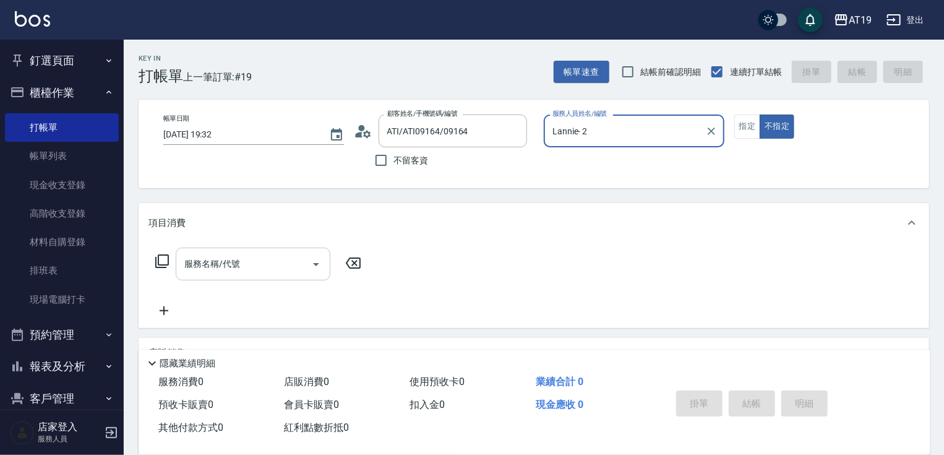
click at [285, 267] on input "服務名稱/代號" at bounding box center [243, 264] width 125 height 22
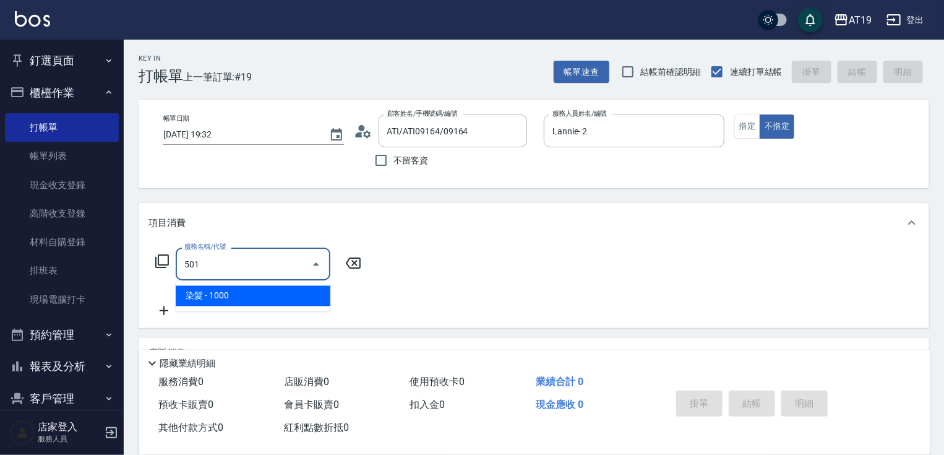
drag, startPoint x: 268, startPoint y: 299, endPoint x: 353, endPoint y: 282, distance: 87.0
click at [277, 297] on span "染髮 - 1000" at bounding box center [253, 296] width 155 height 20
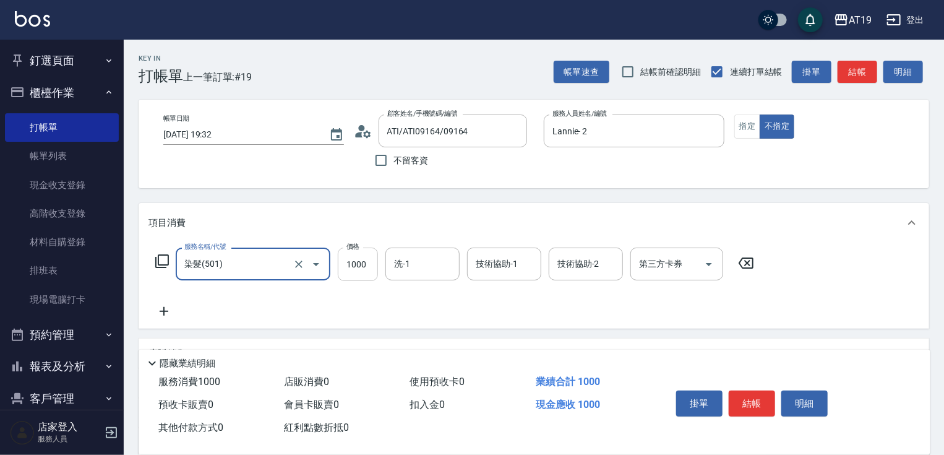
click at [365, 272] on input "1000" at bounding box center [358, 264] width 40 height 33
click at [524, 266] on input "技術協助-1" at bounding box center [504, 264] width 63 height 22
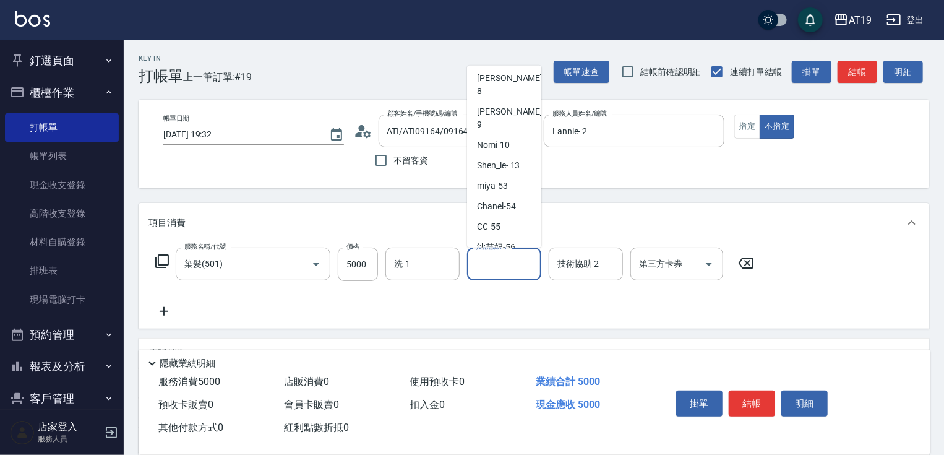
scroll to position [114, 0]
click at [513, 237] on span "[PERSON_NAME]-56" at bounding box center [496, 243] width 38 height 13
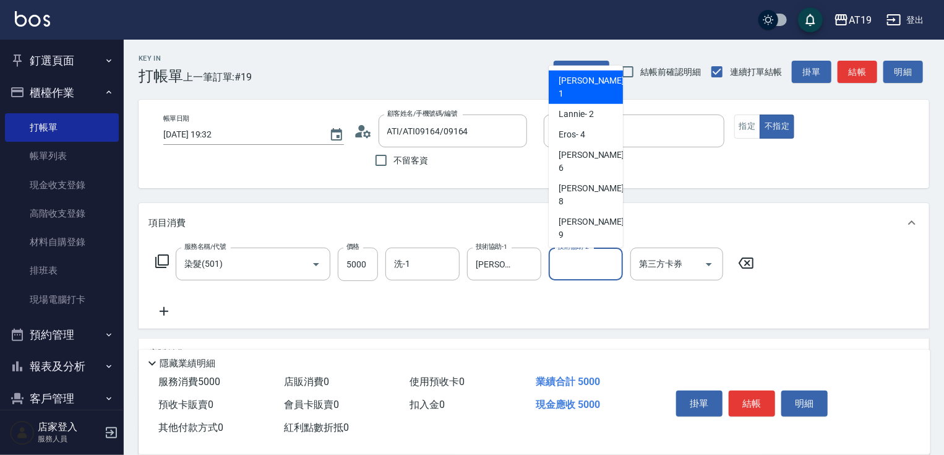
click at [561, 263] on input "技術協助-2" at bounding box center [585, 264] width 63 height 22
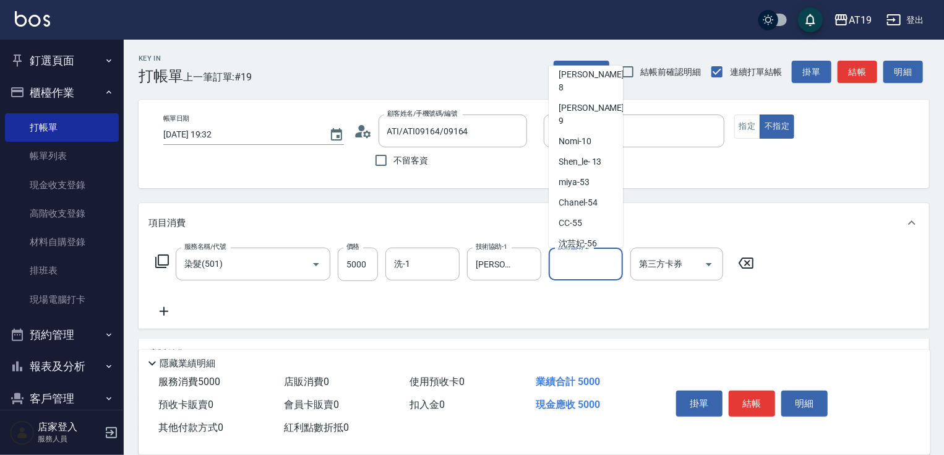
click at [587, 274] on div "Lana -60" at bounding box center [586, 284] width 74 height 20
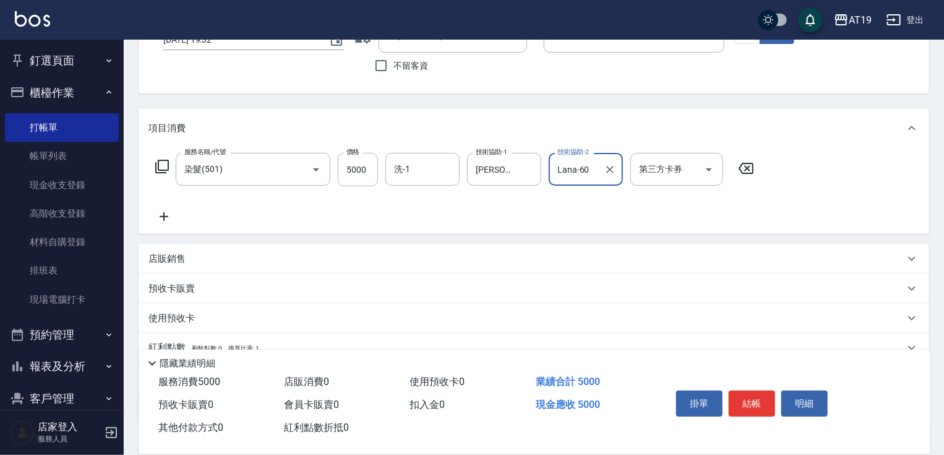
scroll to position [99, 0]
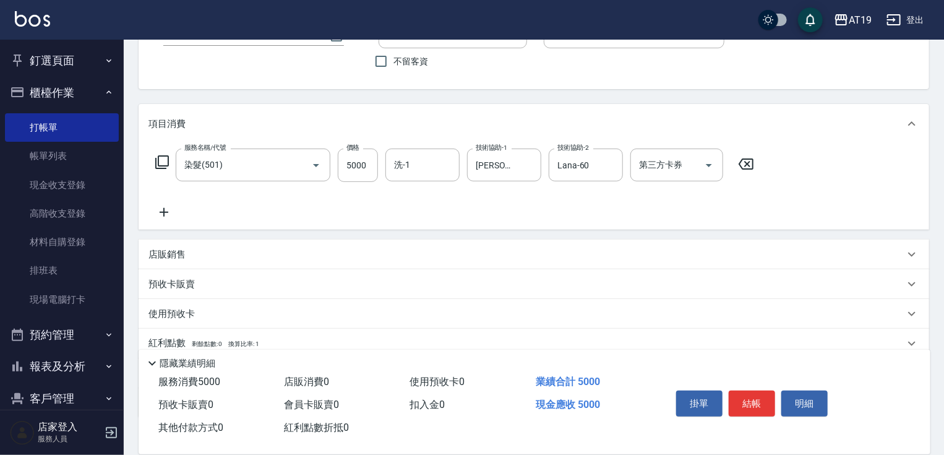
click at [181, 246] on div "店販銷售" at bounding box center [534, 254] width 791 height 30
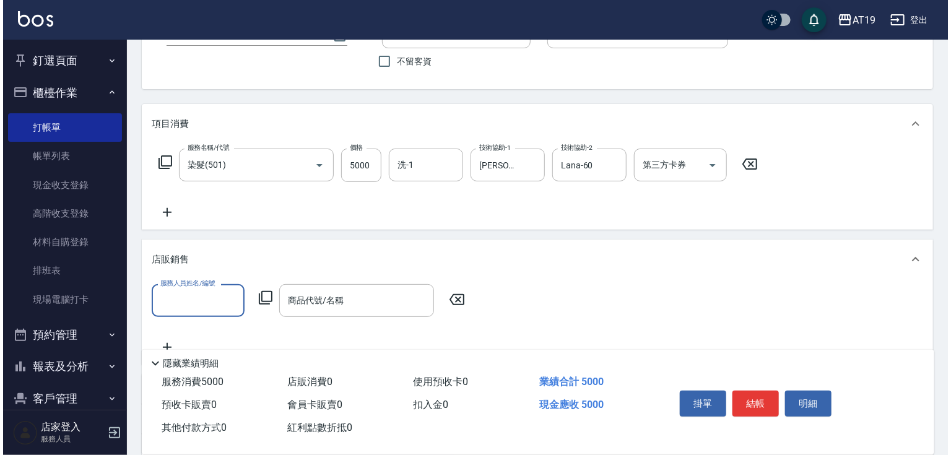
scroll to position [0, 0]
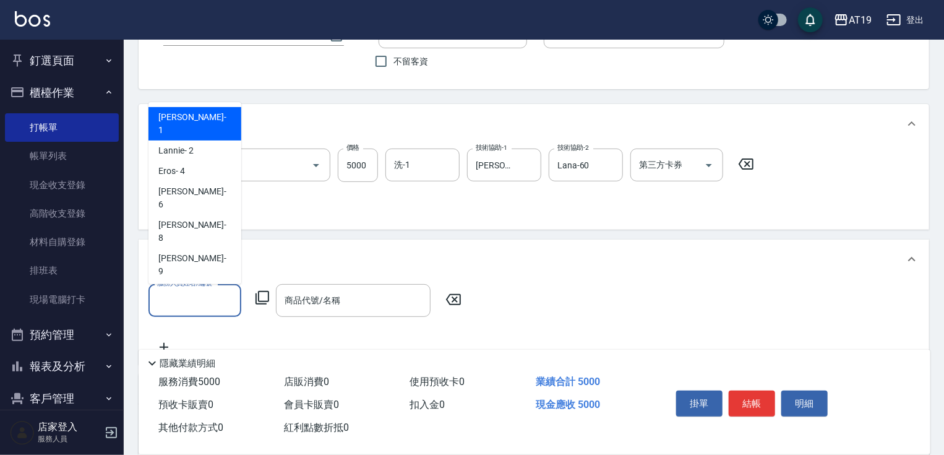
drag, startPoint x: 191, startPoint y: 295, endPoint x: 193, endPoint y: 288, distance: 6.5
click at [191, 295] on input "服務人員姓名/編號" at bounding box center [195, 301] width 82 height 22
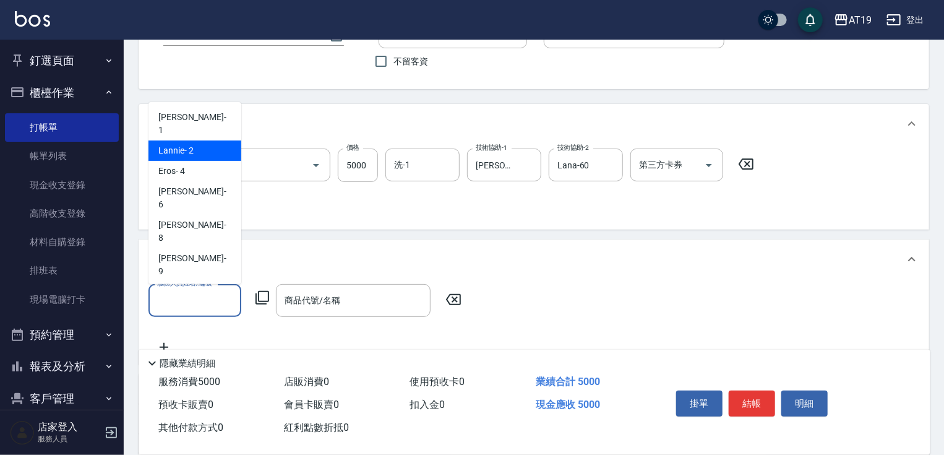
click at [211, 140] on div "Lannie - 2" at bounding box center [195, 150] width 93 height 20
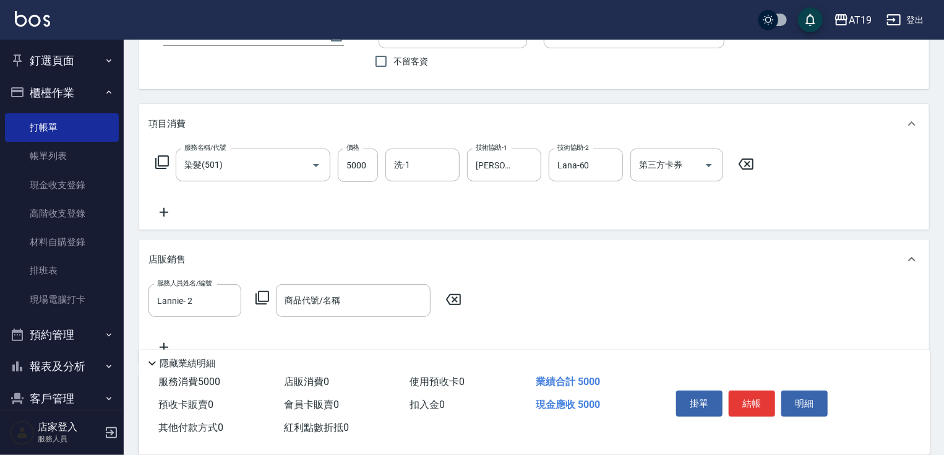
click at [262, 295] on icon at bounding box center [262, 297] width 15 height 15
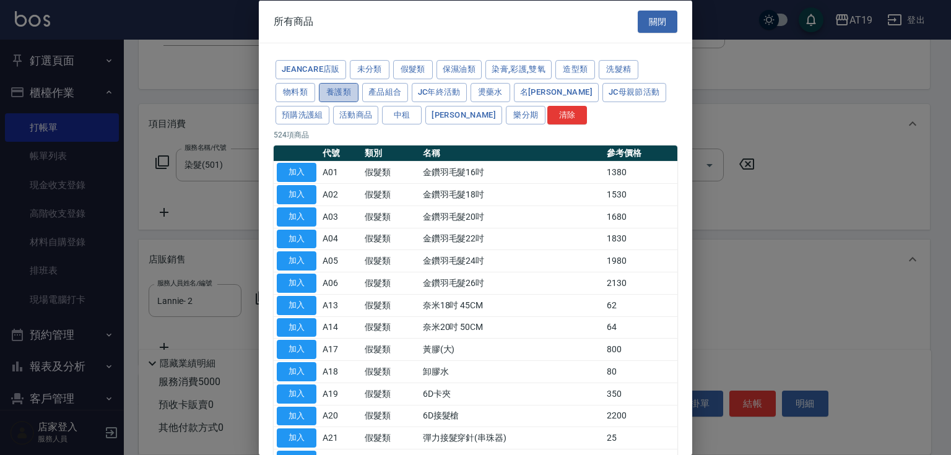
click at [342, 92] on button "養護類" at bounding box center [339, 91] width 40 height 19
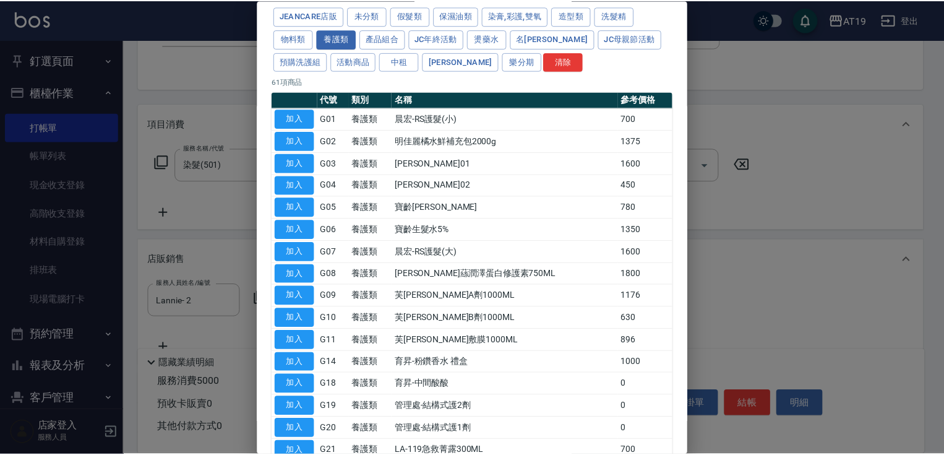
scroll to position [149, 0]
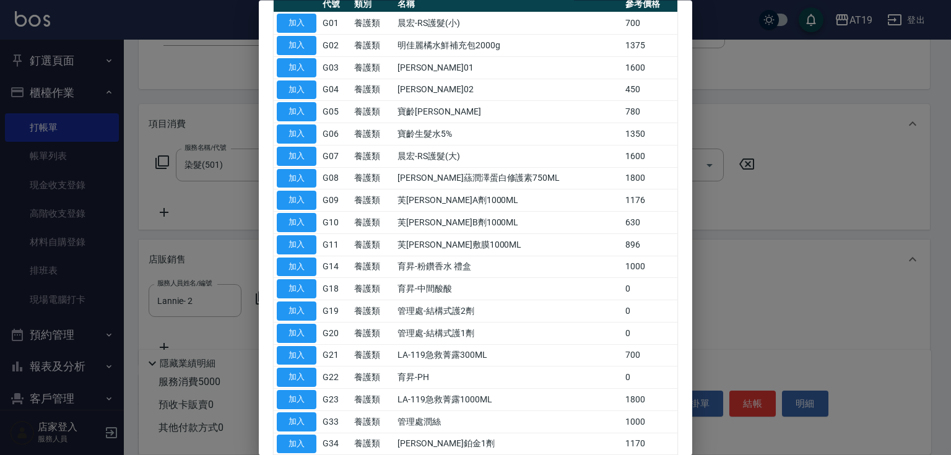
click at [285, 352] on button "加入" at bounding box center [297, 355] width 40 height 19
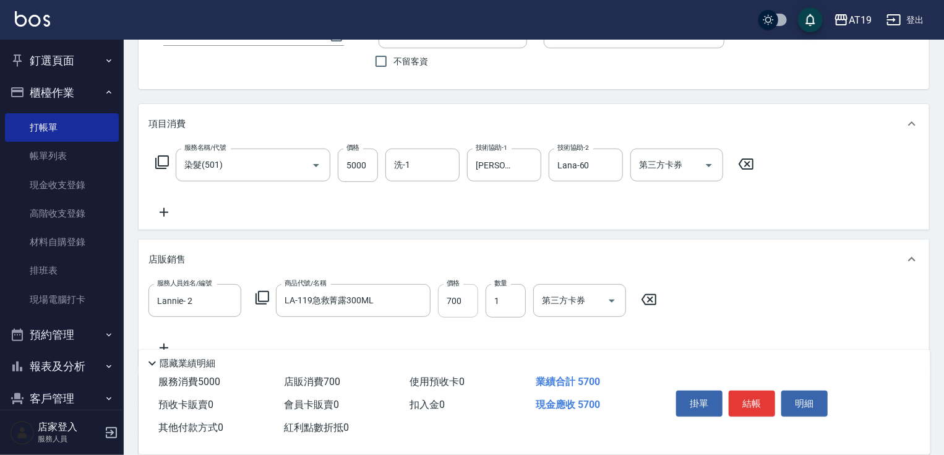
click at [445, 300] on input "700" at bounding box center [458, 300] width 40 height 33
click at [746, 396] on button "結帳" at bounding box center [752, 403] width 46 height 26
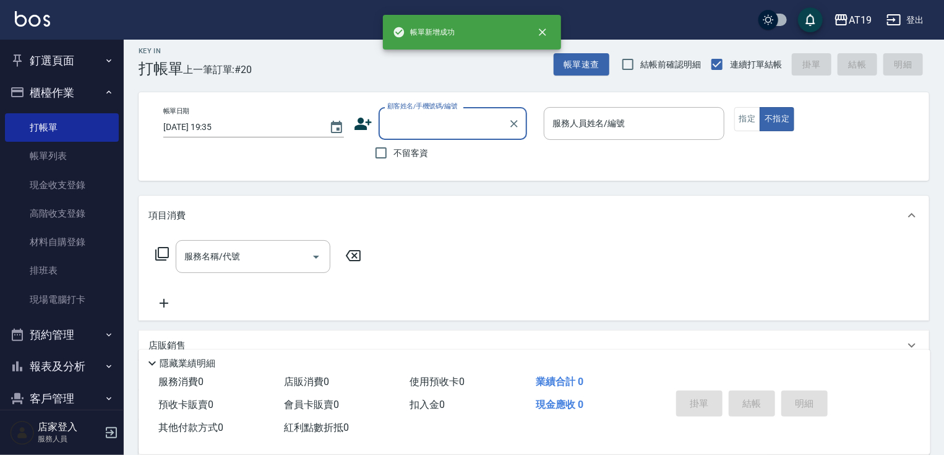
scroll to position [0, 0]
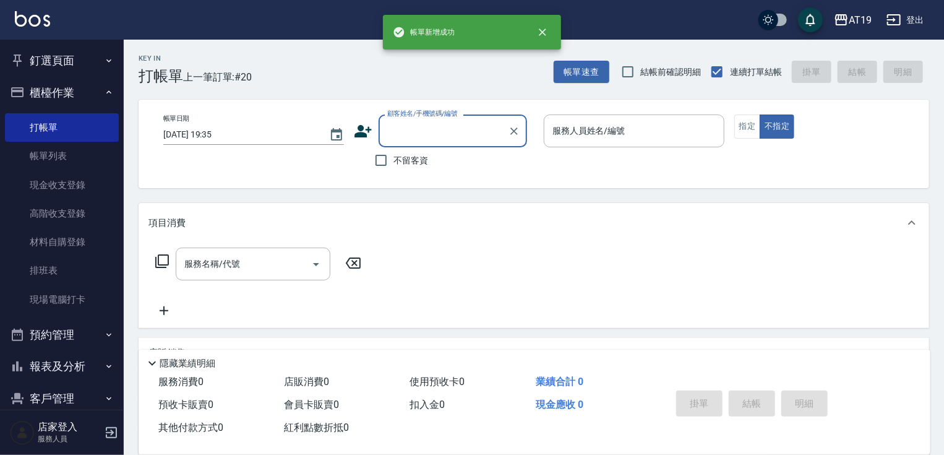
click at [412, 134] on input "顧客姓名/手機號碼/編號" at bounding box center [443, 131] width 119 height 22
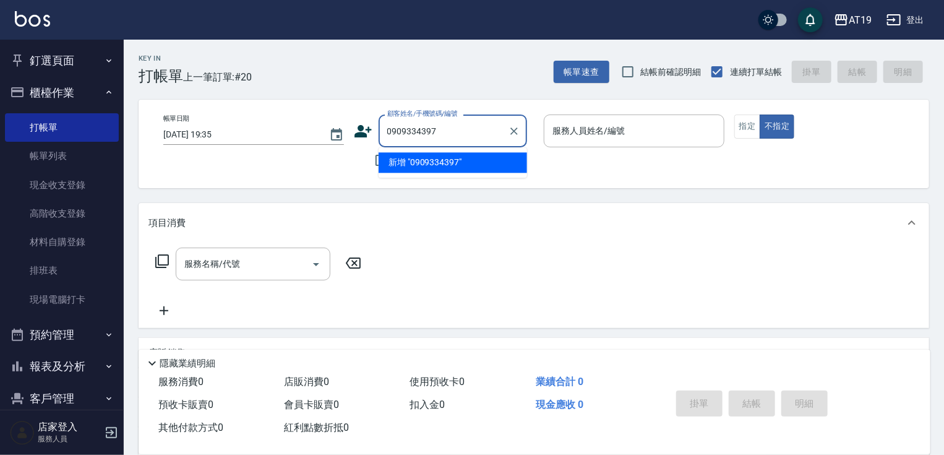
drag, startPoint x: 454, startPoint y: 119, endPoint x: 414, endPoint y: 134, distance: 42.1
click at [391, 131] on div "0909334397 顧客姓名/手機號碼/編號" at bounding box center [453, 130] width 149 height 33
drag, startPoint x: 444, startPoint y: 130, endPoint x: 387, endPoint y: 130, distance: 56.9
click at [387, 130] on input "0909334397" at bounding box center [443, 131] width 119 height 22
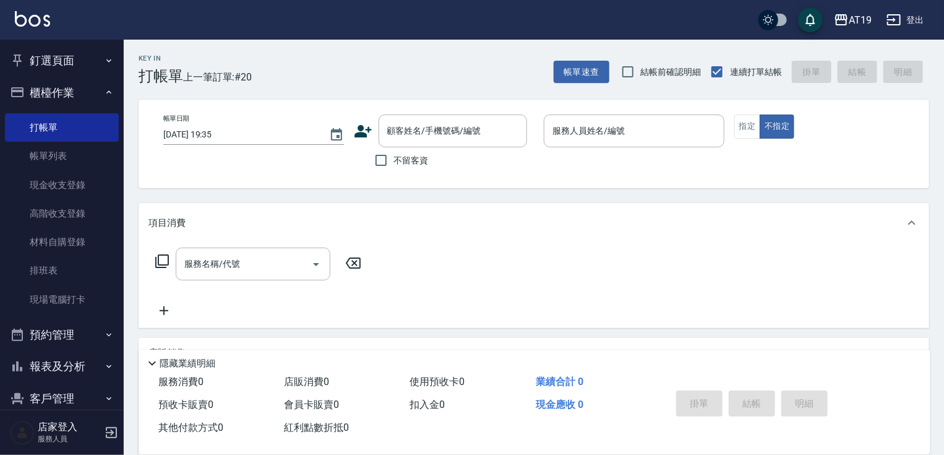
click at [371, 124] on icon at bounding box center [363, 131] width 19 height 19
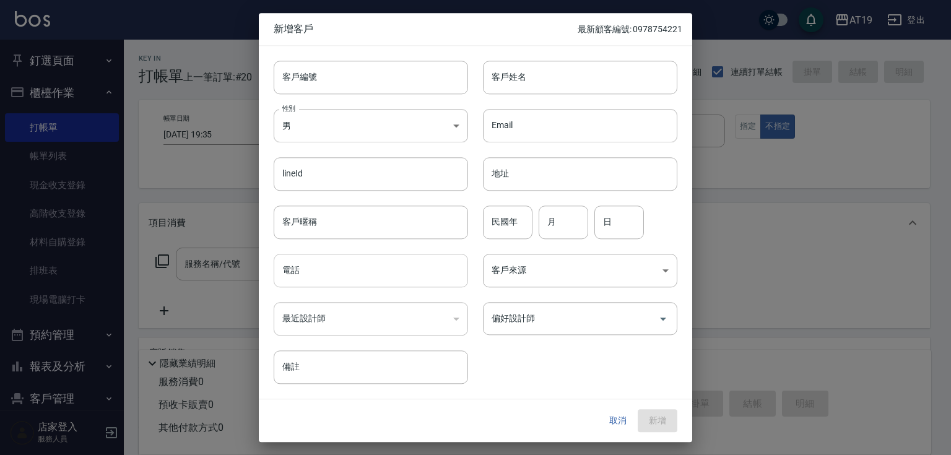
click at [352, 273] on input "電話" at bounding box center [371, 270] width 194 height 33
paste input "0909334397"
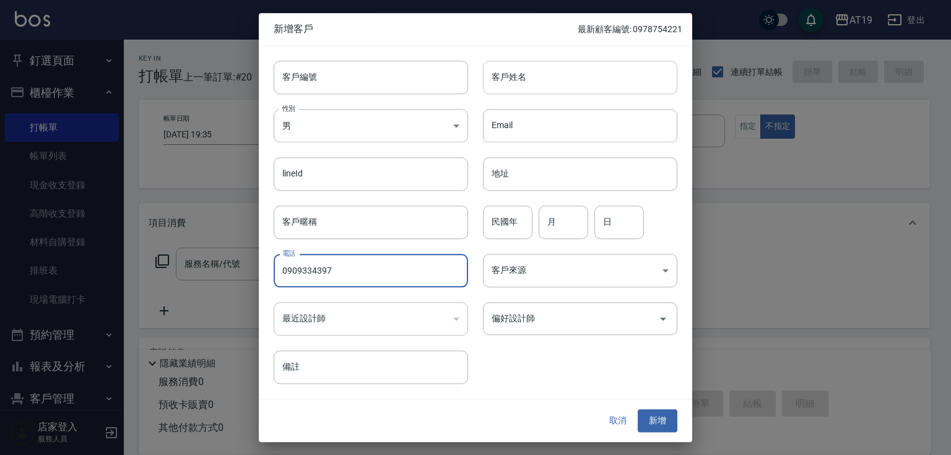
click at [507, 83] on input "客戶姓名" at bounding box center [580, 77] width 194 height 33
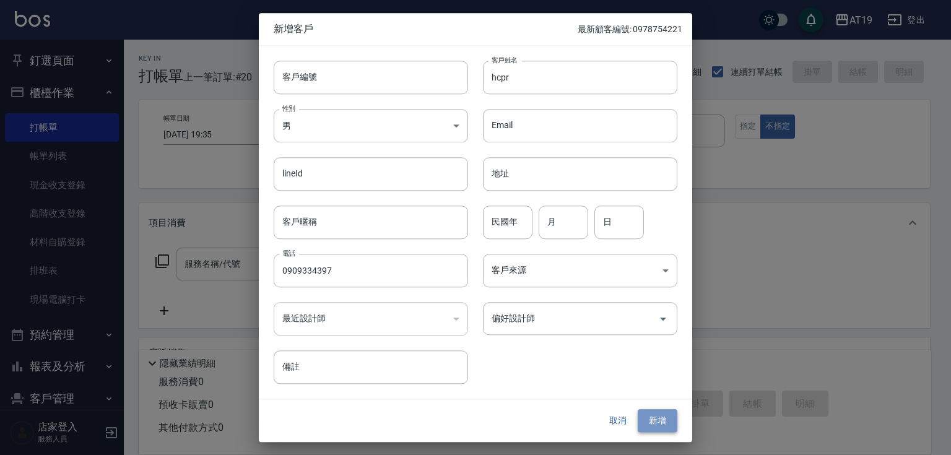
click at [646, 421] on button "新增" at bounding box center [657, 421] width 40 height 23
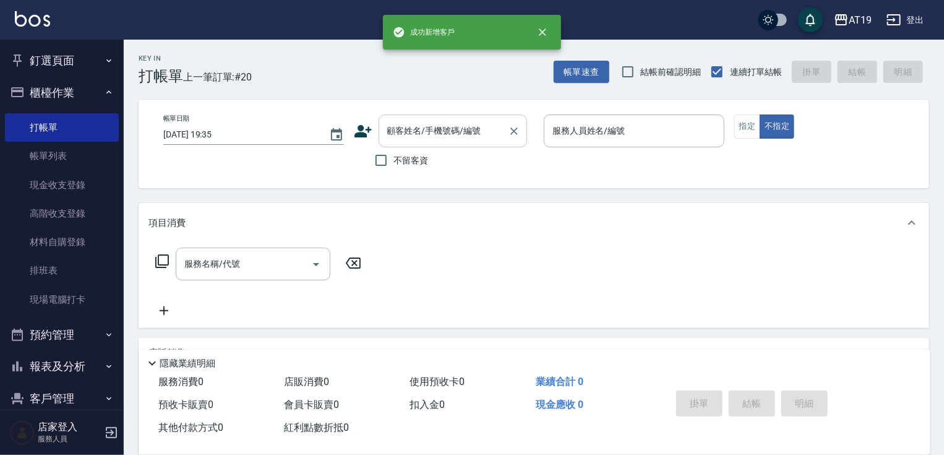
click at [415, 126] on input "顧客姓名/手機號碼/編號" at bounding box center [443, 131] width 119 height 22
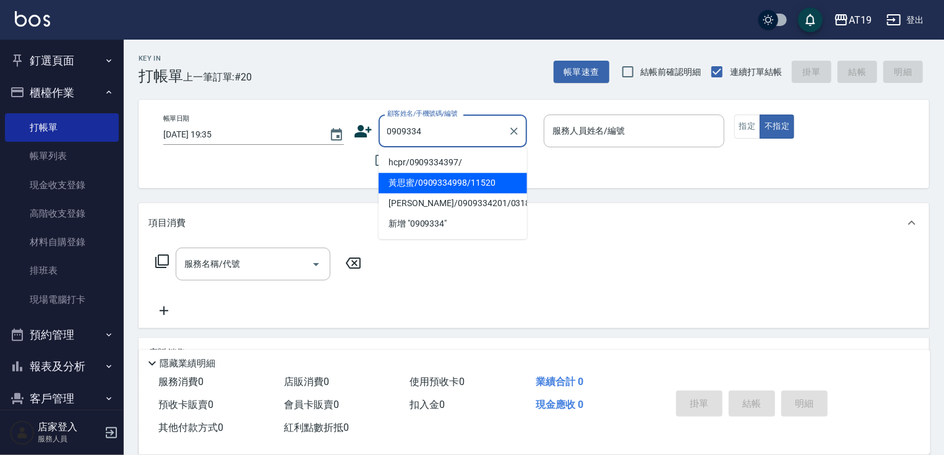
click at [437, 167] on li "hcpr/0909334397/" at bounding box center [453, 162] width 149 height 20
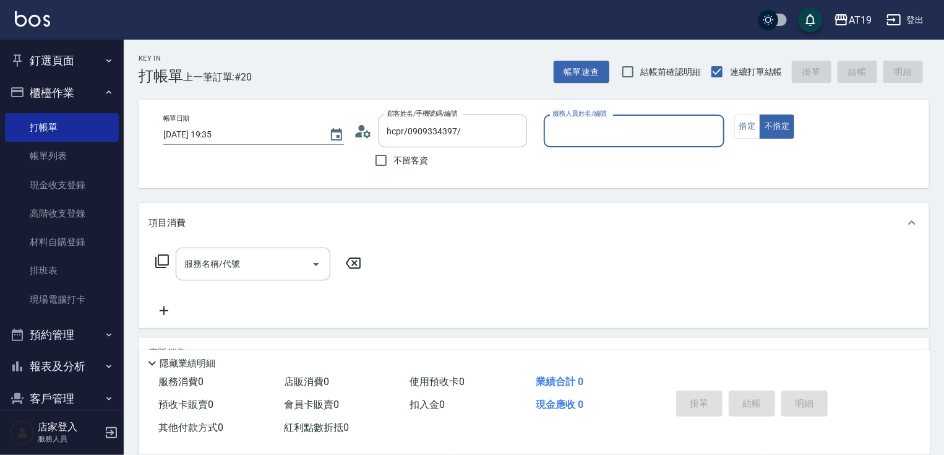
drag, startPoint x: 577, startPoint y: 133, endPoint x: 576, endPoint y: 144, distance: 11.2
click at [577, 134] on input "服務人員姓名/編號" at bounding box center [635, 131] width 170 height 22
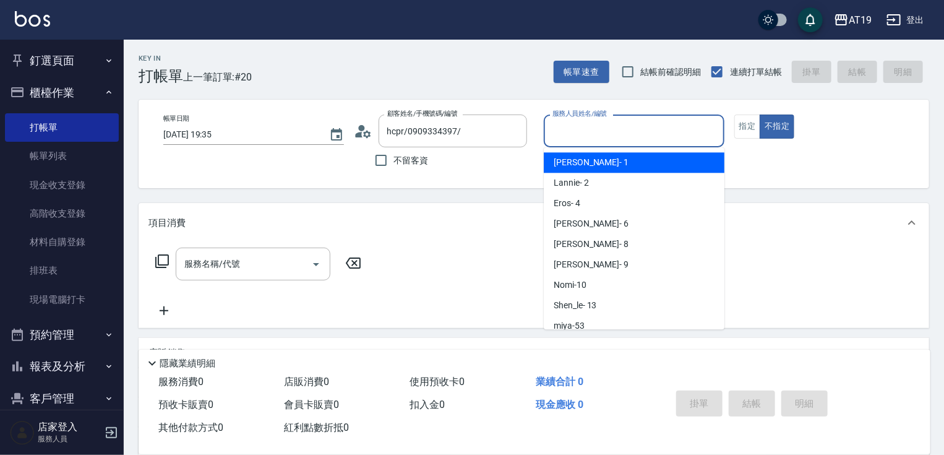
click at [579, 160] on span "Linda - 1" at bounding box center [591, 162] width 75 height 13
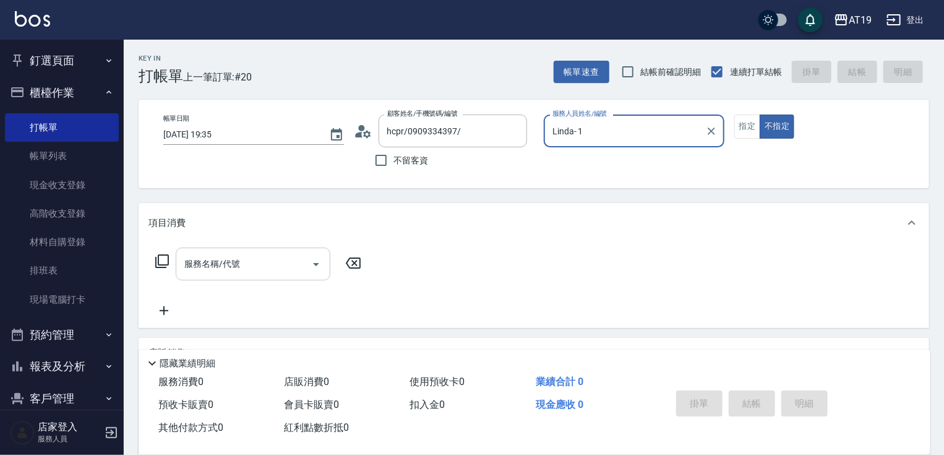
click at [275, 264] on input "服務名稱/代號" at bounding box center [243, 264] width 125 height 22
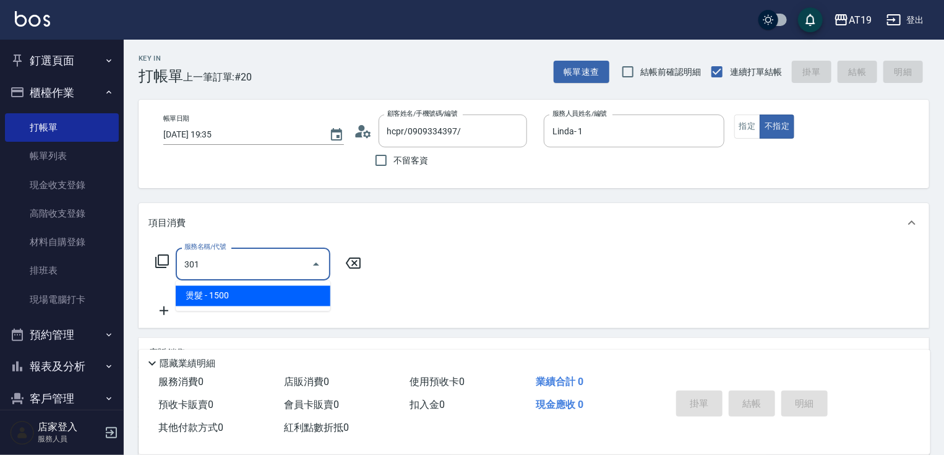
drag, startPoint x: 261, startPoint y: 295, endPoint x: 329, endPoint y: 283, distance: 69.7
click at [262, 295] on span "燙髮 - 1500" at bounding box center [253, 296] width 155 height 20
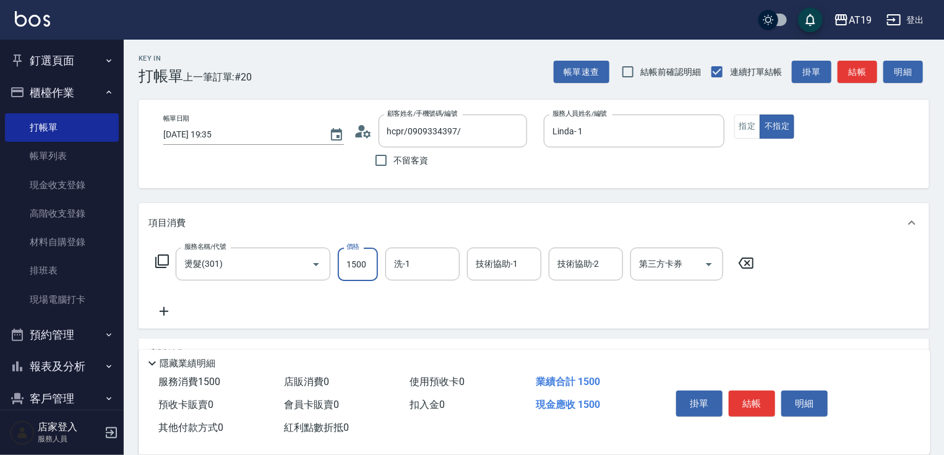
click at [342, 272] on input "1500" at bounding box center [358, 264] width 40 height 33
click at [747, 398] on button "結帳" at bounding box center [752, 403] width 46 height 26
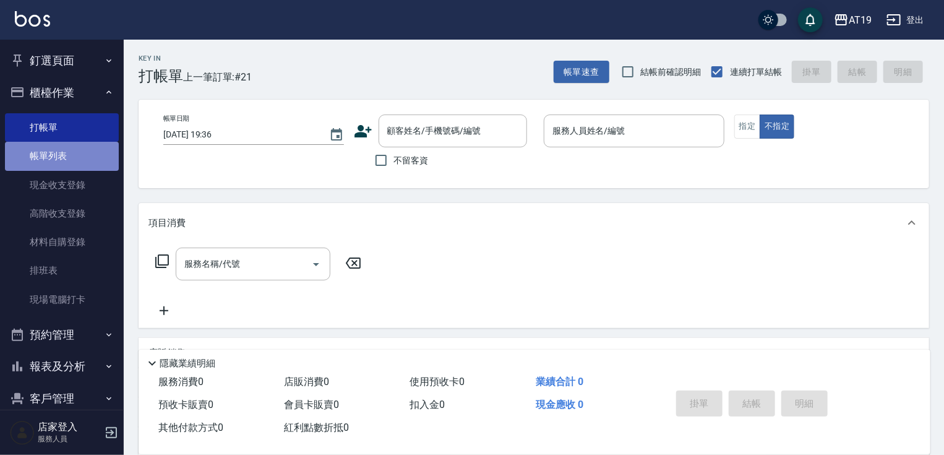
click at [69, 158] on link "帳單列表" at bounding box center [62, 156] width 114 height 28
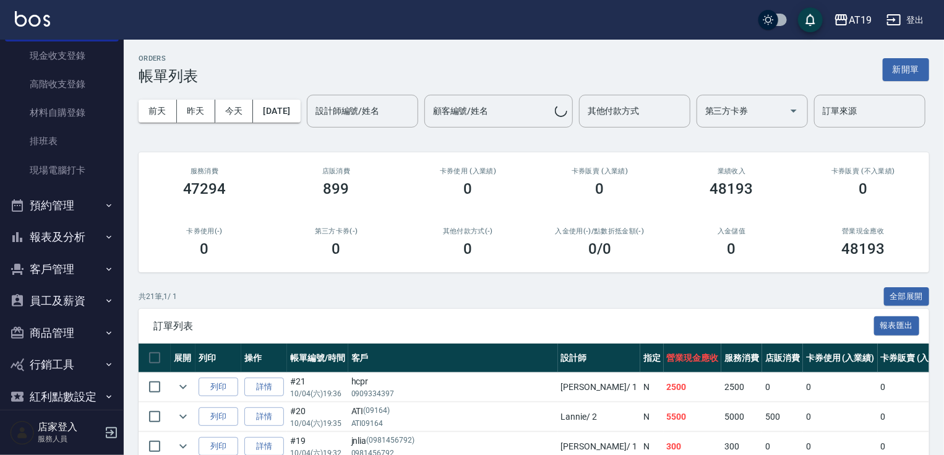
scroll to position [146, 0]
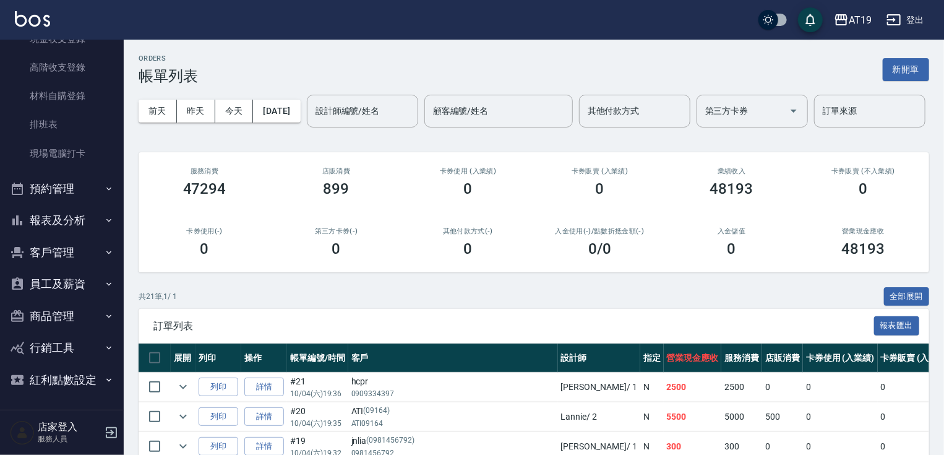
click at [105, 225] on button "報表及分析" at bounding box center [62, 220] width 114 height 32
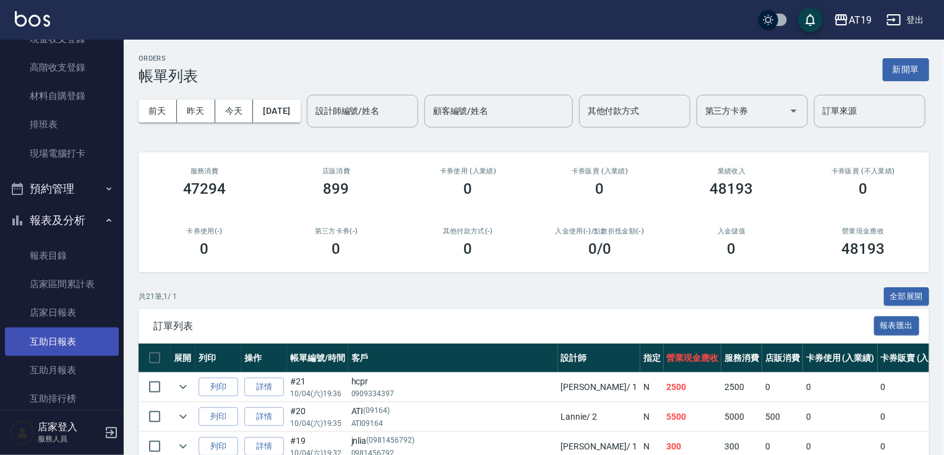
click at [86, 342] on link "互助日報表" at bounding box center [62, 341] width 114 height 28
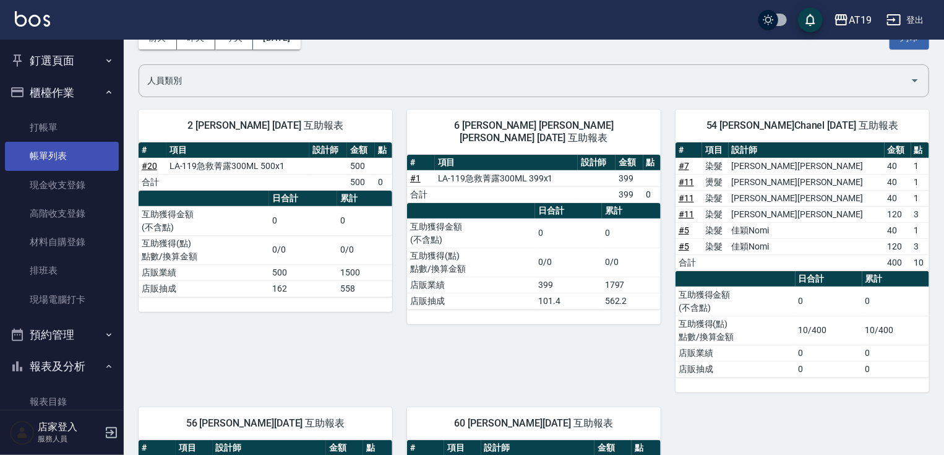
click at [69, 151] on link "帳單列表" at bounding box center [62, 156] width 114 height 28
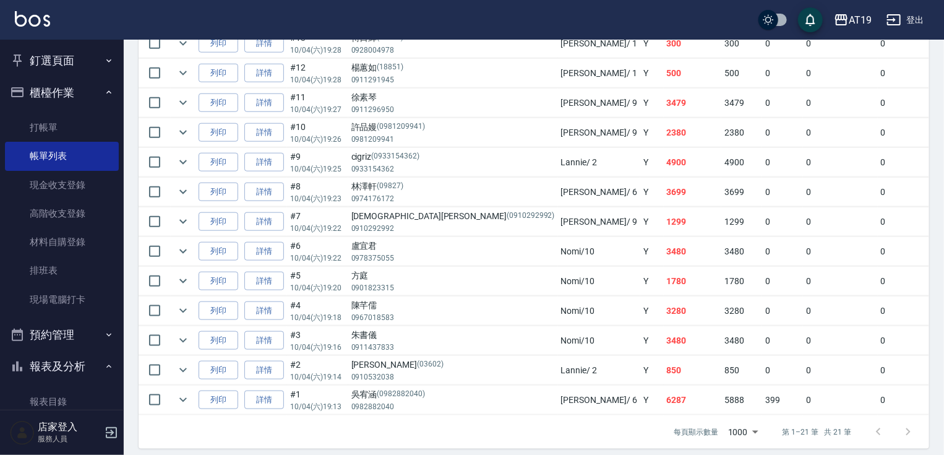
scroll to position [631, 0]
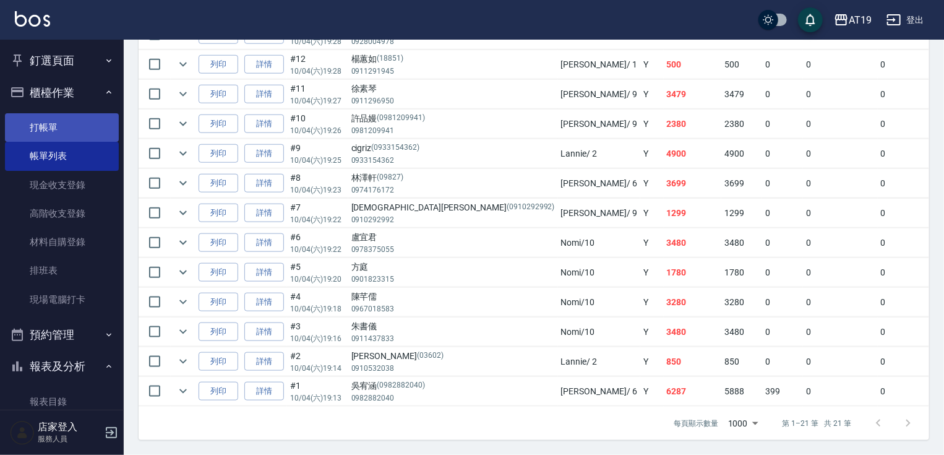
click at [50, 116] on link "打帳單" at bounding box center [62, 127] width 114 height 28
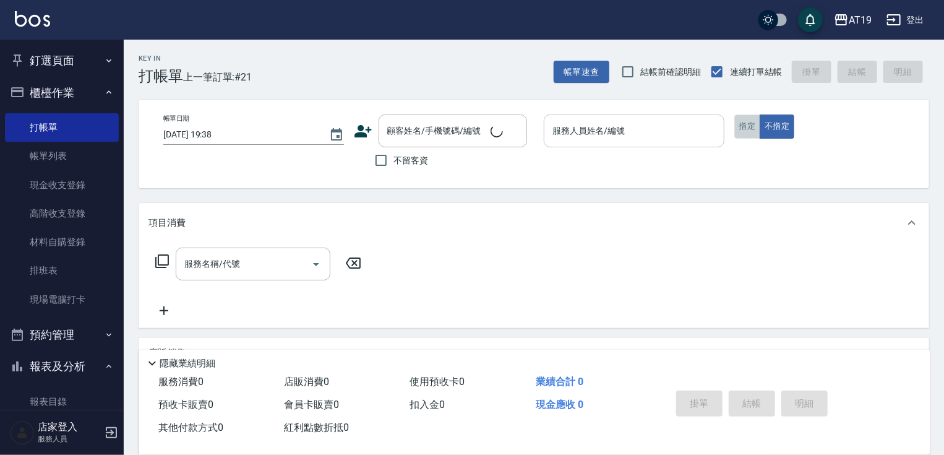
drag, startPoint x: 745, startPoint y: 125, endPoint x: 684, endPoint y: 126, distance: 61.3
click at [746, 125] on button "指定" at bounding box center [748, 126] width 27 height 24
click at [421, 142] on div "顧客姓名/手機號碼/編號" at bounding box center [453, 130] width 149 height 33
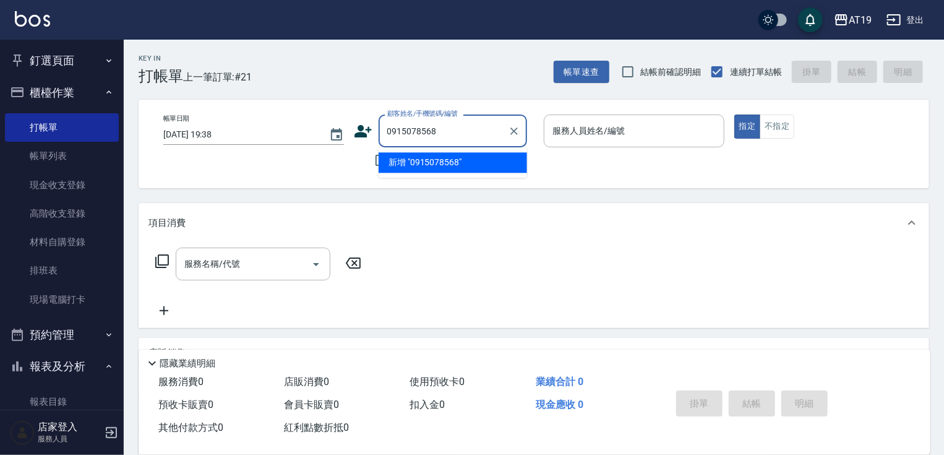
drag, startPoint x: 449, startPoint y: 126, endPoint x: 376, endPoint y: 127, distance: 73.0
click at [369, 126] on div "顧客姓名/手機號碼/編號 0915078568 顧客姓名/手機號碼/編號" at bounding box center [444, 130] width 181 height 33
click at [365, 133] on icon at bounding box center [363, 131] width 19 height 19
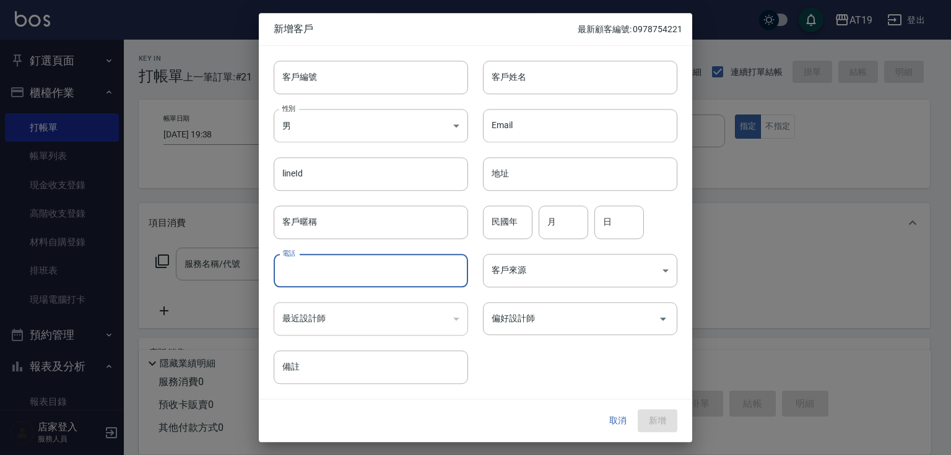
click at [329, 272] on input "電話" at bounding box center [371, 270] width 194 height 33
paste input "0915078568"
click at [521, 85] on input "客戶姓名" at bounding box center [580, 77] width 194 height 33
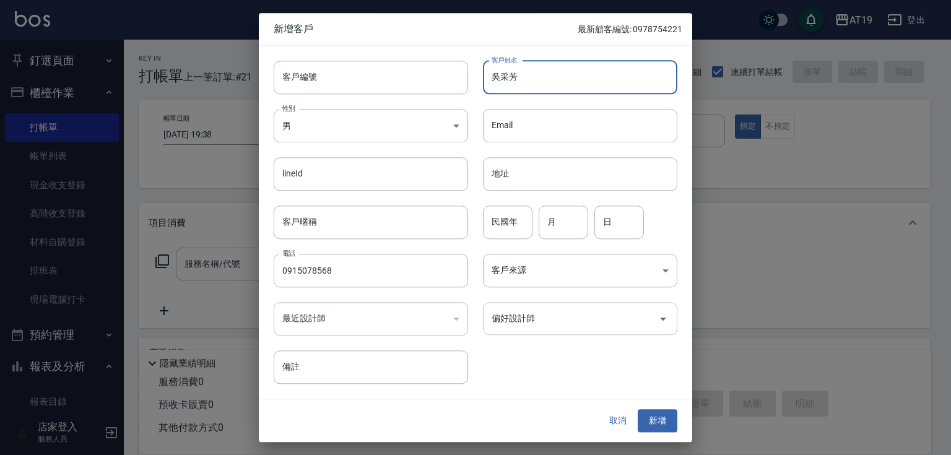
click at [541, 323] on input "偏好設計師" at bounding box center [570, 319] width 165 height 22
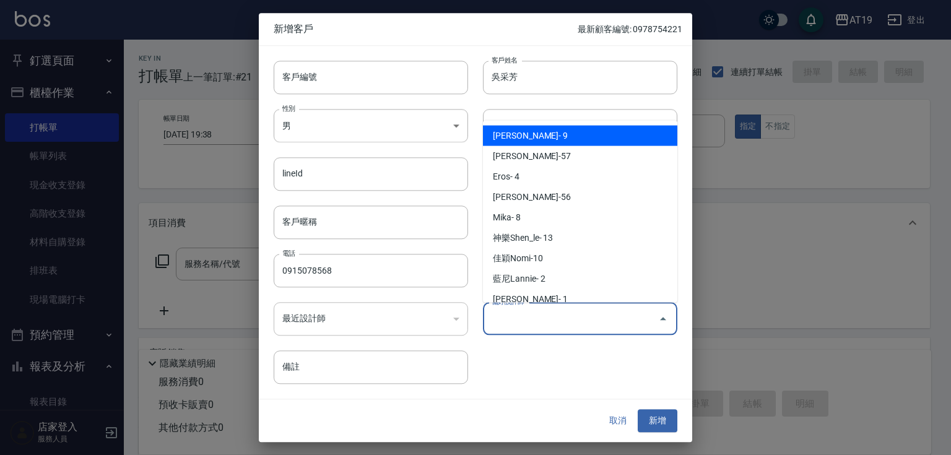
click at [559, 139] on li "[PERSON_NAME]- 9" at bounding box center [580, 136] width 194 height 20
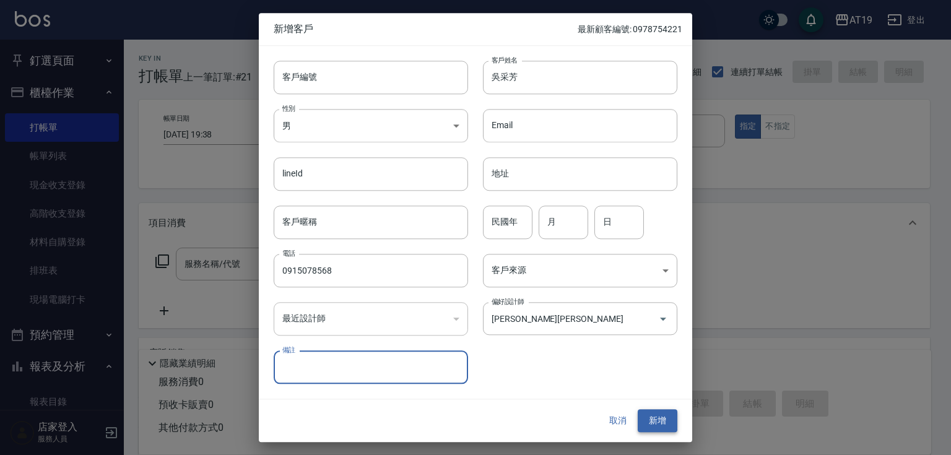
click at [655, 421] on button "新增" at bounding box center [657, 421] width 40 height 23
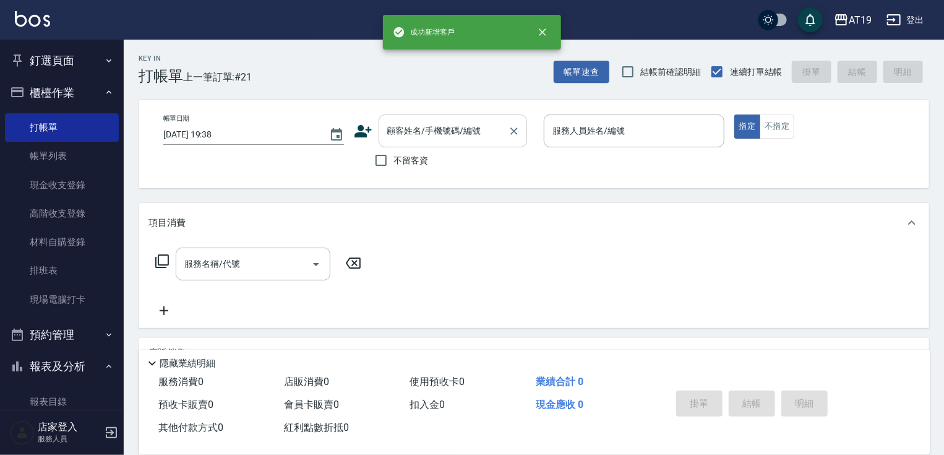
click at [418, 124] on input "顧客姓名/手機號碼/編號" at bounding box center [443, 131] width 119 height 22
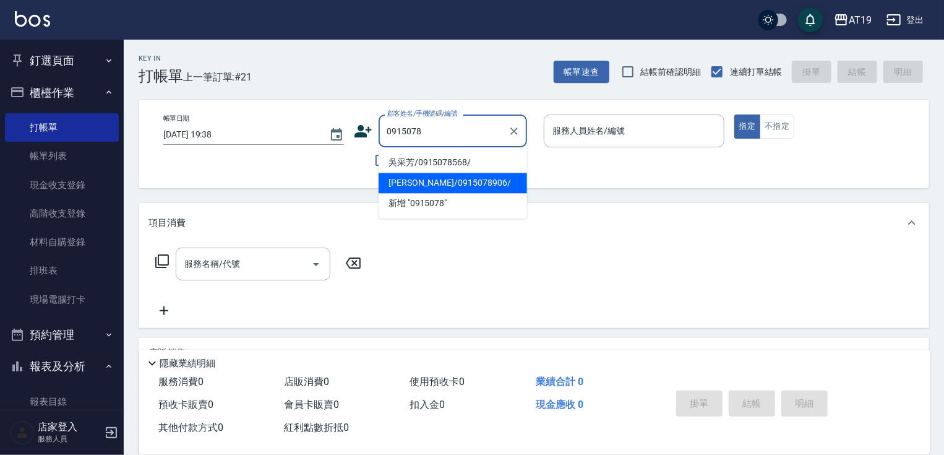
click at [405, 174] on li "[PERSON_NAME]/0915078906/" at bounding box center [453, 183] width 149 height 20
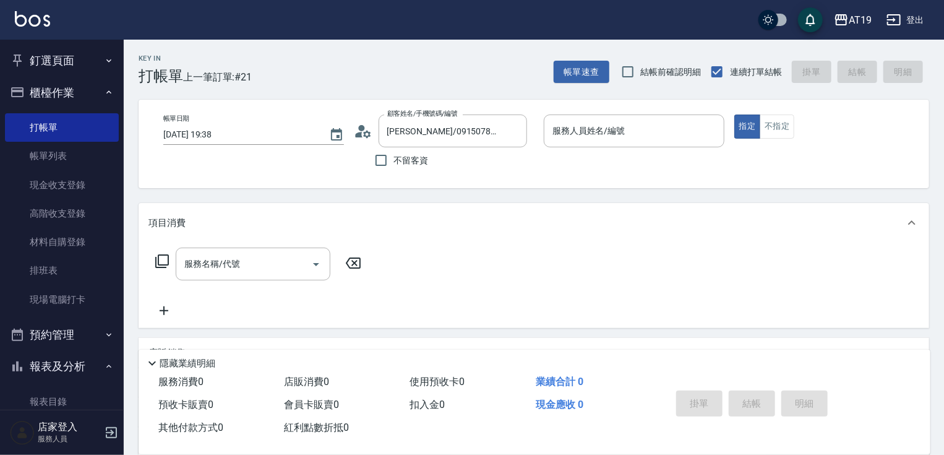
drag, startPoint x: 407, startPoint y: 173, endPoint x: 412, endPoint y: 163, distance: 10.5
click at [412, 165] on label "不留客資" at bounding box center [398, 160] width 61 height 26
click at [394, 165] on input "不留客資" at bounding box center [381, 160] width 26 height 26
drag, startPoint x: 377, startPoint y: 156, endPoint x: 386, endPoint y: 149, distance: 11.0
click at [379, 156] on input "不留客資" at bounding box center [381, 160] width 26 height 26
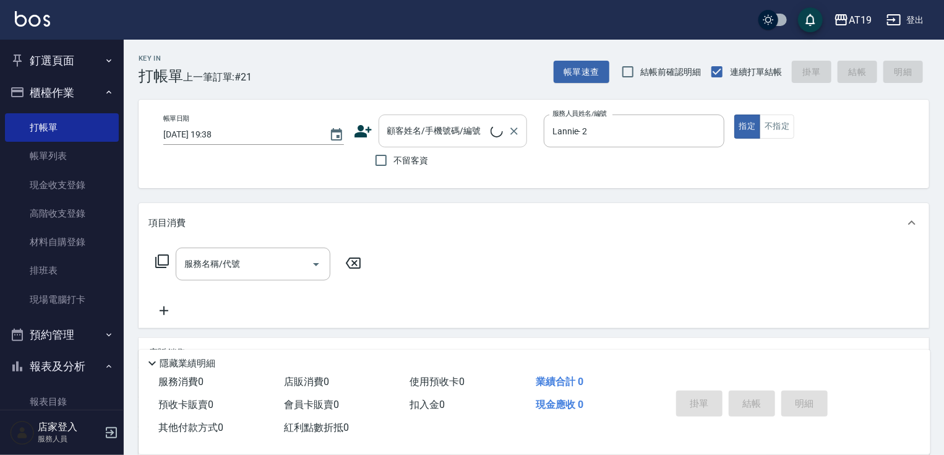
click at [395, 136] on input "顧客姓名/手機號碼/編號" at bounding box center [437, 131] width 106 height 22
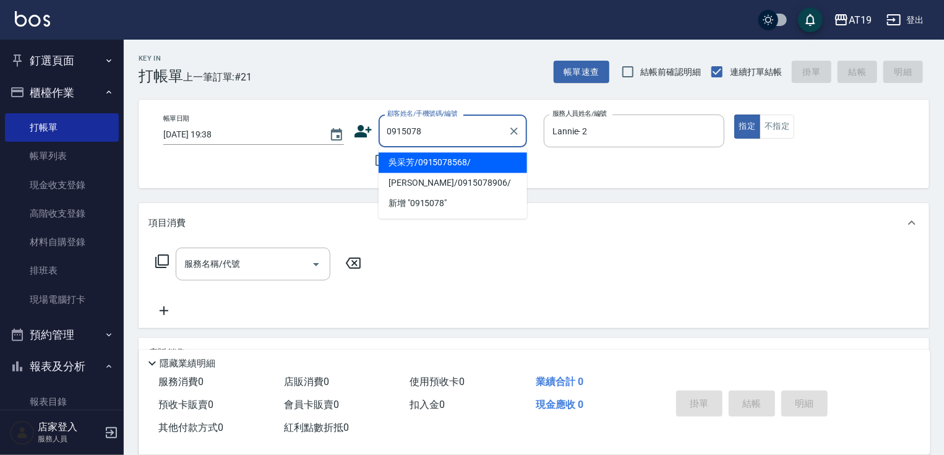
click at [423, 165] on li "吳采芳/0915078568/" at bounding box center [453, 162] width 149 height 20
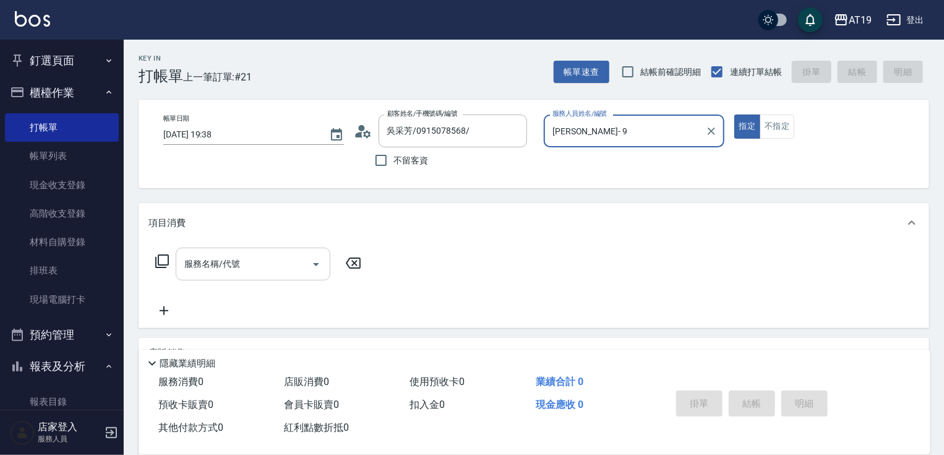
click at [270, 253] on input "服務名稱/代號" at bounding box center [243, 264] width 125 height 22
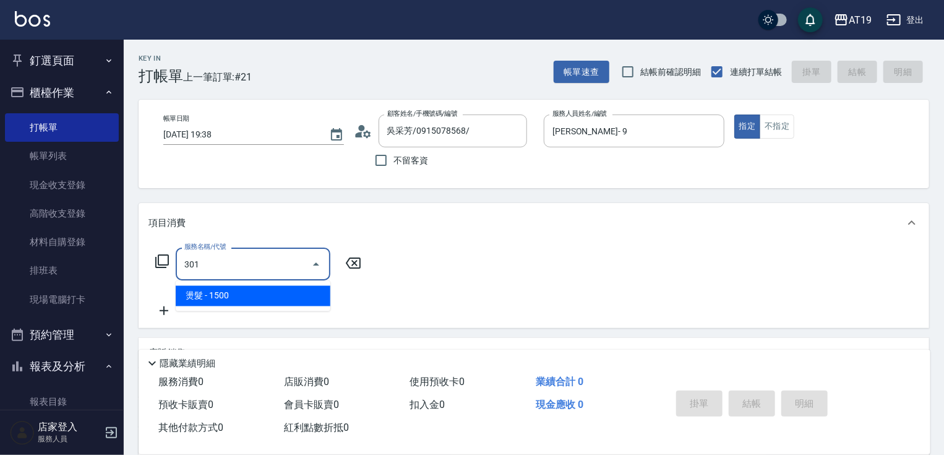
drag, startPoint x: 230, startPoint y: 287, endPoint x: 295, endPoint y: 278, distance: 66.2
click at [236, 287] on span "燙髮 - 1500" at bounding box center [253, 296] width 155 height 20
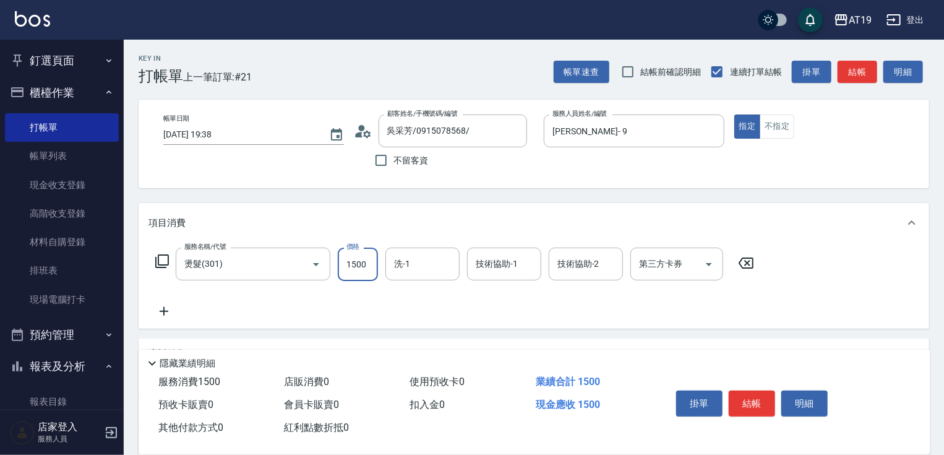
click at [371, 267] on input "1500" at bounding box center [358, 264] width 40 height 33
click at [426, 262] on input "洗-1" at bounding box center [422, 264] width 63 height 22
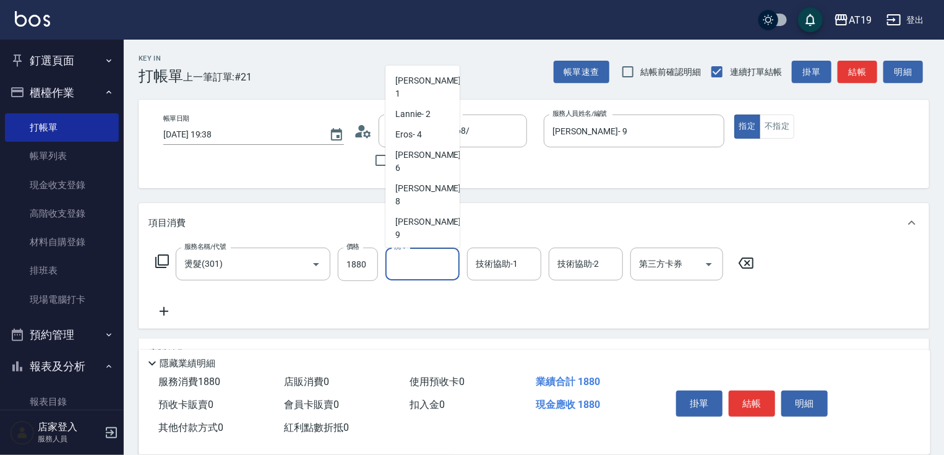
scroll to position [50, 0]
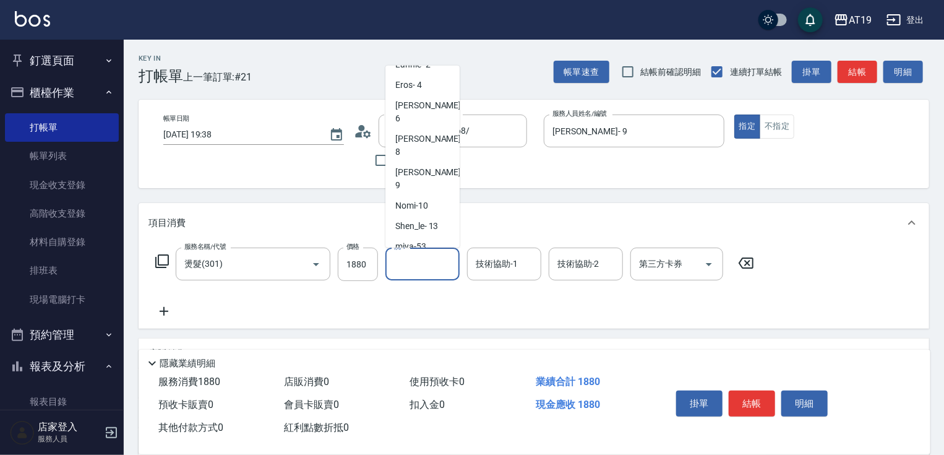
click at [433, 261] on span "Chanel -54" at bounding box center [414, 267] width 39 height 13
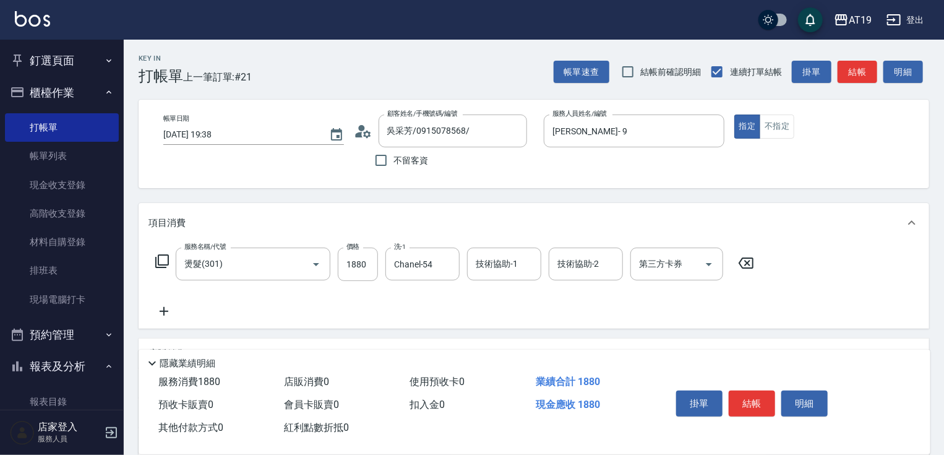
drag, startPoint x: 163, startPoint y: 299, endPoint x: 176, endPoint y: 306, distance: 14.7
click at [166, 300] on div "服務名稱/代號 燙髮(301) 服務名稱/代號 價格 1880 價格 洗-1 Chanel-54 洗-1 技術協助-1 技術協助-1 技術協助-2 技術協助-…" at bounding box center [455, 283] width 613 height 71
click at [172, 309] on icon at bounding box center [164, 311] width 31 height 15
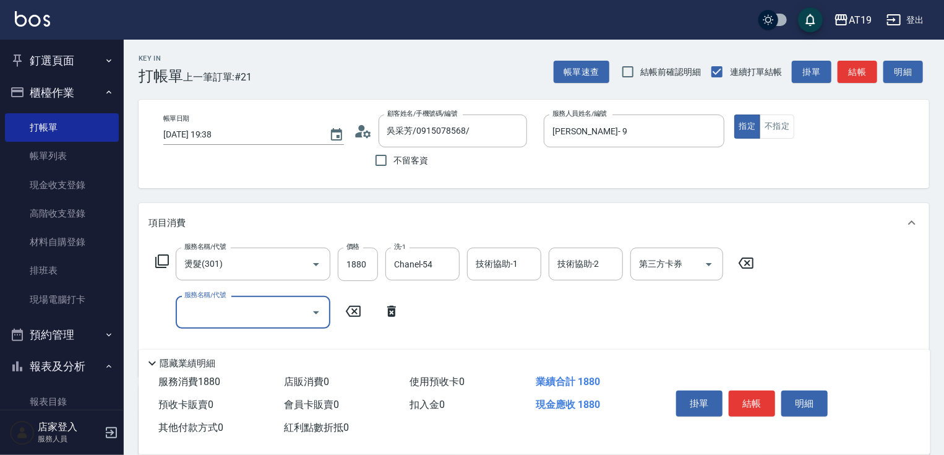
click at [196, 309] on input "服務名稱/代號" at bounding box center [243, 312] width 125 height 22
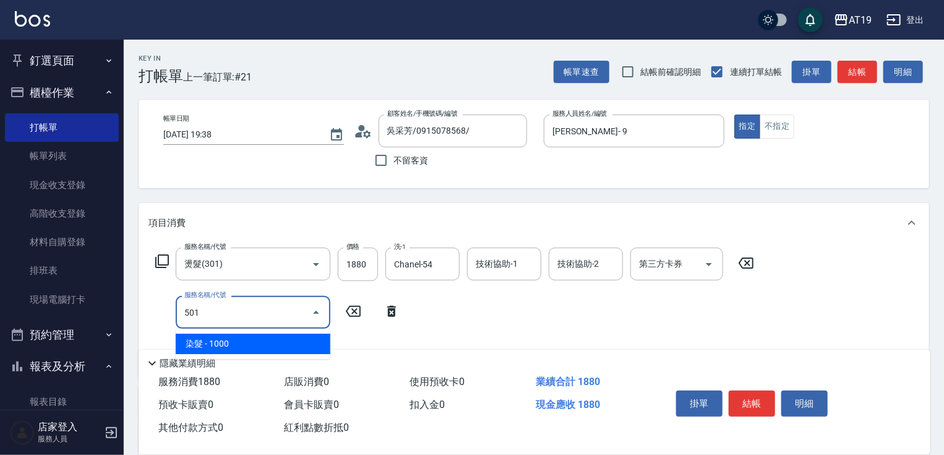
click at [200, 345] on span "染髮 - 1000" at bounding box center [253, 344] width 155 height 20
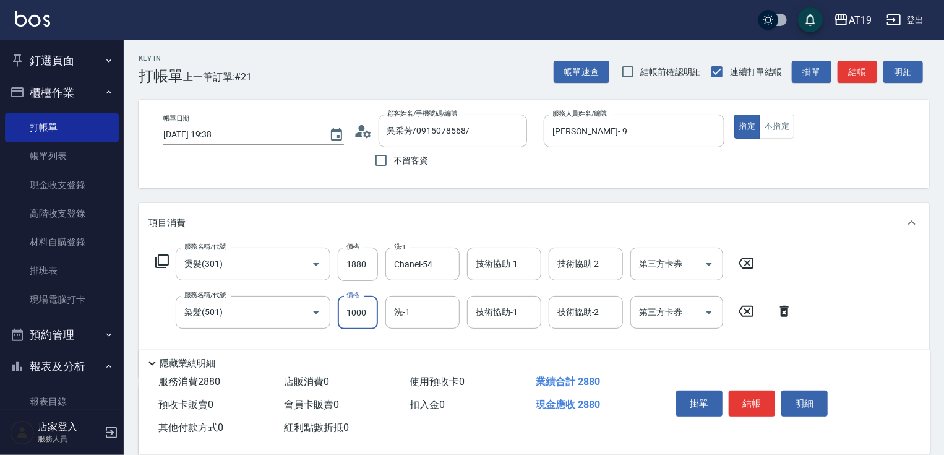
click at [360, 310] on input "1000" at bounding box center [358, 312] width 40 height 33
click at [412, 305] on input "洗-1" at bounding box center [422, 312] width 63 height 22
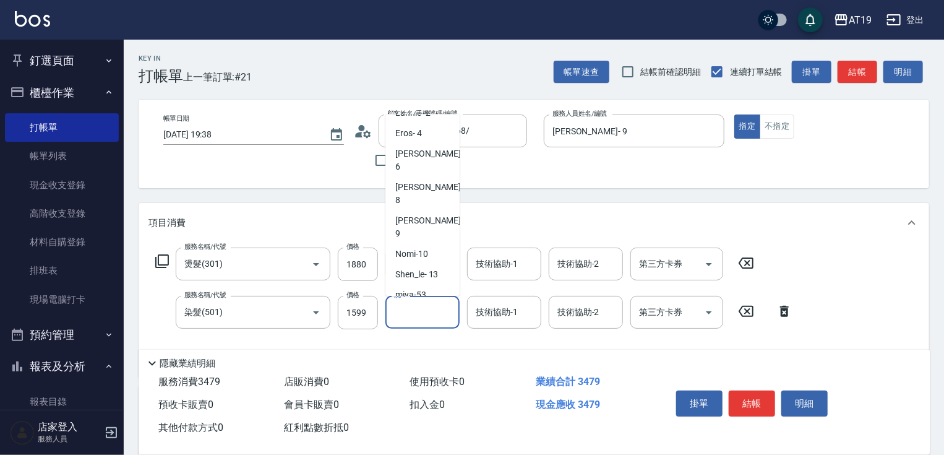
click at [433, 309] on span "Chanel -54" at bounding box center [414, 315] width 39 height 13
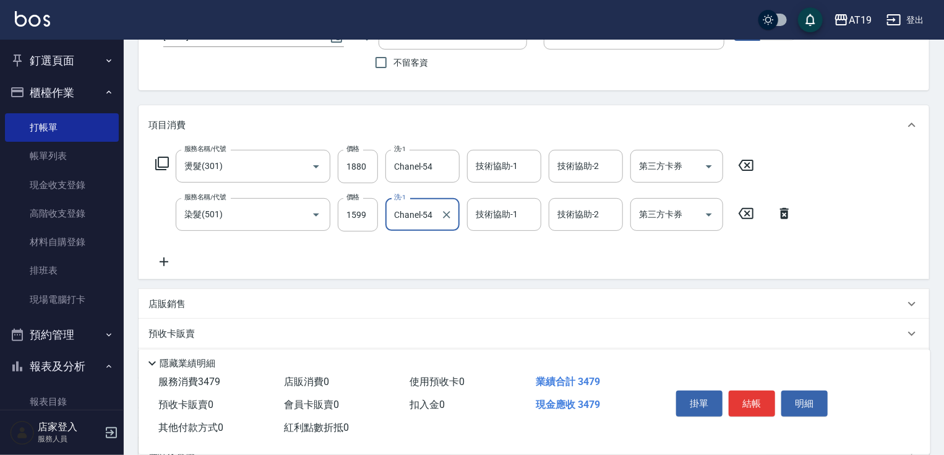
scroll to position [99, 0]
click at [488, 222] on input "技術協助-1" at bounding box center [504, 213] width 63 height 22
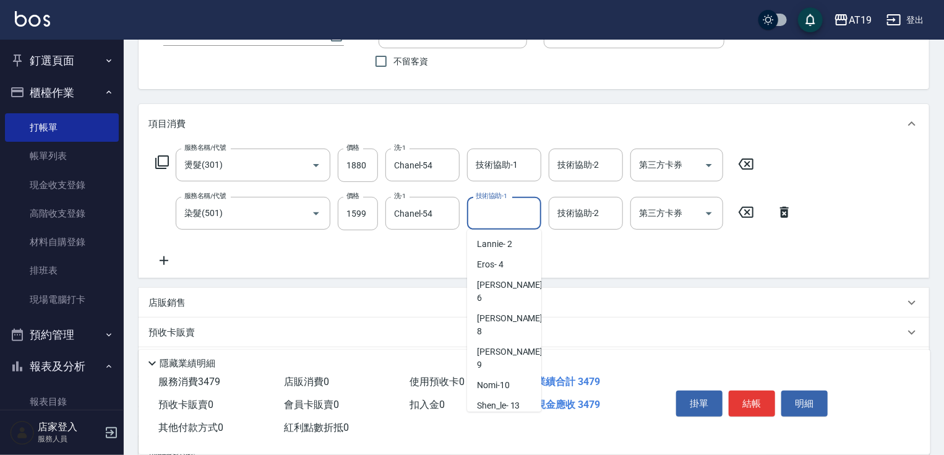
scroll to position [50, 0]
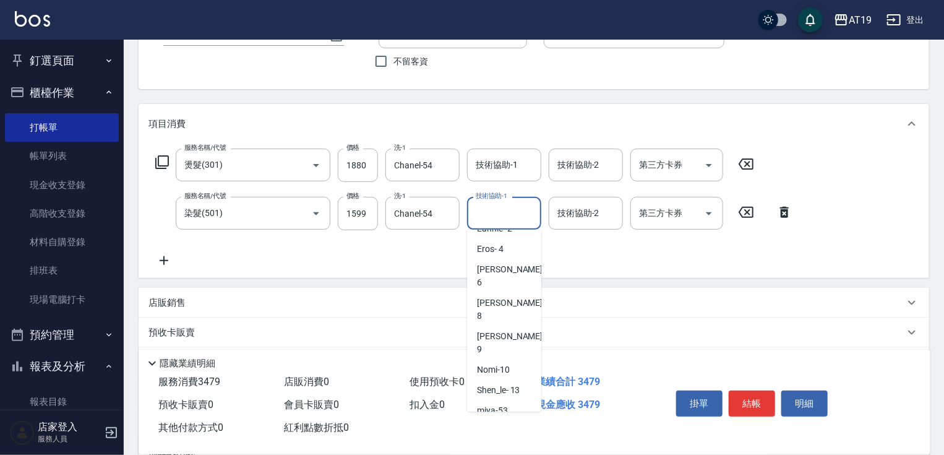
click at [500, 400] on div "miya -53" at bounding box center [504, 410] width 74 height 20
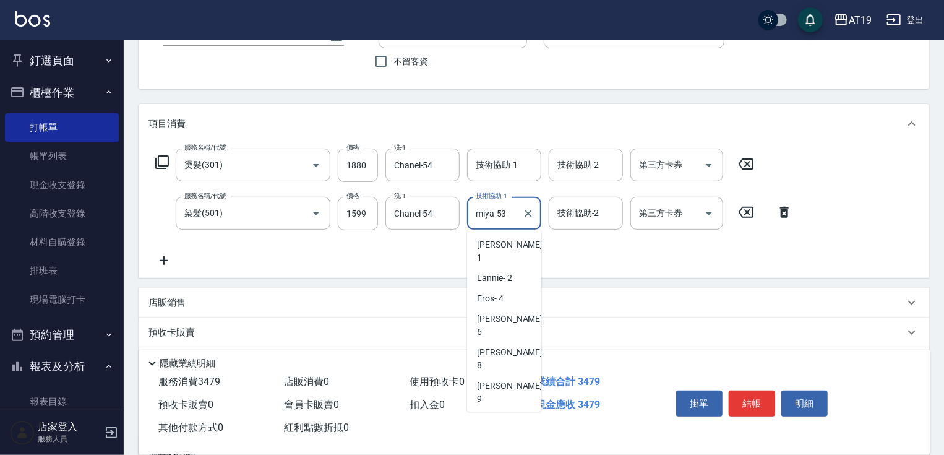
click at [498, 213] on input "miya-53" at bounding box center [495, 213] width 45 height 22
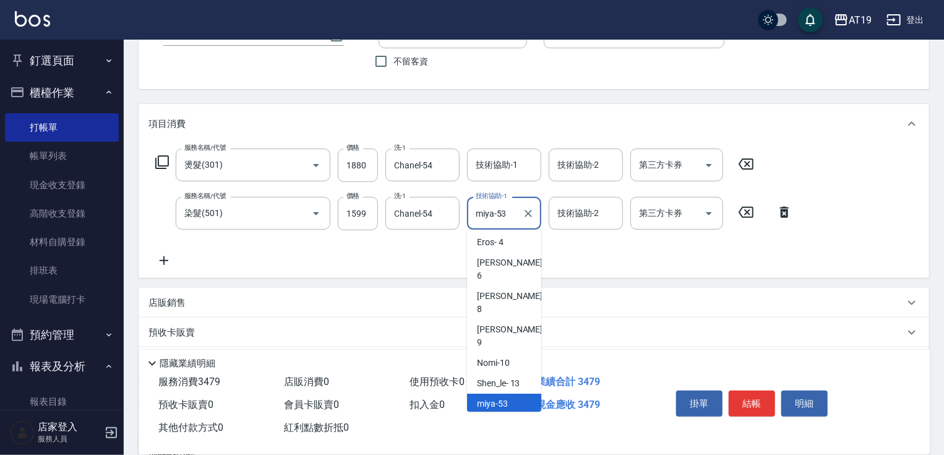
click at [512, 418] on span "Chanel -54" at bounding box center [496, 424] width 39 height 13
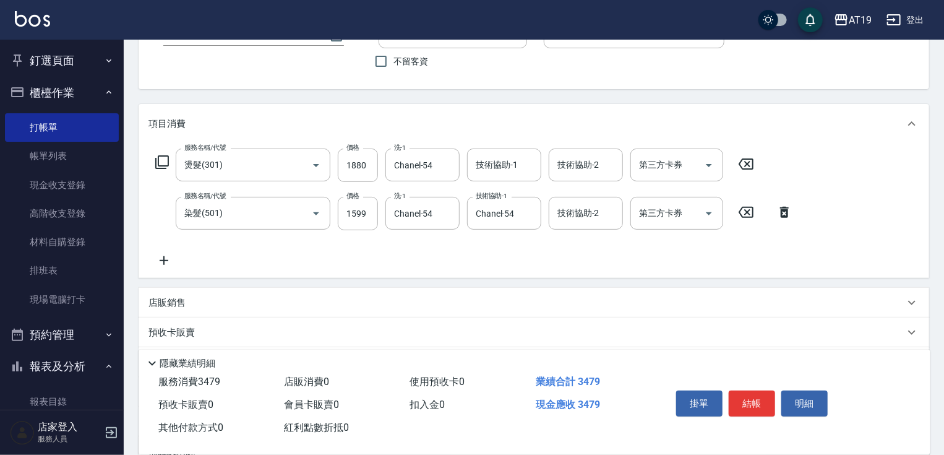
click at [171, 260] on icon at bounding box center [164, 260] width 31 height 15
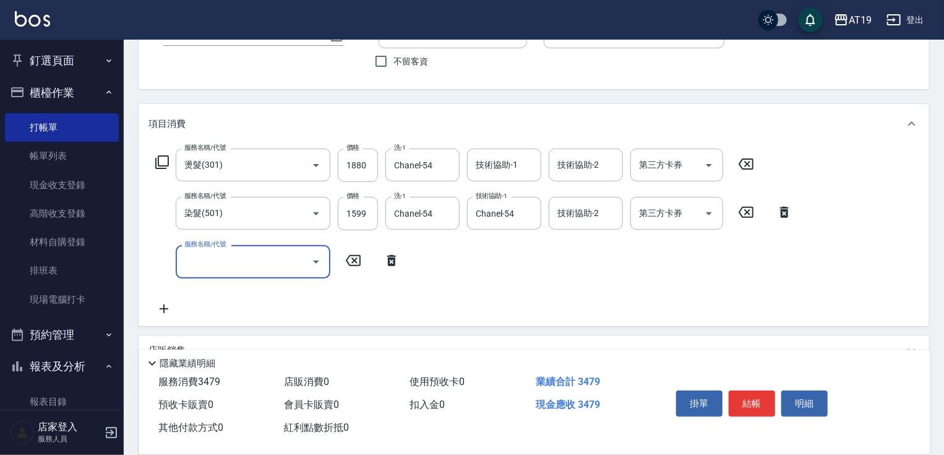
click at [204, 261] on input "服務名稱/代號" at bounding box center [243, 262] width 125 height 22
click at [225, 291] on span "自備護髮(鉑金) - 1500" at bounding box center [253, 293] width 155 height 20
click at [371, 268] on input "1500" at bounding box center [358, 261] width 40 height 33
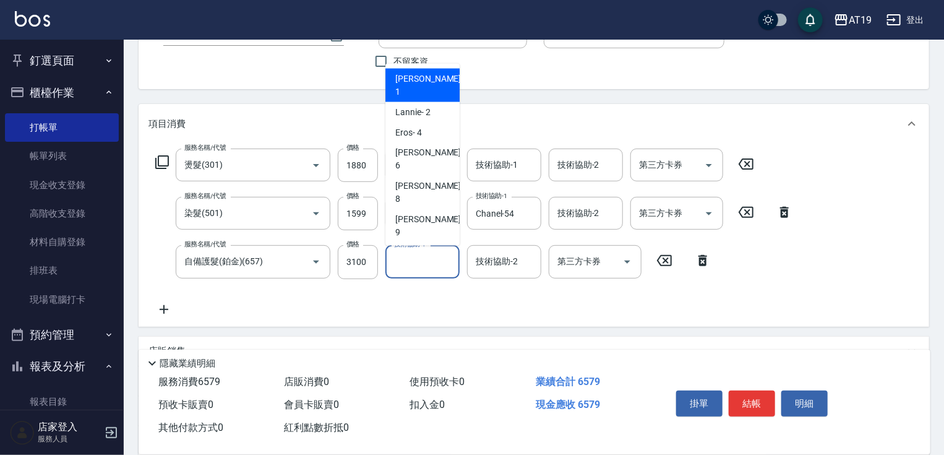
click at [438, 265] on input "技術協助-1" at bounding box center [422, 262] width 63 height 22
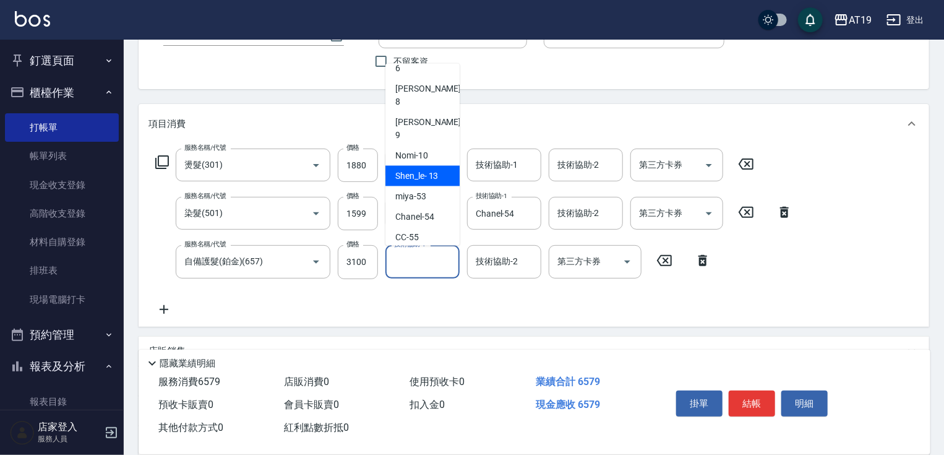
scroll to position [99, 0]
click at [441, 205] on div "Chanel -54" at bounding box center [423, 215] width 74 height 20
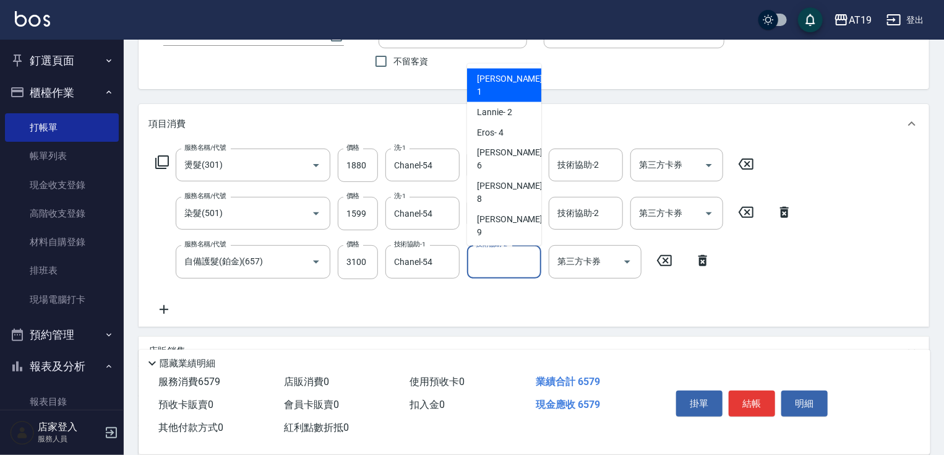
click at [493, 262] on div "技術協助-2 技術協助-2" at bounding box center [504, 261] width 74 height 33
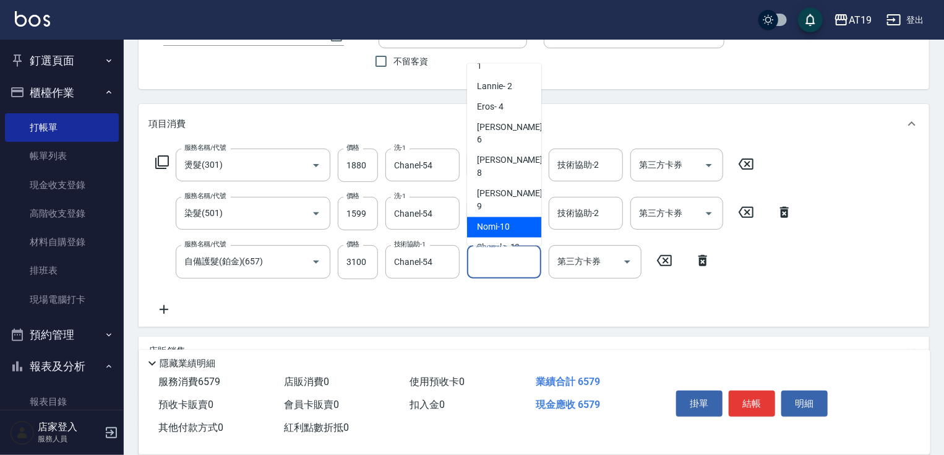
scroll to position [50, 0]
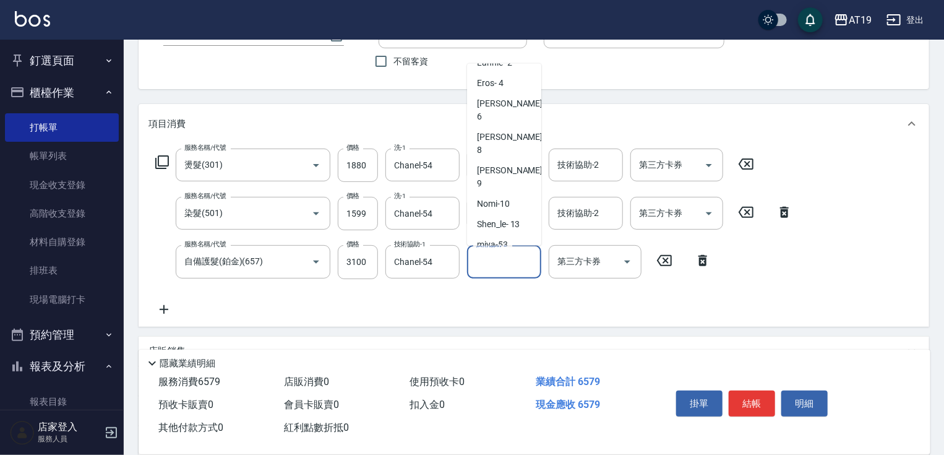
click at [519, 255] on div "Chanel -54" at bounding box center [504, 265] width 74 height 20
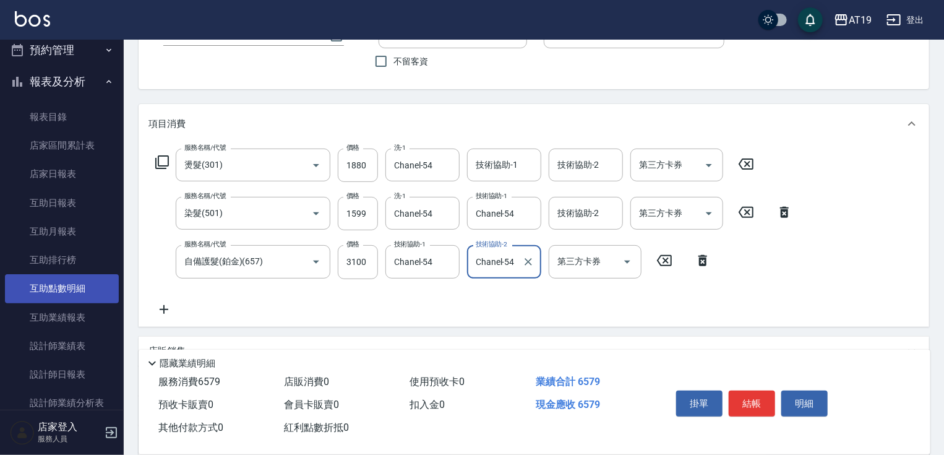
scroll to position [347, 0]
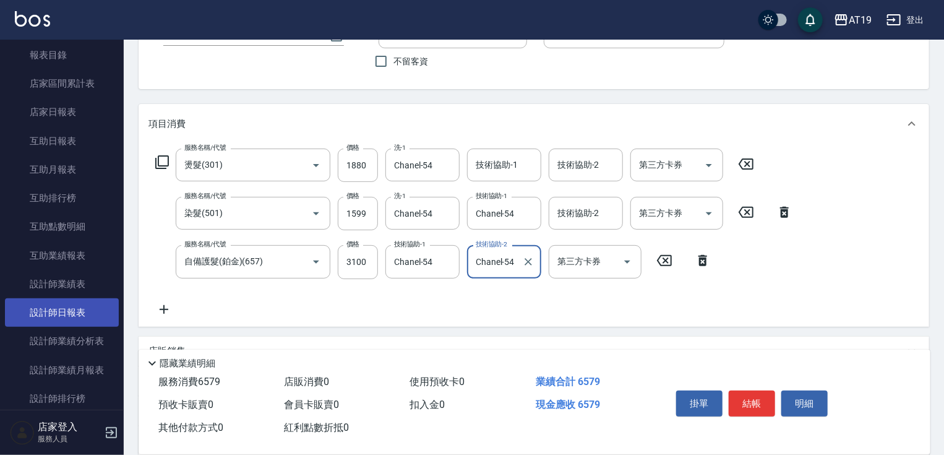
click at [87, 314] on link "設計師日報表" at bounding box center [62, 312] width 114 height 28
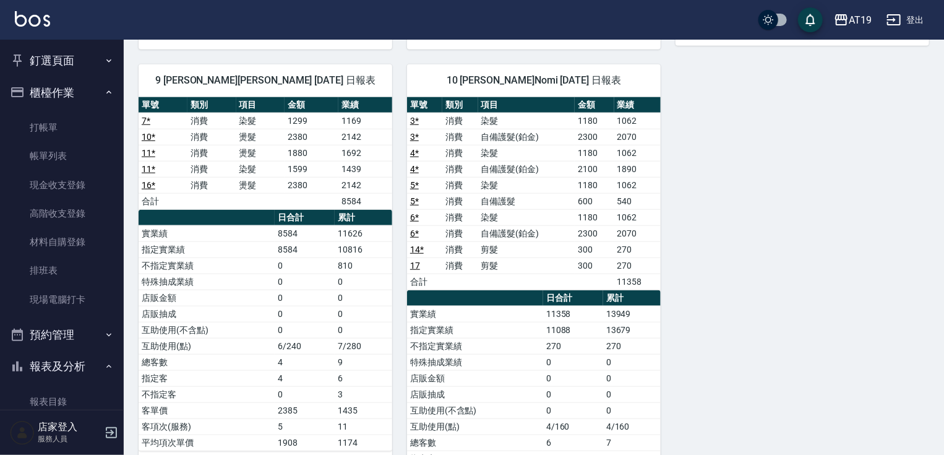
drag, startPoint x: 71, startPoint y: 158, endPoint x: 114, endPoint y: 168, distance: 43.7
click at [71, 158] on link "帳單列表" at bounding box center [62, 156] width 114 height 28
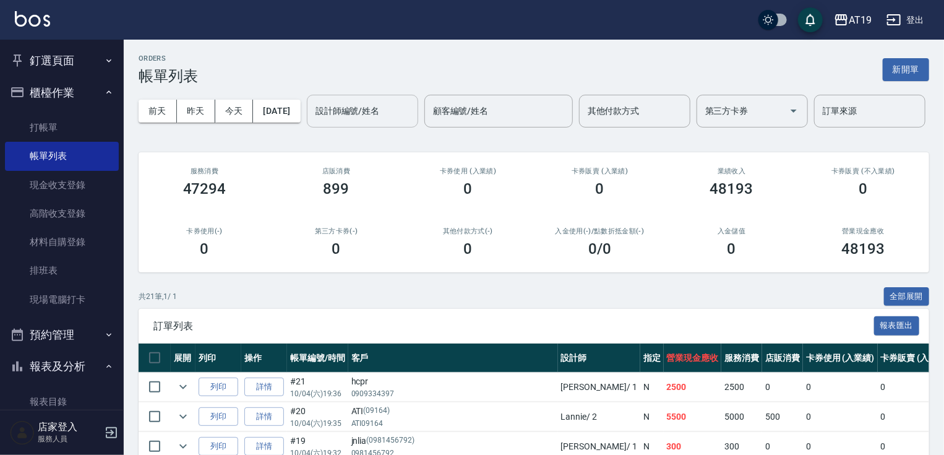
click at [313, 122] on input "設計師編號/姓名" at bounding box center [363, 111] width 100 height 22
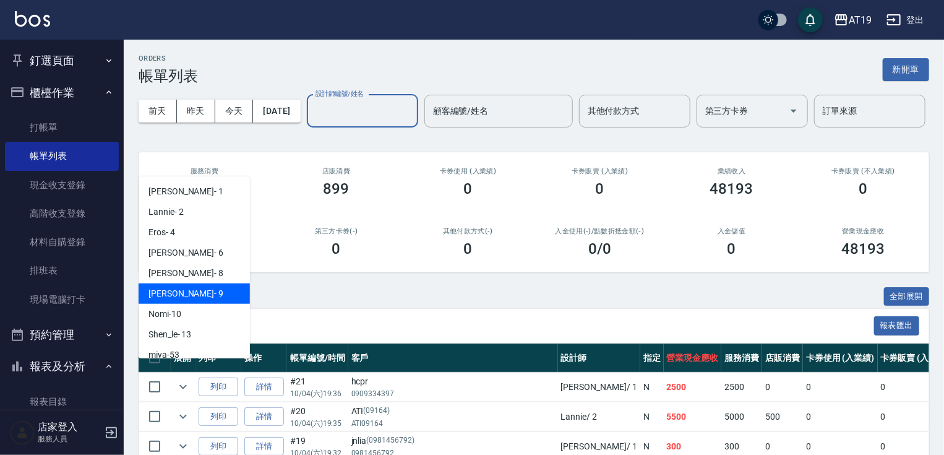
drag, startPoint x: 204, startPoint y: 285, endPoint x: 213, endPoint y: 277, distance: 12.7
click at [204, 286] on div "[PERSON_NAME] - 9" at bounding box center [194, 293] width 111 height 20
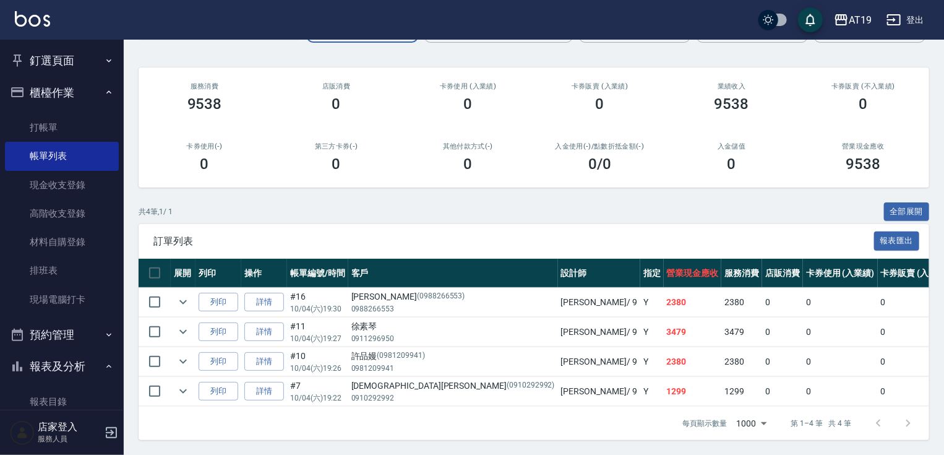
scroll to position [130, 0]
click at [257, 382] on link "詳情" at bounding box center [264, 391] width 40 height 19
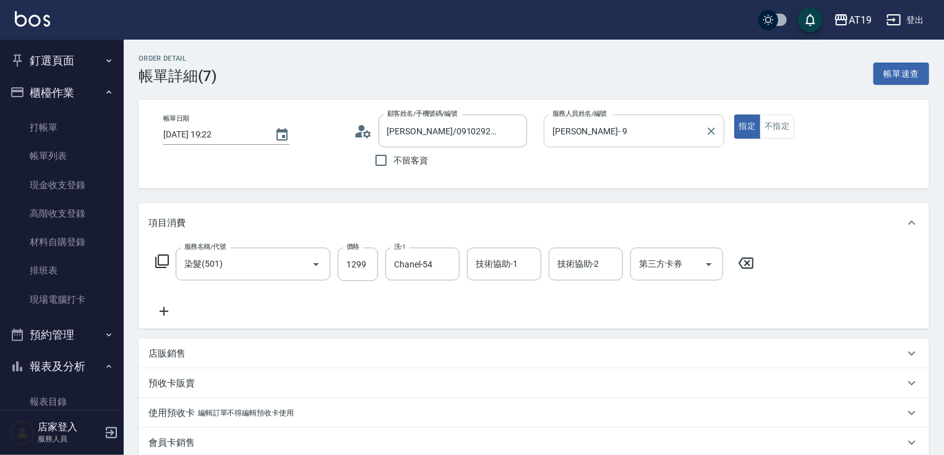
click at [586, 130] on input "[PERSON_NAME]- 9" at bounding box center [625, 131] width 151 height 22
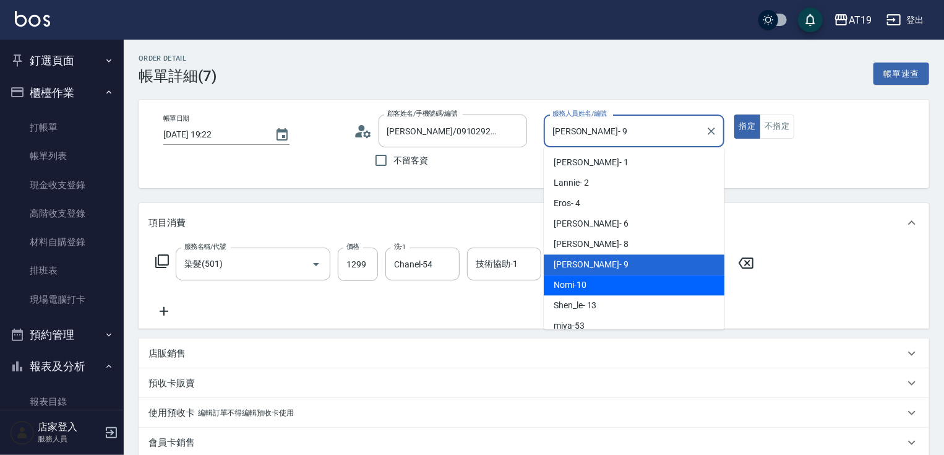
click at [588, 287] on div "Nomi -10" at bounding box center [634, 285] width 181 height 20
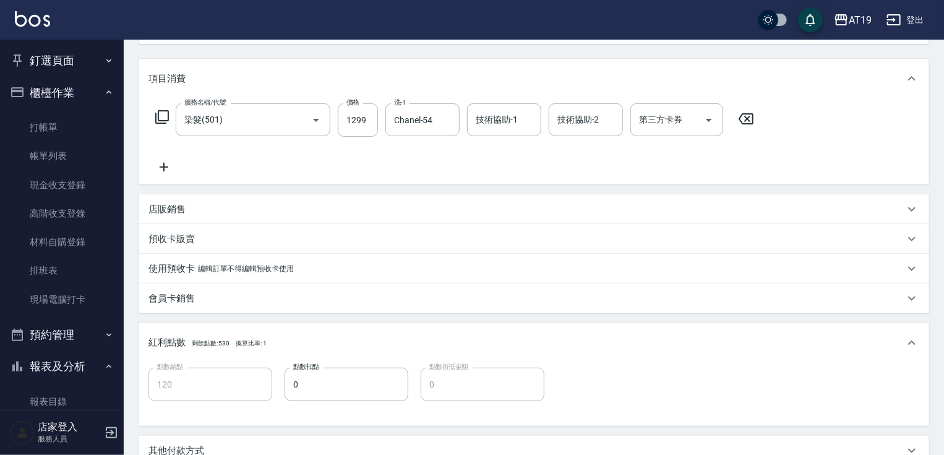
scroll to position [248, 0]
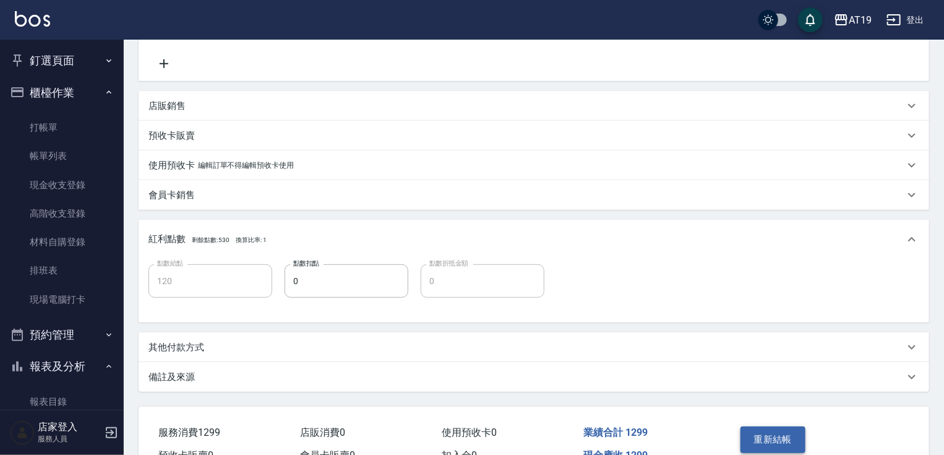
click at [787, 429] on button "重新結帳" at bounding box center [774, 439] width 66 height 26
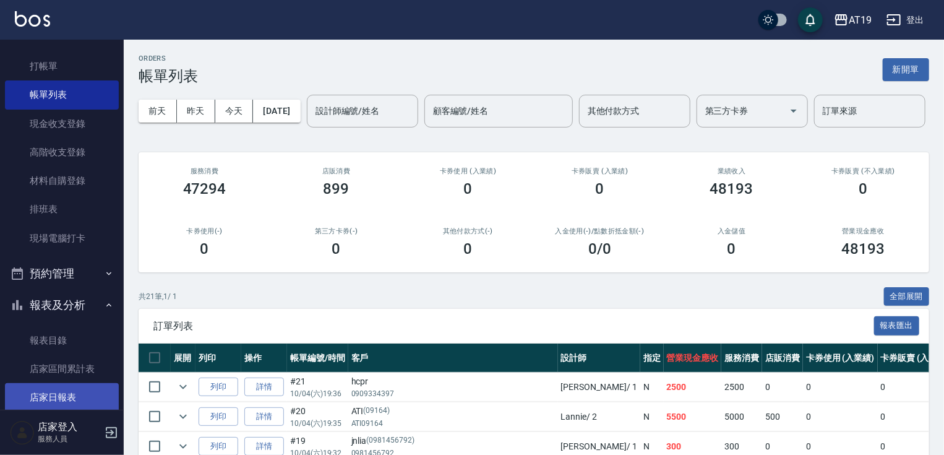
scroll to position [149, 0]
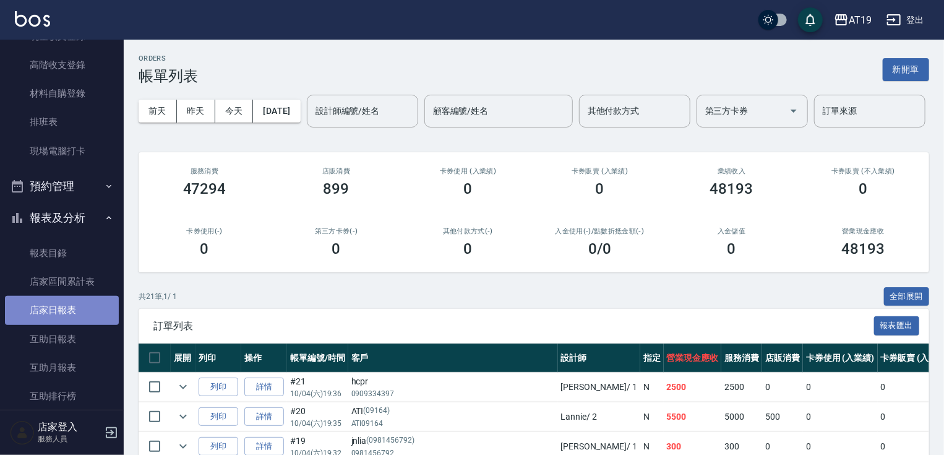
click at [91, 314] on link "店家日報表" at bounding box center [62, 310] width 114 height 28
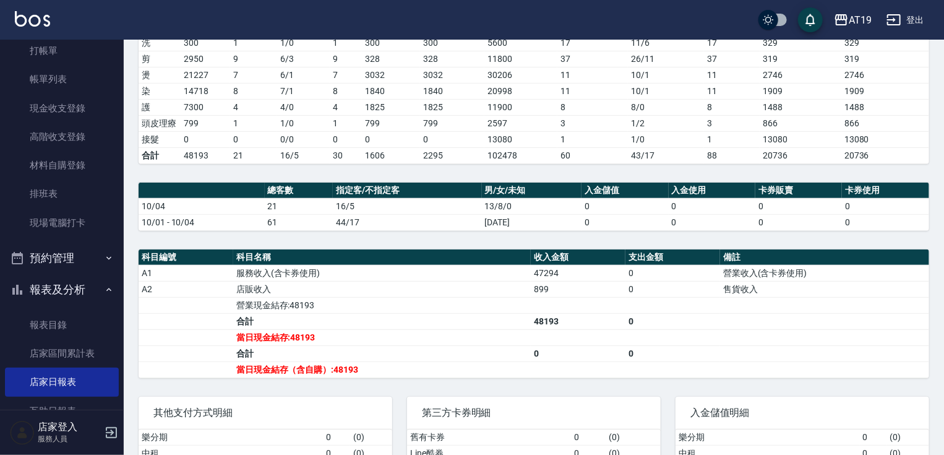
scroll to position [50, 0]
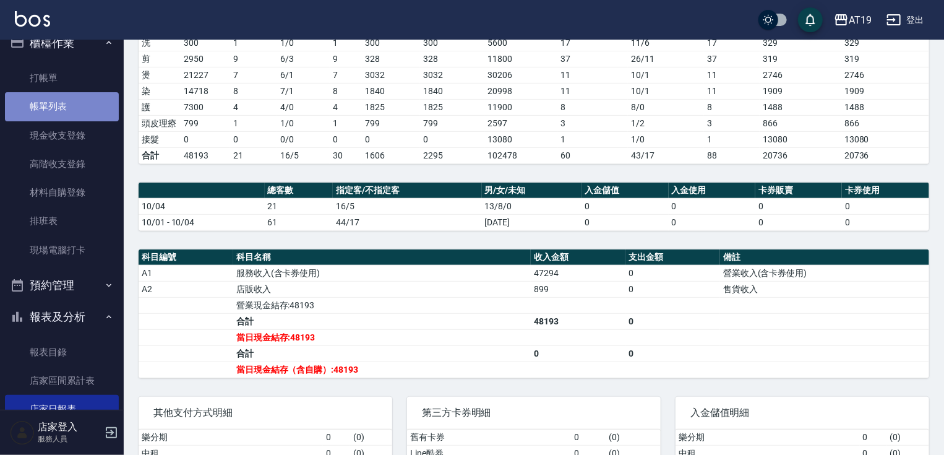
click at [69, 106] on link "帳單列表" at bounding box center [62, 106] width 114 height 28
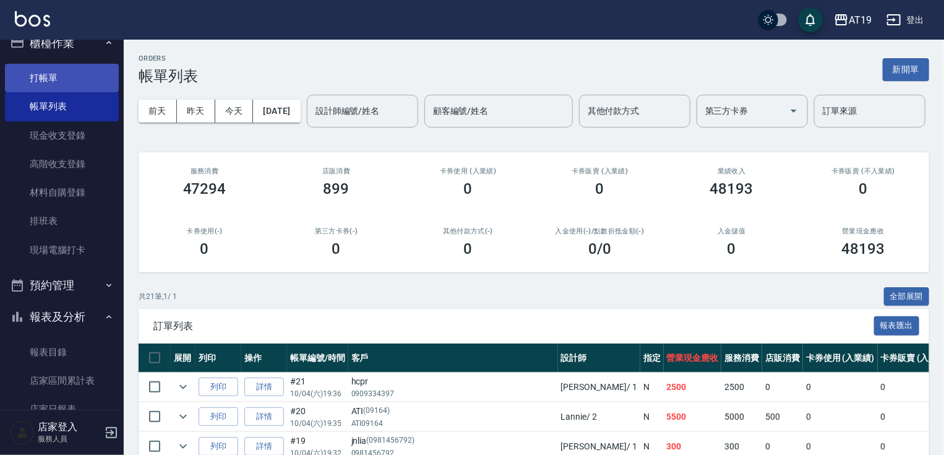
click at [80, 84] on link "打帳單" at bounding box center [62, 78] width 114 height 28
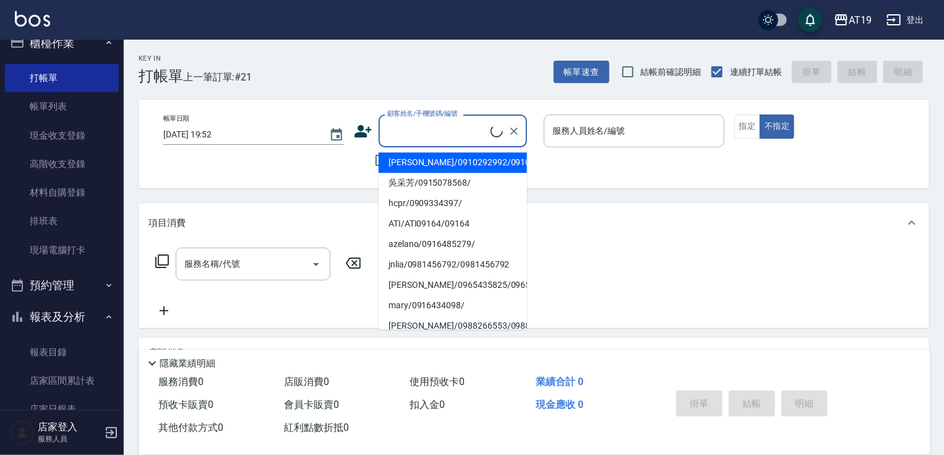
click at [432, 121] on input "顧客姓名/手機號碼/編號" at bounding box center [437, 131] width 106 height 22
click at [82, 104] on link "帳單列表" at bounding box center [62, 106] width 114 height 28
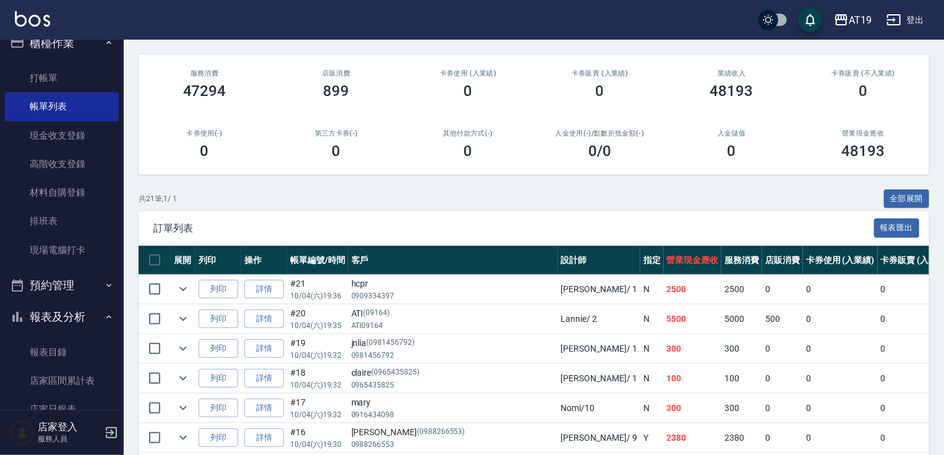
scroll to position [99, 0]
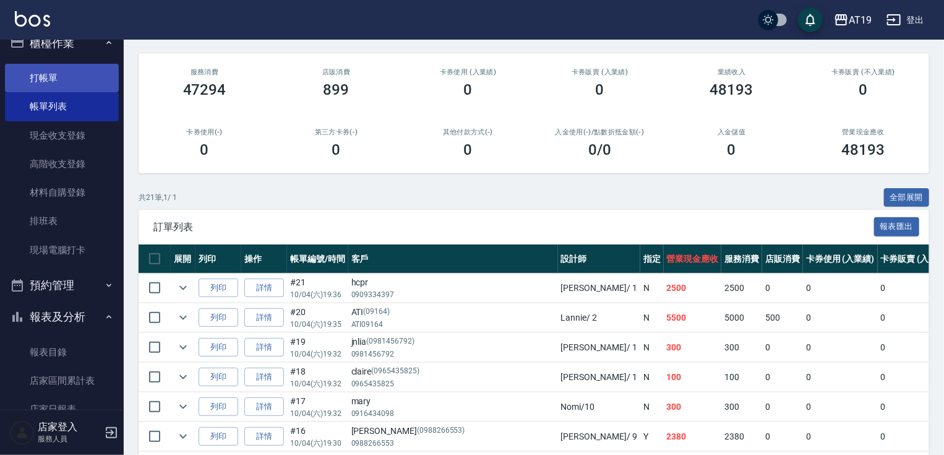
click at [42, 78] on link "打帳單" at bounding box center [62, 78] width 114 height 28
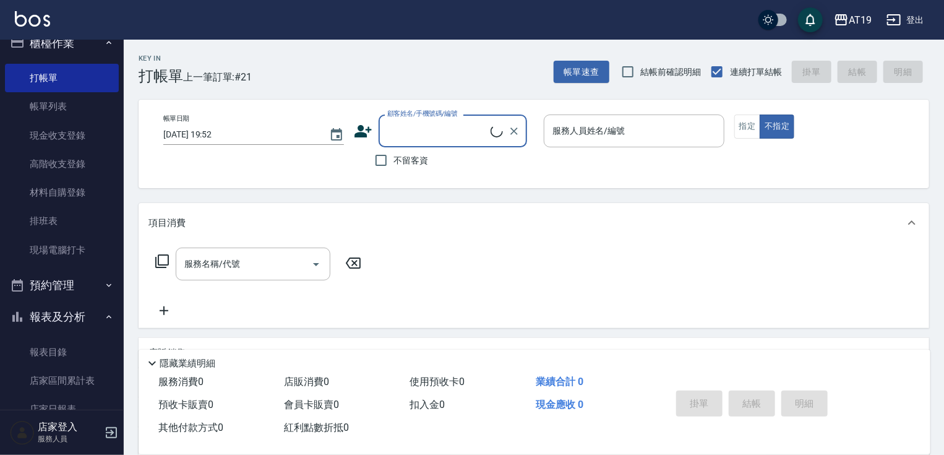
click at [402, 139] on input "顧客姓名/手機號碼/編號" at bounding box center [437, 131] width 106 height 22
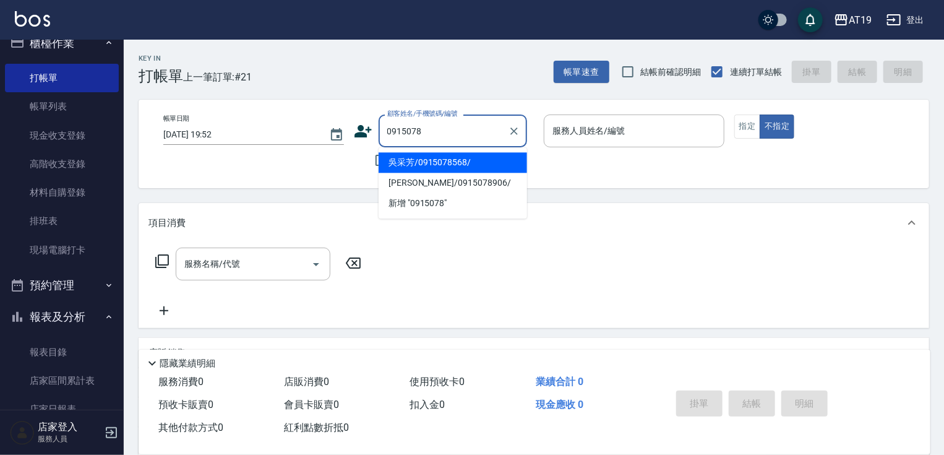
click at [409, 160] on li "吳采芳/0915078568/" at bounding box center [453, 162] width 149 height 20
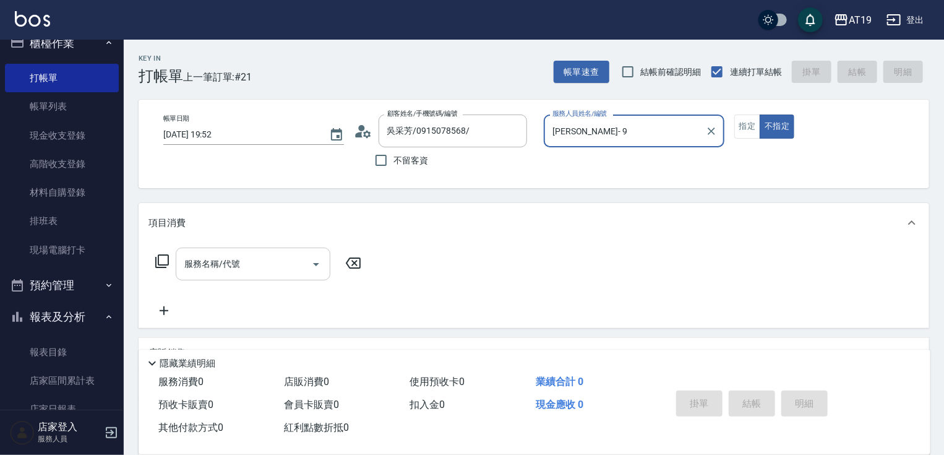
click at [259, 261] on input "服務名稱/代號" at bounding box center [243, 264] width 125 height 22
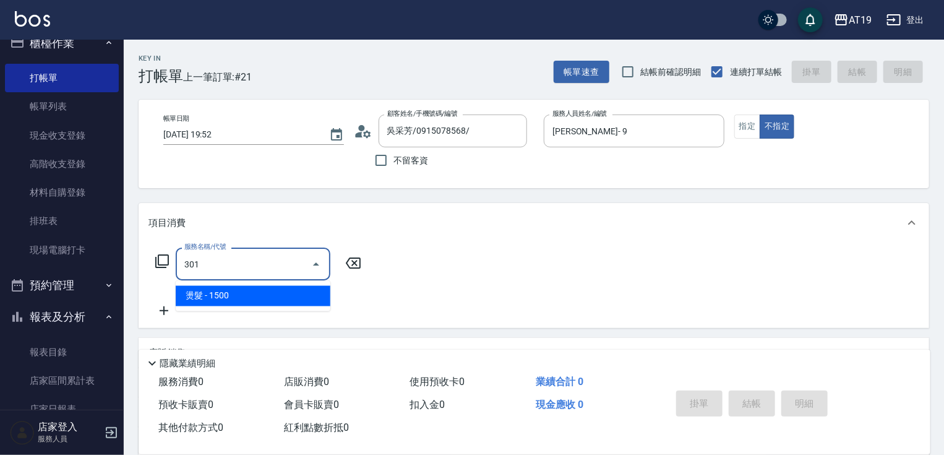
drag, startPoint x: 262, startPoint y: 301, endPoint x: 287, endPoint y: 287, distance: 28.9
click at [263, 300] on span "燙髮 - 1500" at bounding box center [253, 296] width 155 height 20
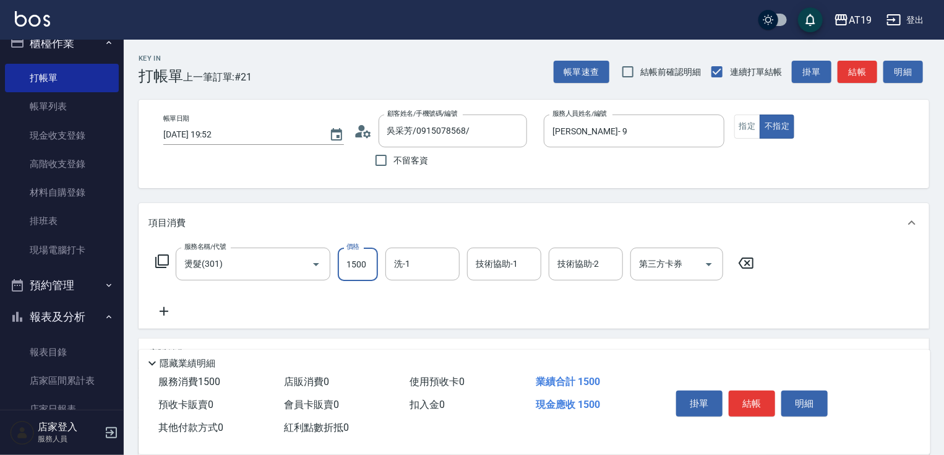
click at [351, 265] on input "1500" at bounding box center [358, 264] width 40 height 33
click at [442, 261] on input "洗-1" at bounding box center [422, 264] width 63 height 22
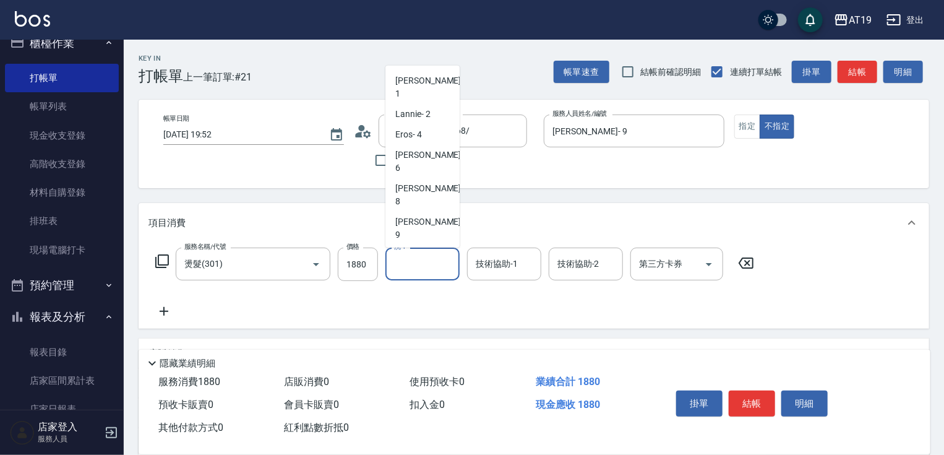
scroll to position [50, 0]
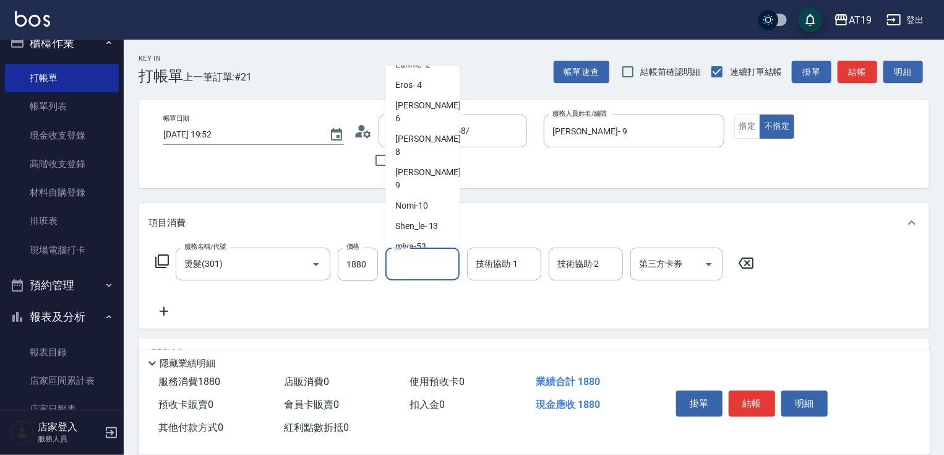
drag, startPoint x: 428, startPoint y: 218, endPoint x: 350, endPoint y: 245, distance: 83.2
click at [428, 261] on span "Chanel -54" at bounding box center [414, 267] width 39 height 13
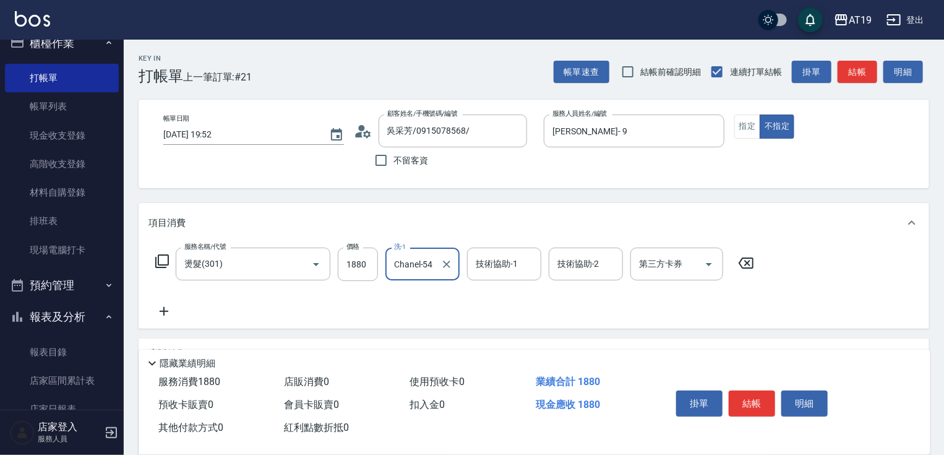
click at [171, 315] on icon at bounding box center [164, 311] width 31 height 15
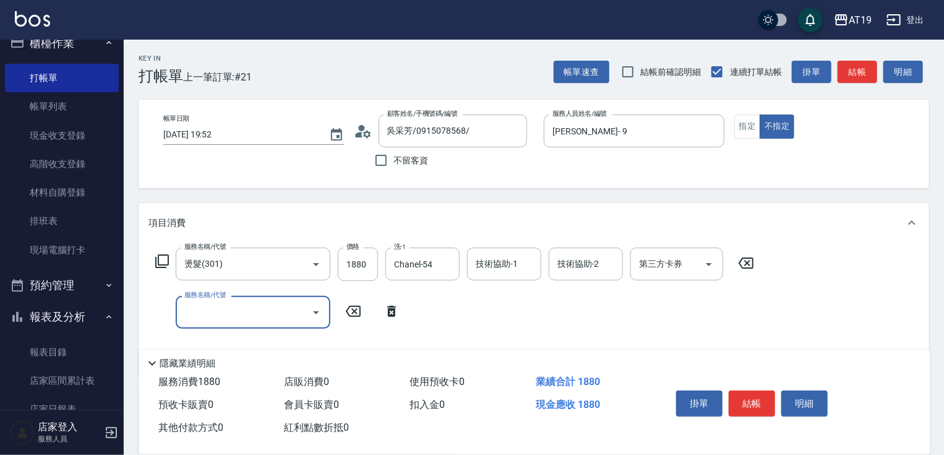
click at [198, 309] on input "服務名稱/代號" at bounding box center [243, 312] width 125 height 22
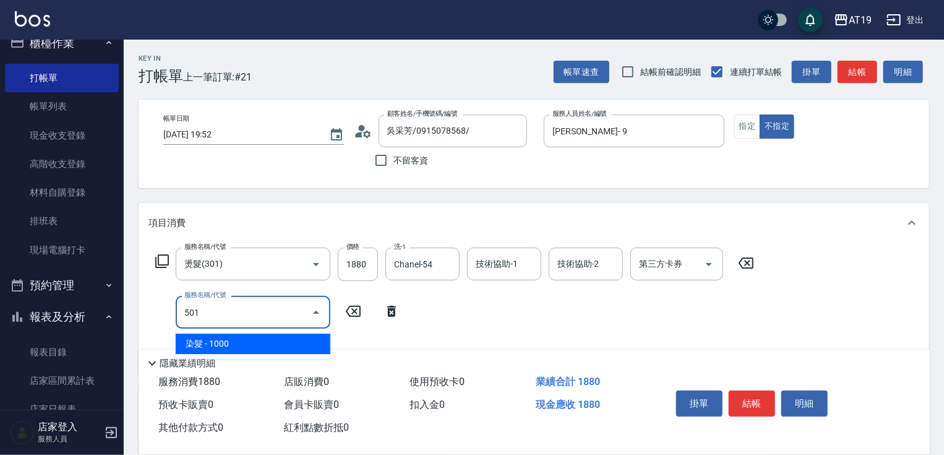
drag, startPoint x: 220, startPoint y: 340, endPoint x: 307, endPoint y: 319, distance: 89.2
click at [230, 337] on span "染髮 - 1000" at bounding box center [253, 344] width 155 height 20
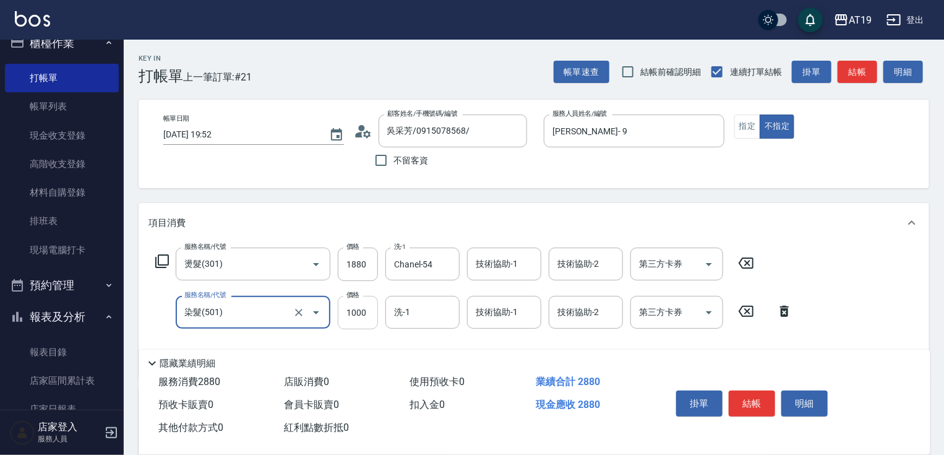
click at [350, 313] on input "1000" at bounding box center [358, 312] width 40 height 33
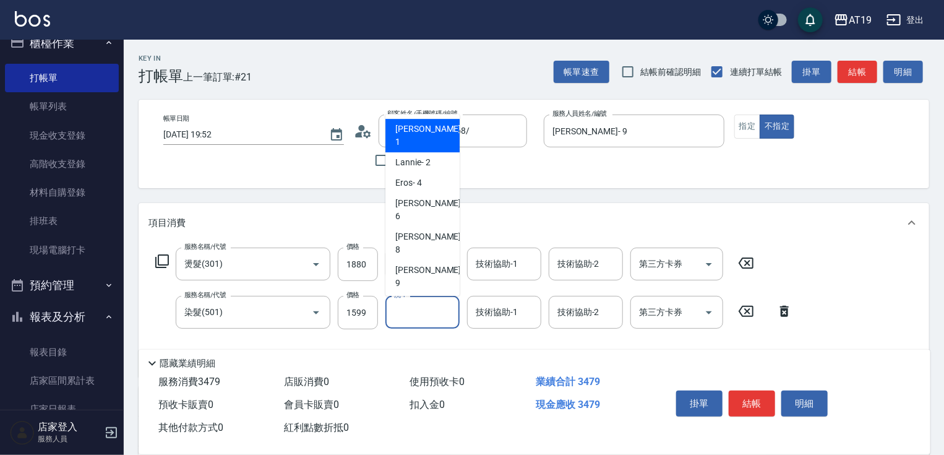
click at [433, 314] on input "洗-1" at bounding box center [422, 312] width 63 height 22
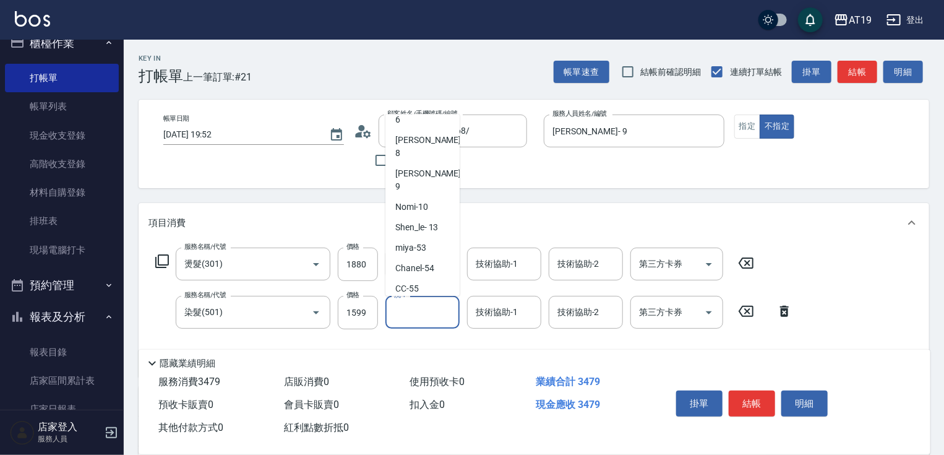
scroll to position [99, 0]
click at [436, 256] on div "Chanel -54" at bounding box center [423, 266] width 74 height 20
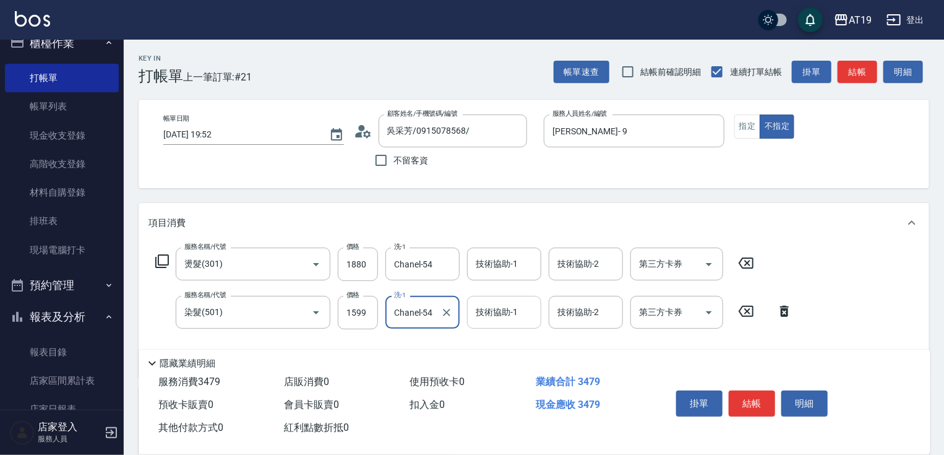
click at [525, 313] on input "技術協助-1" at bounding box center [504, 312] width 63 height 22
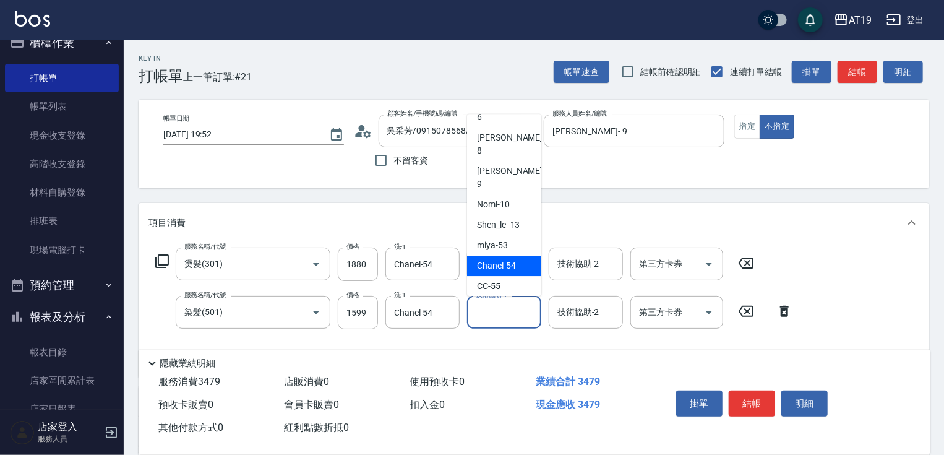
click at [512, 259] on span "Chanel -54" at bounding box center [496, 265] width 39 height 13
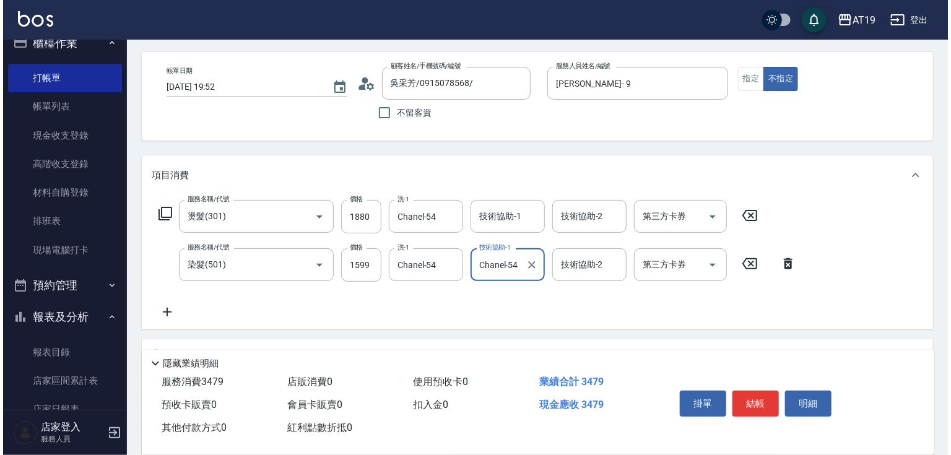
scroll to position [50, 0]
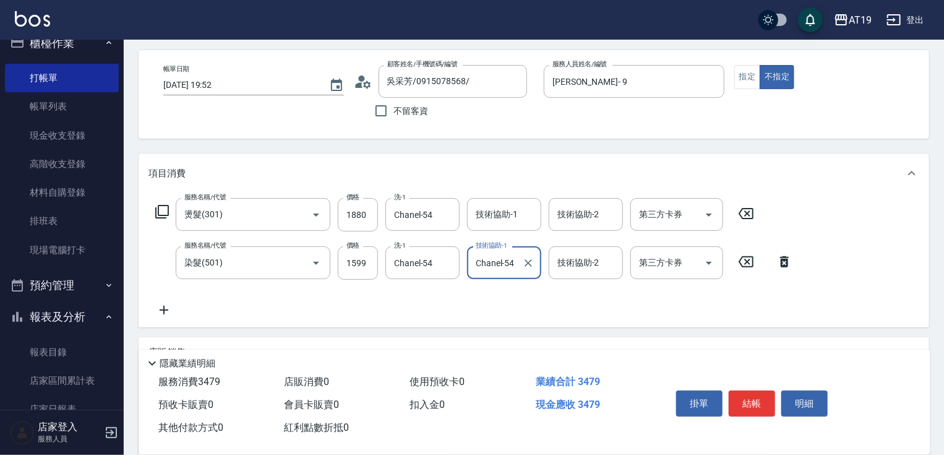
click at [167, 309] on icon at bounding box center [164, 310] width 31 height 15
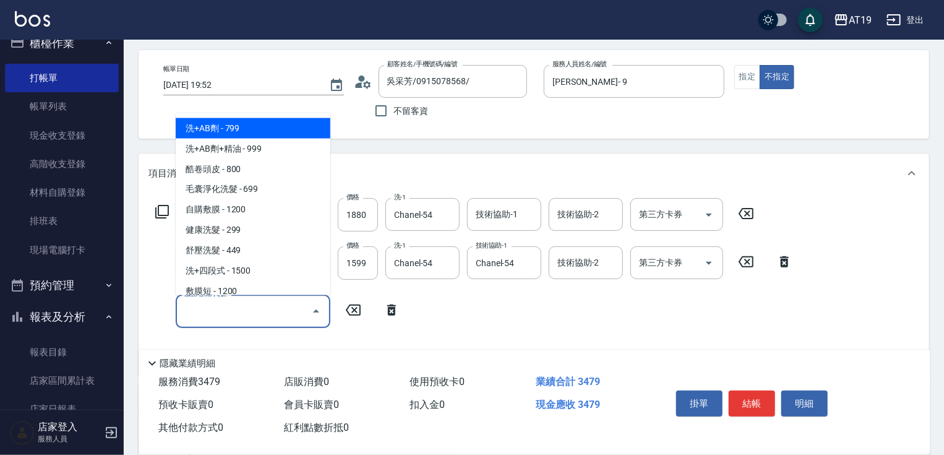
click at [202, 308] on input "服務名稱/代號" at bounding box center [243, 311] width 125 height 22
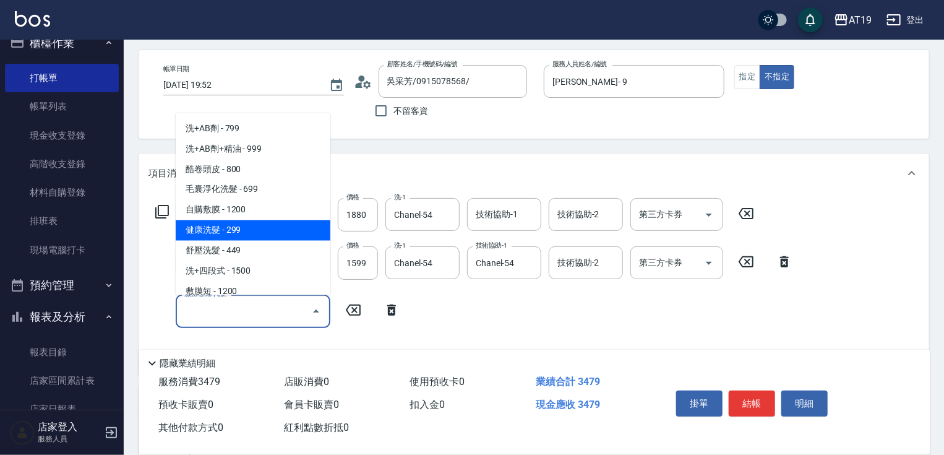
click at [160, 210] on icon at bounding box center [162, 211] width 15 height 15
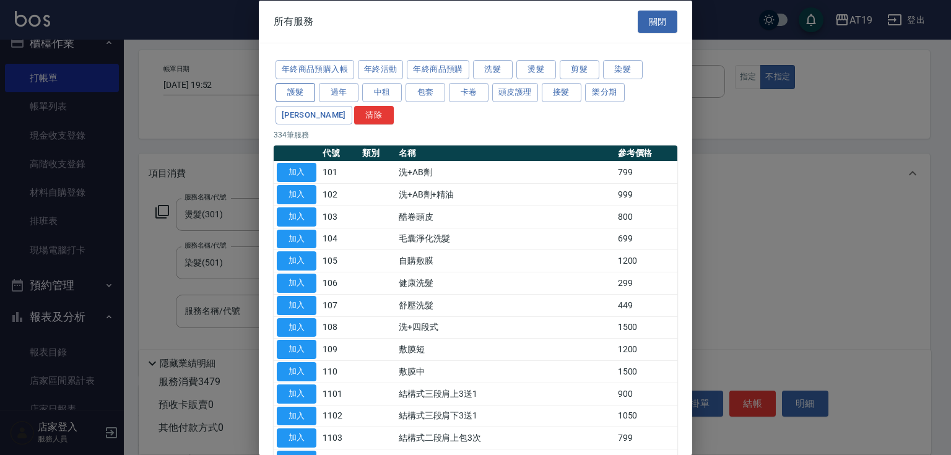
click at [300, 94] on button "護髮" at bounding box center [295, 91] width 40 height 19
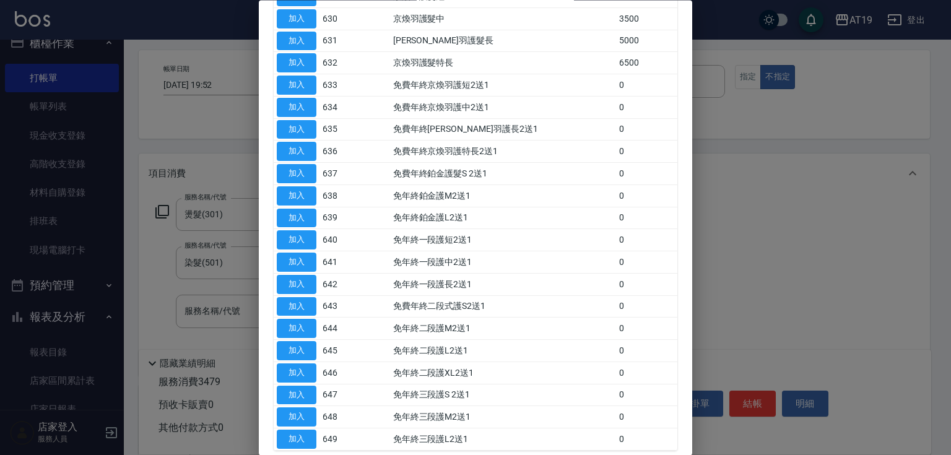
scroll to position [869, 0]
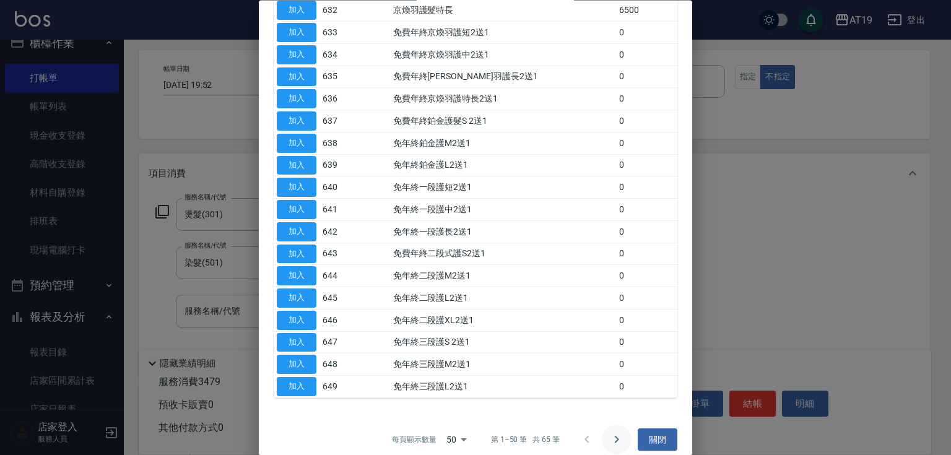
click at [611, 432] on icon "Go to next page" at bounding box center [616, 439] width 15 height 15
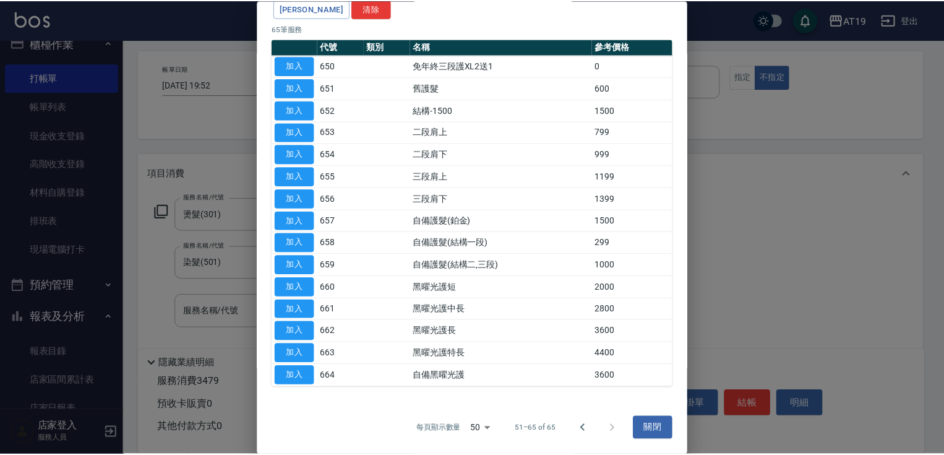
scroll to position [100, 0]
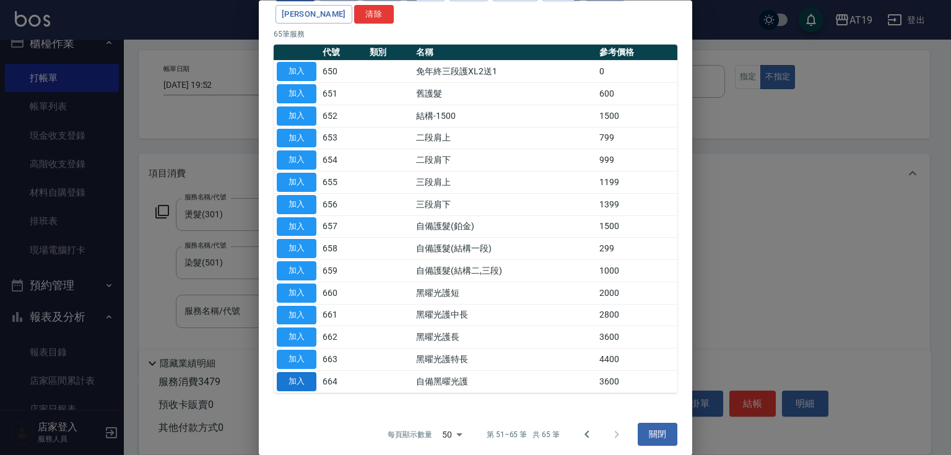
click at [306, 377] on button "加入" at bounding box center [297, 381] width 40 height 19
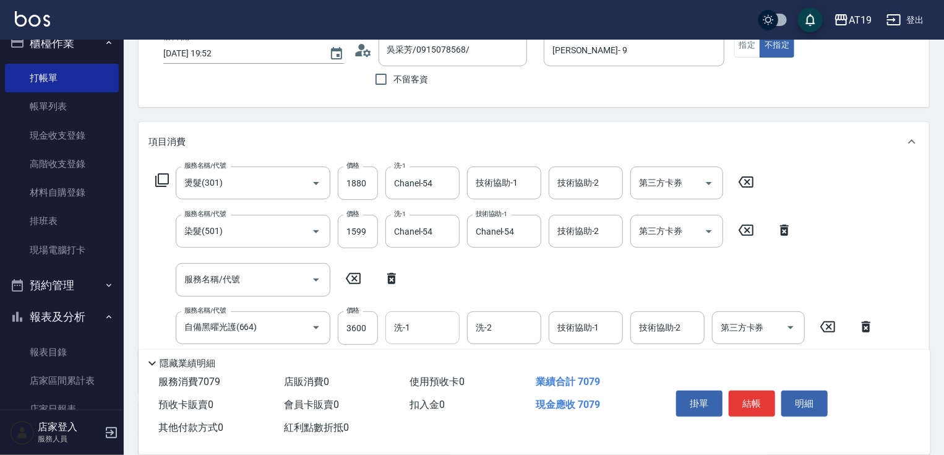
scroll to position [99, 0]
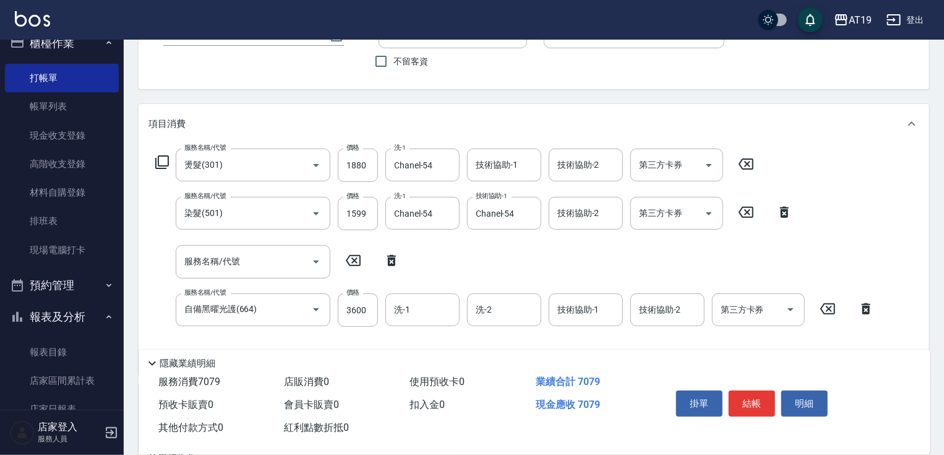
click at [399, 277] on div "服務名稱/代號 服務名稱/代號" at bounding box center [278, 261] width 259 height 33
click at [390, 259] on icon at bounding box center [391, 260] width 9 height 11
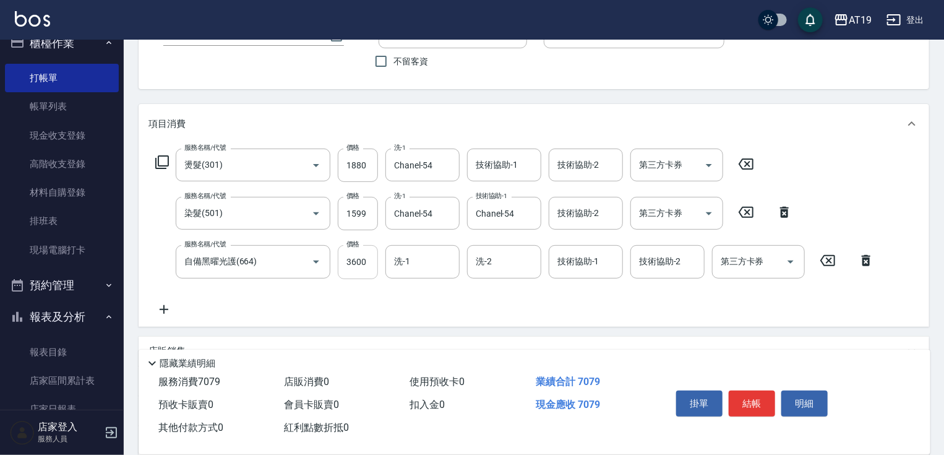
click at [366, 270] on input "3600" at bounding box center [358, 261] width 40 height 33
click at [435, 259] on input "洗-1" at bounding box center [422, 262] width 63 height 22
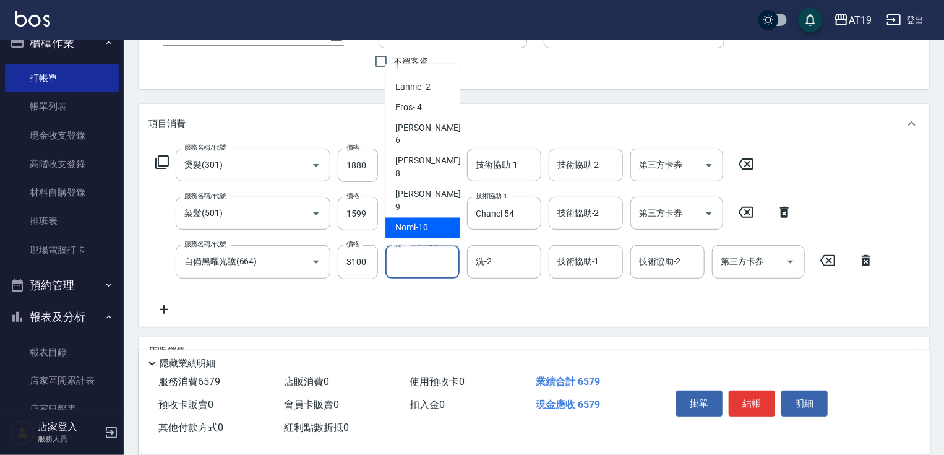
scroll to position [50, 0]
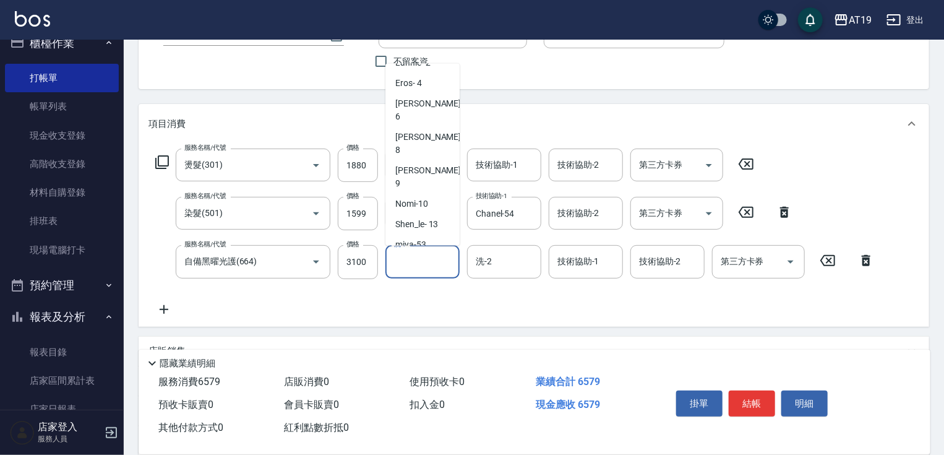
click at [432, 259] on span "Chanel -54" at bounding box center [414, 265] width 39 height 13
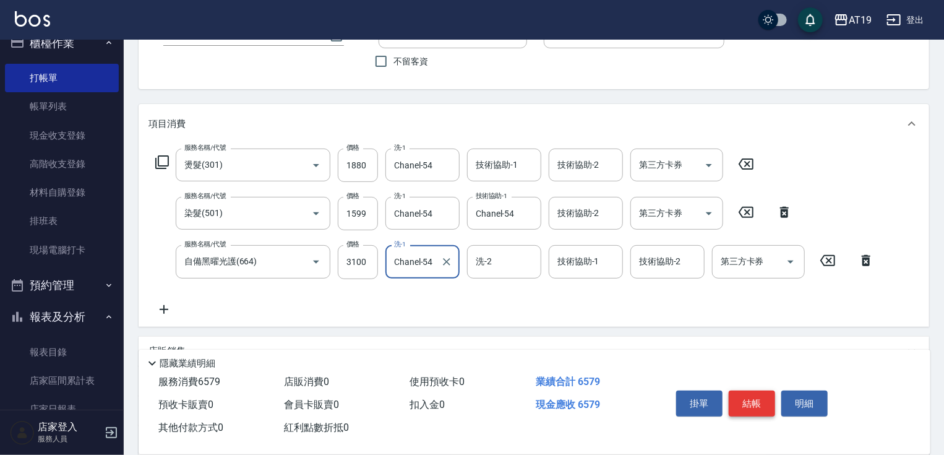
click at [746, 400] on button "結帳" at bounding box center [752, 403] width 46 height 26
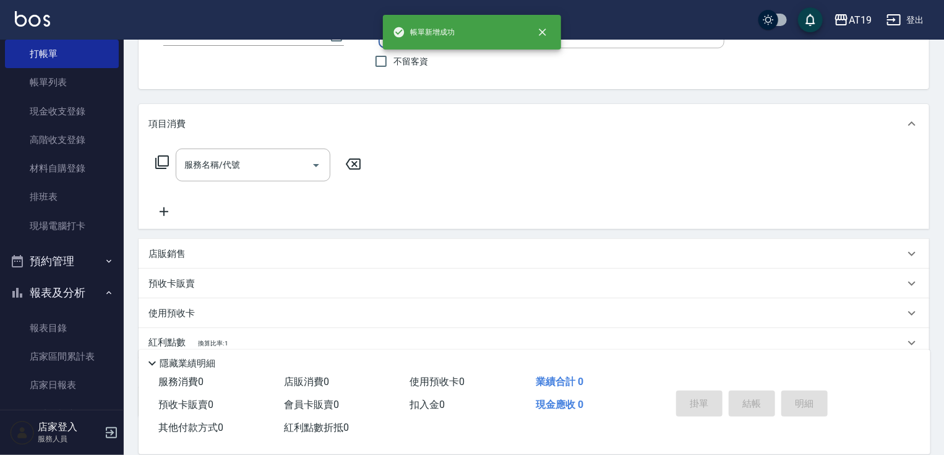
scroll to position [149, 0]
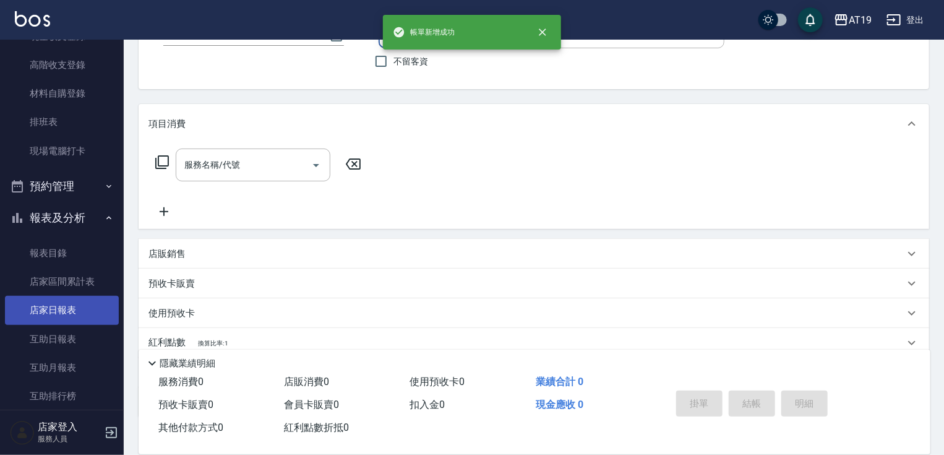
click at [93, 313] on link "店家日報表" at bounding box center [62, 310] width 114 height 28
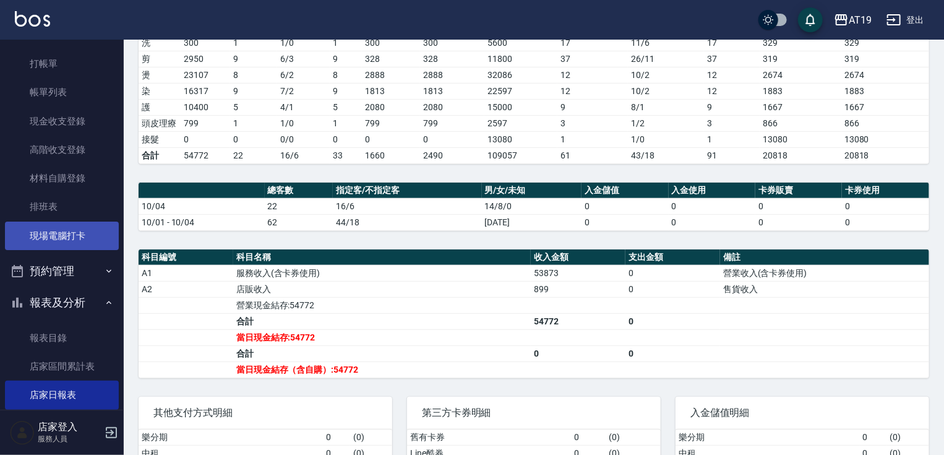
scroll to position [50, 0]
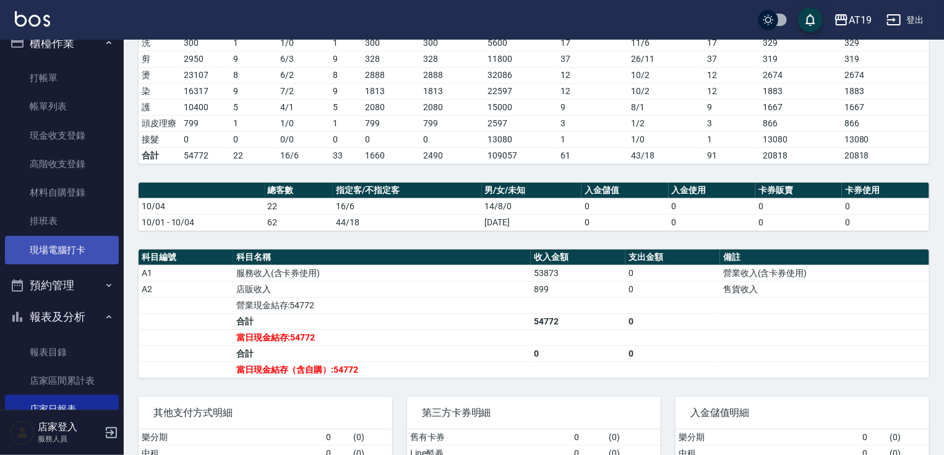
drag, startPoint x: 71, startPoint y: 246, endPoint x: 99, endPoint y: 244, distance: 27.9
click at [71, 246] on link "現場電腦打卡" at bounding box center [62, 250] width 114 height 28
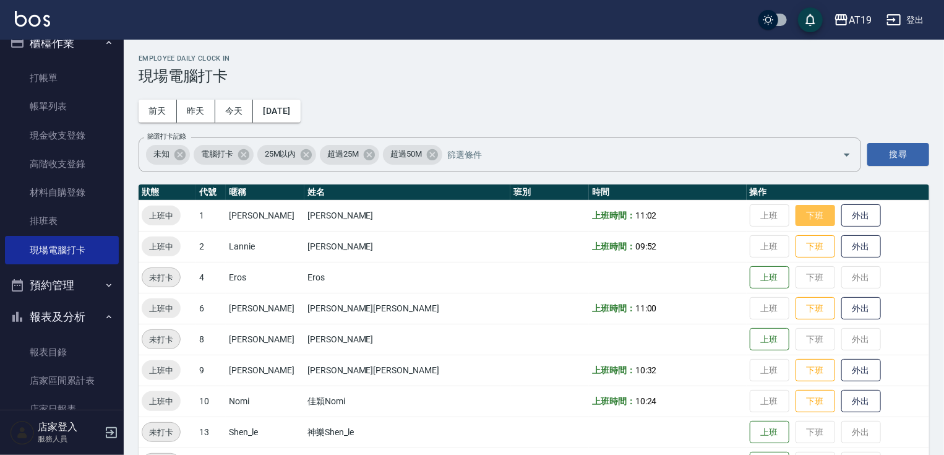
click at [796, 219] on button "下班" at bounding box center [816, 216] width 40 height 22
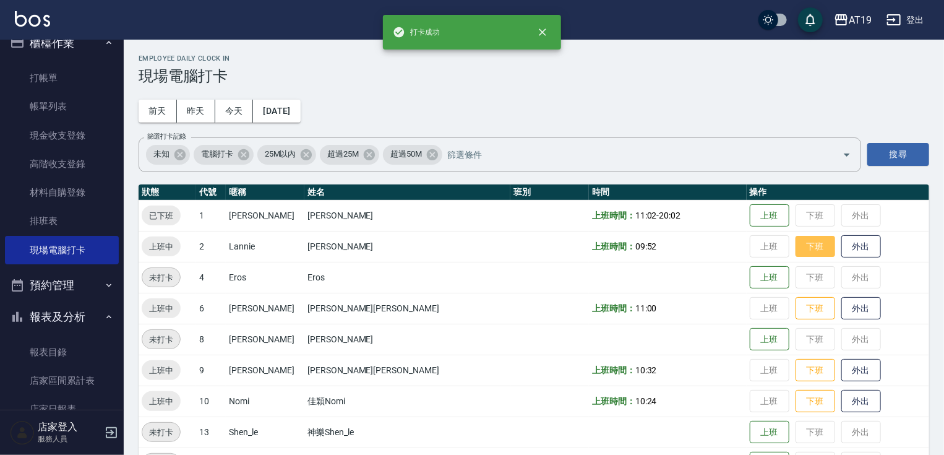
click at [796, 248] on button "下班" at bounding box center [816, 247] width 40 height 22
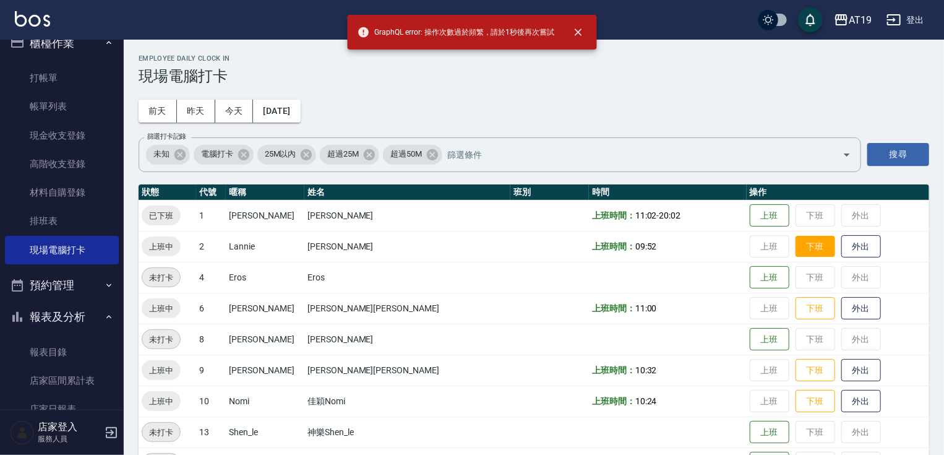
click at [796, 254] on button "下班" at bounding box center [816, 247] width 40 height 22
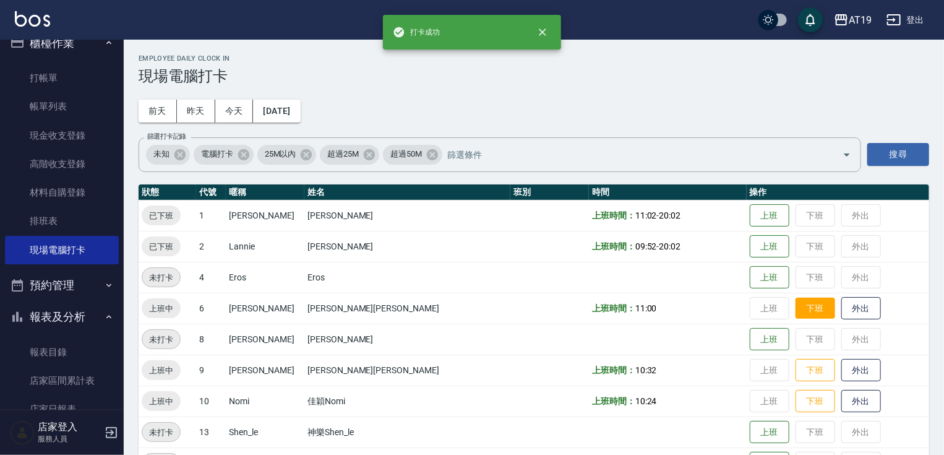
click at [796, 308] on button "下班" at bounding box center [816, 309] width 40 height 22
click at [796, 372] on button "下班" at bounding box center [816, 371] width 40 height 22
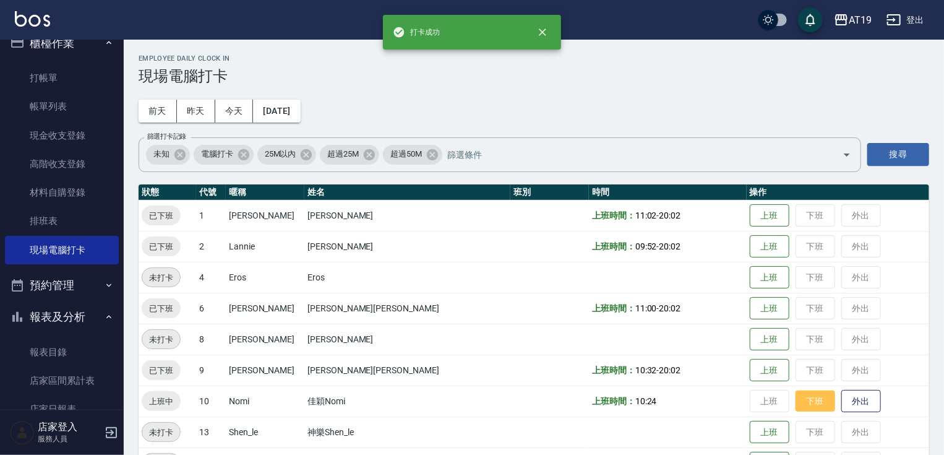
click at [796, 403] on button "下班" at bounding box center [816, 401] width 40 height 22
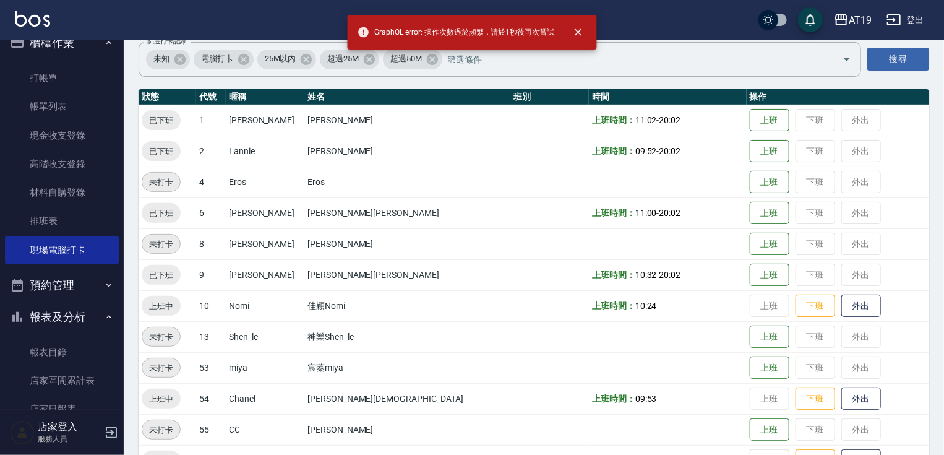
scroll to position [99, 0]
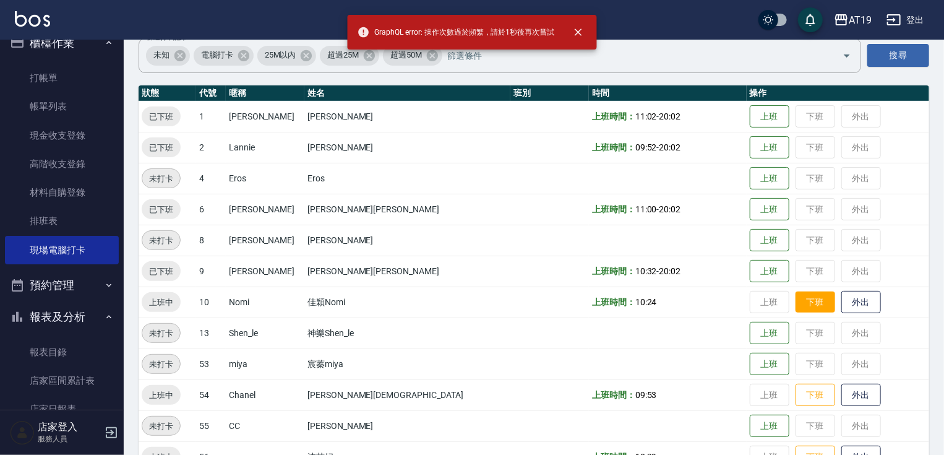
click at [796, 303] on button "下班" at bounding box center [816, 302] width 40 height 22
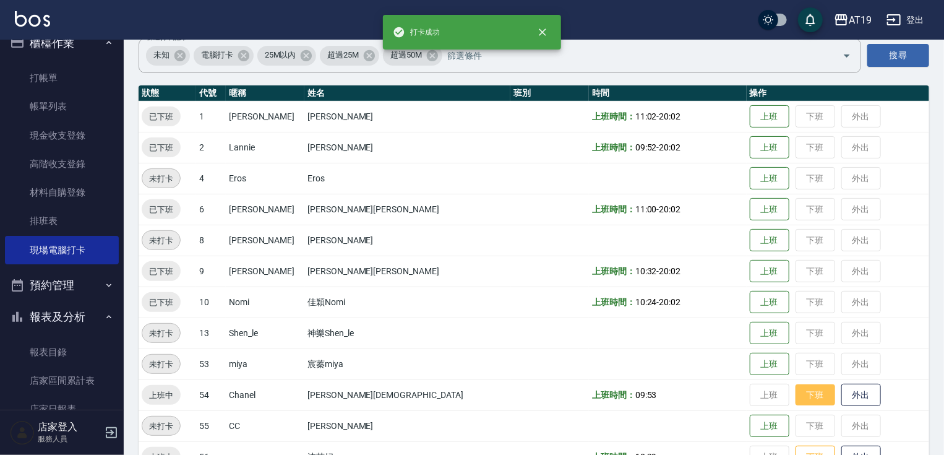
click at [796, 400] on button "下班" at bounding box center [816, 395] width 40 height 22
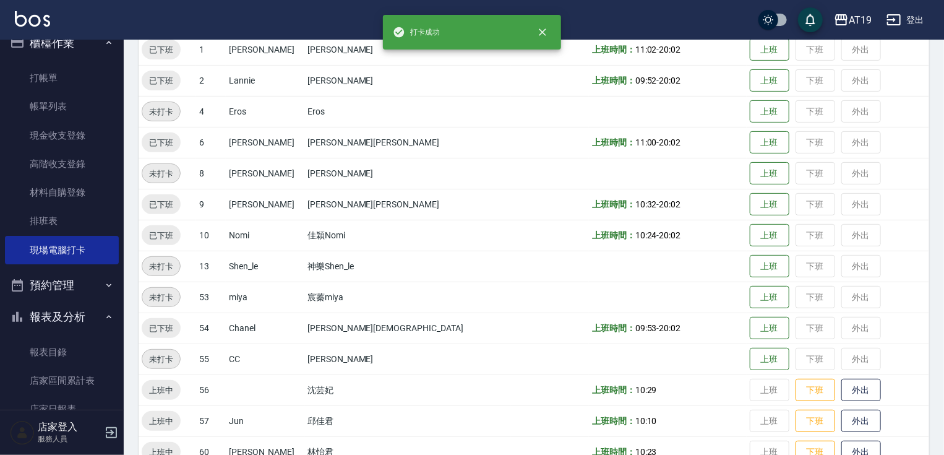
scroll to position [193, 0]
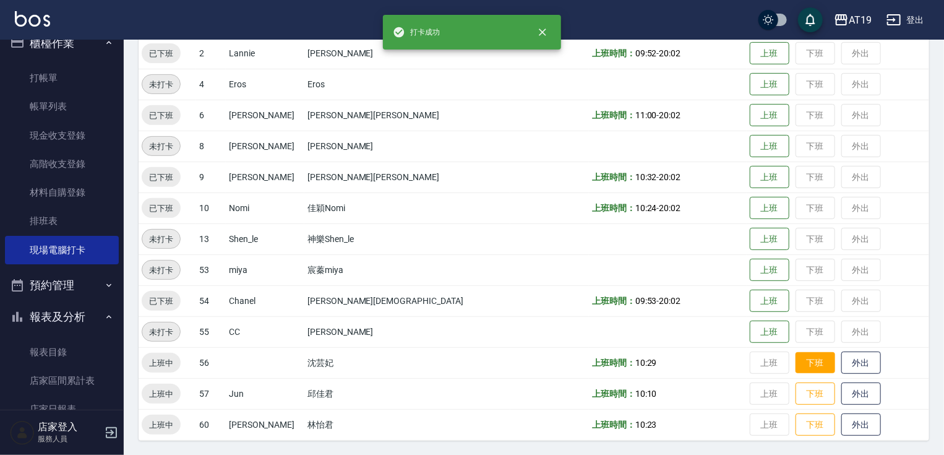
click at [796, 373] on button "下班" at bounding box center [816, 363] width 40 height 22
click at [796, 388] on button "下班" at bounding box center [816, 394] width 40 height 22
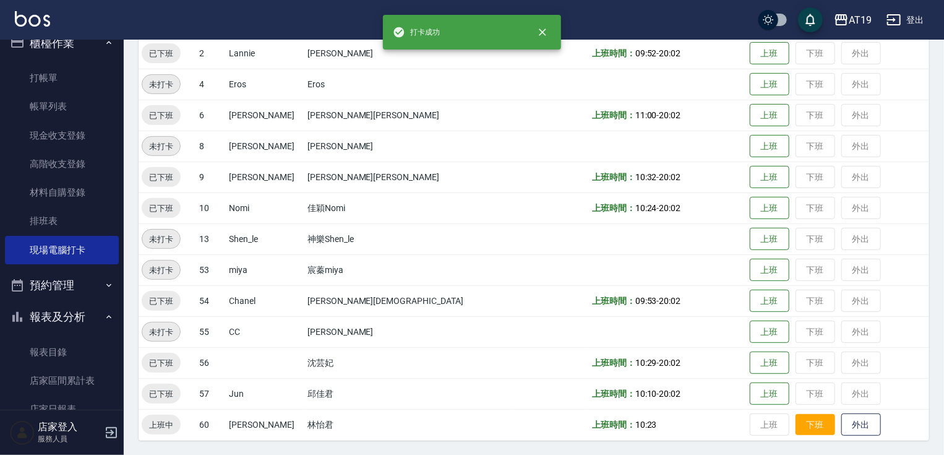
click at [796, 414] on button "下班" at bounding box center [816, 425] width 40 height 22
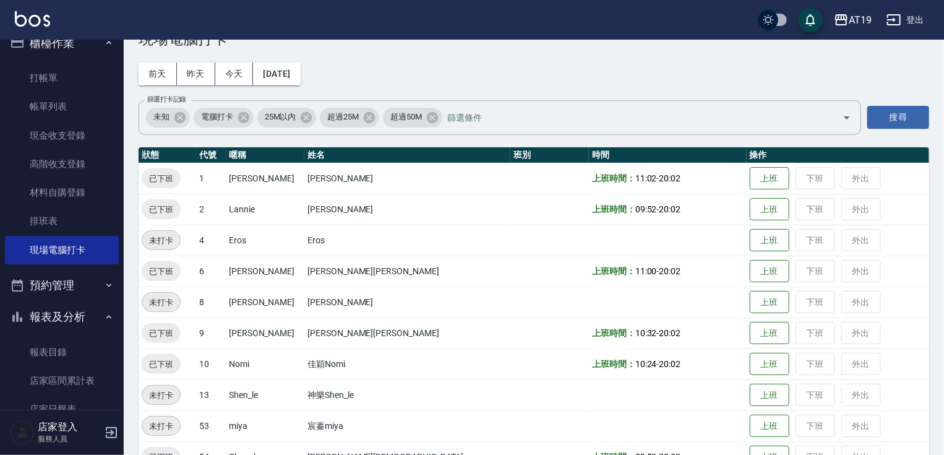
scroll to position [99, 0]
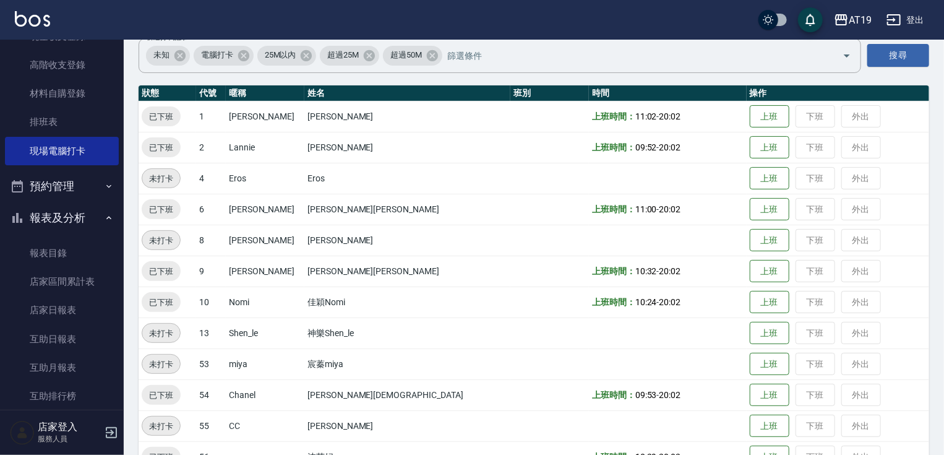
click at [92, 220] on button "報表及分析" at bounding box center [62, 218] width 114 height 32
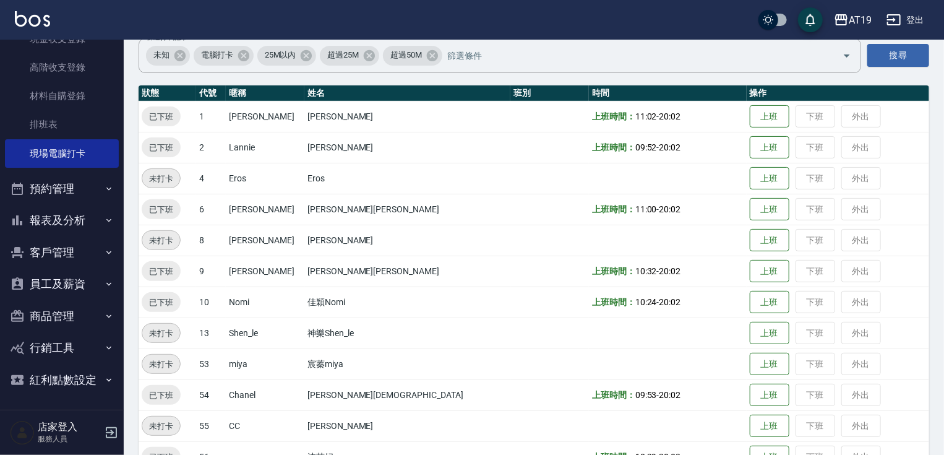
drag, startPoint x: 98, startPoint y: 215, endPoint x: 98, endPoint y: 227, distance: 11.8
click at [104, 216] on icon "button" at bounding box center [109, 220] width 10 height 10
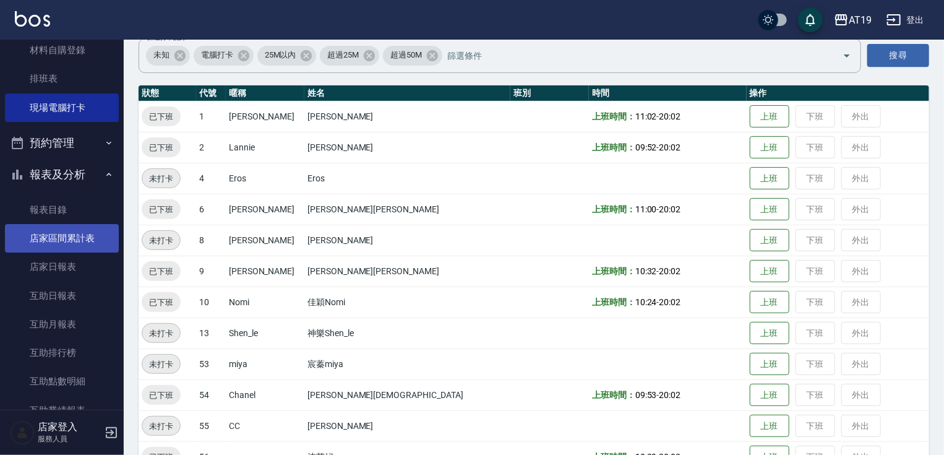
scroll to position [248, 0]
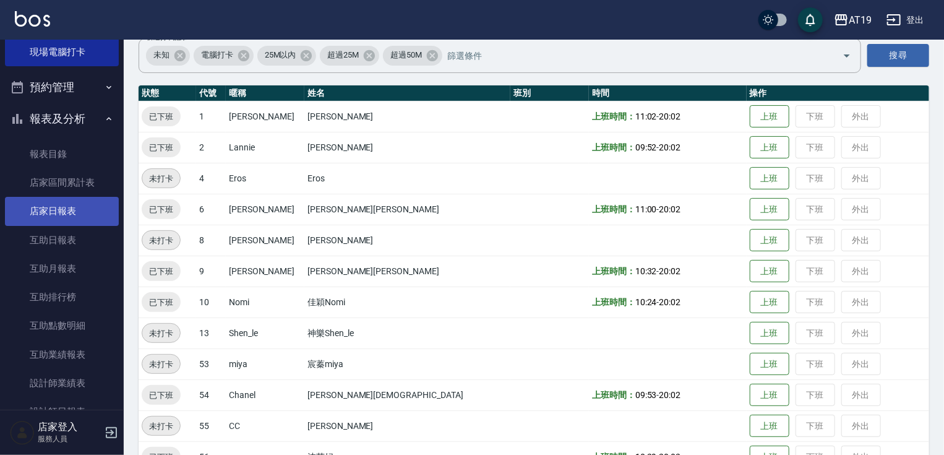
click at [93, 217] on link "店家日報表" at bounding box center [62, 211] width 114 height 28
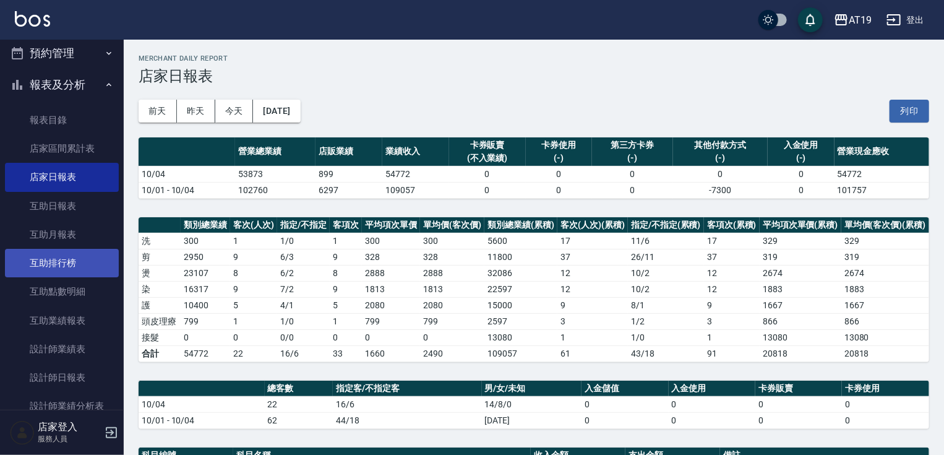
scroll to position [297, 0]
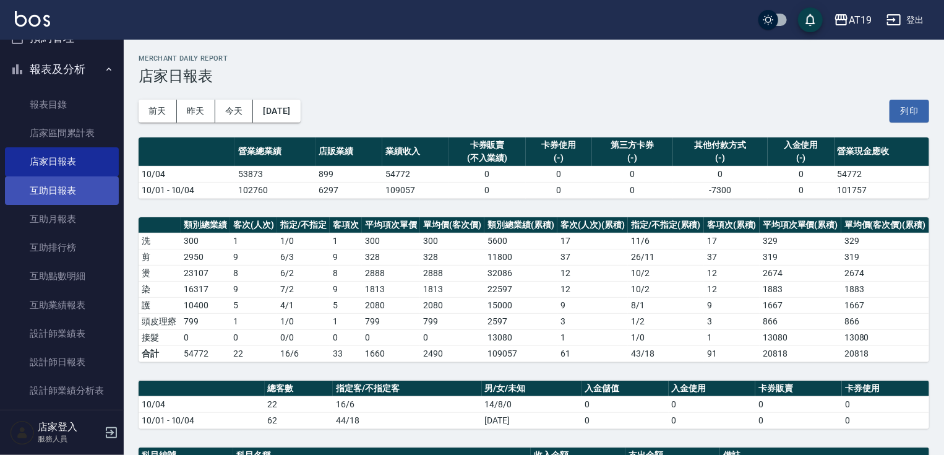
click at [97, 196] on link "互助日報表" at bounding box center [62, 190] width 114 height 28
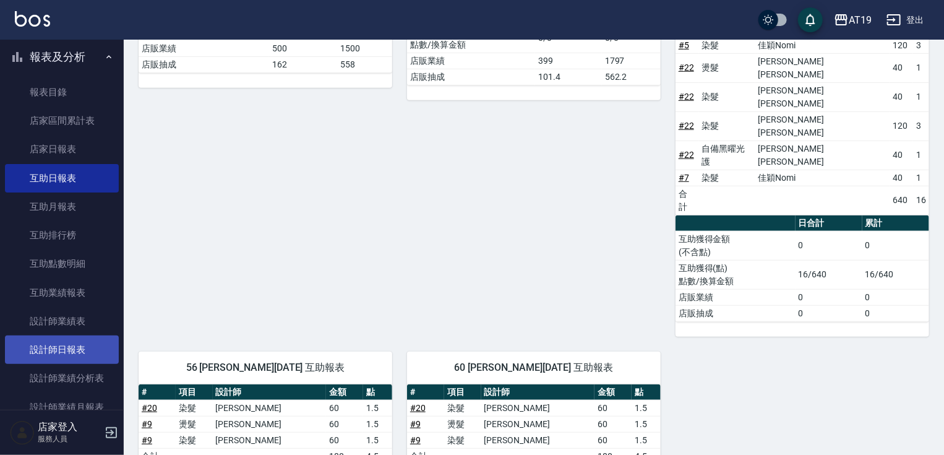
scroll to position [347, 0]
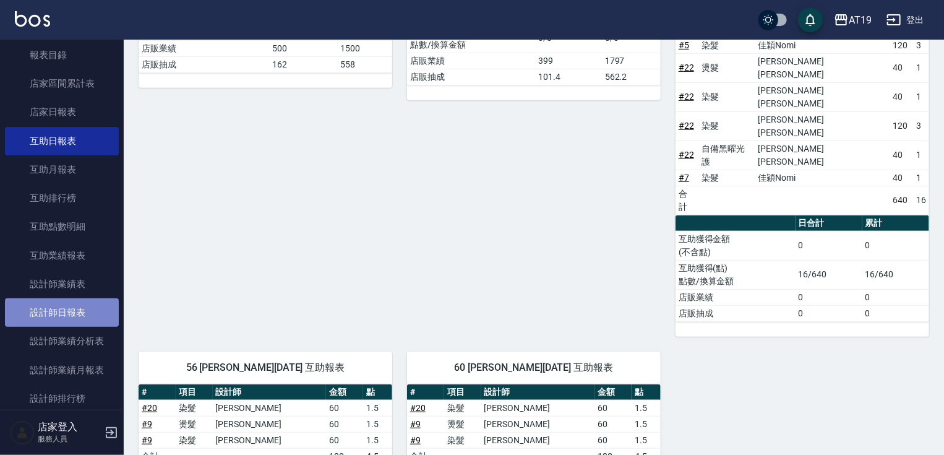
click at [74, 317] on link "設計師日報表" at bounding box center [62, 312] width 114 height 28
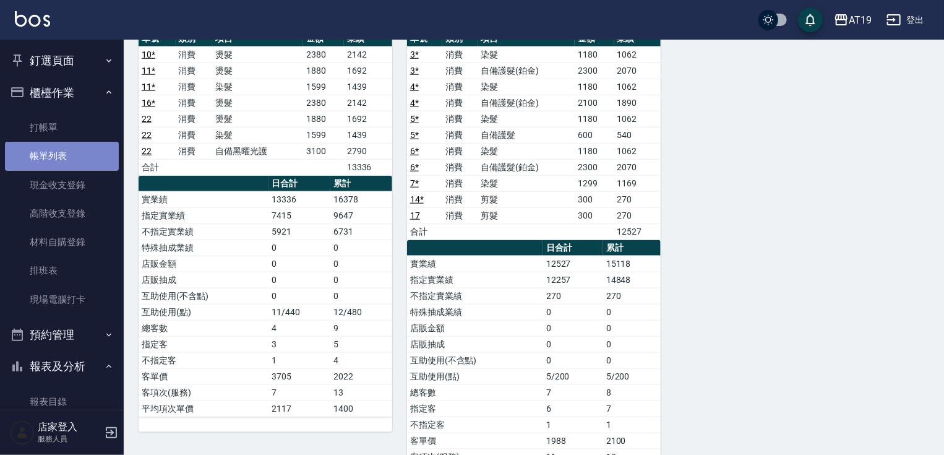
click at [74, 158] on link "帳單列表" at bounding box center [62, 156] width 114 height 28
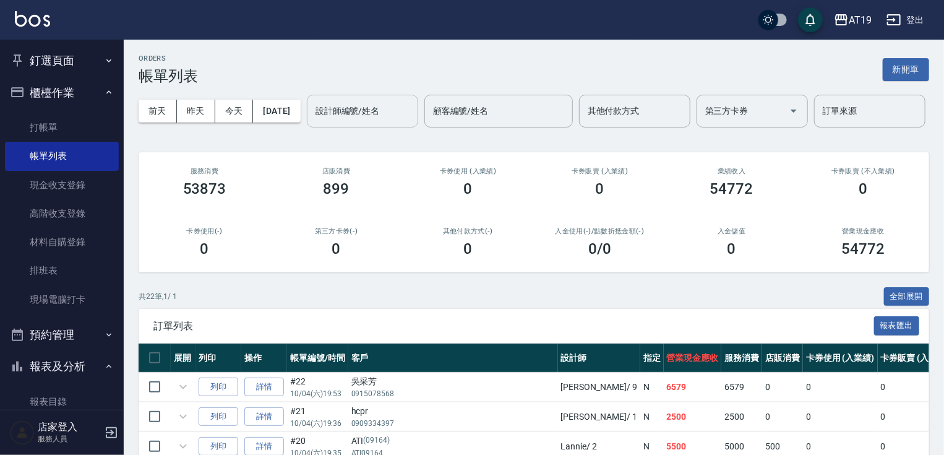
click at [313, 122] on input "設計師編號/姓名" at bounding box center [363, 111] width 100 height 22
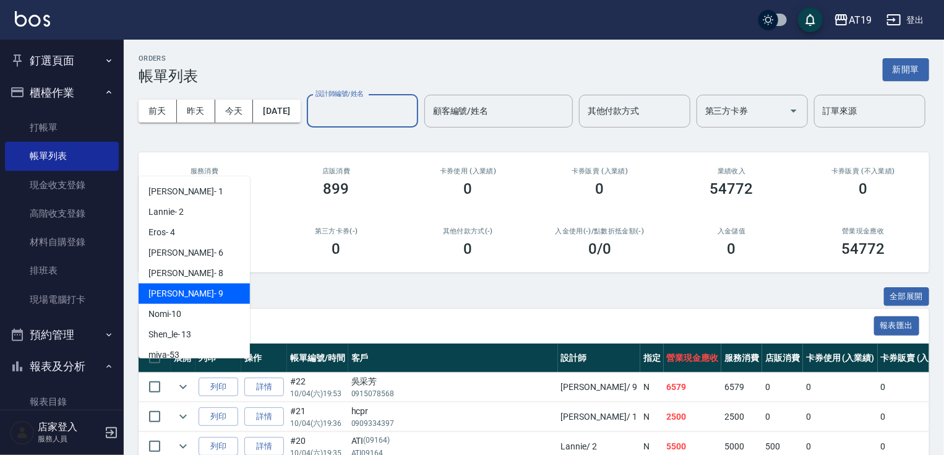
click at [220, 294] on div "[PERSON_NAME] - 9" at bounding box center [194, 293] width 111 height 20
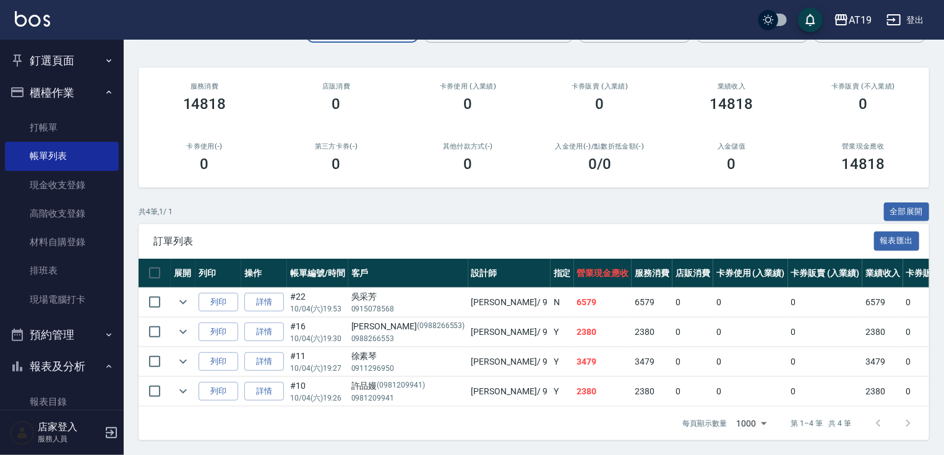
scroll to position [130, 0]
click at [267, 299] on link "詳情" at bounding box center [264, 302] width 40 height 19
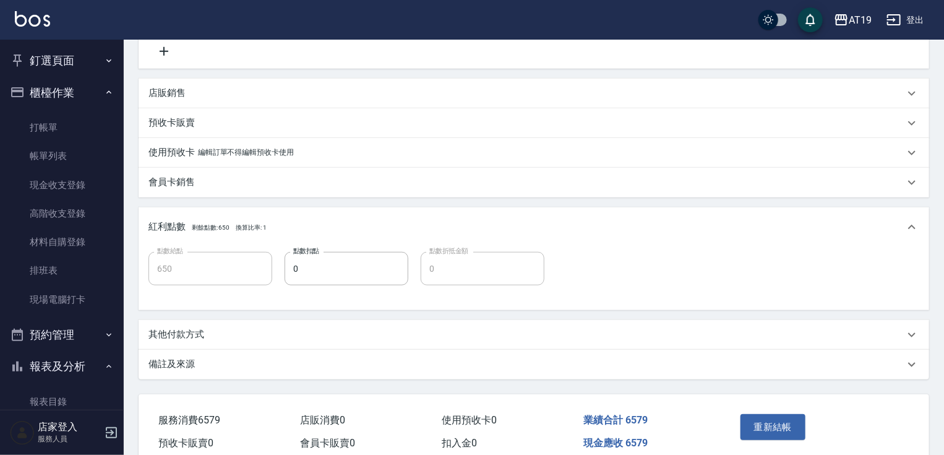
scroll to position [413, 0]
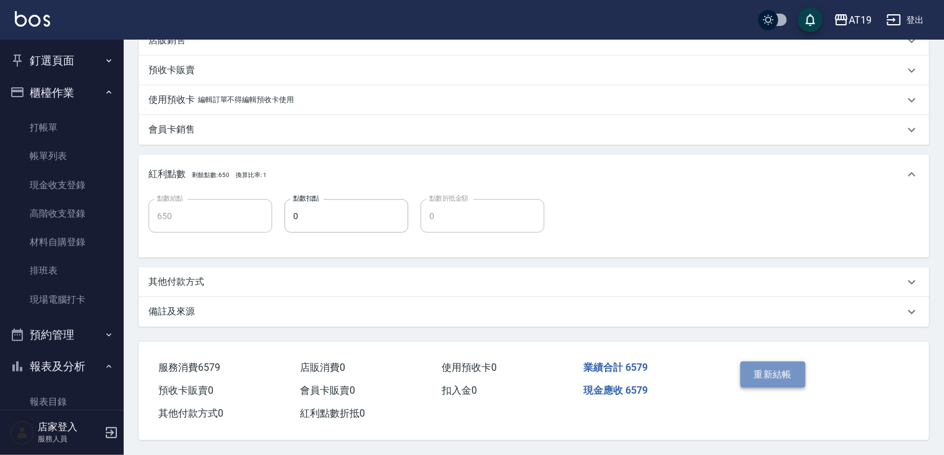
click at [772, 377] on button "重新結帳" at bounding box center [774, 374] width 66 height 26
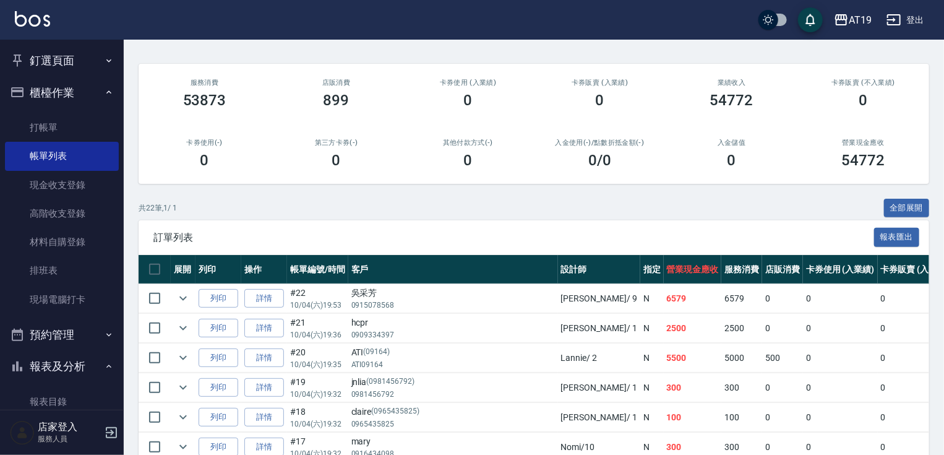
scroll to position [50, 0]
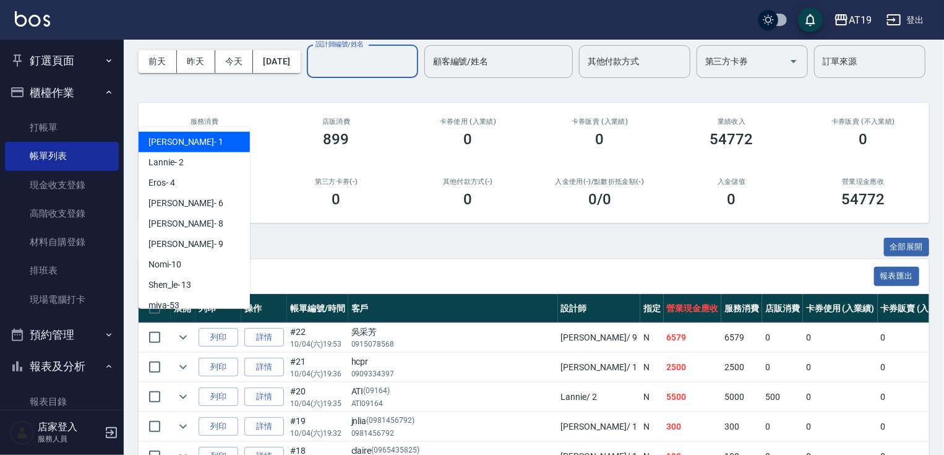
click at [313, 72] on input "設計師編號/姓名" at bounding box center [363, 62] width 100 height 22
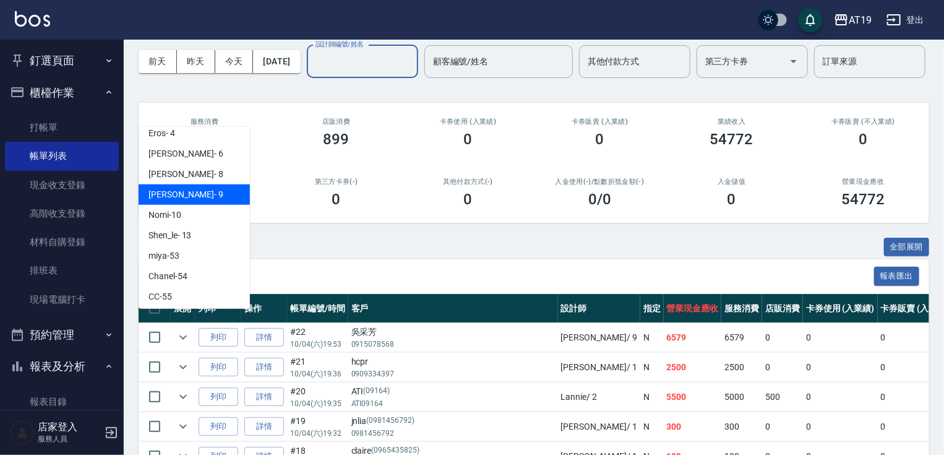
drag, startPoint x: 212, startPoint y: 278, endPoint x: 213, endPoint y: 192, distance: 86.0
click at [213, 192] on ul "[PERSON_NAME] - 1 Lannie - 2 Eros - 4 [PERSON_NAME] - 6 Mika - 8 [PERSON_NAME] …" at bounding box center [194, 218] width 111 height 182
click at [213, 192] on div "[PERSON_NAME] - 9" at bounding box center [194, 194] width 111 height 20
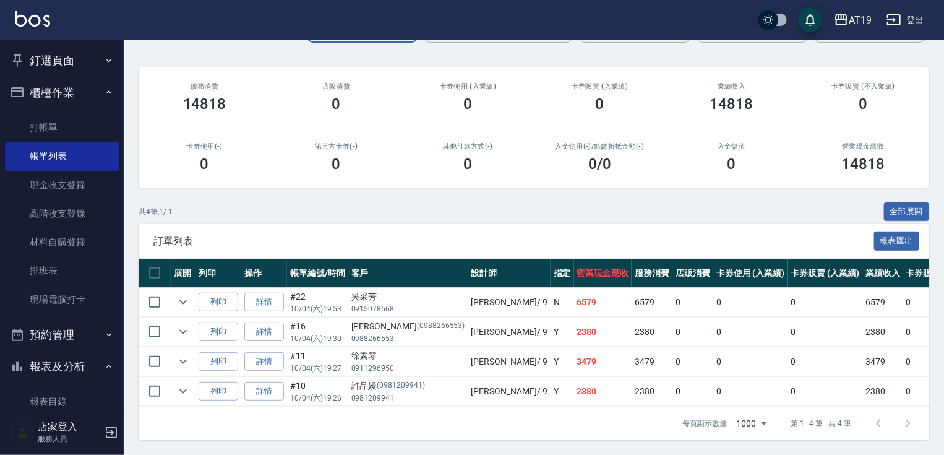
scroll to position [130, 0]
click at [265, 330] on link "詳情" at bounding box center [264, 331] width 40 height 19
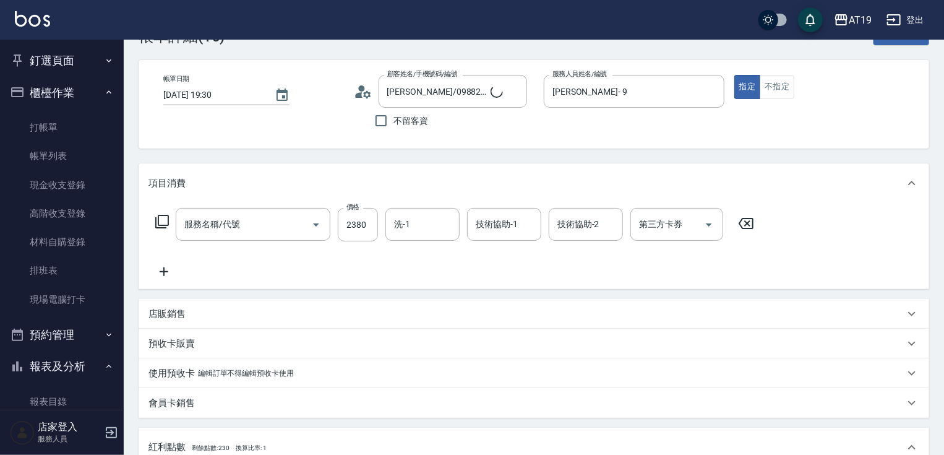
scroll to position [50, 0]
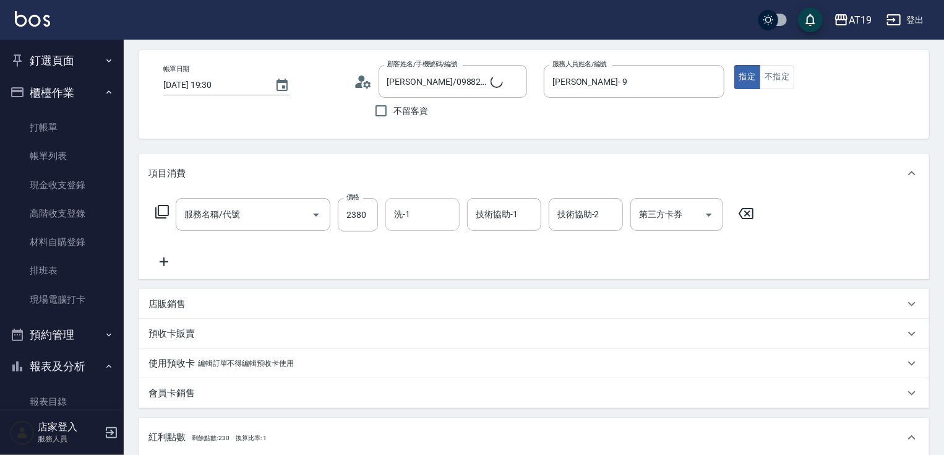
click at [423, 217] on input "洗-1" at bounding box center [422, 215] width 63 height 22
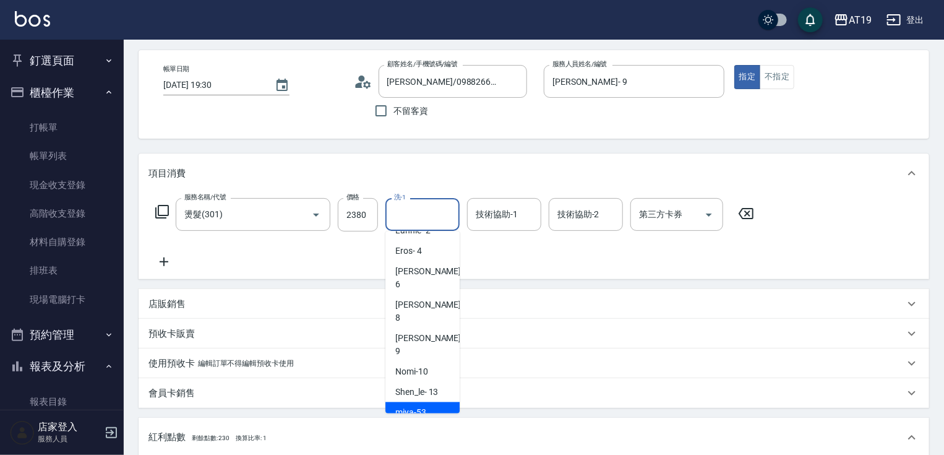
click at [426, 402] on div "miya -53" at bounding box center [423, 412] width 74 height 20
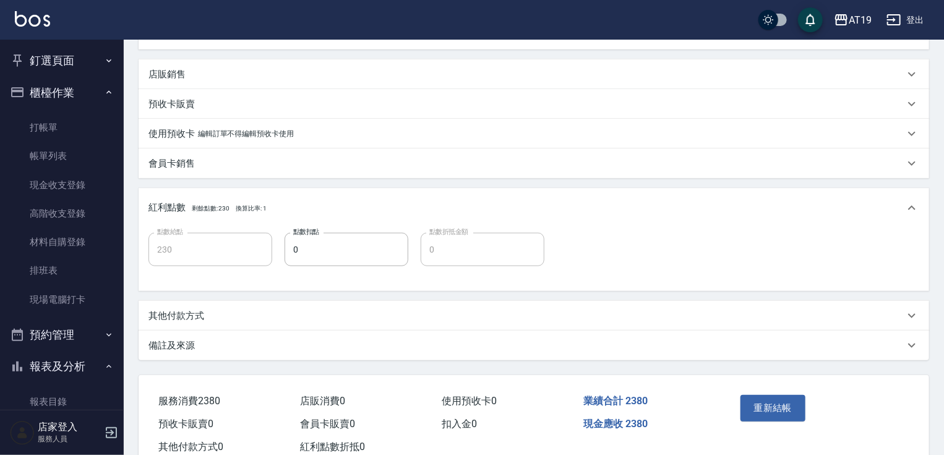
scroll to position [297, 0]
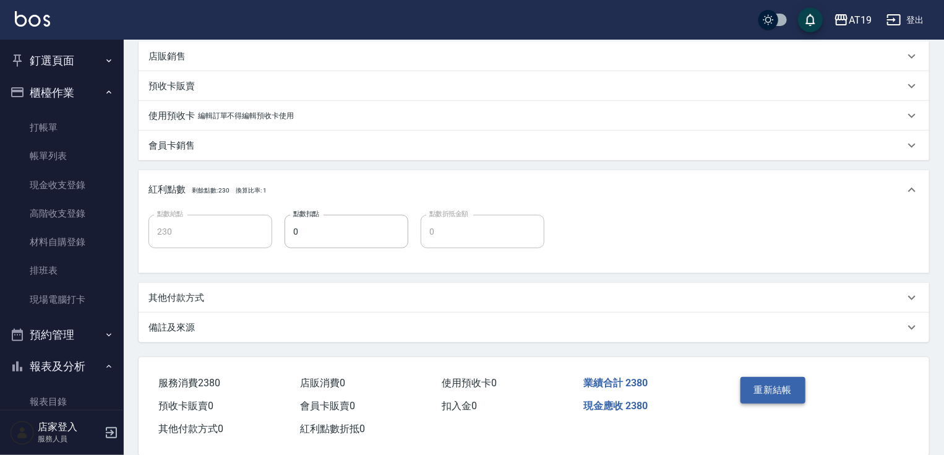
click at [761, 386] on button "重新結帳" at bounding box center [774, 390] width 66 height 26
